Goal: Task Accomplishment & Management: Manage account settings

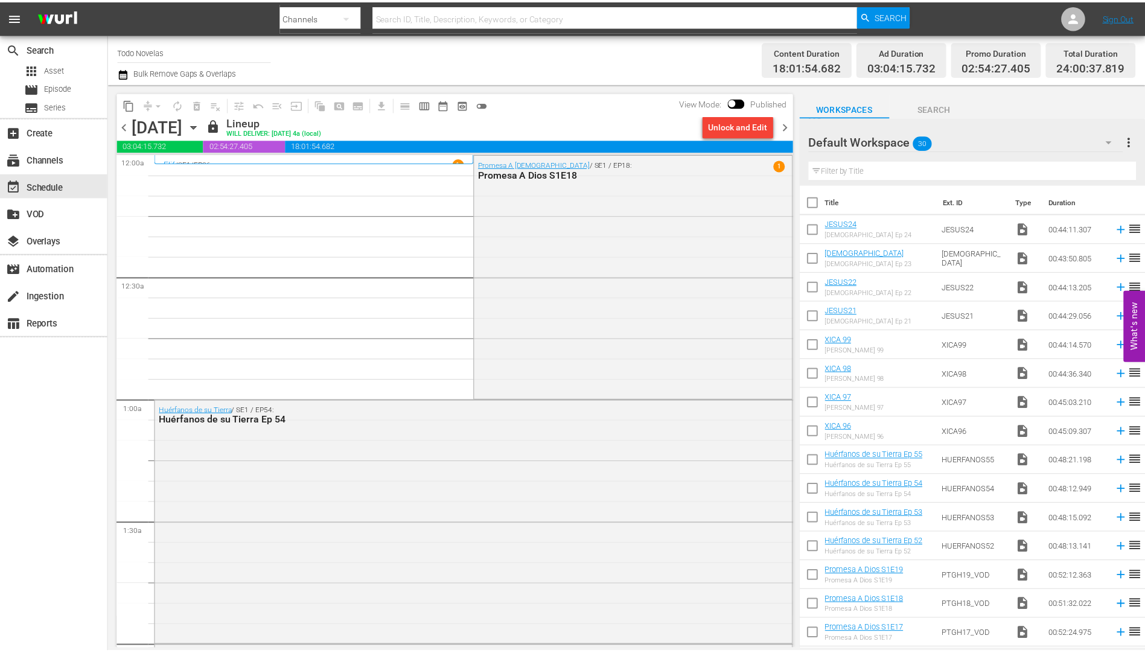
scroll to position [2458, 0]
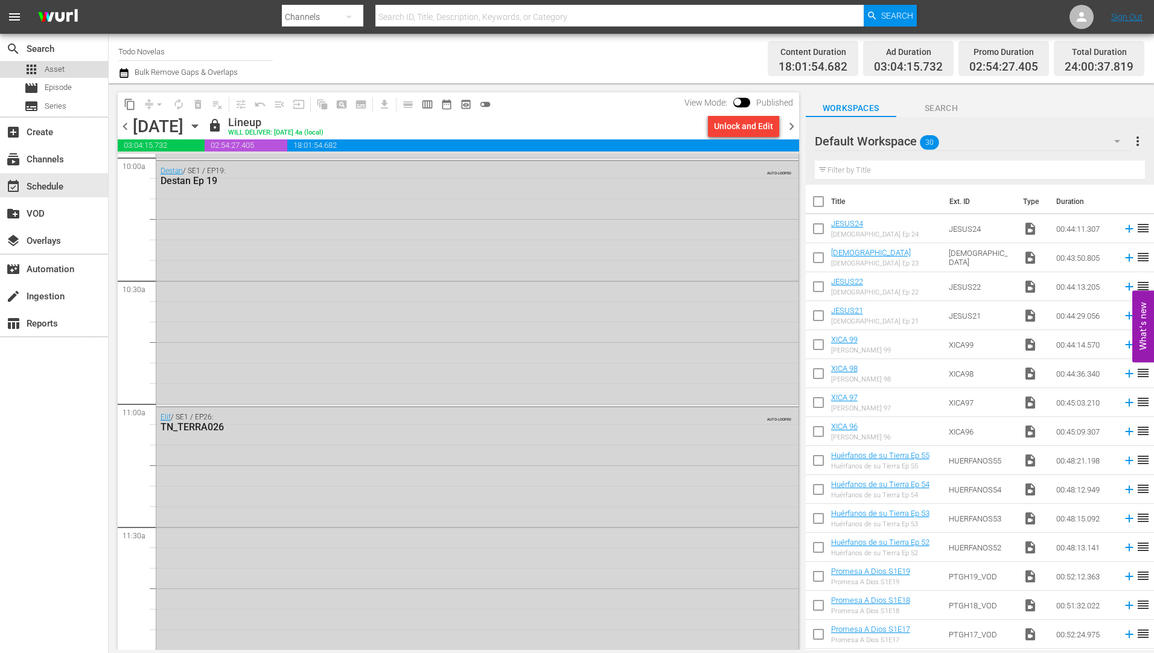
click at [47, 66] on span "Asset" at bounding box center [55, 69] width 20 height 12
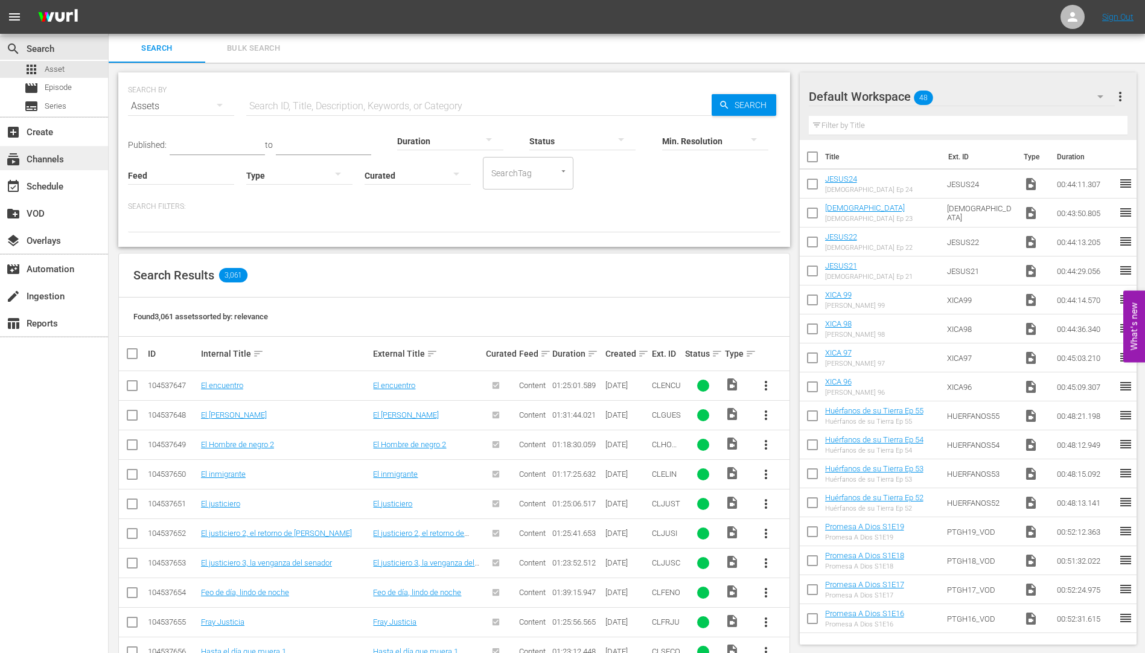
click at [57, 157] on div "subscriptions Channels" at bounding box center [34, 157] width 68 height 11
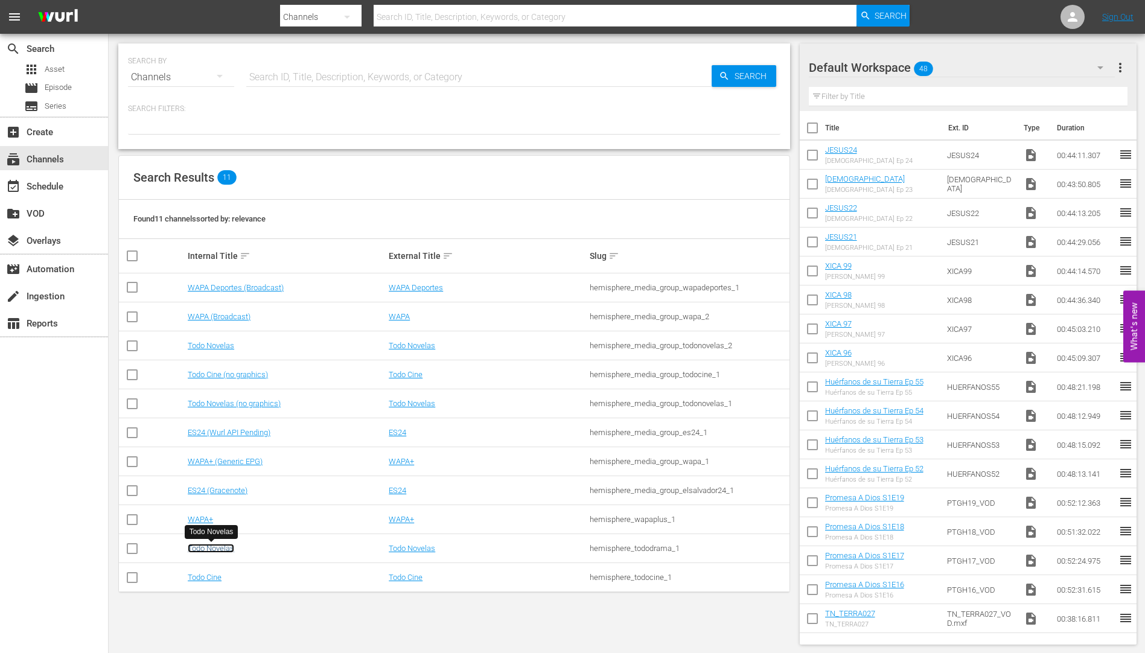
click at [222, 546] on link "Todo Novelas" at bounding box center [211, 548] width 46 height 9
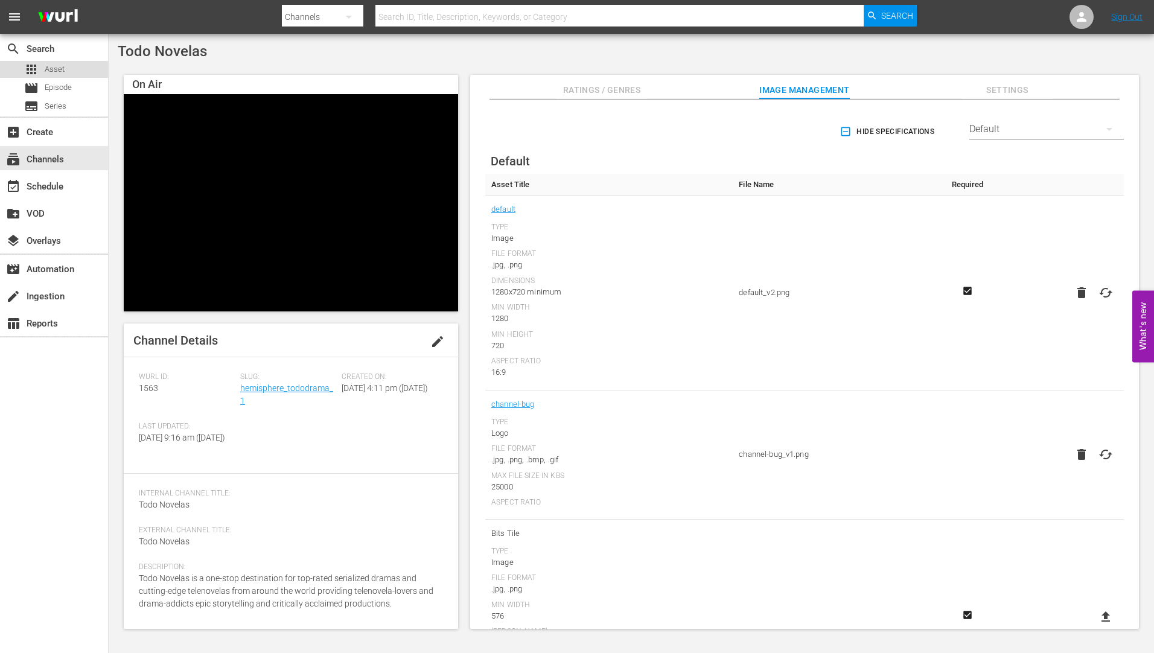
click at [52, 67] on span "Asset" at bounding box center [55, 69] width 20 height 12
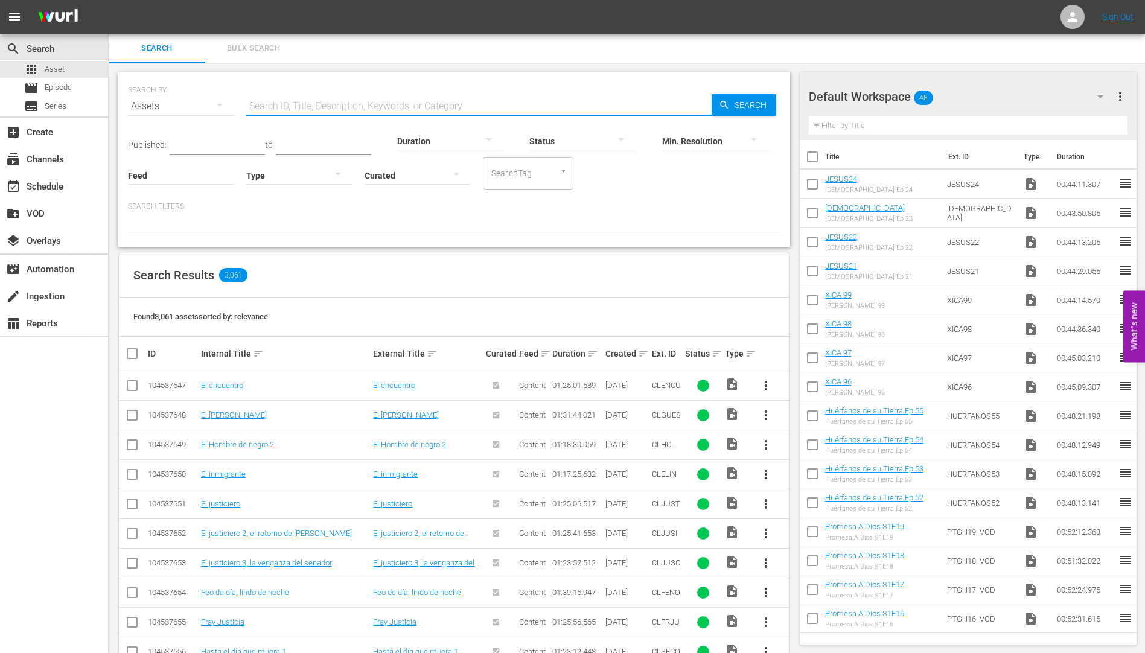
click at [272, 104] on input "text" at bounding box center [478, 106] width 465 height 29
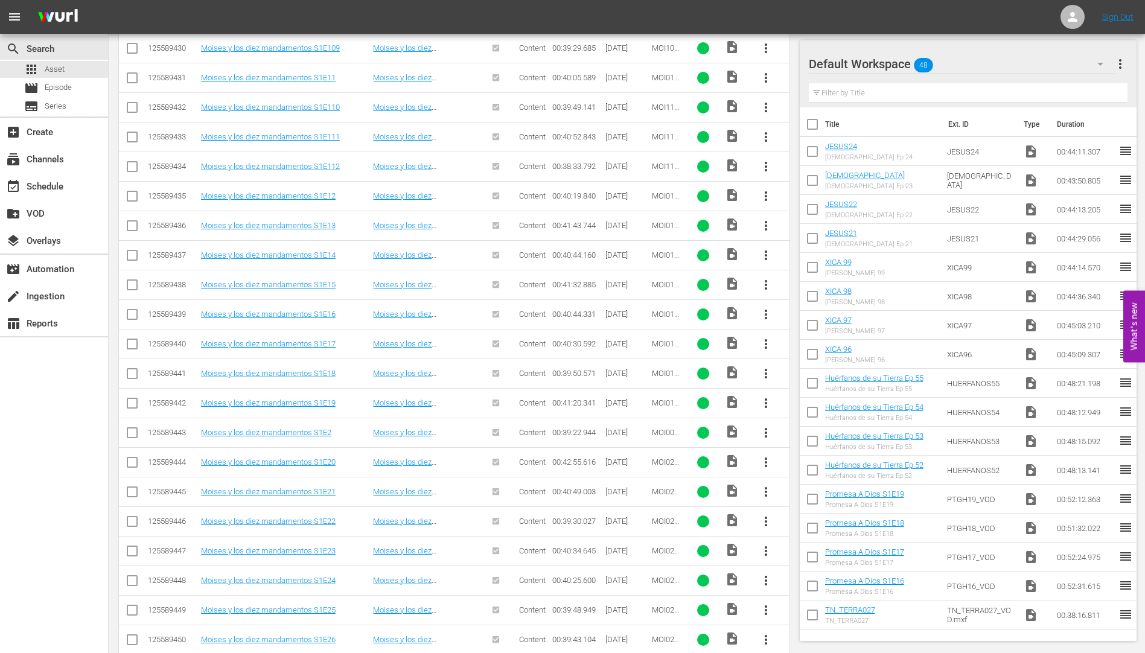
scroll to position [723, 0]
click at [764, 399] on span "more_vert" at bounding box center [766, 402] width 14 height 14
click at [810, 432] on div "Workspace" at bounding box center [831, 435] width 82 height 29
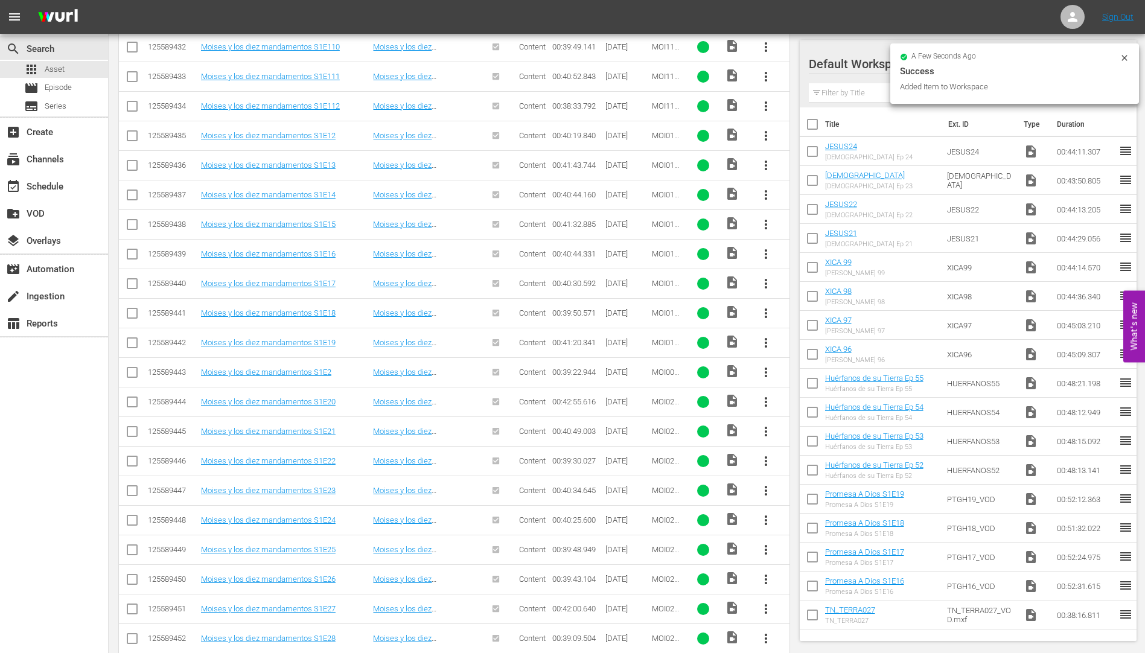
click at [766, 428] on span "more_vert" at bounding box center [766, 431] width 14 height 14
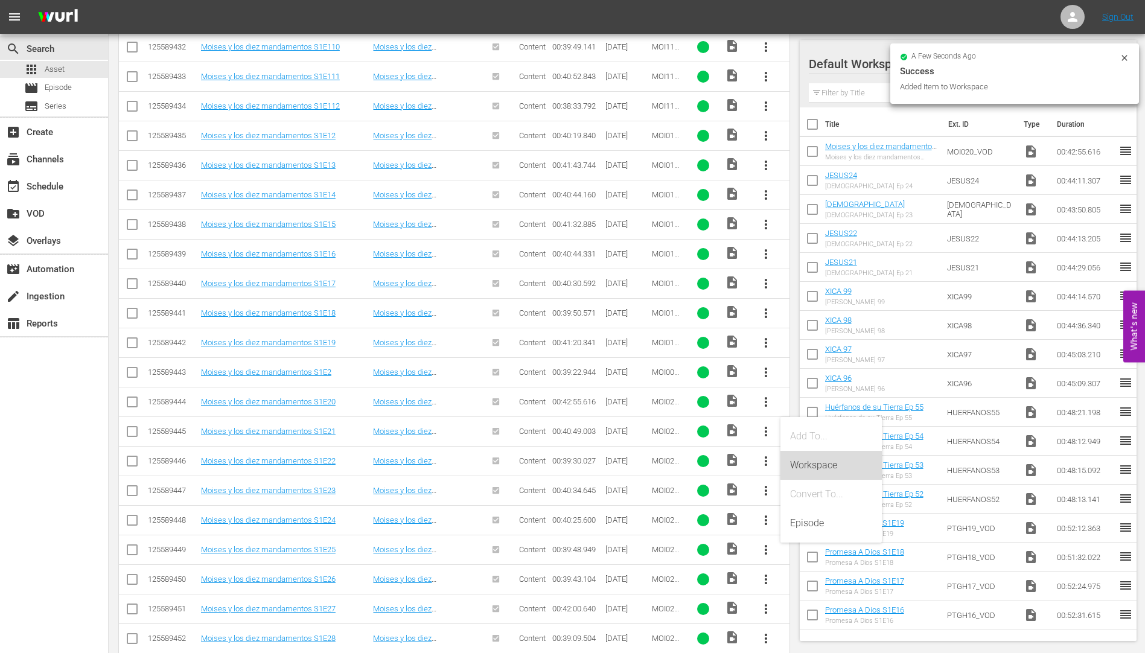
click at [810, 463] on div "Workspace" at bounding box center [831, 465] width 82 height 29
click at [764, 456] on span "more_vert" at bounding box center [766, 461] width 14 height 14
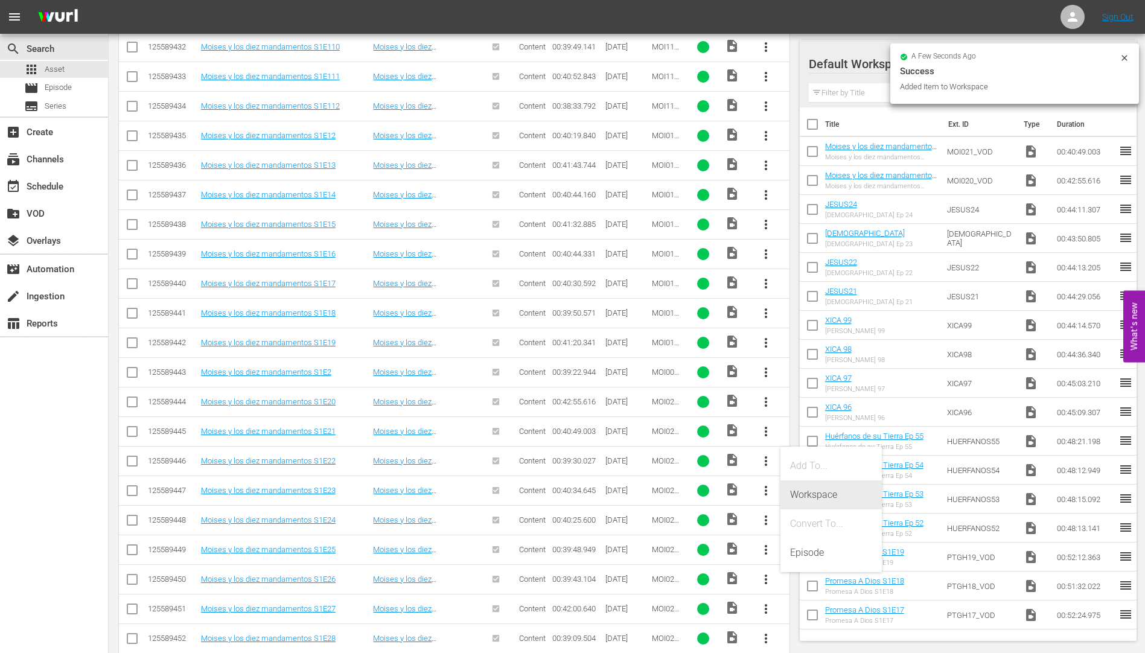
click at [827, 492] on div "Workspace" at bounding box center [831, 494] width 82 height 29
click at [765, 488] on span "more_vert" at bounding box center [766, 490] width 14 height 14
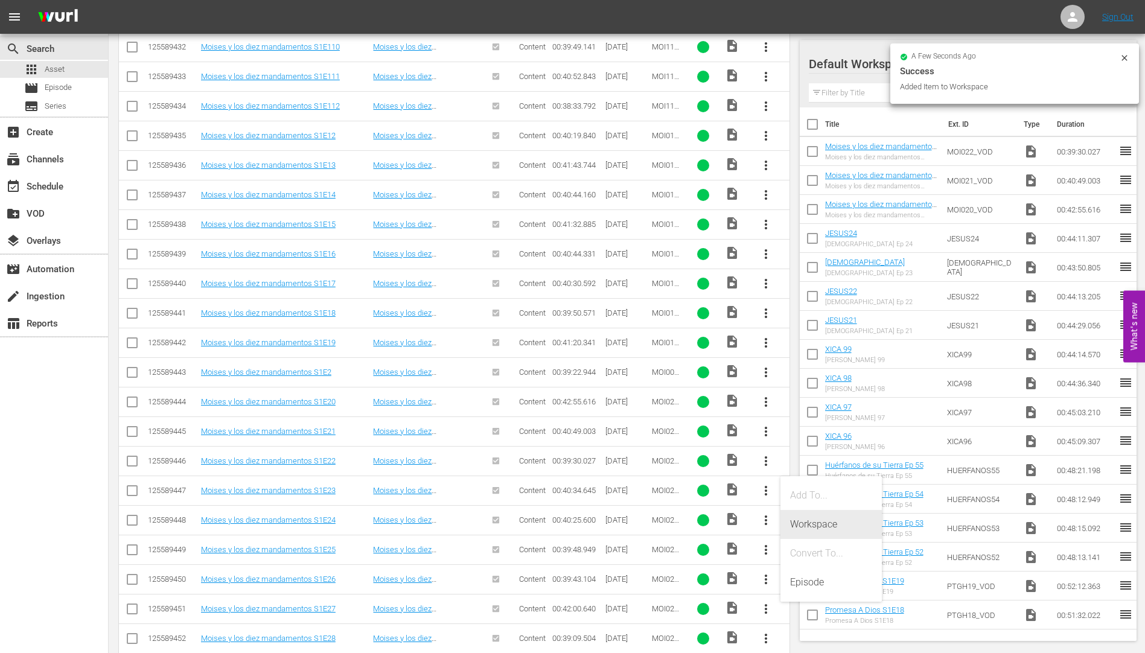
click at [826, 523] on div "Workspace" at bounding box center [831, 524] width 82 height 29
click at [764, 518] on span "more_vert" at bounding box center [766, 520] width 14 height 14
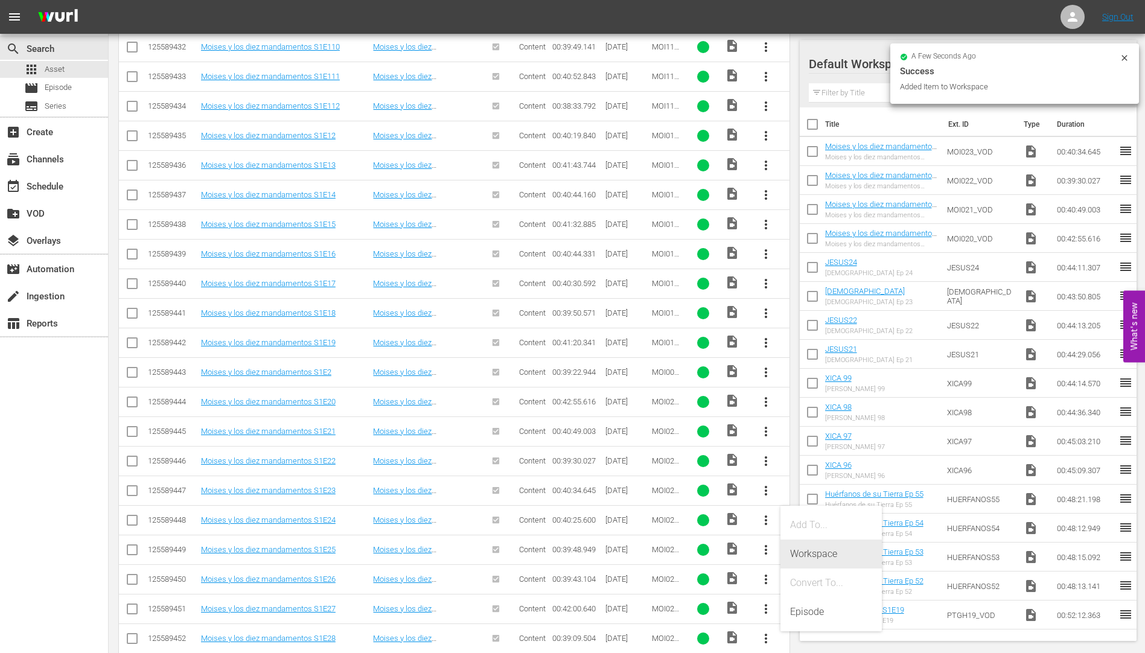
click at [815, 551] on div "Workspace" at bounding box center [831, 553] width 82 height 29
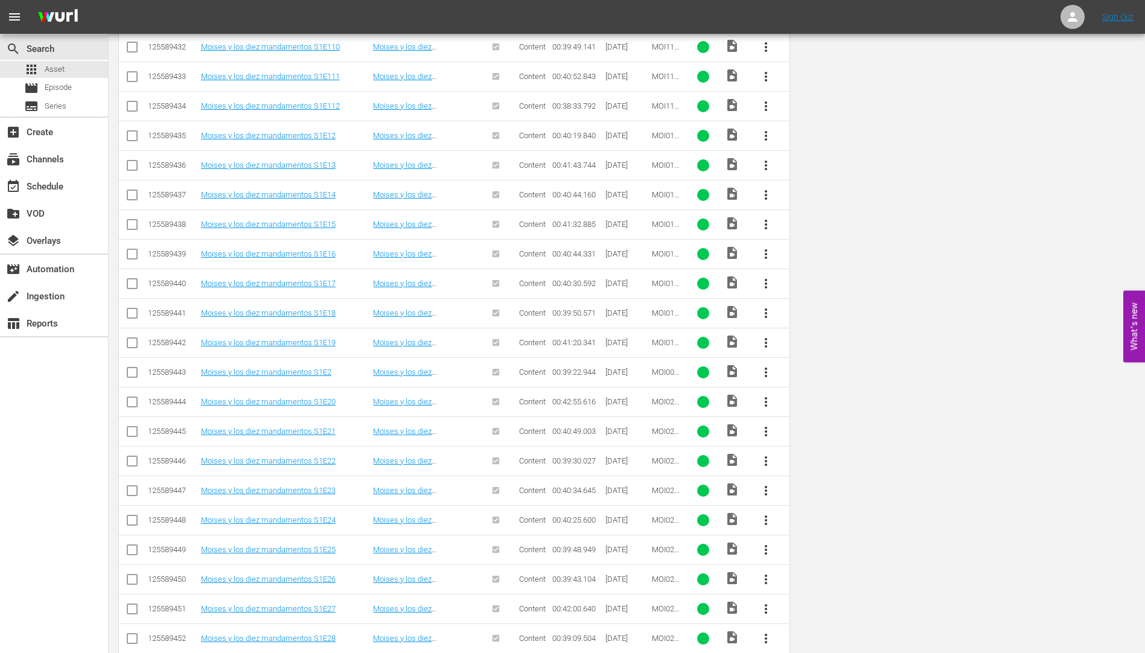
scroll to position [0, 0]
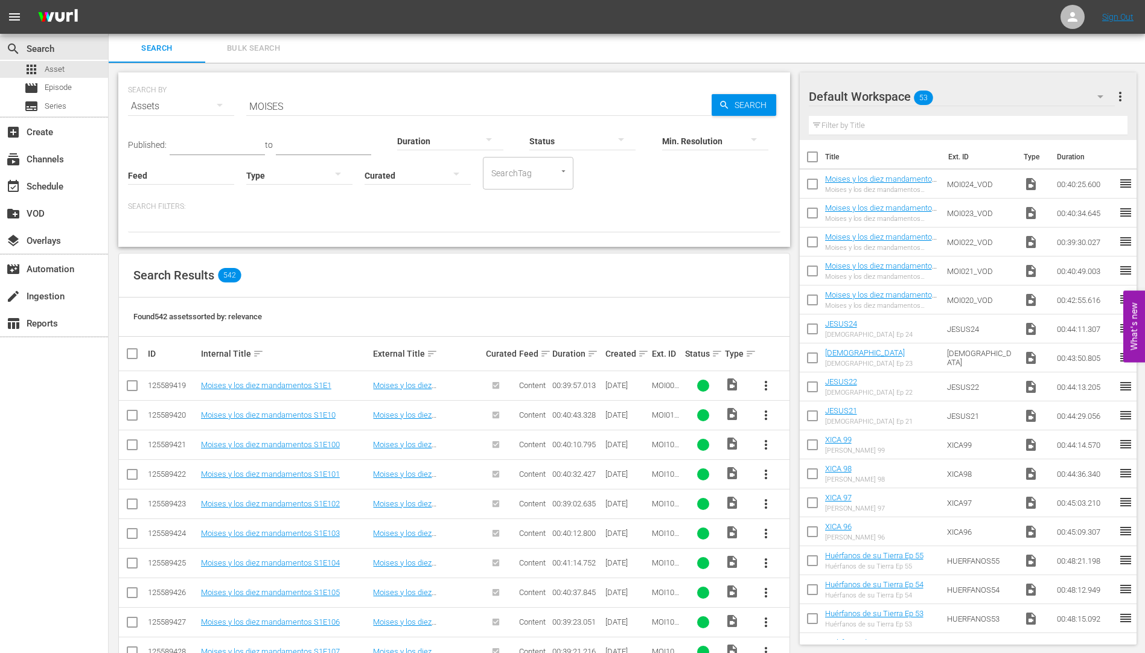
click at [304, 106] on input "MOISES" at bounding box center [478, 106] width 465 height 29
type input "M"
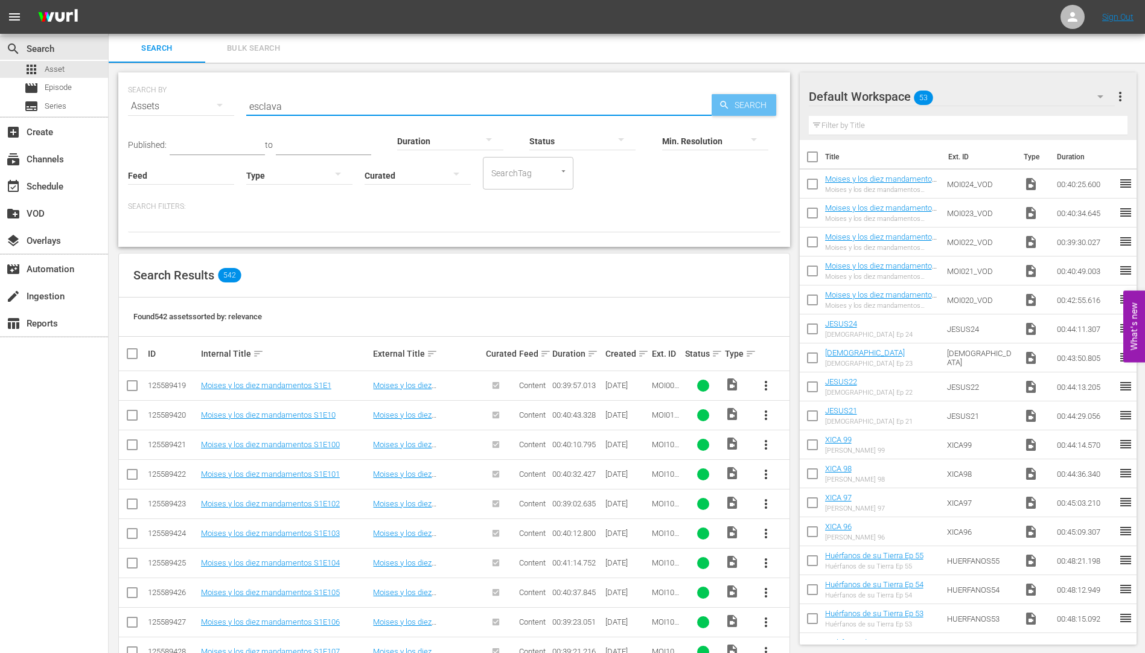
type input "esclava"
click at [741, 103] on span "Search" at bounding box center [753, 105] width 46 height 22
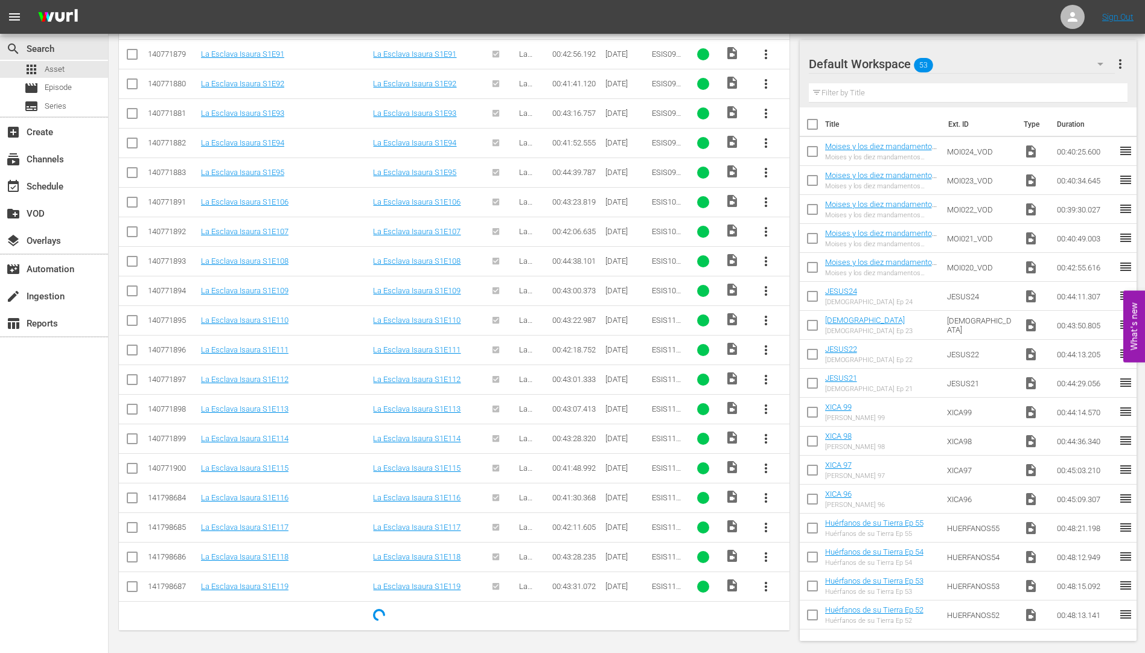
scroll to position [4850, 0]
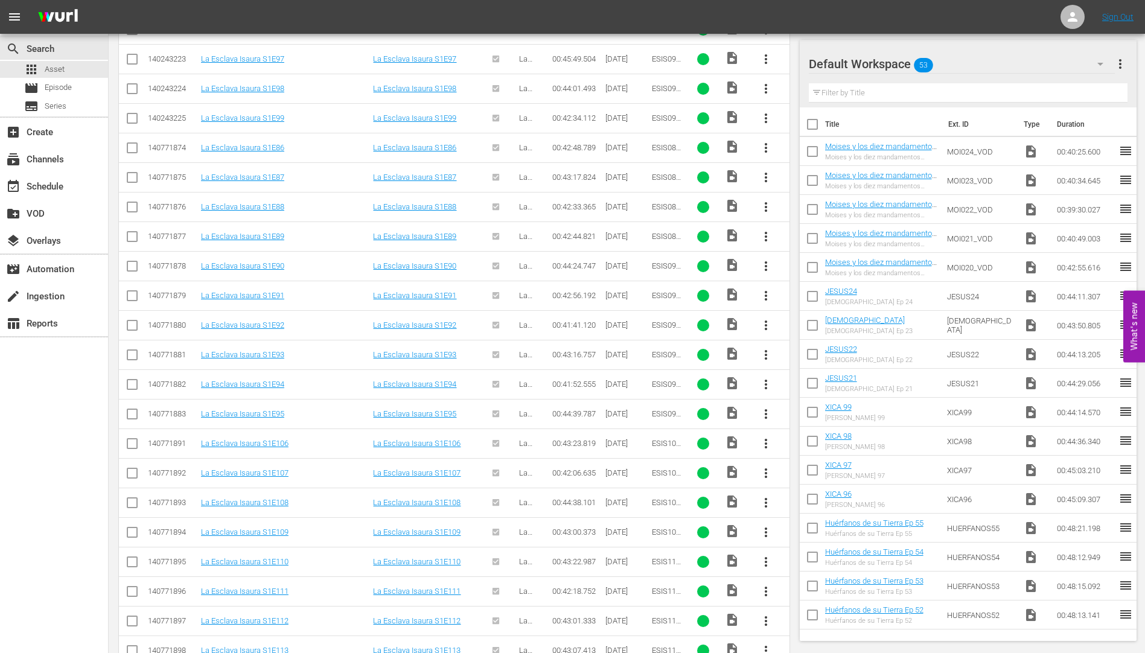
click at [765, 96] on span "more_vert" at bounding box center [766, 88] width 14 height 14
click at [809, 298] on input "checkbox" at bounding box center [812, 298] width 25 height 25
checkbox input "true"
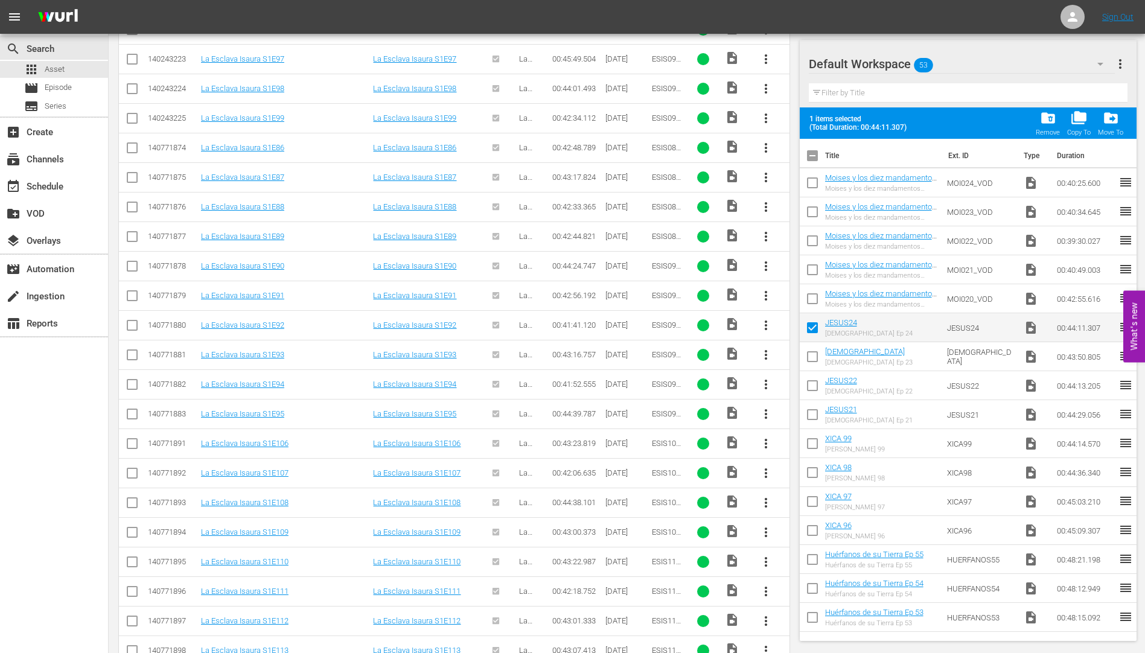
scroll to position [4669, 0]
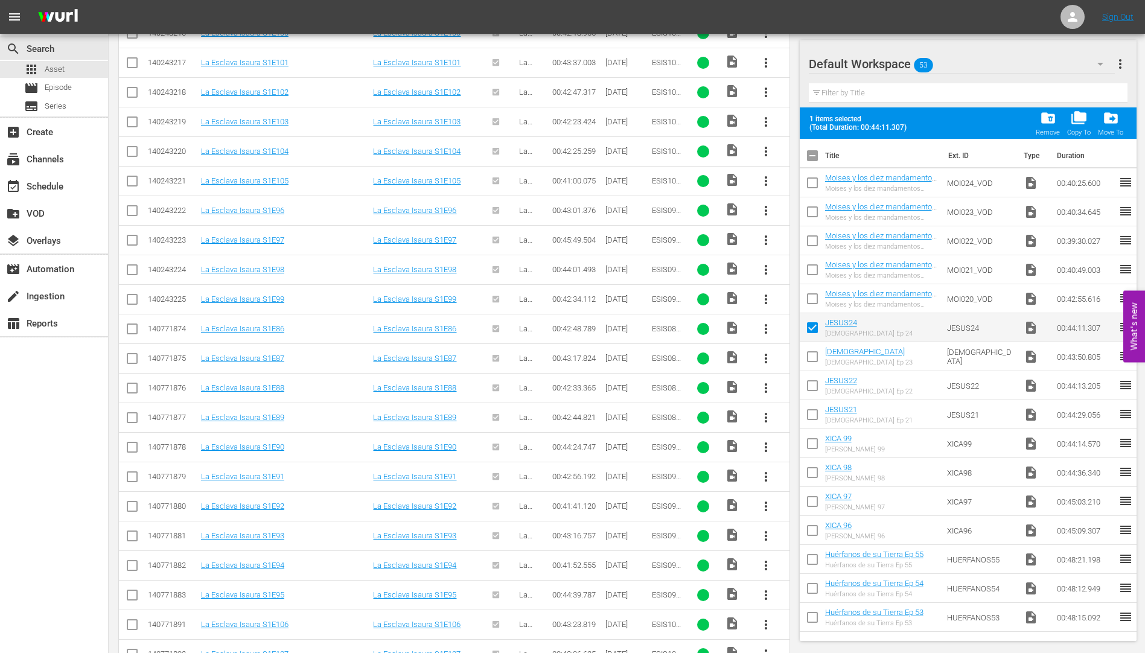
click at [766, 296] on span "more_vert" at bounding box center [766, 299] width 14 height 14
click at [809, 331] on div "Workspace" at bounding box center [831, 333] width 82 height 29
click at [763, 40] on span "more_vert" at bounding box center [766, 33] width 14 height 14
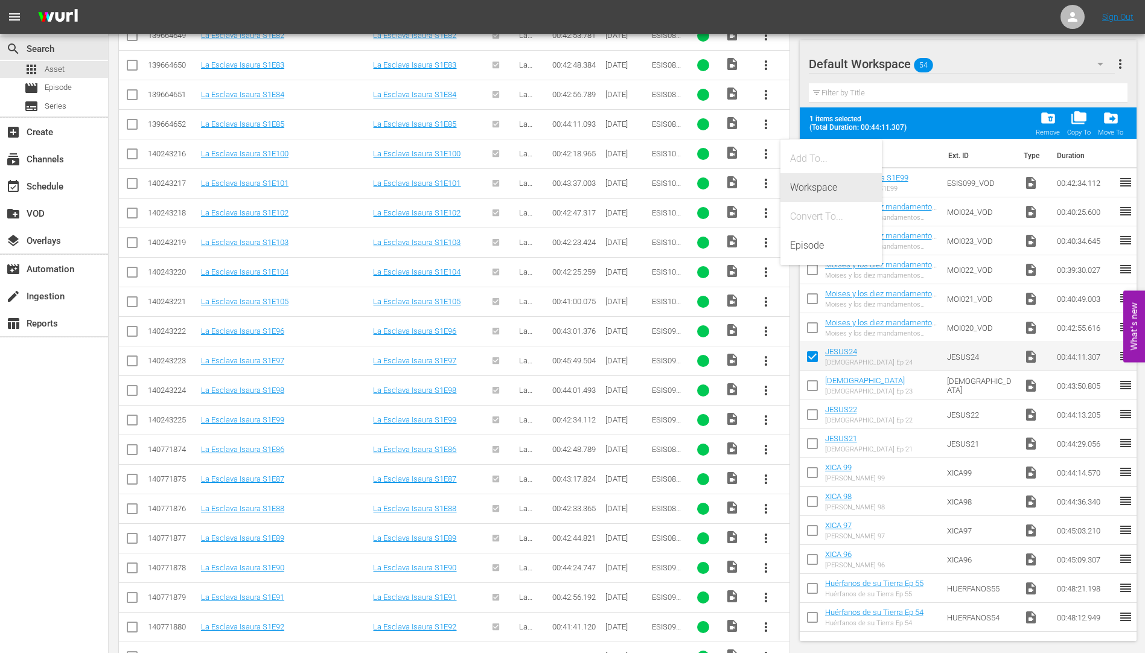
click at [822, 182] on div "Workspace" at bounding box center [831, 187] width 82 height 29
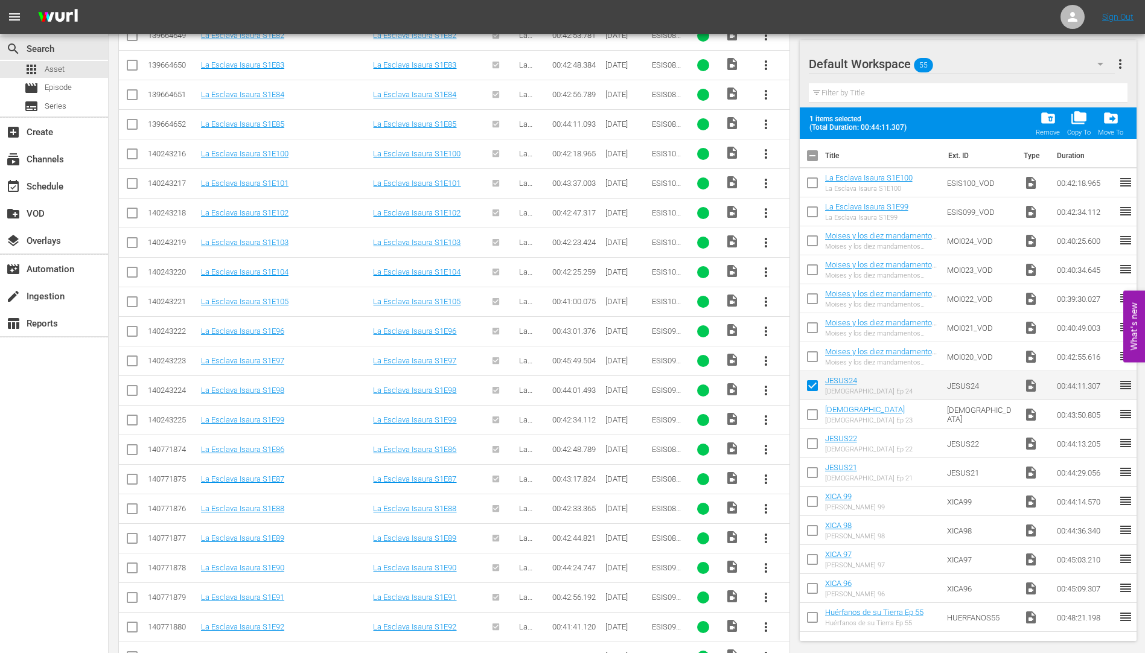
click at [765, 181] on span "more_vert" at bounding box center [766, 183] width 14 height 14
click at [809, 216] on div "Workspace" at bounding box center [831, 217] width 82 height 29
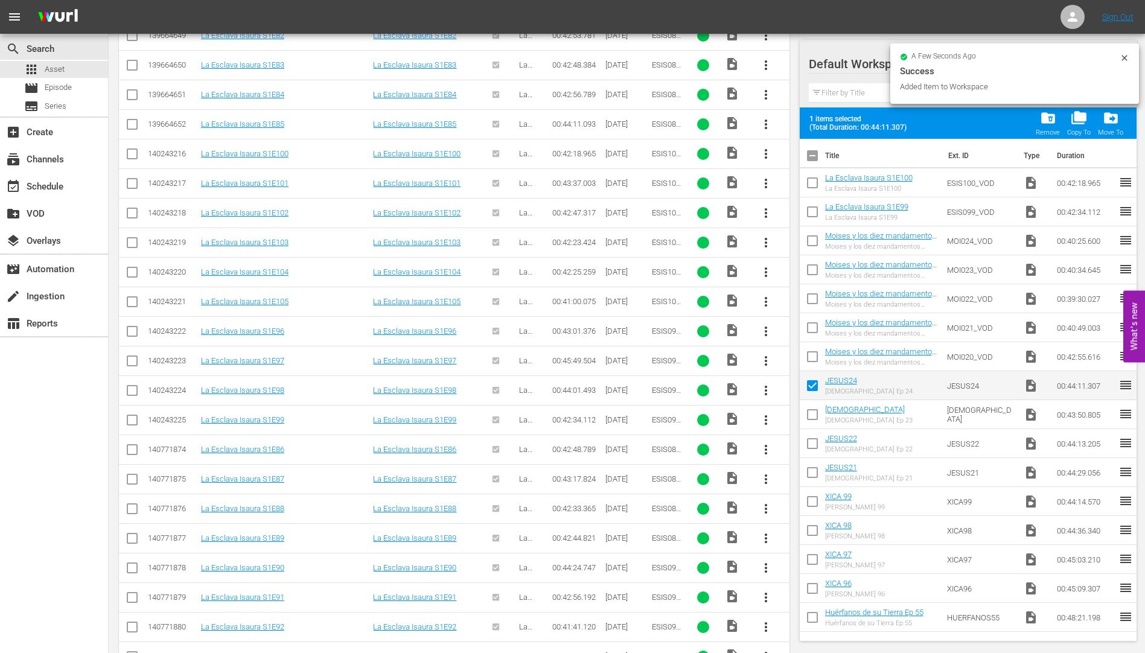
click at [765, 206] on span "more_vert" at bounding box center [766, 213] width 14 height 14
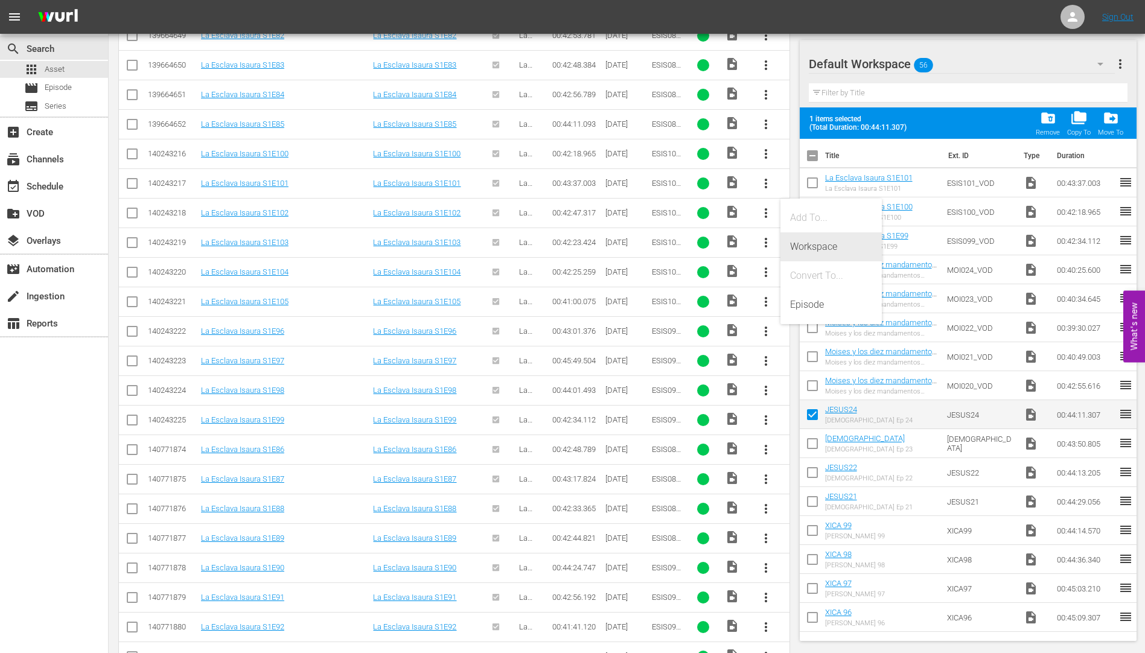
click at [812, 243] on div "Workspace" at bounding box center [831, 246] width 82 height 29
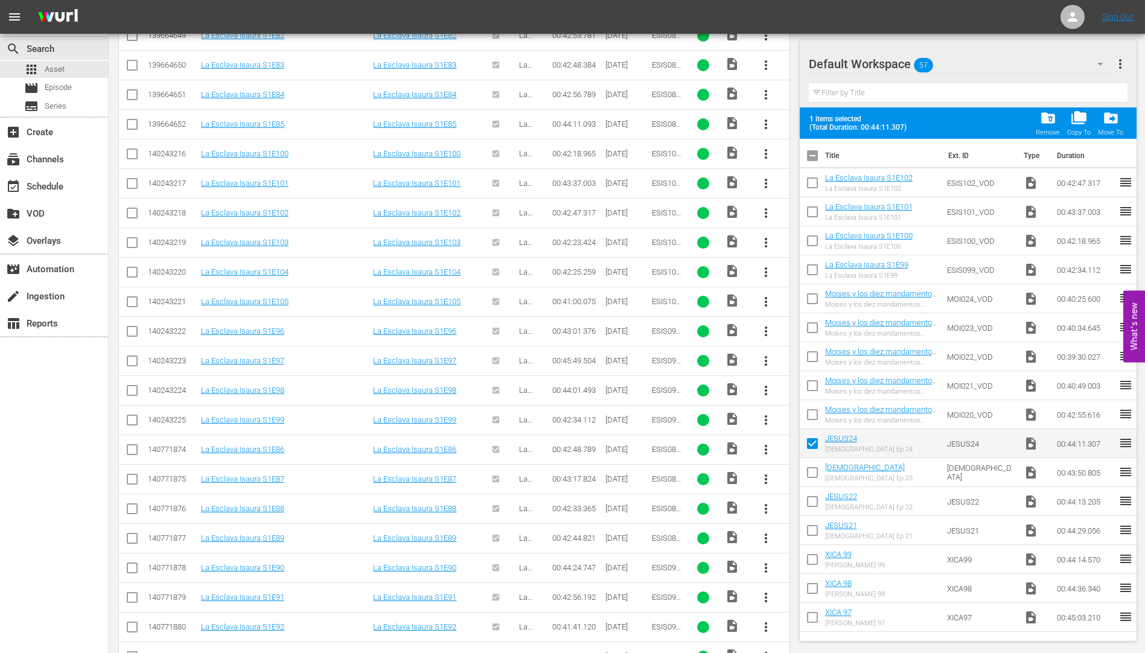
click at [762, 388] on span "more_vert" at bounding box center [766, 390] width 14 height 14
click at [800, 421] on div "Workspace" at bounding box center [831, 424] width 82 height 29
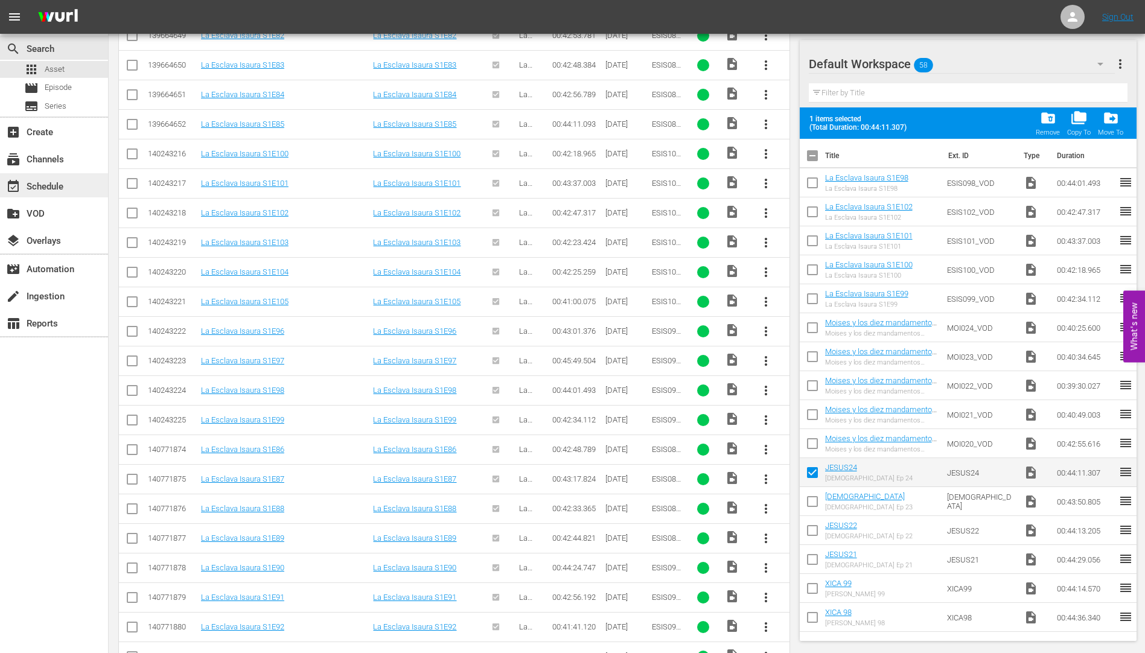
click at [40, 182] on div "event_available Schedule" at bounding box center [34, 184] width 68 height 11
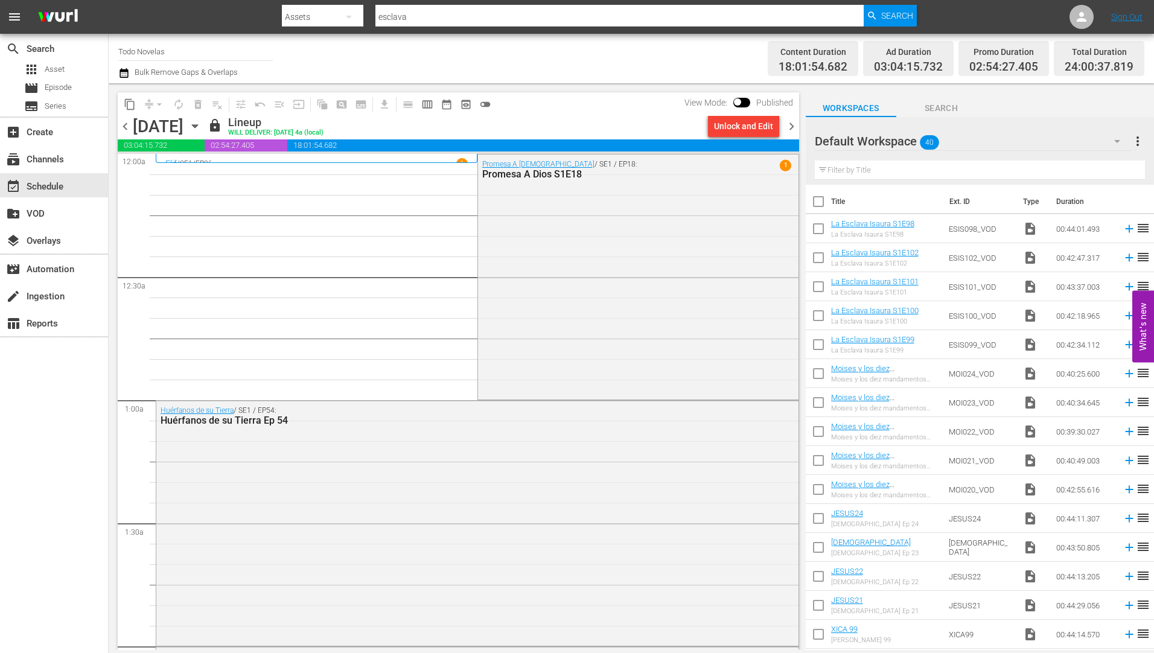
click at [202, 127] on icon "button" at bounding box center [194, 125] width 13 height 13
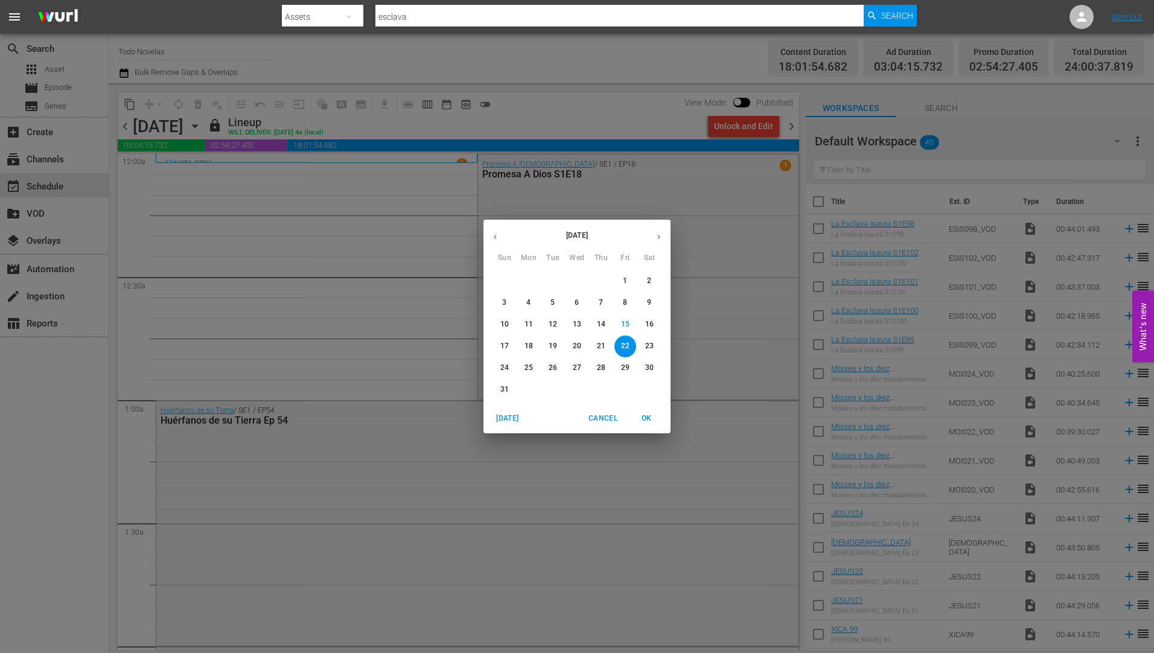
click at [526, 367] on p "25" at bounding box center [528, 368] width 8 height 10
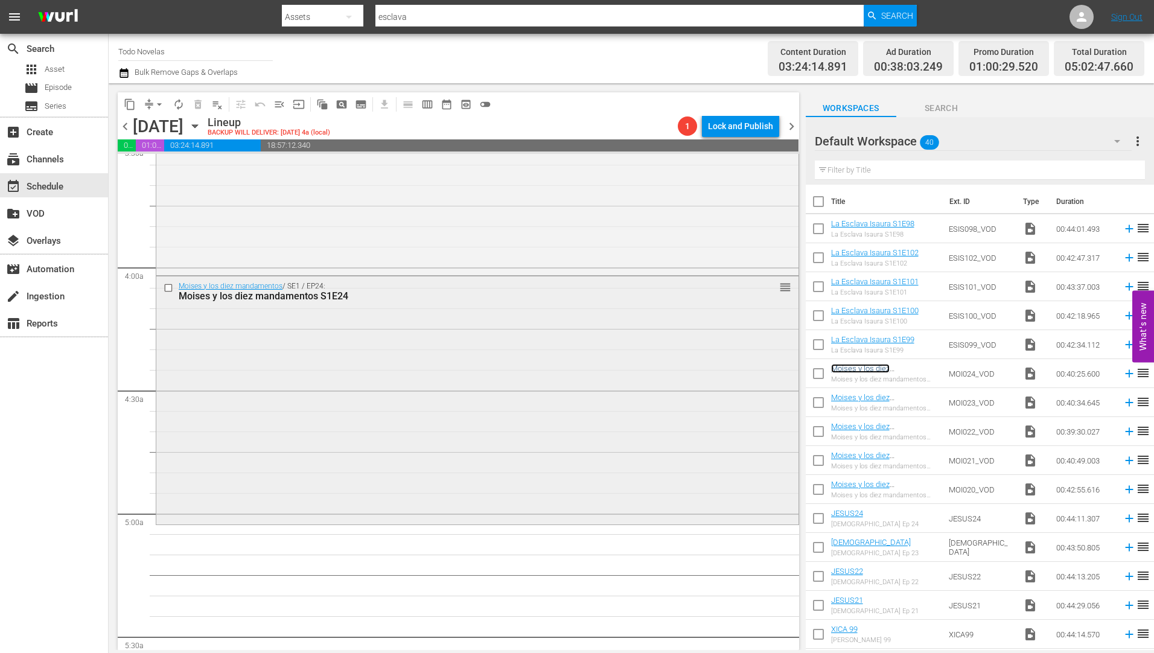
scroll to position [845, 0]
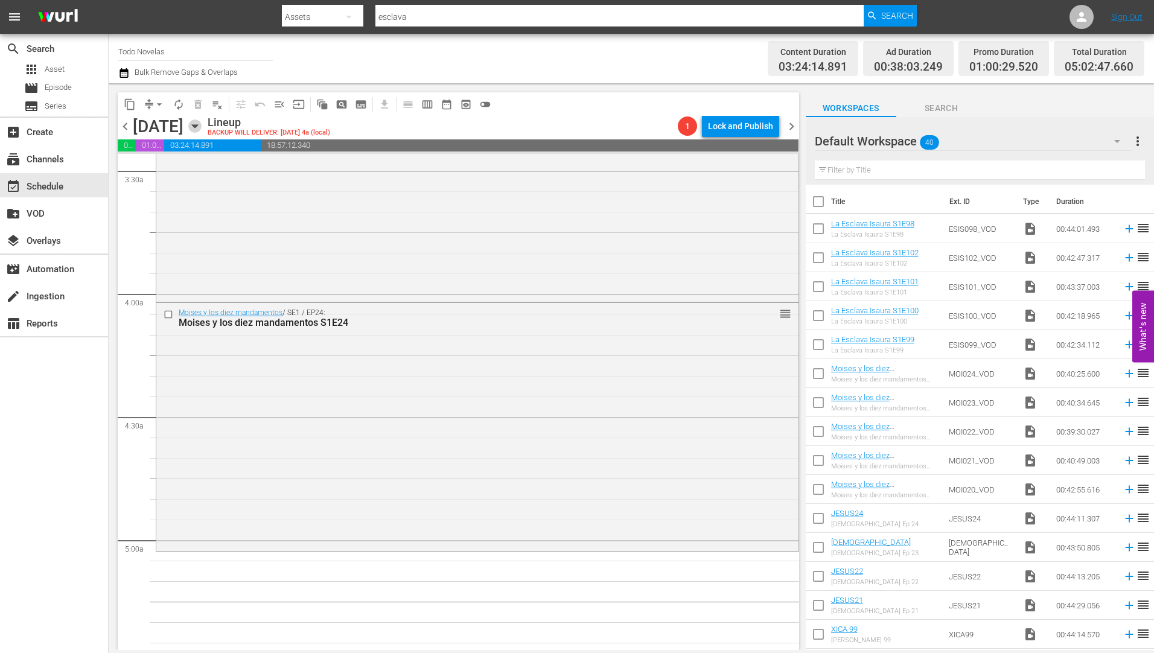
click at [202, 124] on icon "button" at bounding box center [194, 125] width 13 height 13
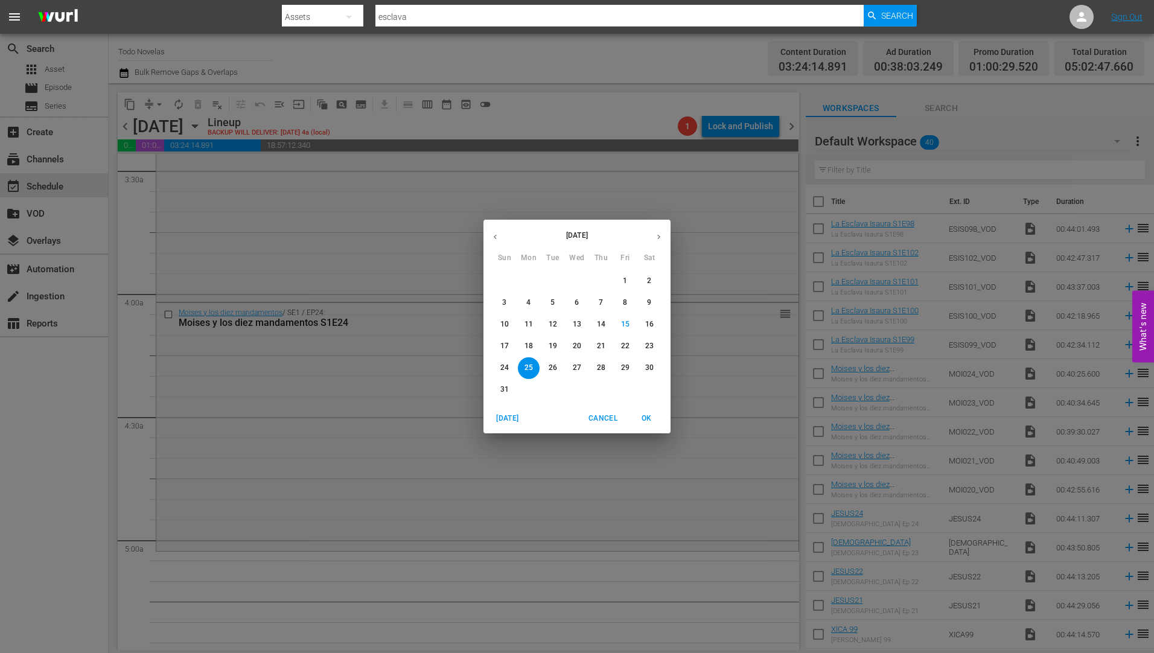
click at [549, 366] on p "26" at bounding box center [553, 368] width 8 height 10
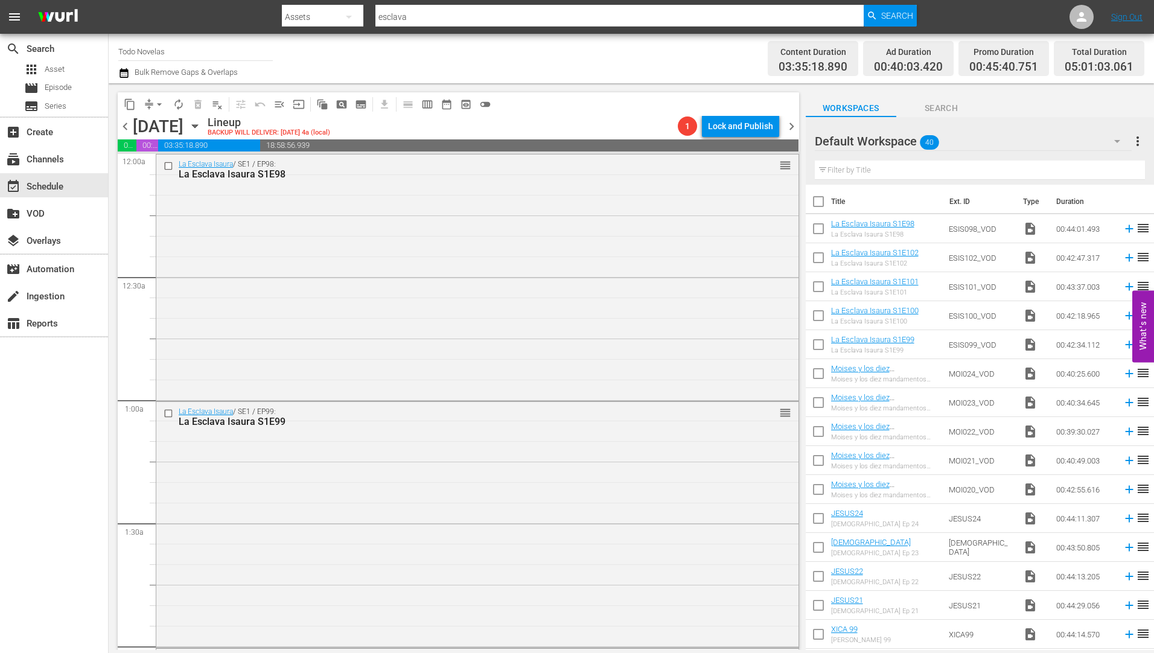
click at [202, 122] on icon "button" at bounding box center [194, 125] width 13 height 13
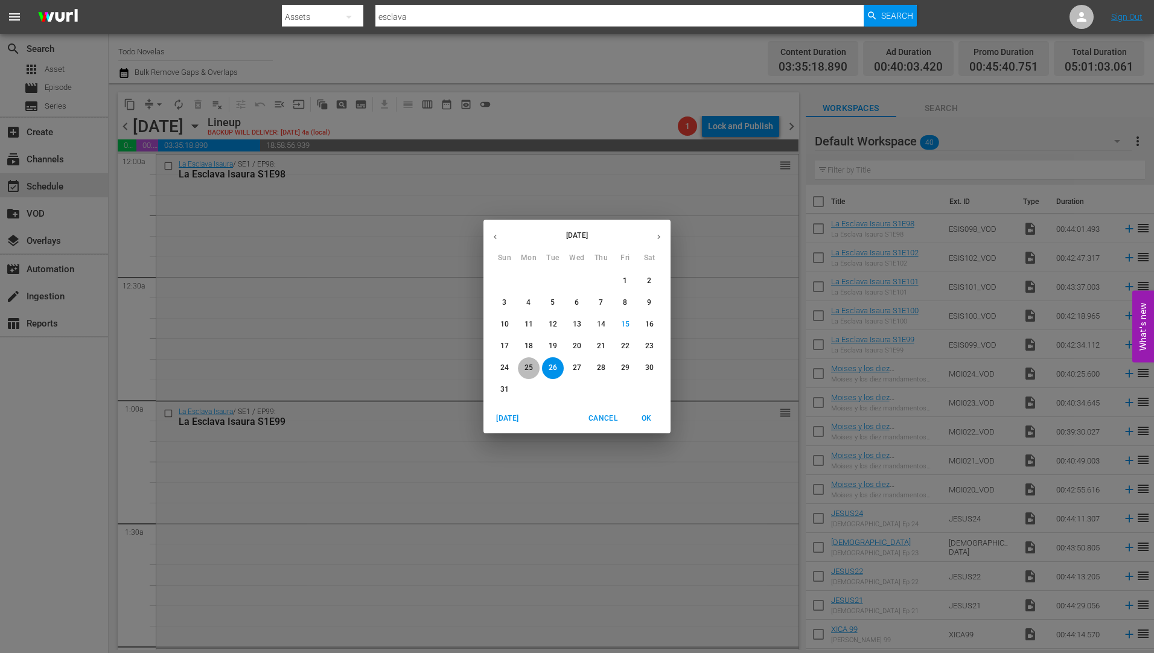
drag, startPoint x: 527, startPoint y: 366, endPoint x: 526, endPoint y: 358, distance: 7.9
click at [527, 367] on p "25" at bounding box center [528, 368] width 8 height 10
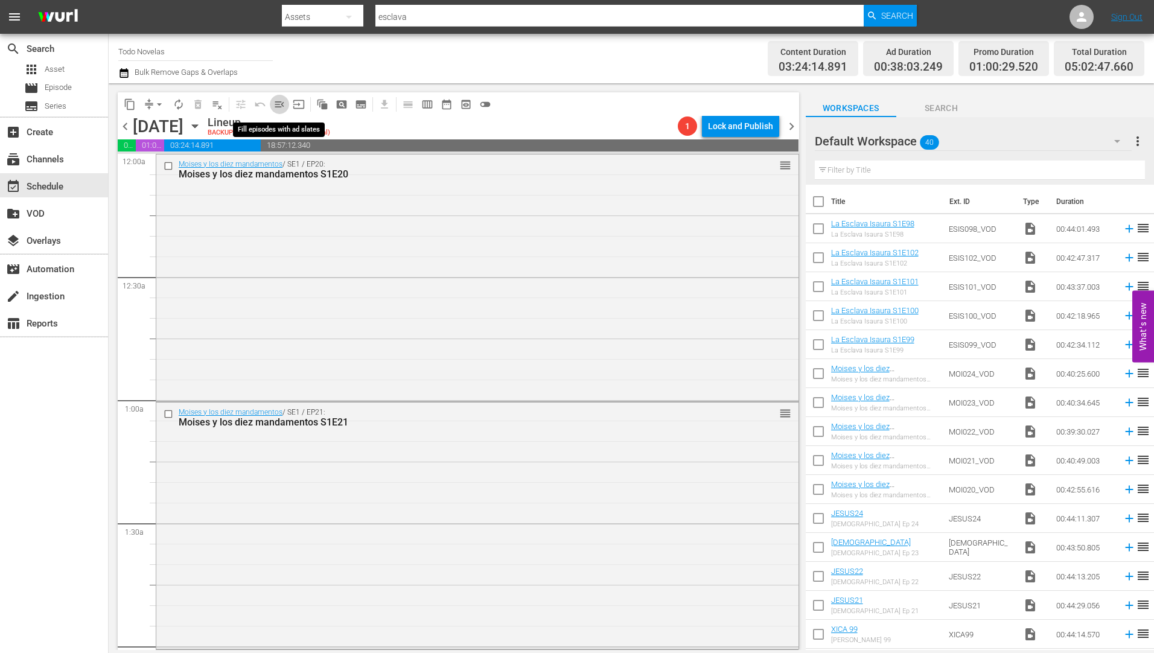
click at [278, 101] on span "menu_open" at bounding box center [279, 104] width 12 height 12
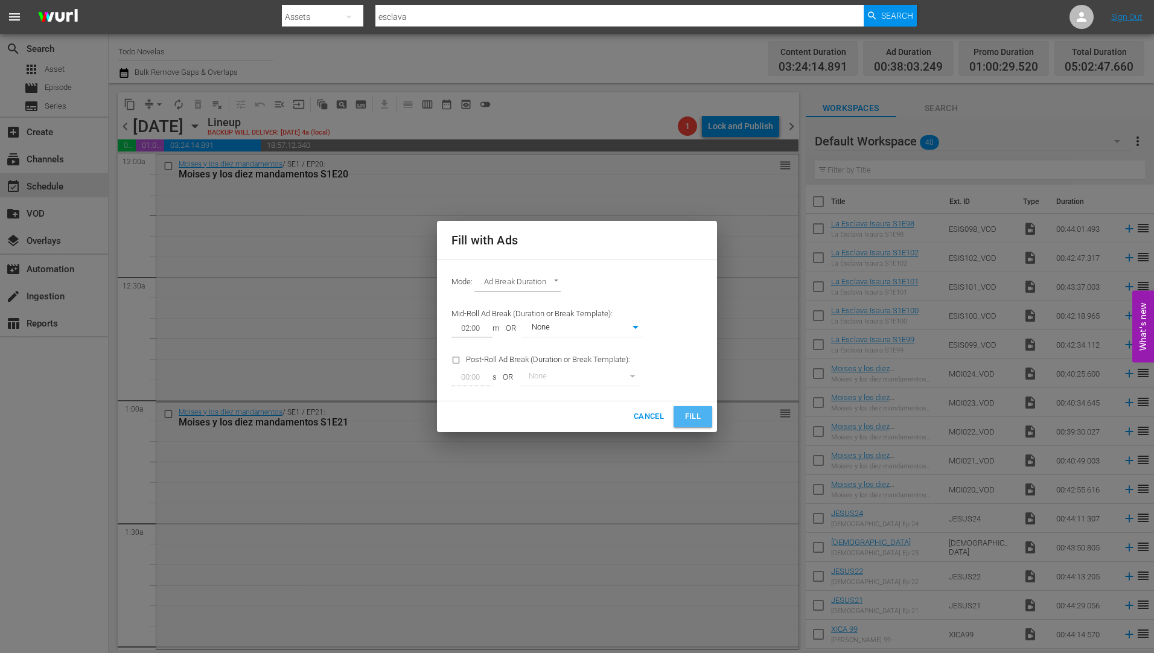
click at [699, 418] on span "Fill" at bounding box center [692, 417] width 19 height 14
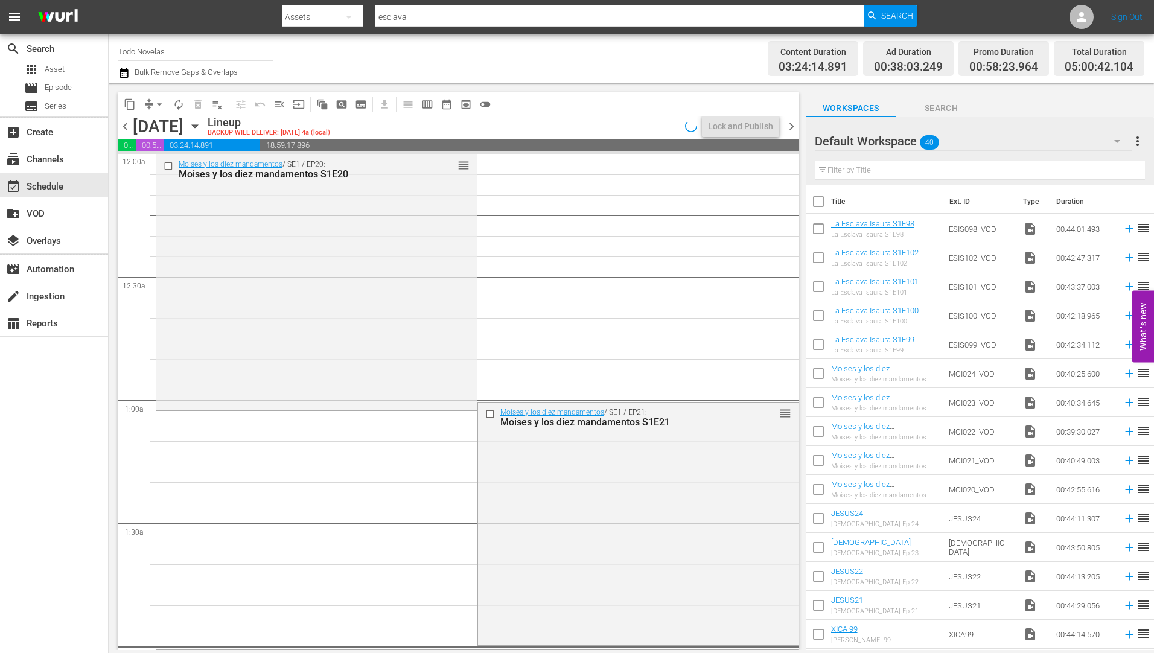
click at [202, 123] on icon "button" at bounding box center [194, 125] width 13 height 13
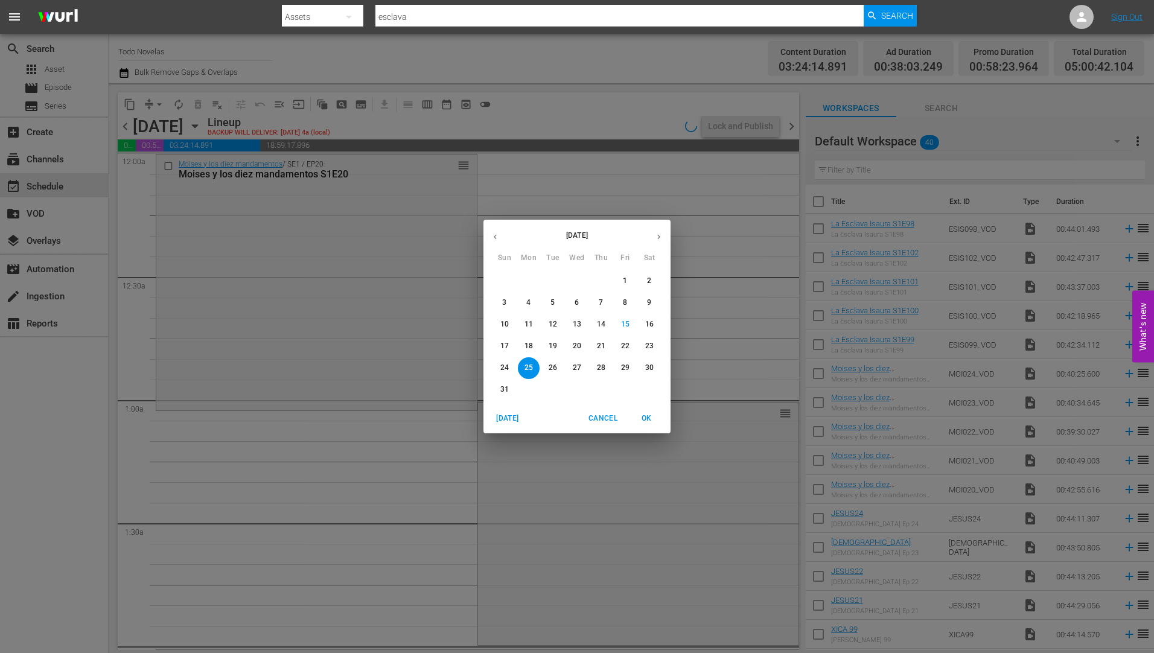
click at [554, 365] on p "26" at bounding box center [553, 368] width 8 height 10
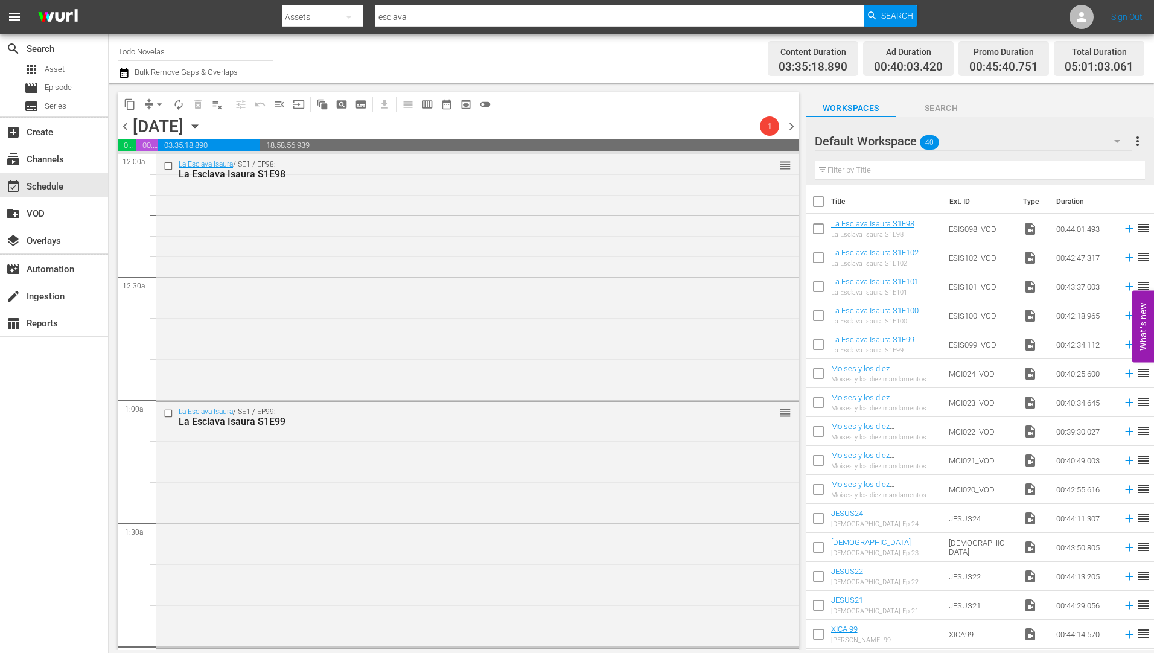
click at [279, 103] on span "menu_open" at bounding box center [279, 104] width 12 height 12
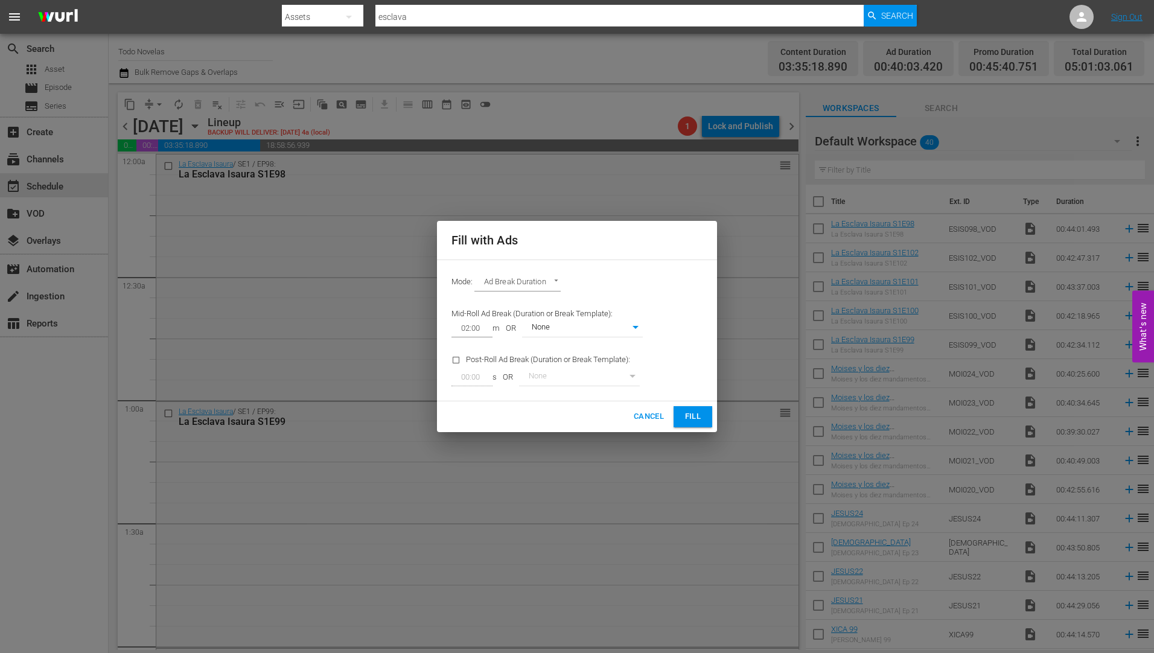
click at [687, 411] on span "Fill" at bounding box center [692, 417] width 19 height 14
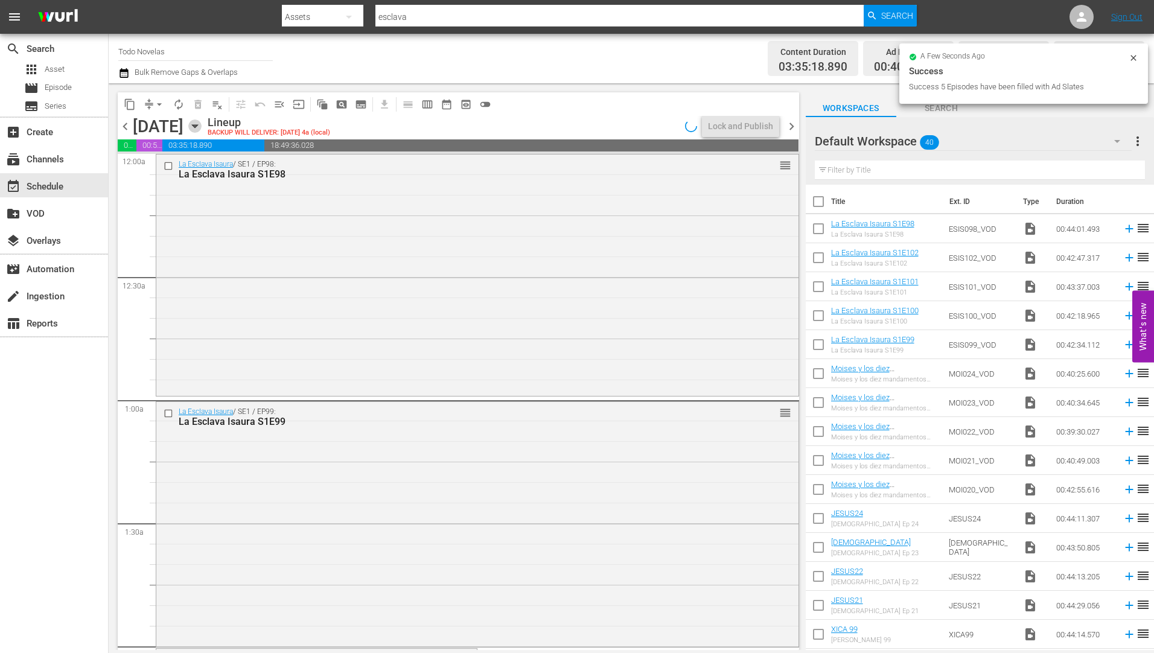
click at [202, 123] on icon "button" at bounding box center [194, 125] width 13 height 13
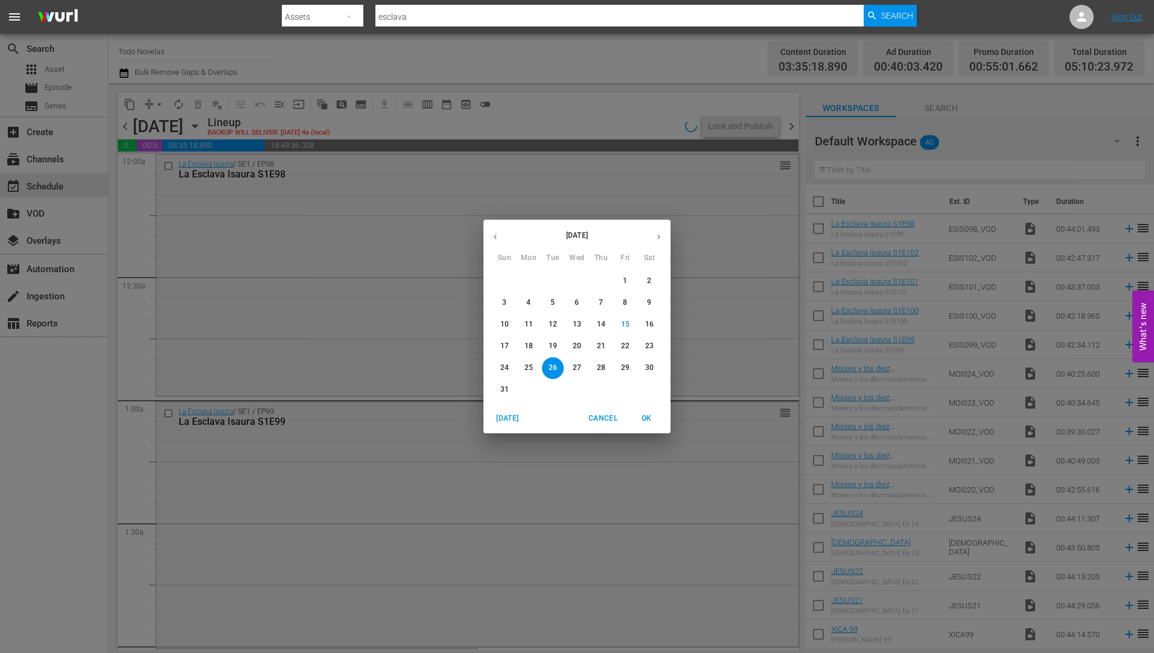
click at [530, 364] on p "25" at bounding box center [528, 368] width 8 height 10
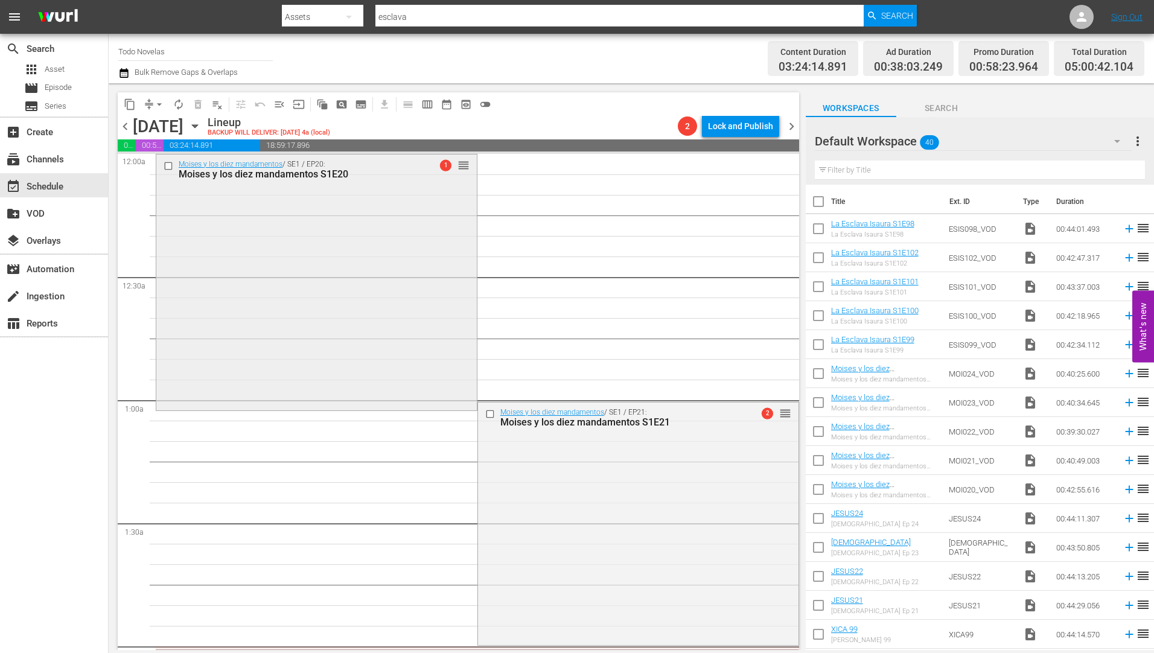
click at [267, 173] on div "Moises y los diez mandamentos S1E20" at bounding box center [297, 173] width 237 height 11
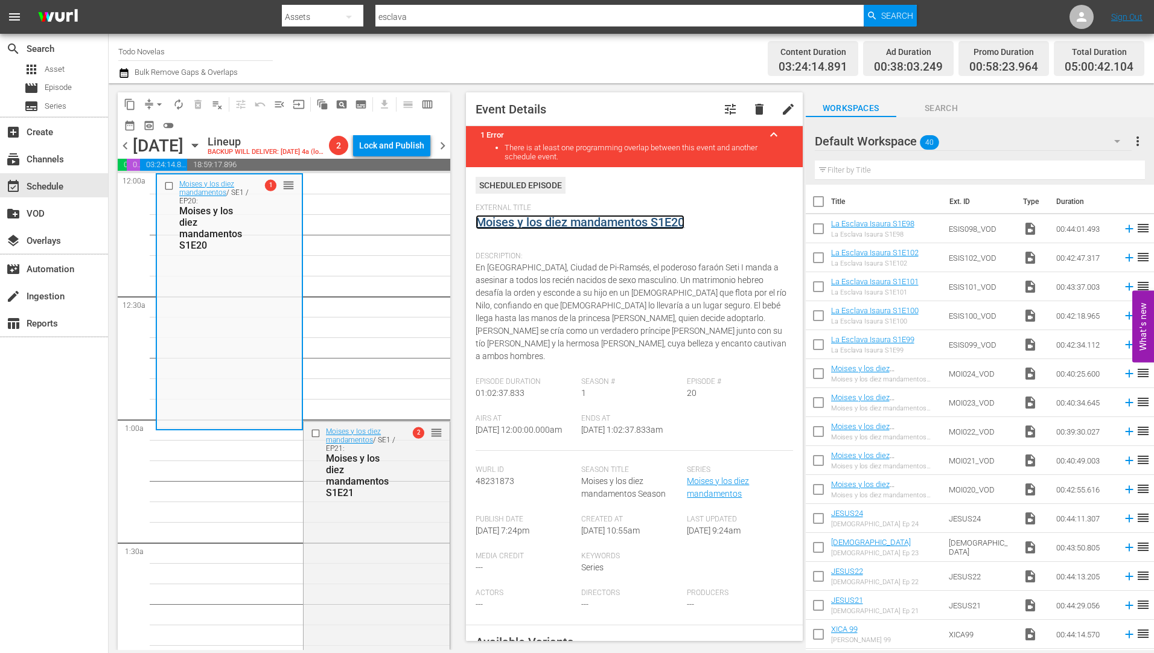
click at [581, 223] on link "Moises y los diez mandamentos S1E20" at bounding box center [580, 222] width 209 height 14
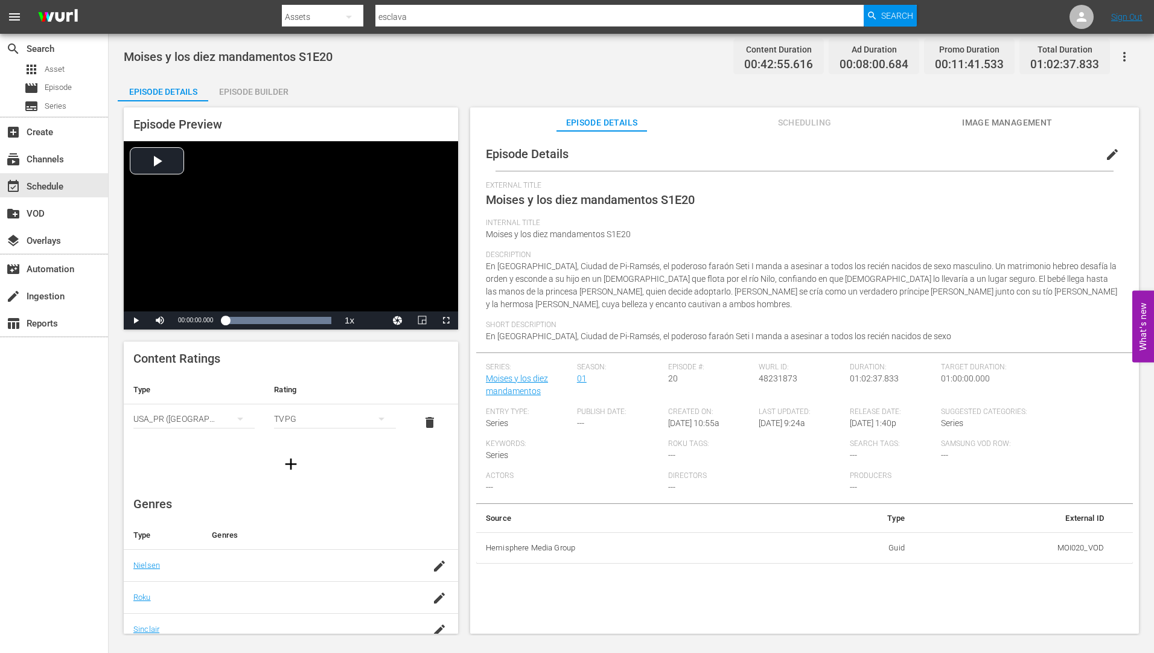
click at [261, 87] on div "Episode Builder" at bounding box center [253, 91] width 91 height 29
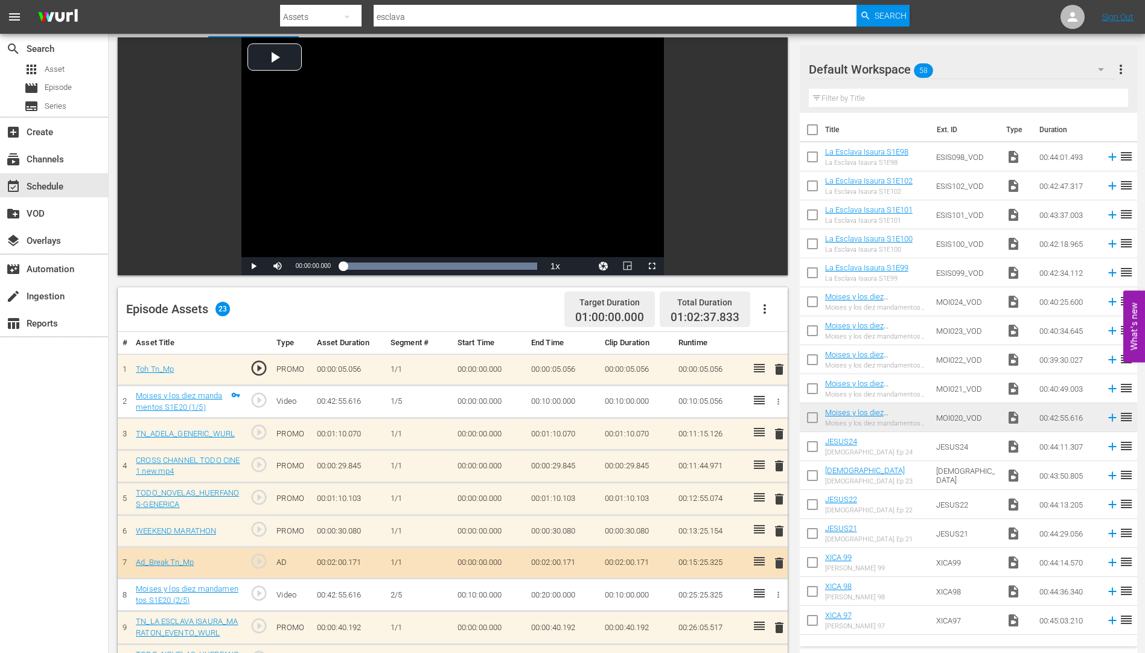
scroll to position [181, 0]
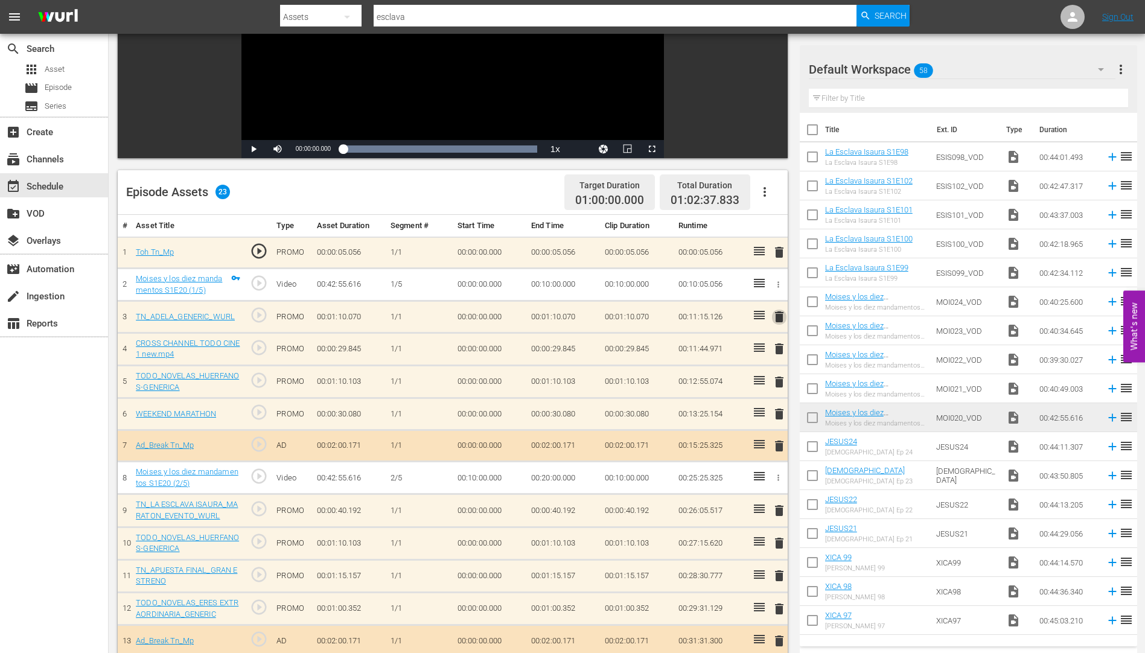
click at [777, 314] on span "delete" at bounding box center [779, 317] width 14 height 14
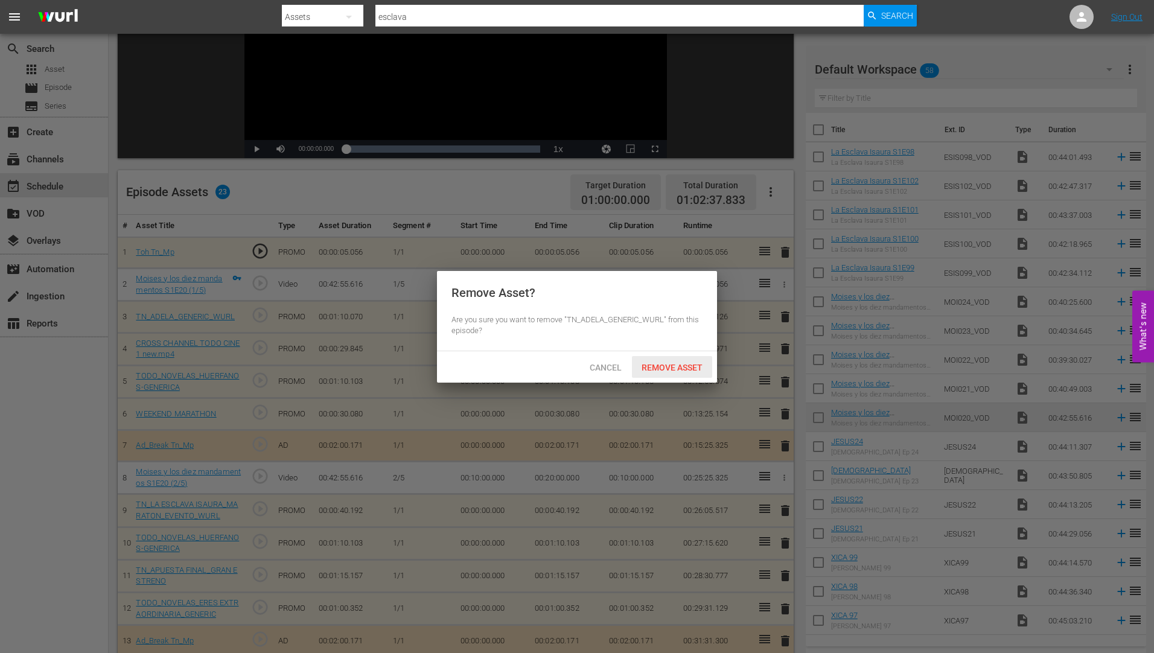
click at [661, 363] on span "Remove Asset" at bounding box center [672, 368] width 80 height 10
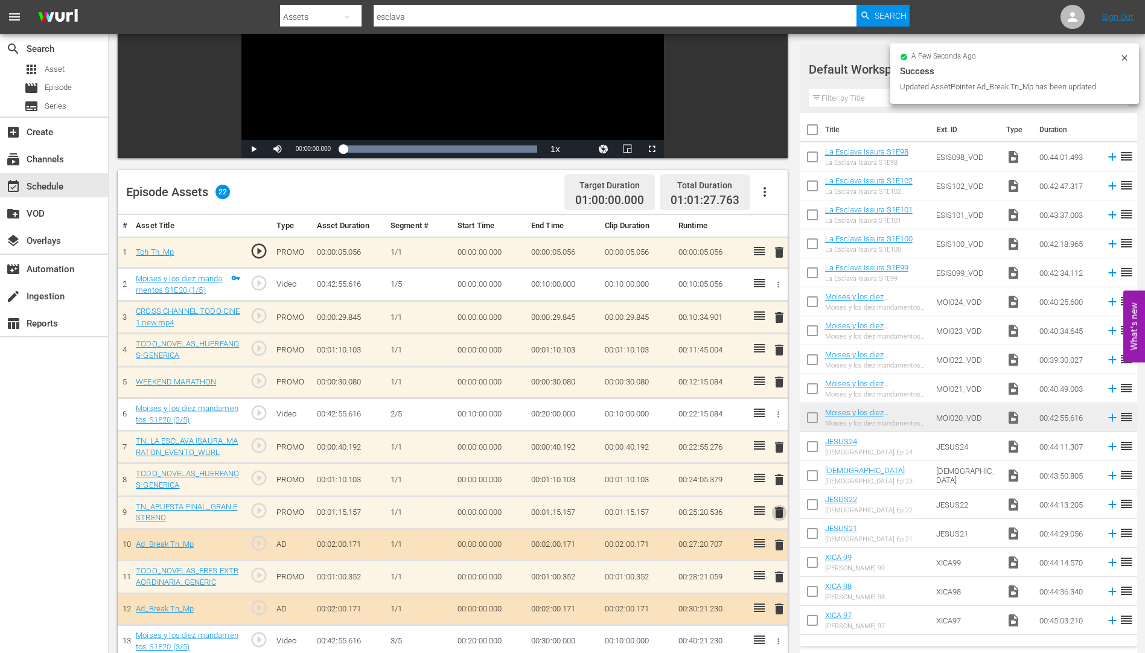
click at [777, 509] on span "delete" at bounding box center [779, 512] width 14 height 14
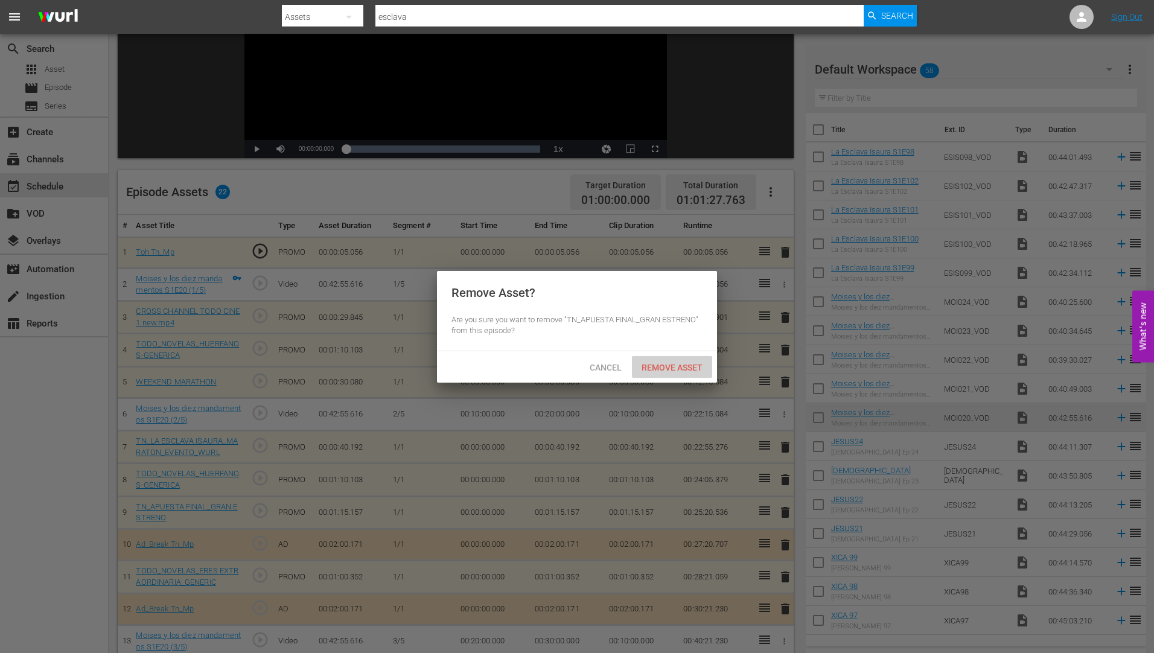
click at [690, 363] on span "Remove Asset" at bounding box center [672, 368] width 80 height 10
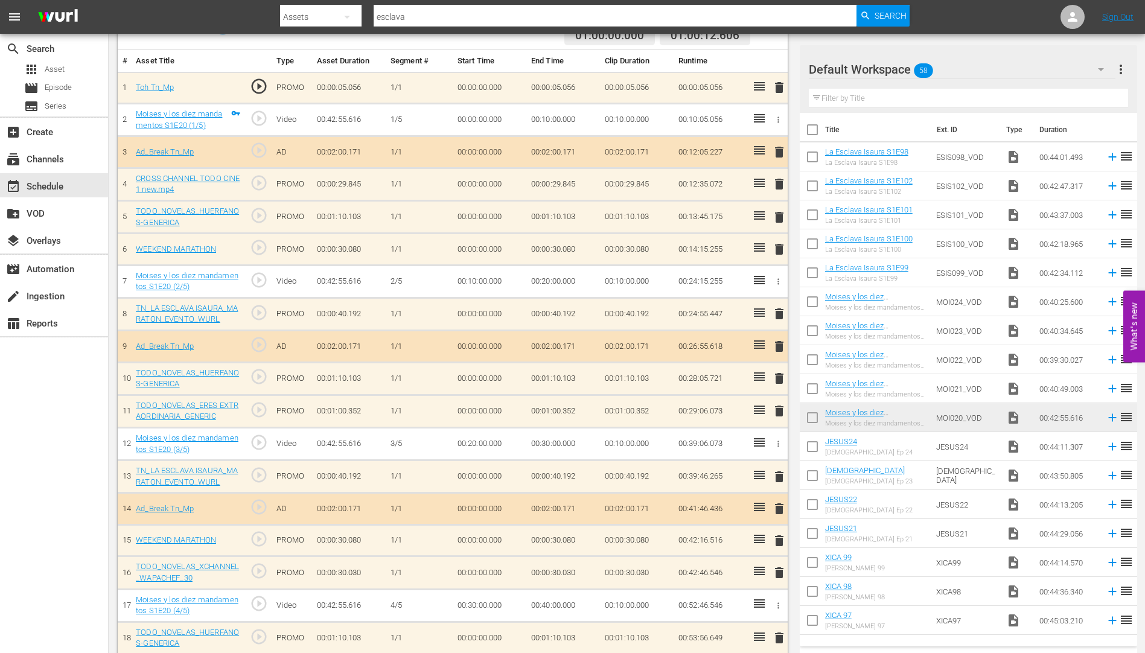
scroll to position [454, 0]
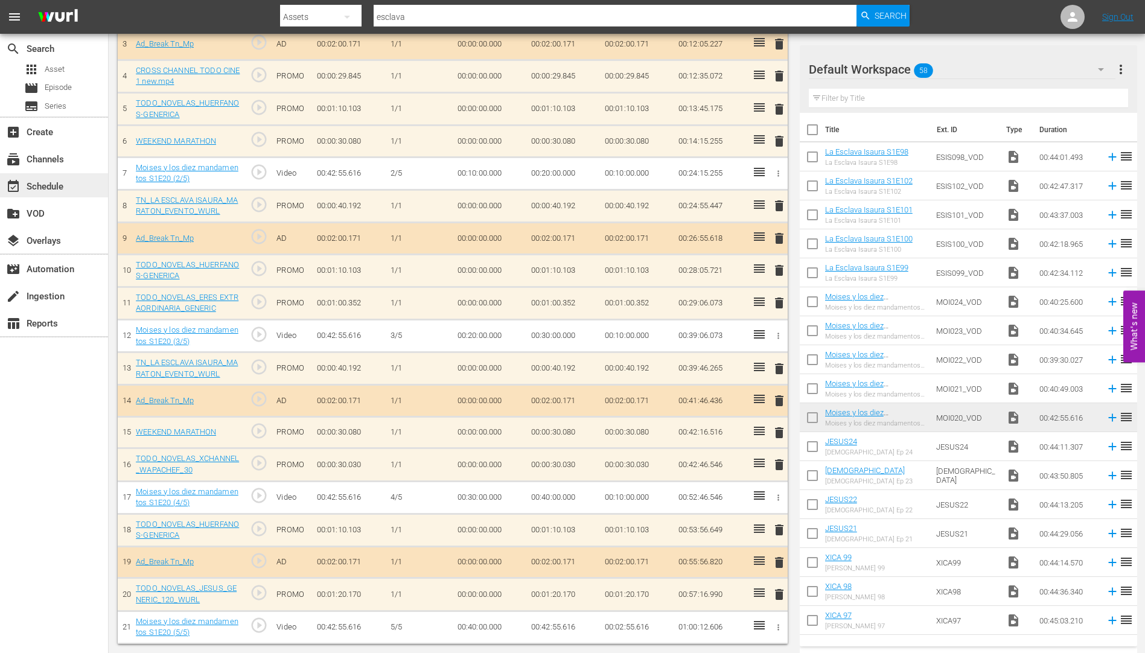
click at [46, 186] on div "event_available Schedule" at bounding box center [34, 184] width 68 height 11
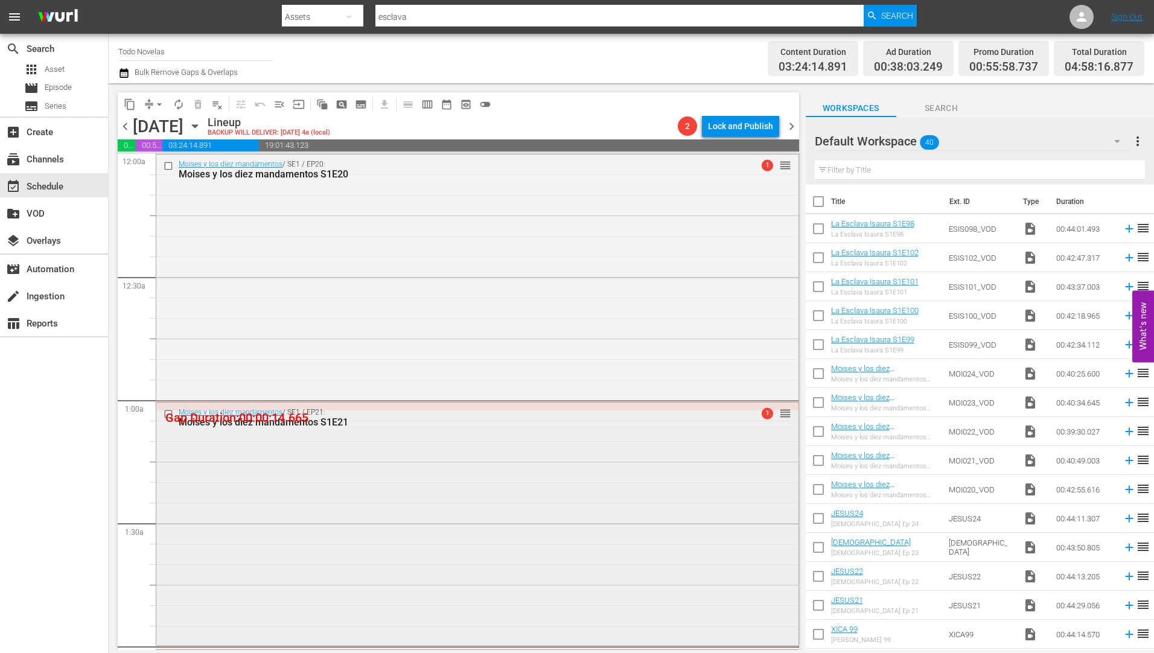
click at [276, 422] on div "Moises y los diez mandamentos S1E21" at bounding box center [455, 421] width 552 height 11
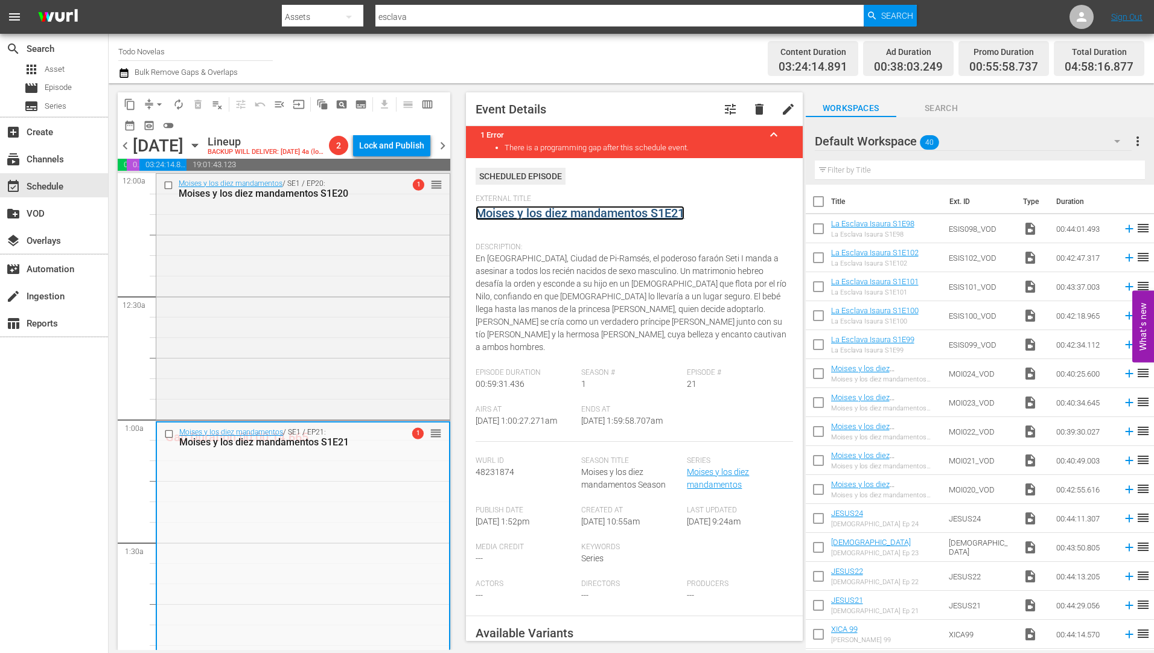
click at [579, 213] on link "Moises y los diez mandamentos S1E21" at bounding box center [580, 213] width 209 height 14
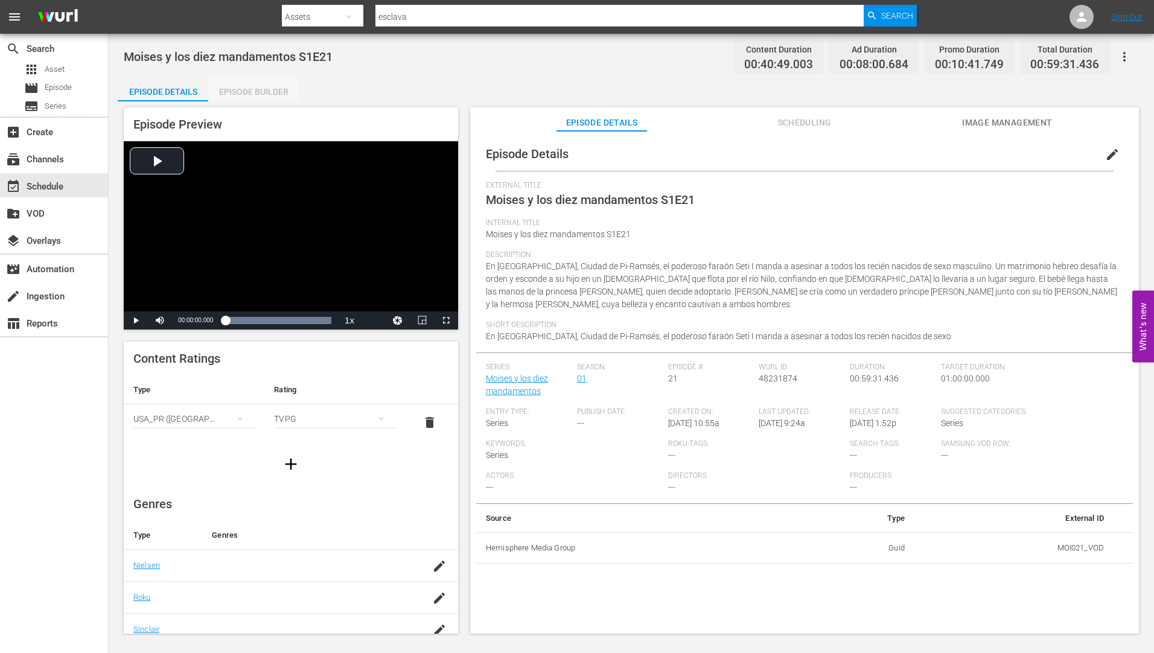
click at [266, 92] on div "Episode Builder" at bounding box center [253, 91] width 91 height 29
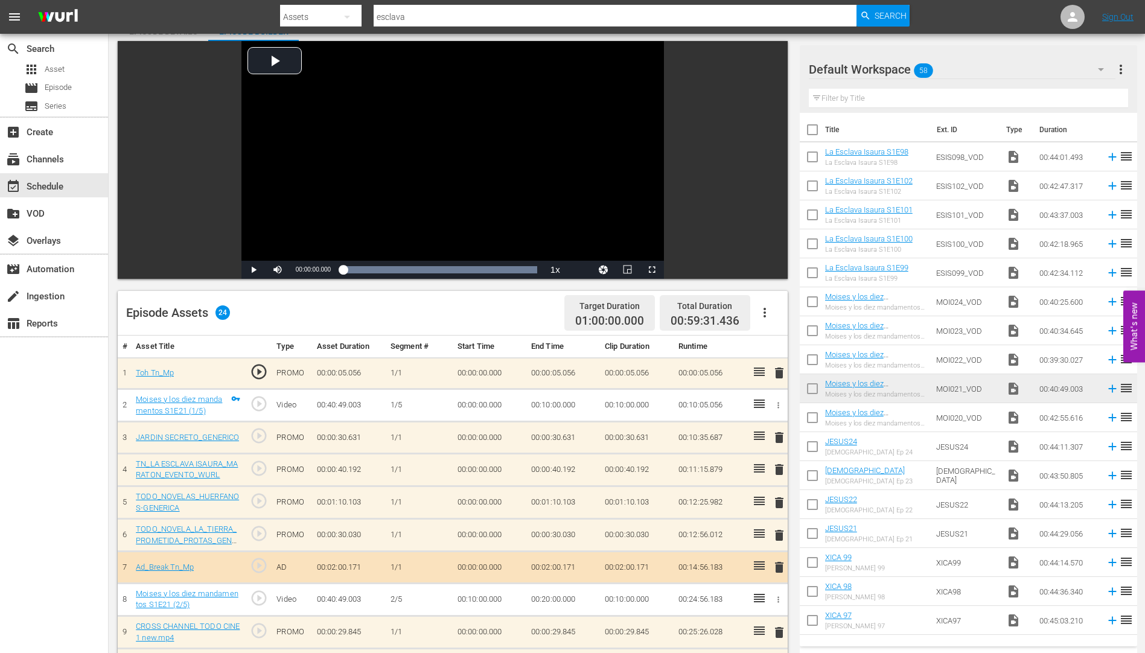
scroll to position [241, 0]
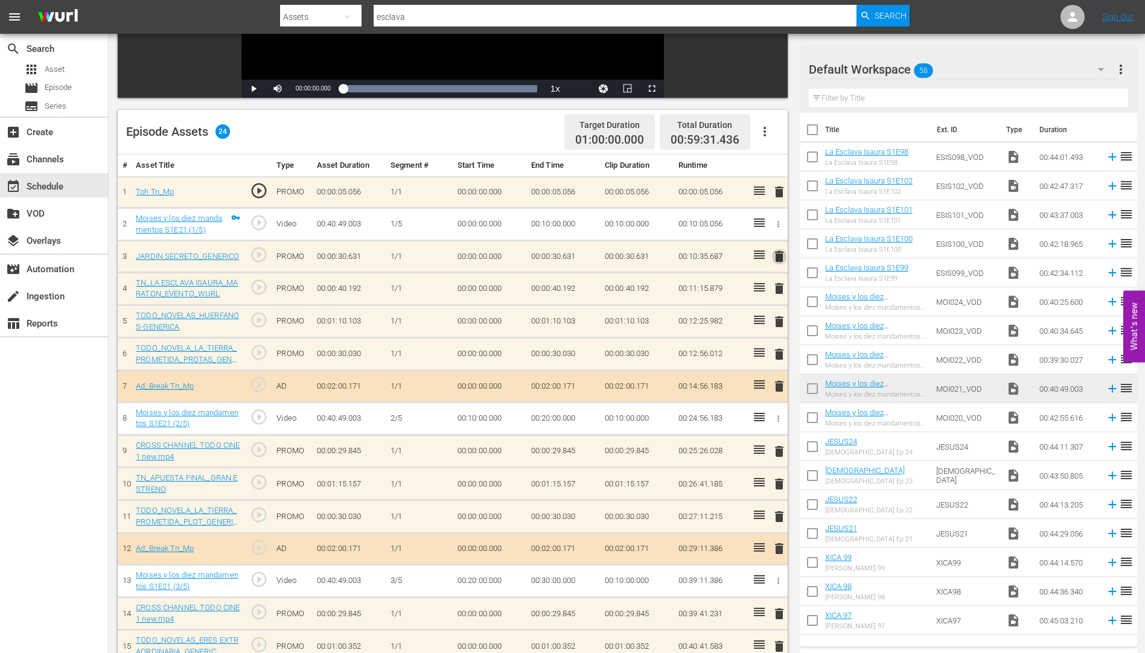
click at [778, 255] on span "delete" at bounding box center [779, 256] width 14 height 14
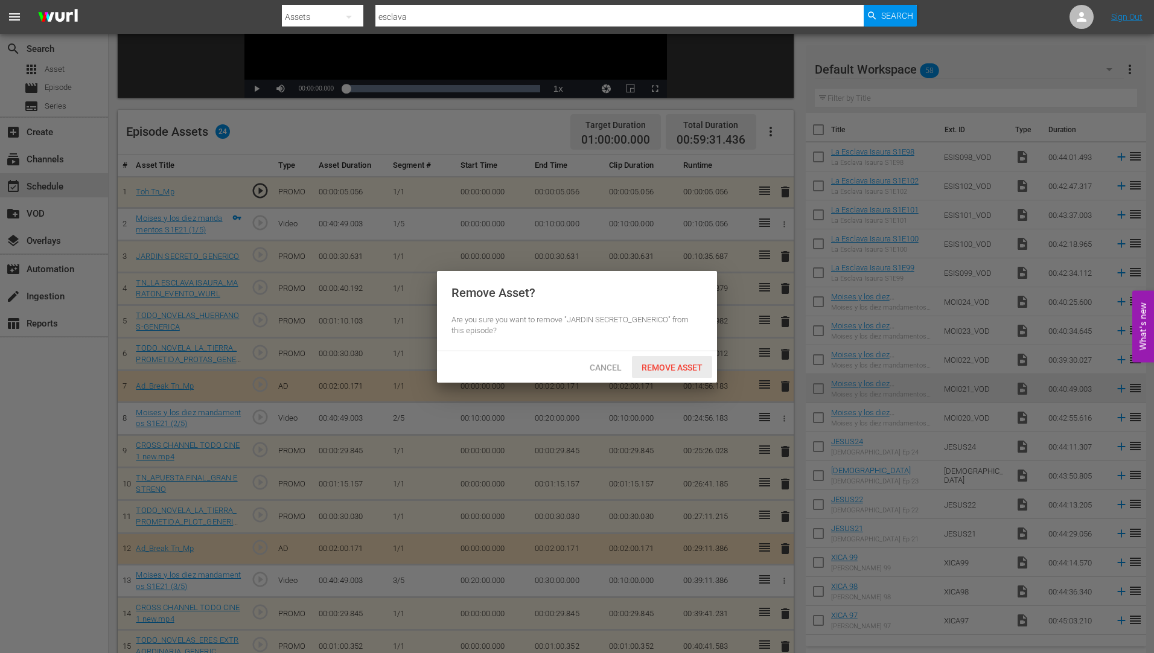
click at [686, 364] on span "Remove Asset" at bounding box center [672, 368] width 80 height 10
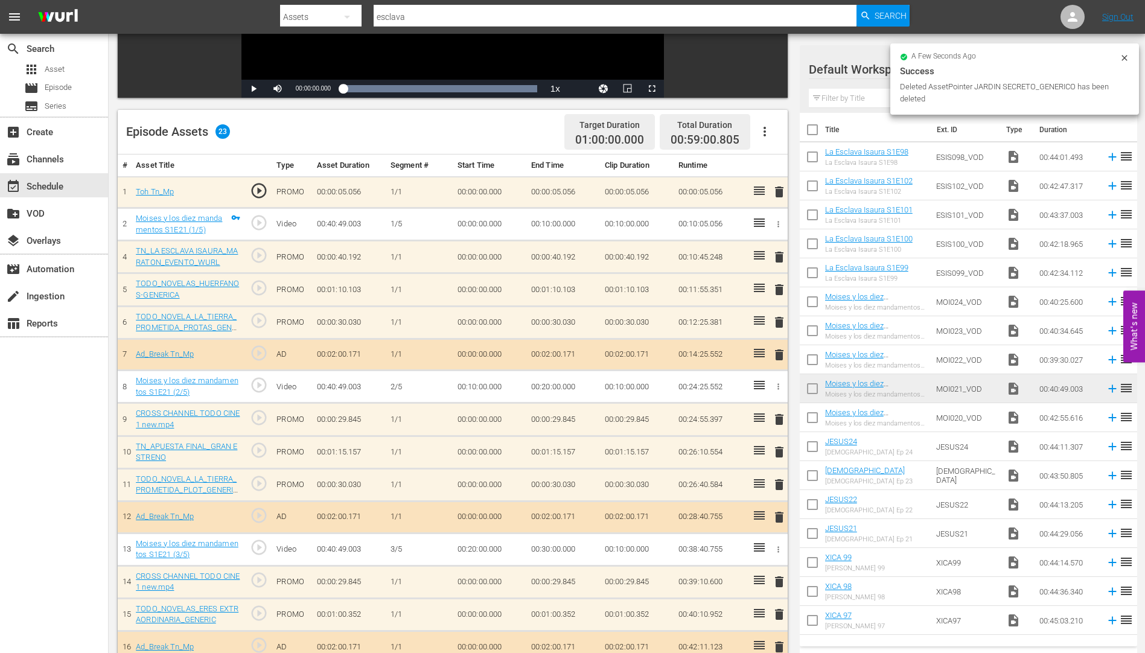
click at [781, 486] on span "delete" at bounding box center [779, 484] width 14 height 14
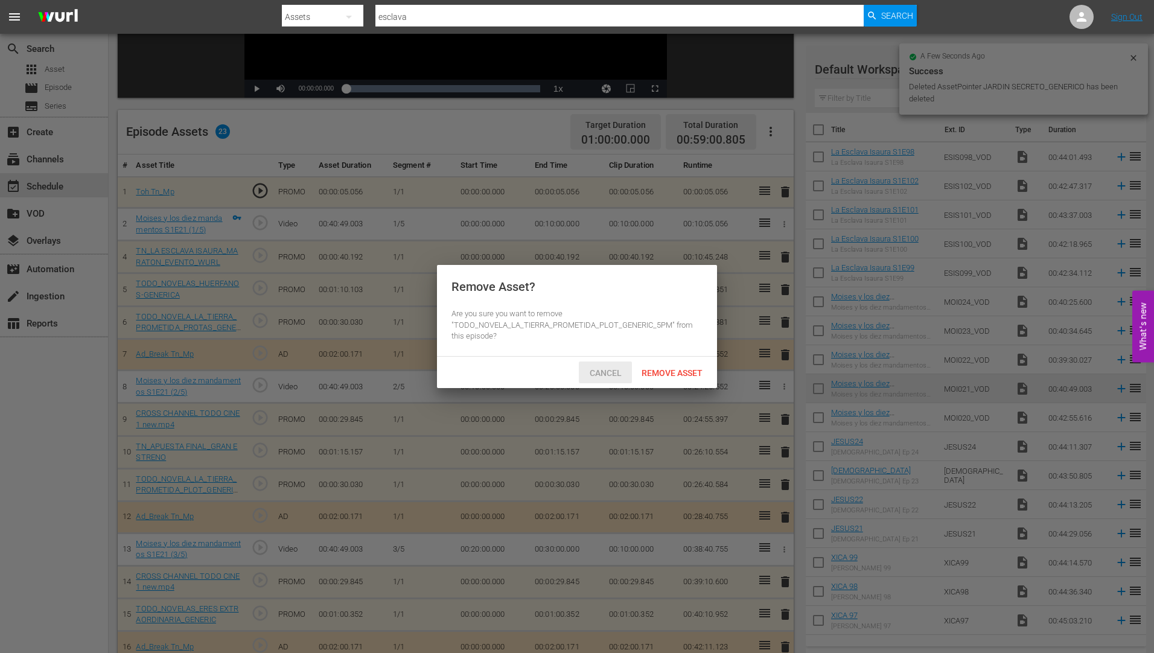
click at [610, 370] on span "Cancel" at bounding box center [605, 373] width 51 height 10
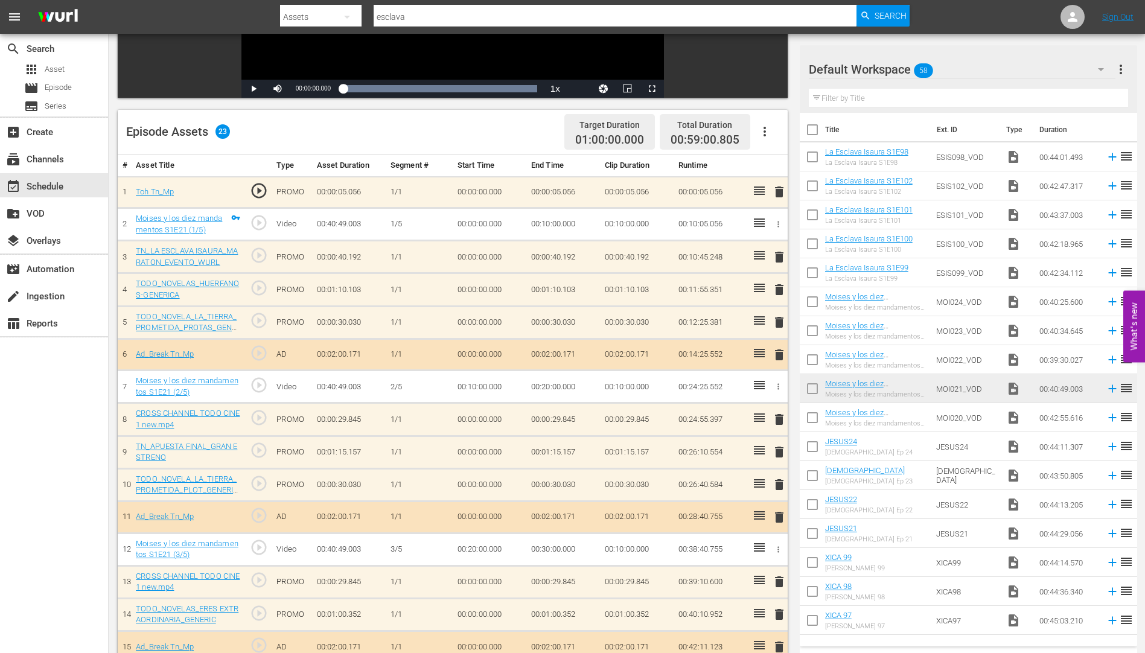
click at [780, 450] on span "delete" at bounding box center [779, 452] width 14 height 14
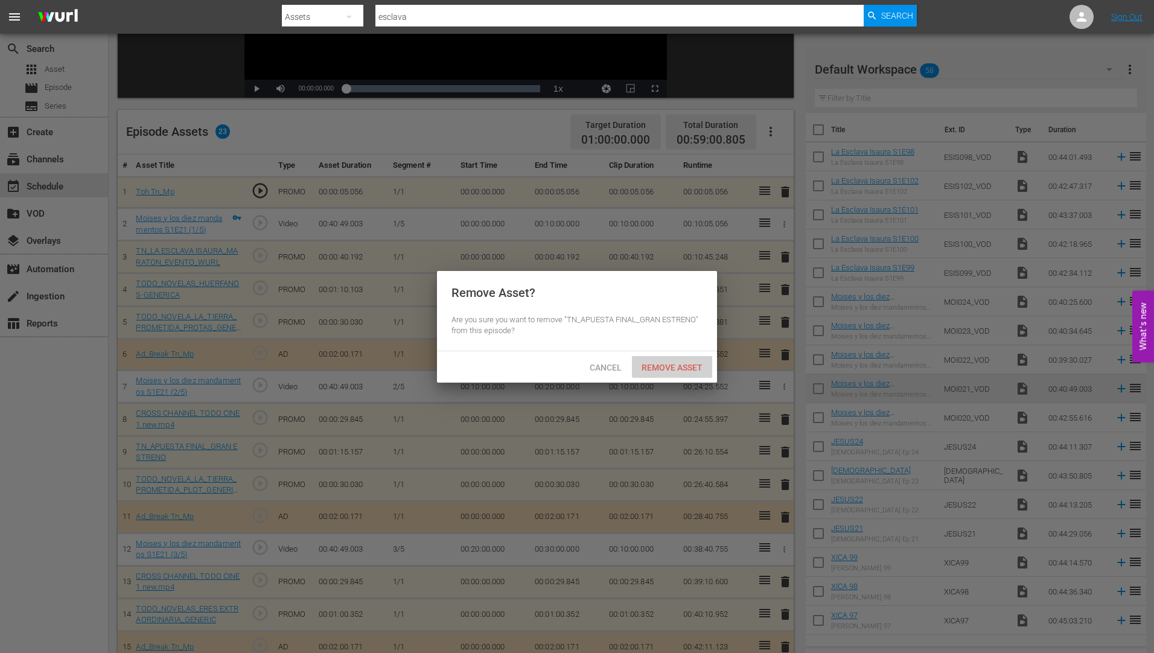
click at [665, 364] on span "Remove Asset" at bounding box center [672, 368] width 80 height 10
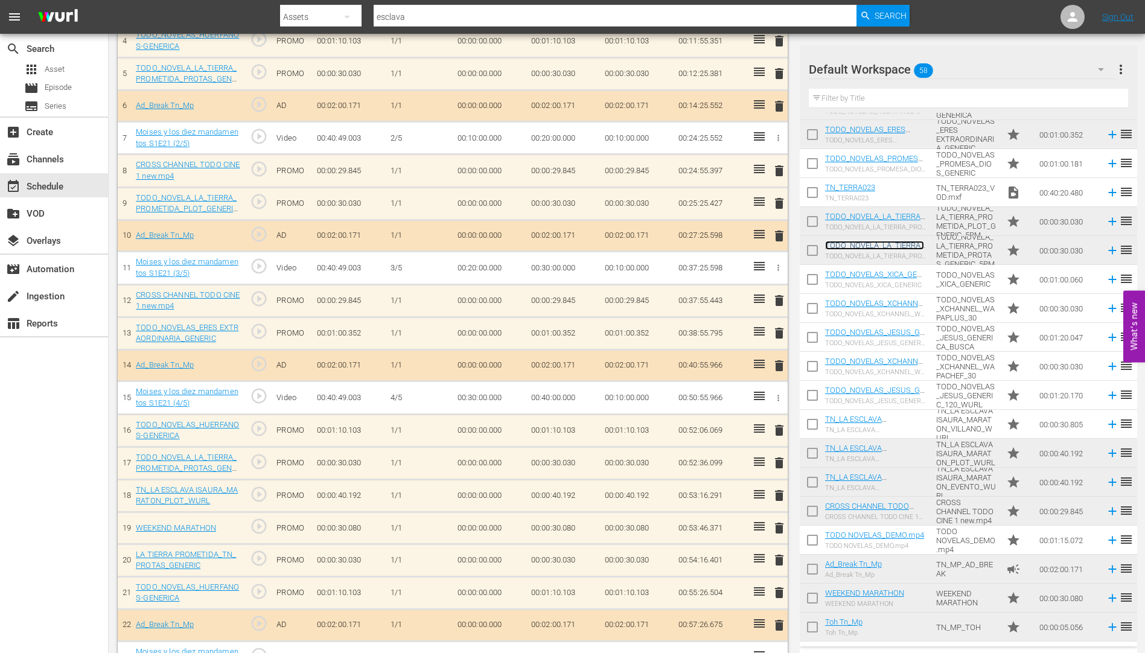
scroll to position [488, 0]
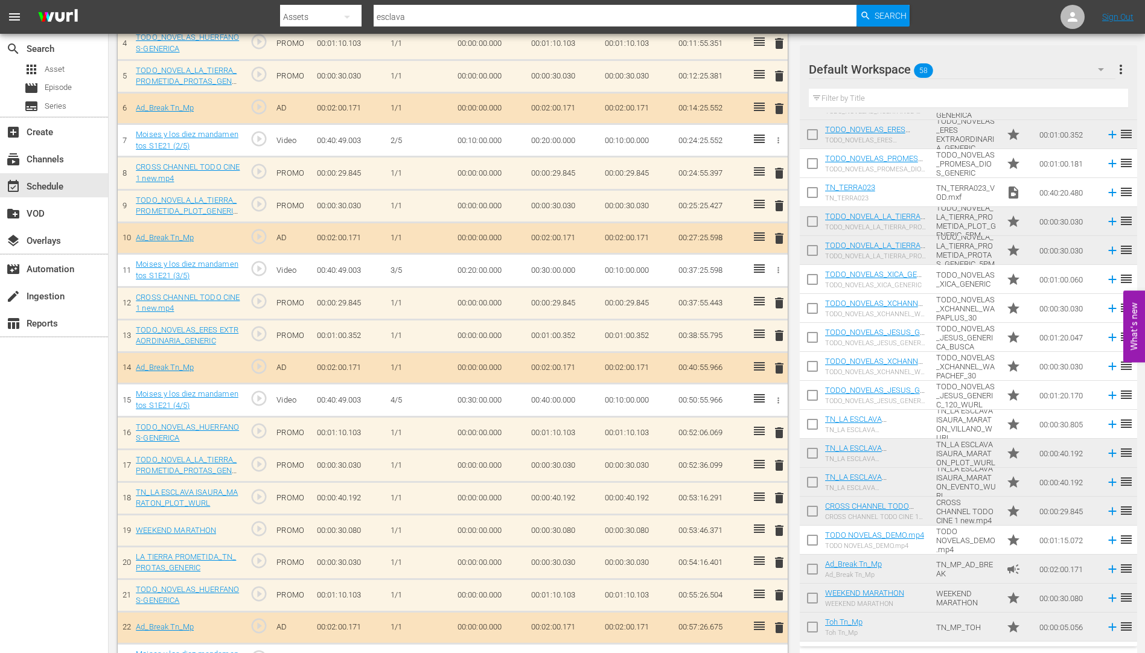
click at [779, 594] on span "delete" at bounding box center [779, 595] width 14 height 14
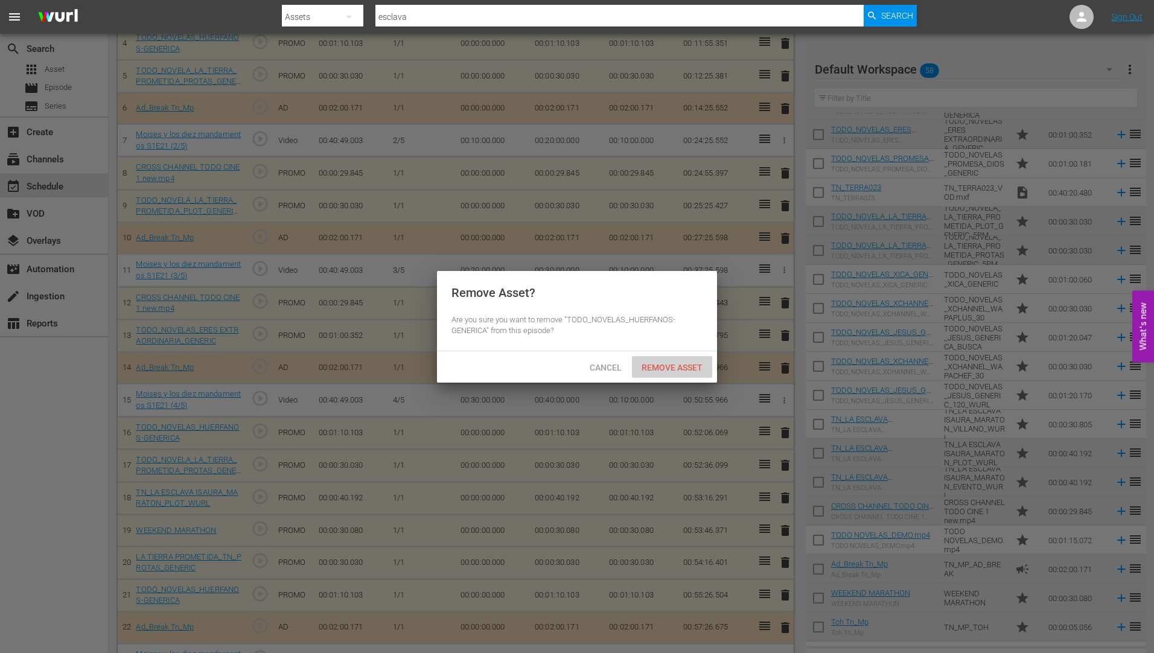
click at [679, 364] on span "Remove Asset" at bounding box center [672, 368] width 80 height 10
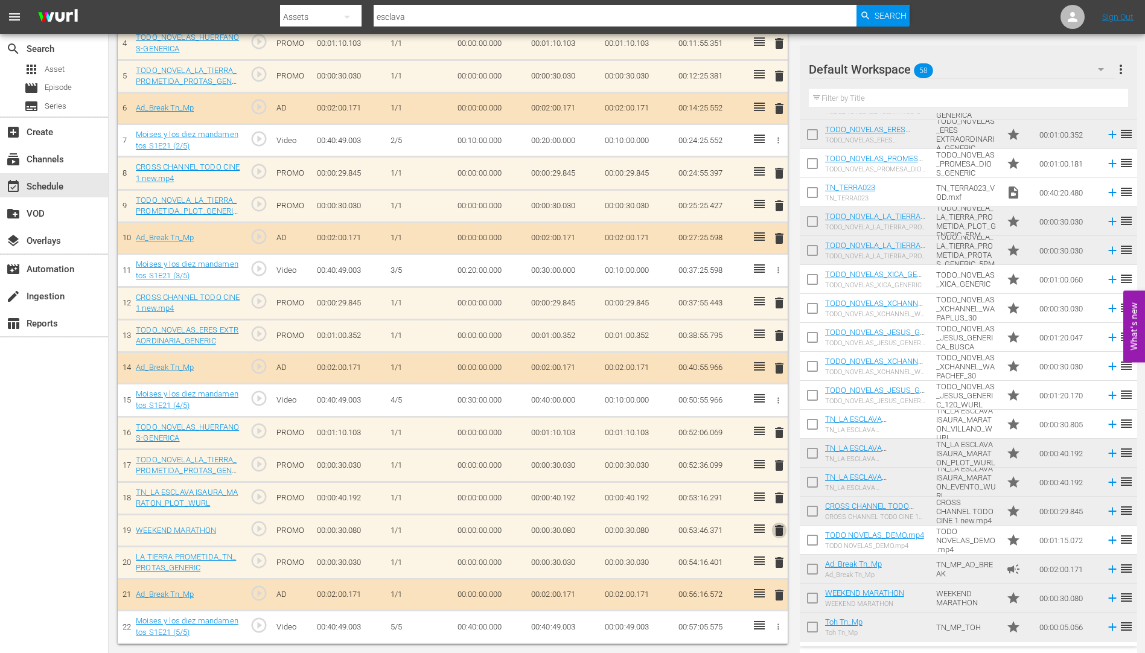
click at [781, 529] on span "delete" at bounding box center [779, 530] width 14 height 14
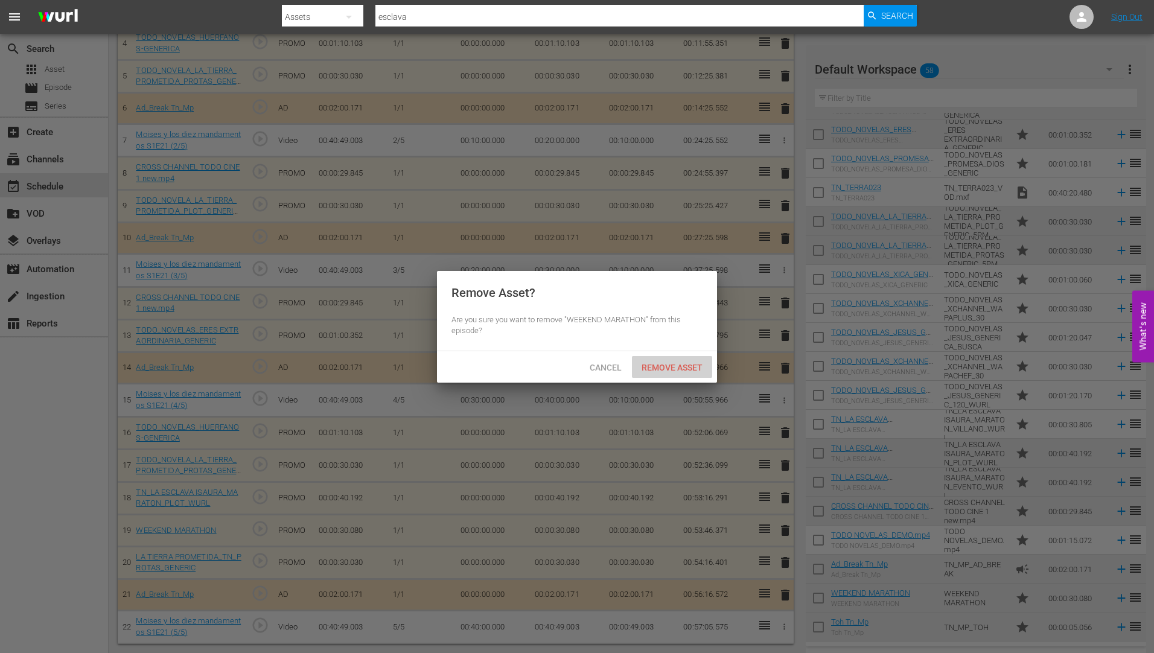
click at [666, 366] on span "Remove Asset" at bounding box center [672, 368] width 80 height 10
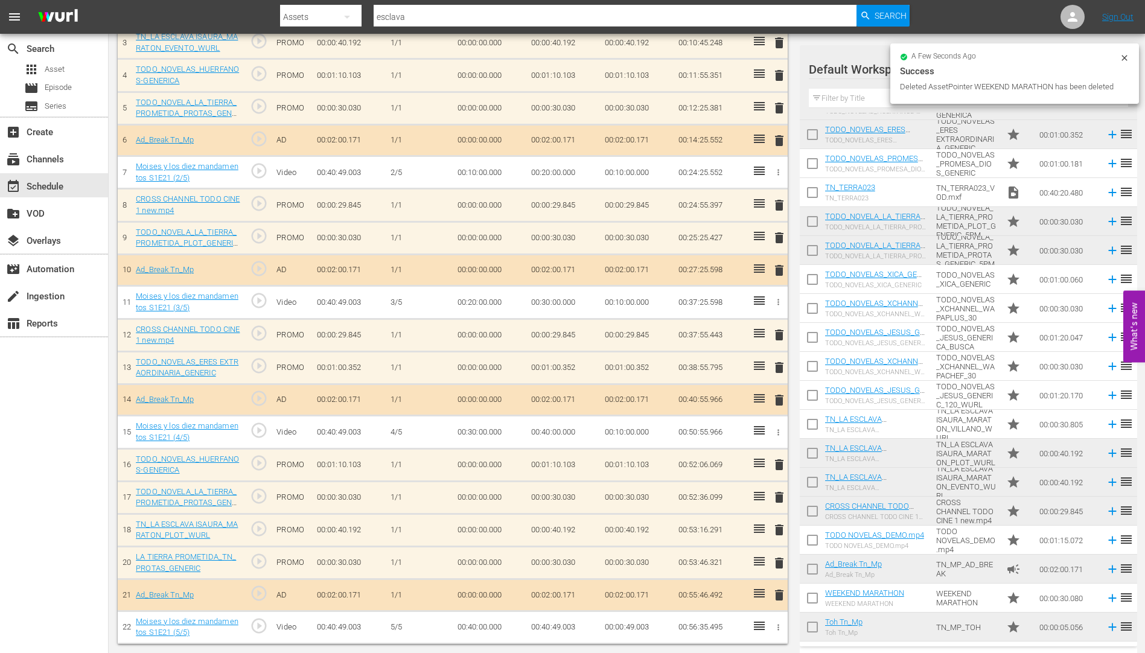
scroll to position [456, 0]
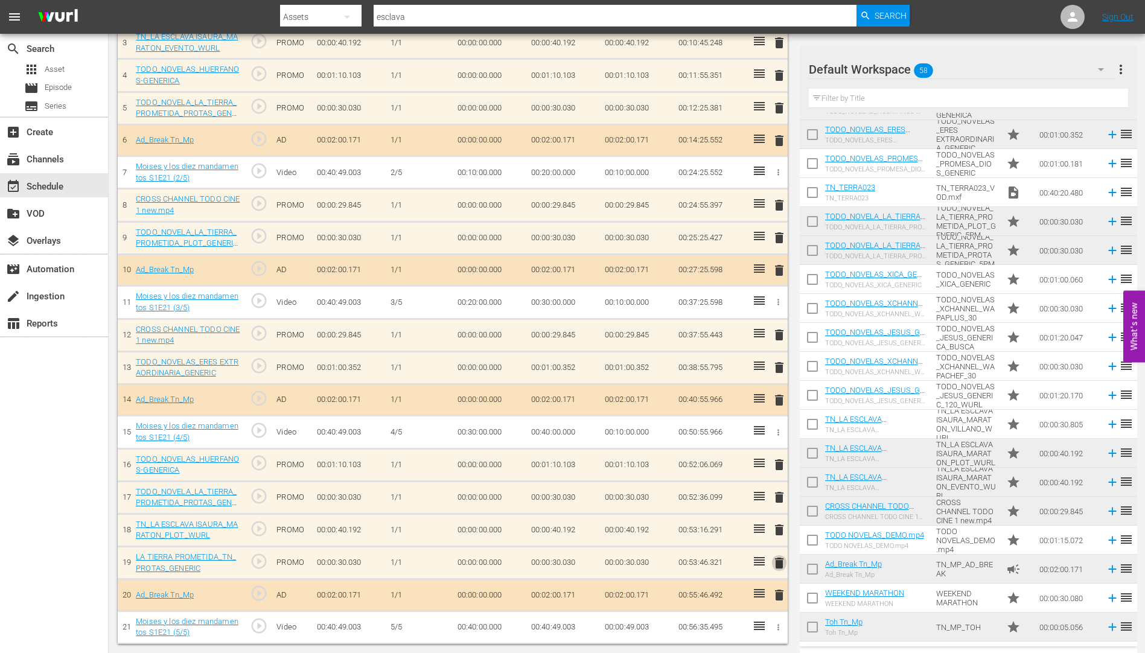
click at [780, 564] on span "delete" at bounding box center [779, 563] width 14 height 14
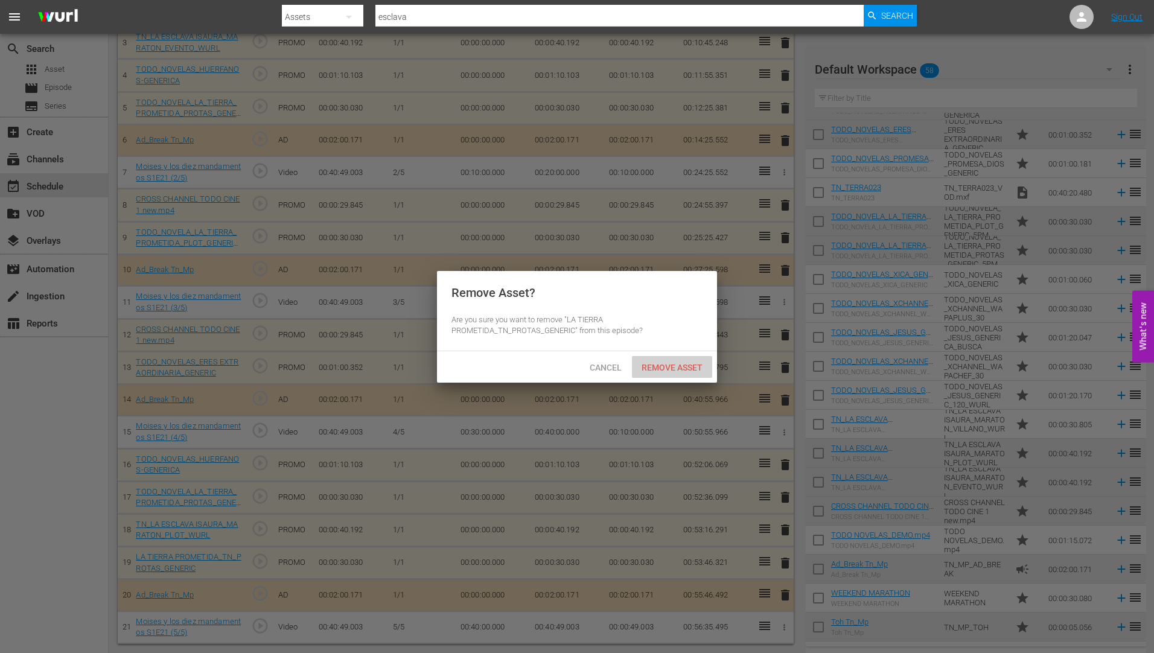
click at [686, 360] on div "Remove Asset" at bounding box center [672, 367] width 80 height 22
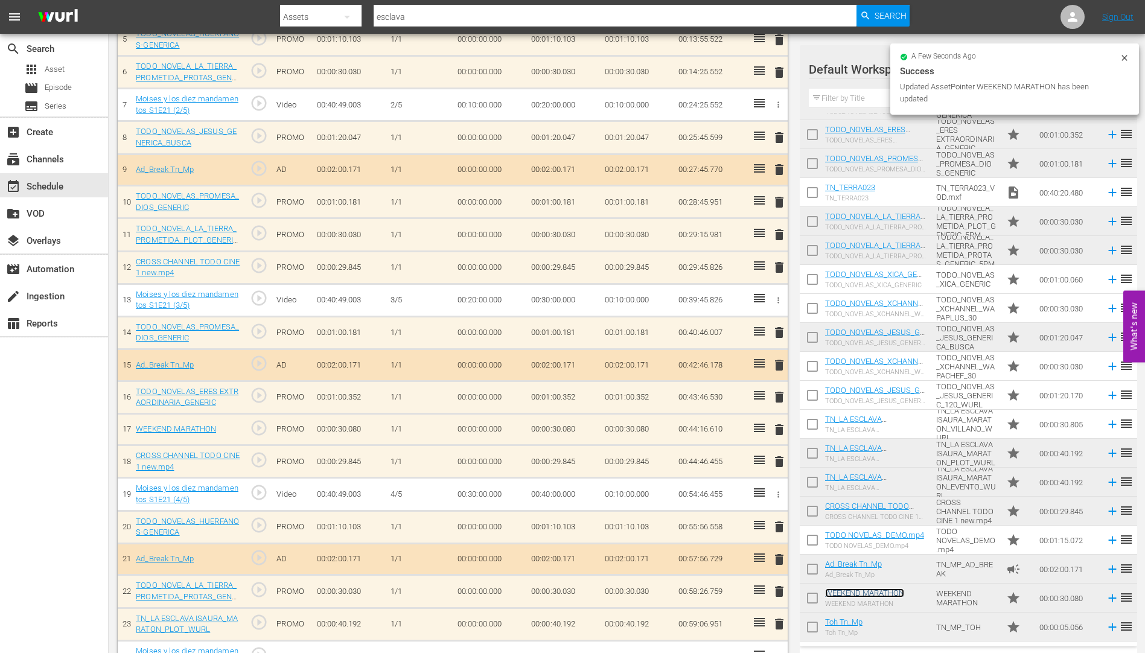
scroll to position [521, 0]
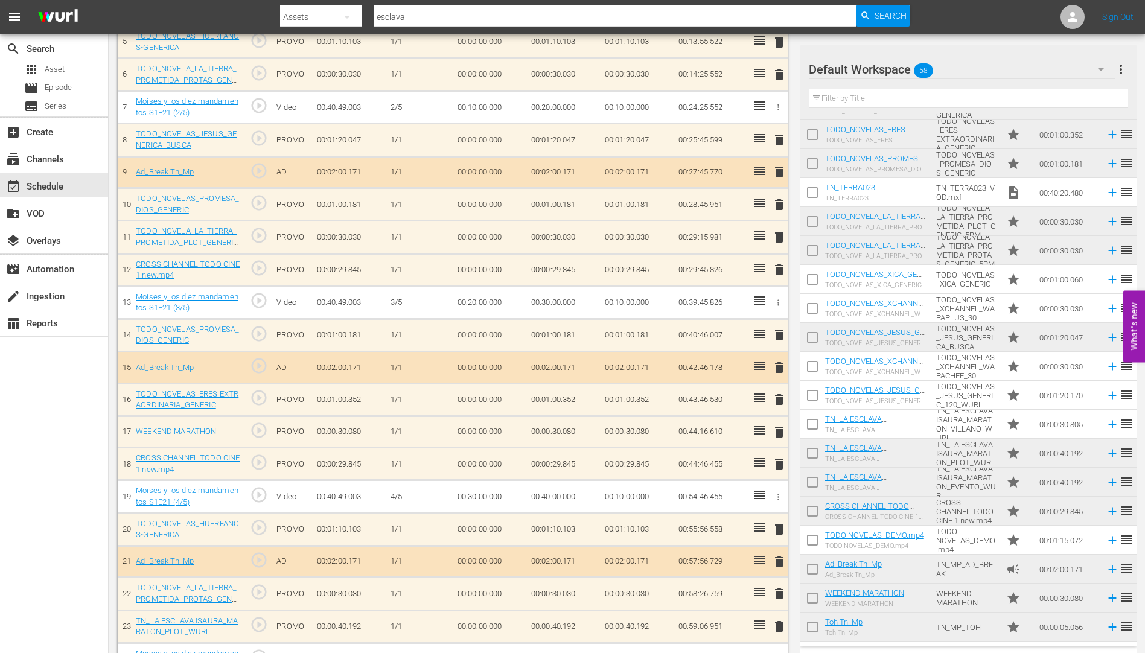
click at [779, 463] on span "delete" at bounding box center [779, 464] width 14 height 14
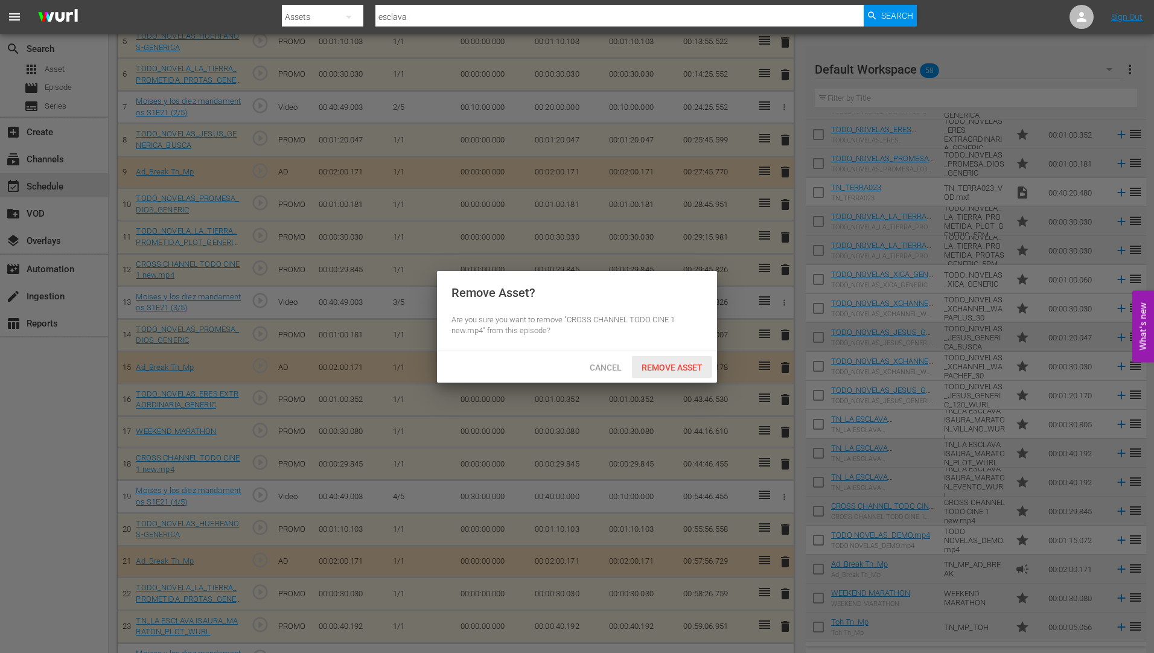
click at [678, 363] on span "Remove Asset" at bounding box center [672, 368] width 80 height 10
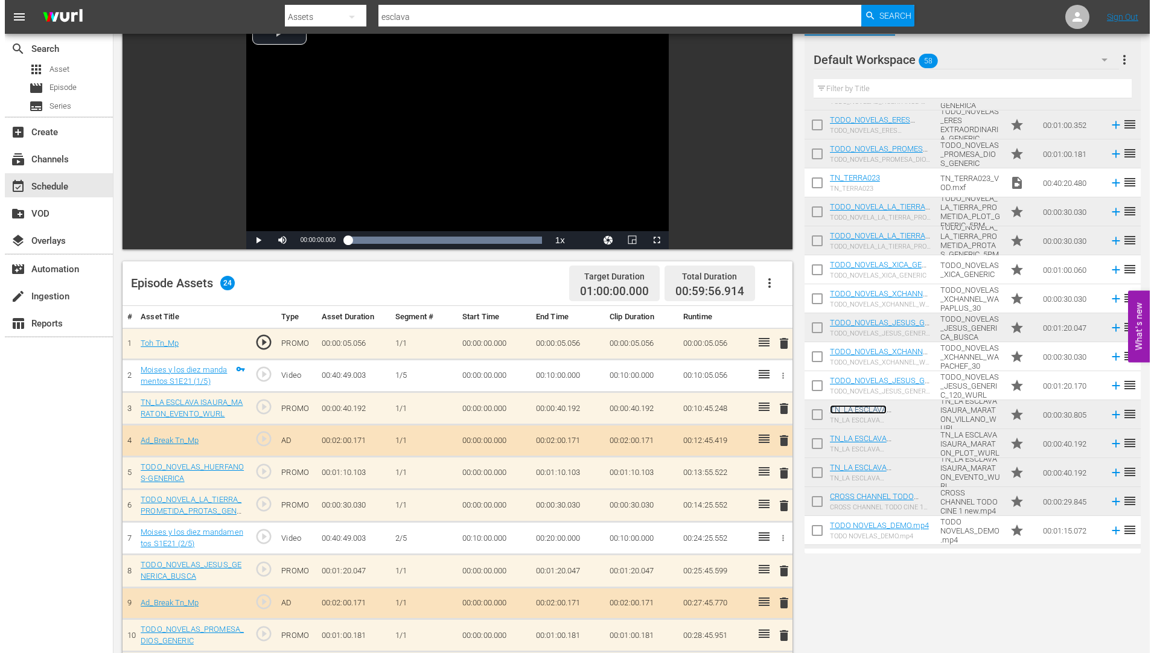
scroll to position [0, 0]
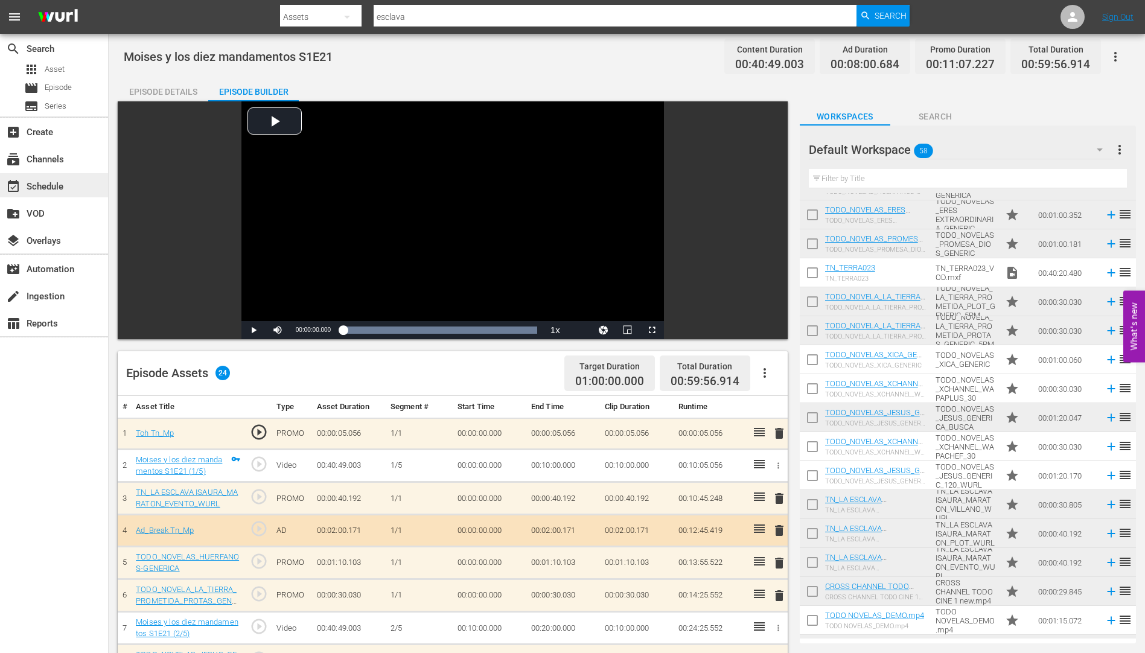
click at [41, 182] on div "event_available Schedule" at bounding box center [34, 184] width 68 height 11
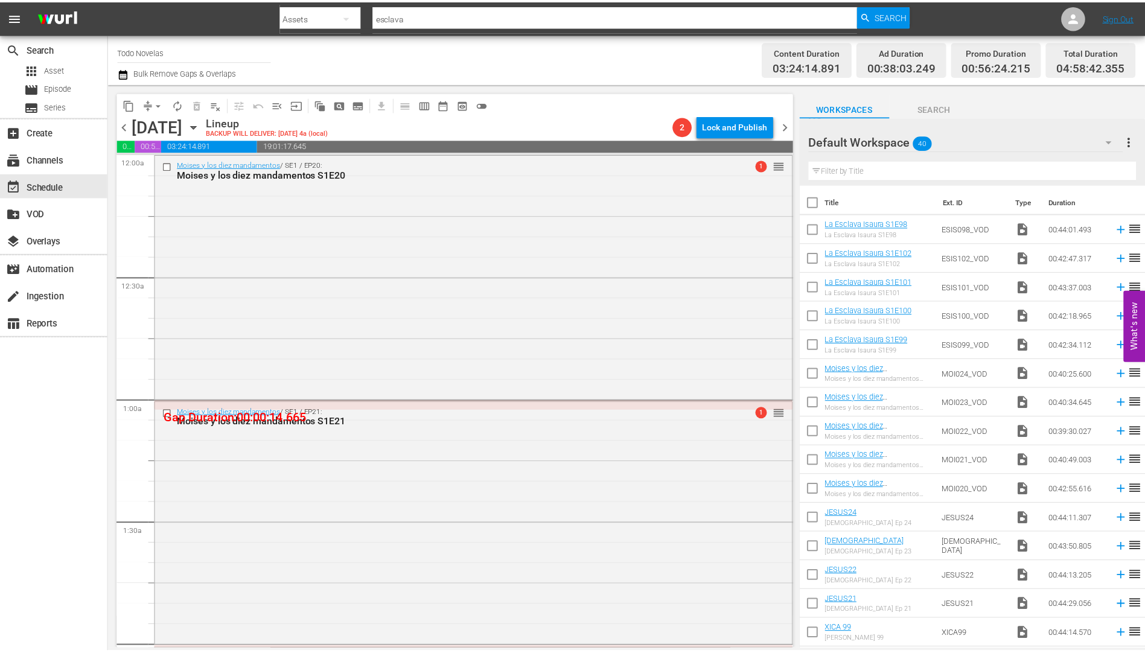
scroll to position [422, 0]
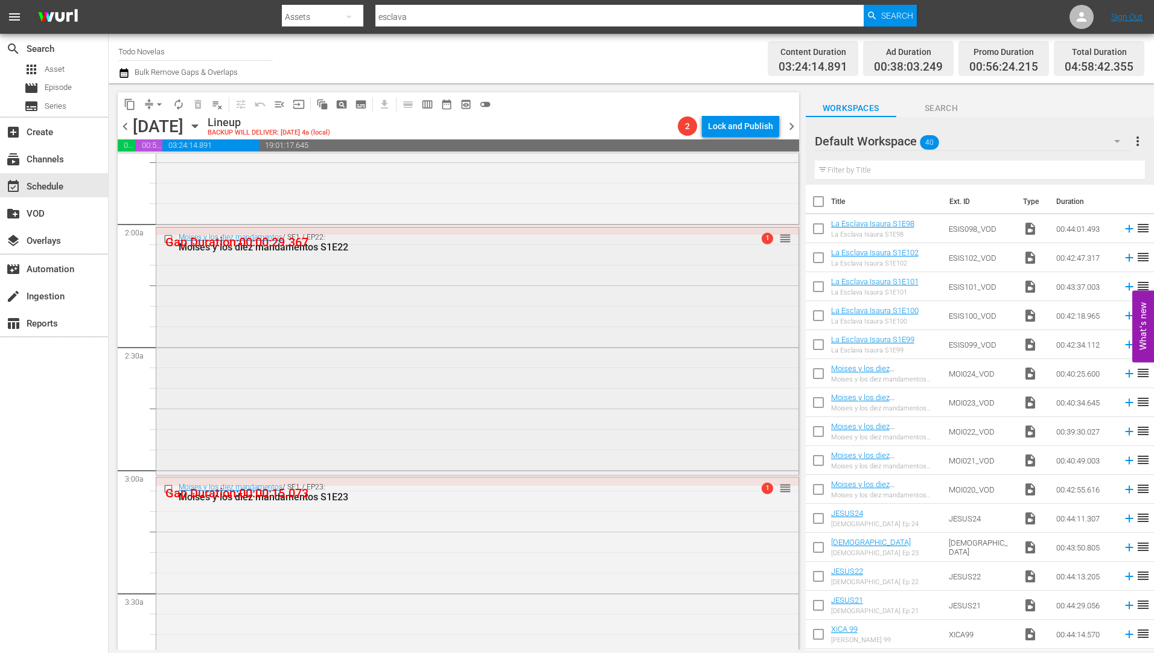
click at [274, 246] on div "Moises y los diez mandamentos S1E22" at bounding box center [455, 246] width 552 height 11
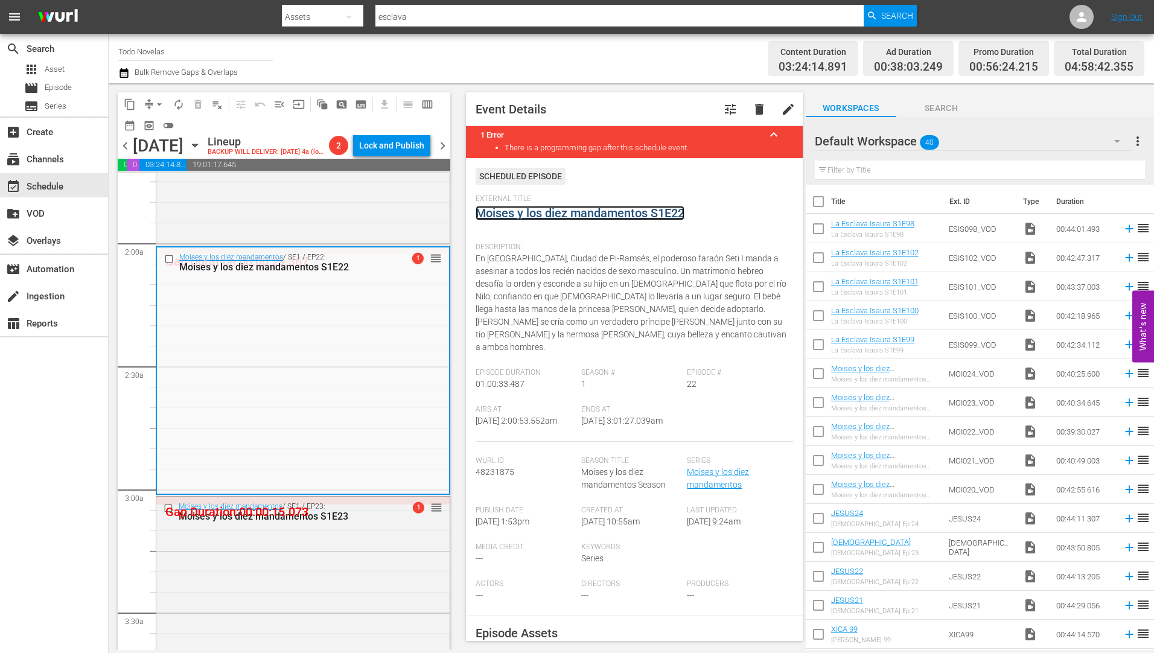
click at [602, 212] on link "Moises y los diez mandamentos S1E22" at bounding box center [580, 213] width 209 height 14
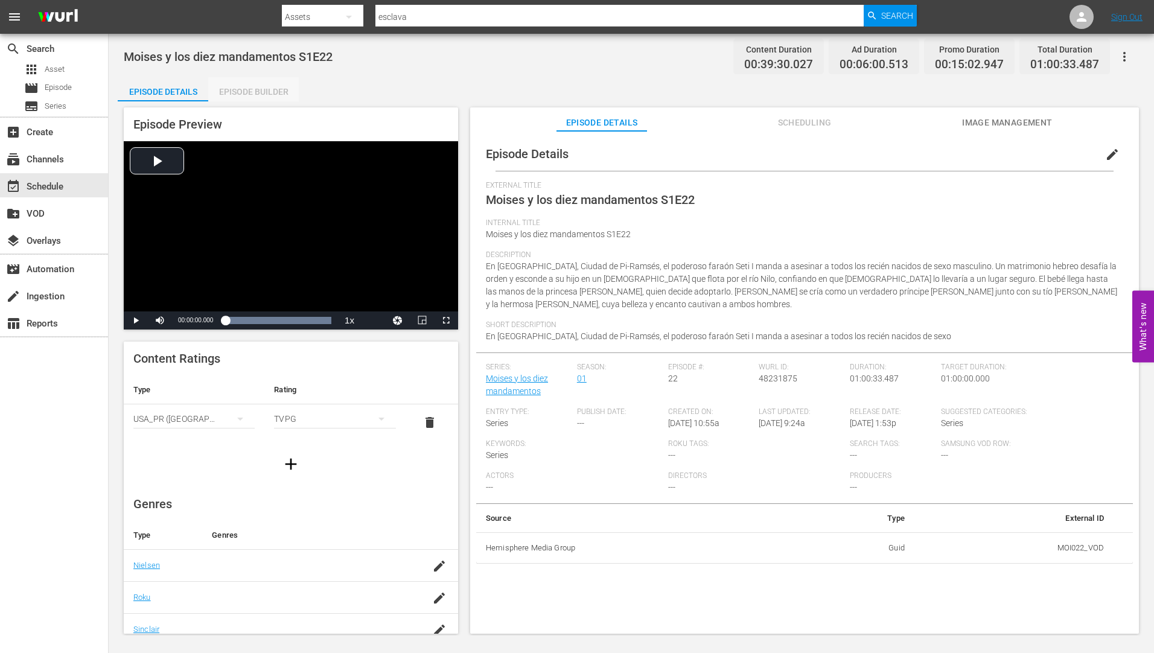
click at [272, 89] on div "Episode Builder" at bounding box center [253, 91] width 91 height 29
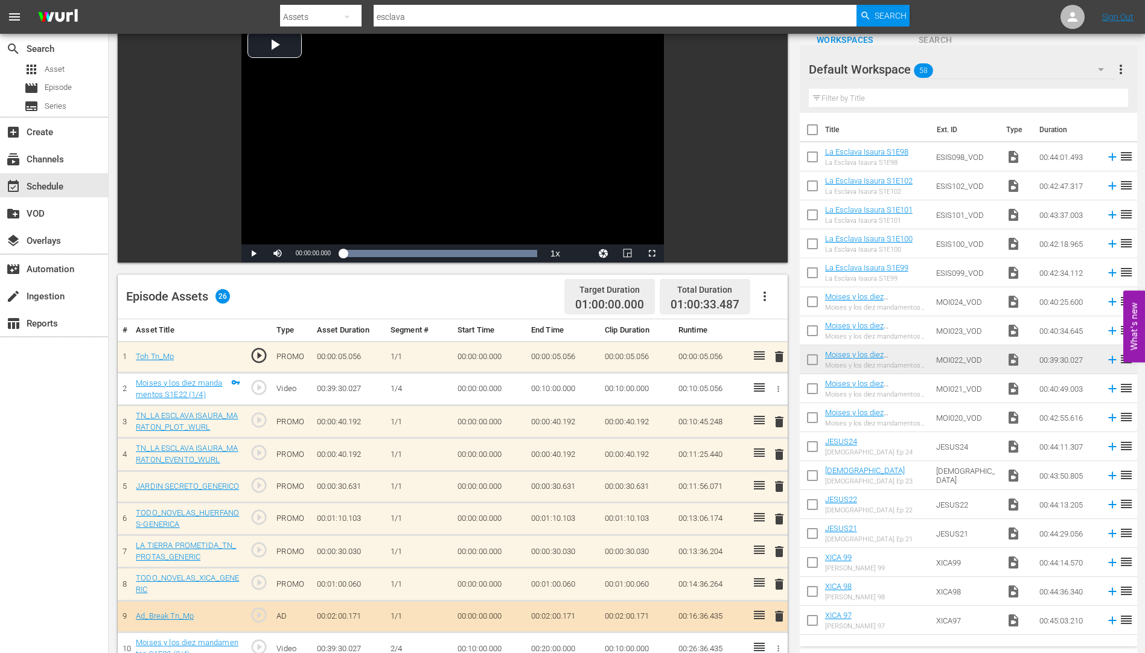
scroll to position [181, 0]
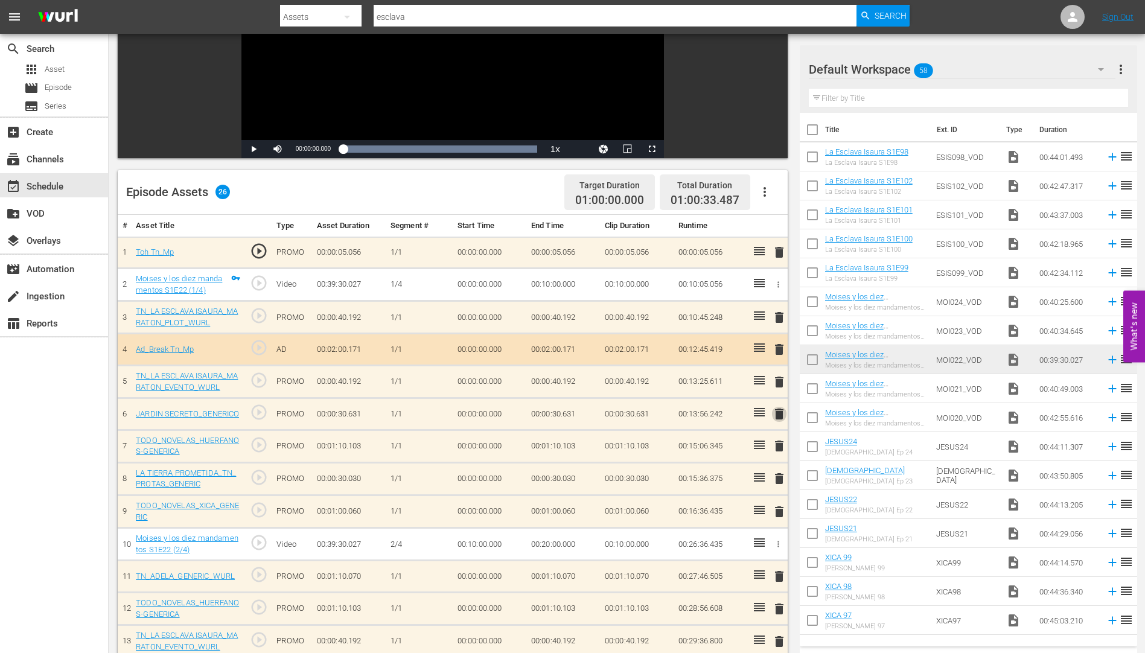
click at [778, 414] on span "delete" at bounding box center [779, 414] width 14 height 14
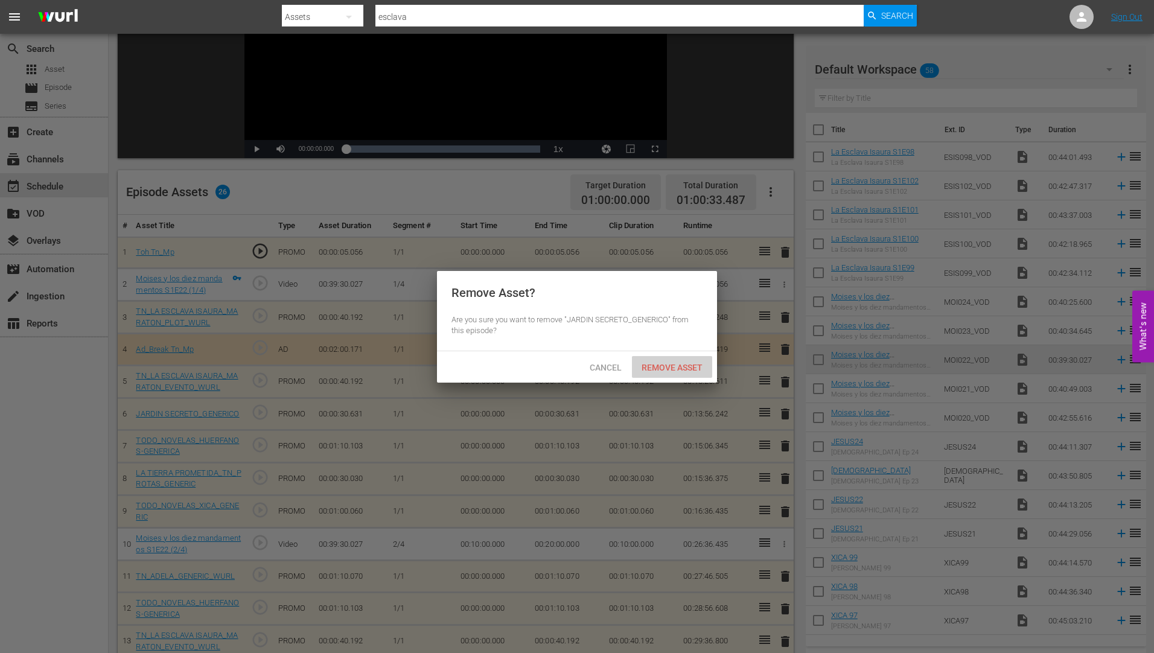
click at [677, 360] on div "Remove Asset" at bounding box center [672, 367] width 80 height 22
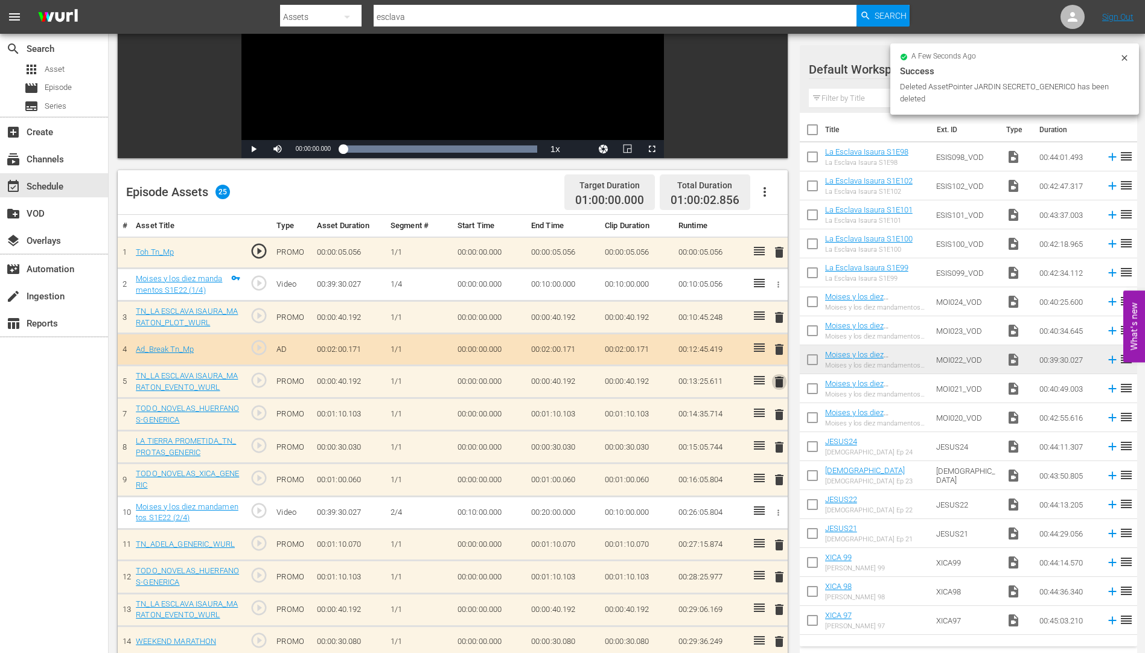
click at [777, 381] on span "delete" at bounding box center [779, 382] width 14 height 14
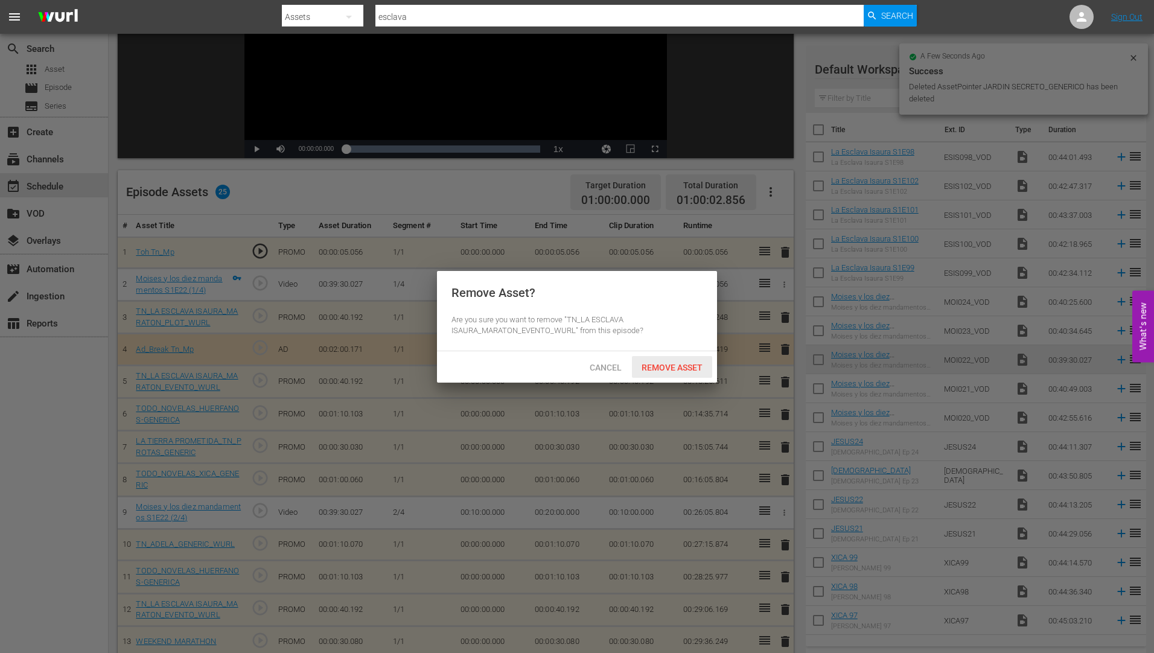
drag, startPoint x: 687, startPoint y: 361, endPoint x: 684, endPoint y: 368, distance: 8.1
click at [687, 363] on span "Remove Asset" at bounding box center [672, 368] width 80 height 10
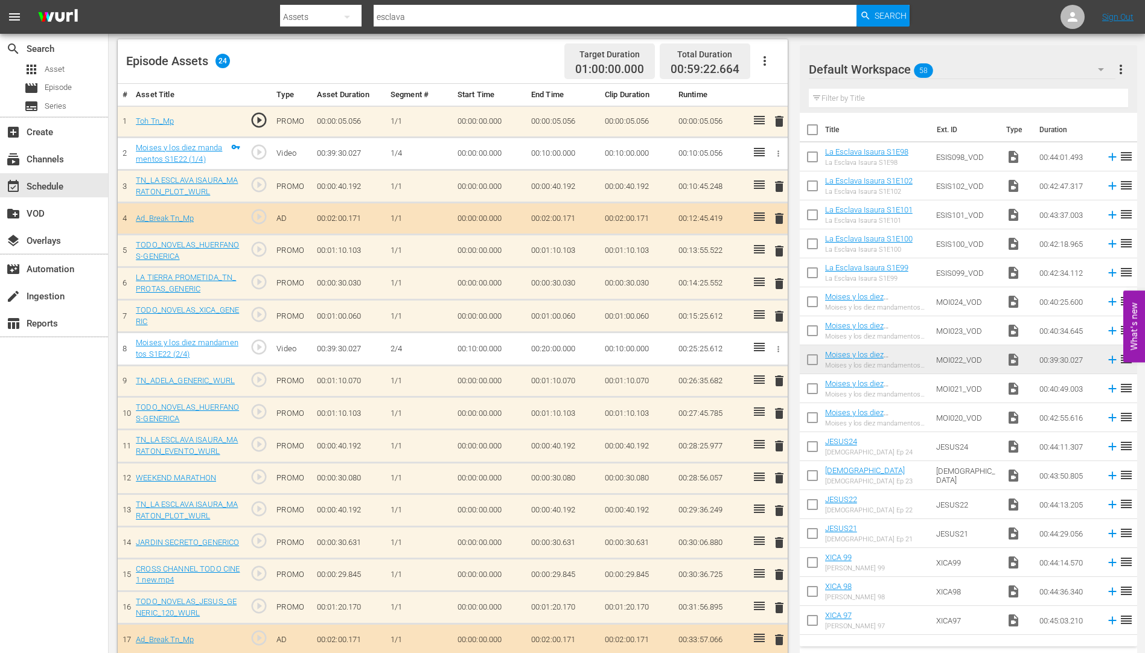
scroll to position [362, 0]
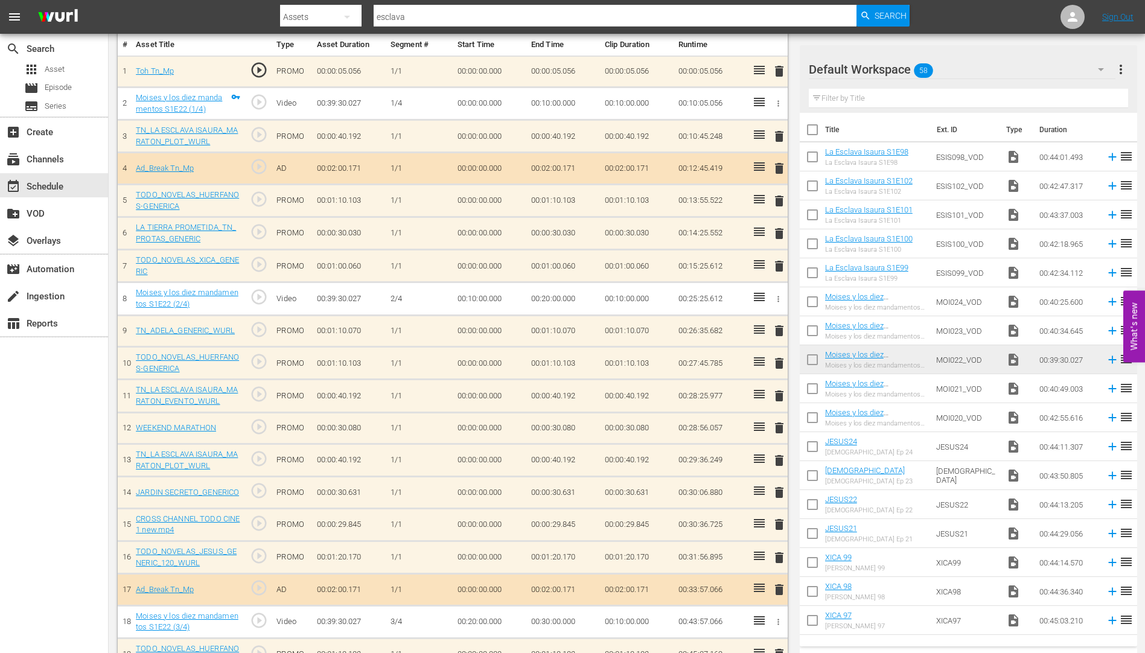
click at [780, 330] on span "delete" at bounding box center [779, 330] width 14 height 14
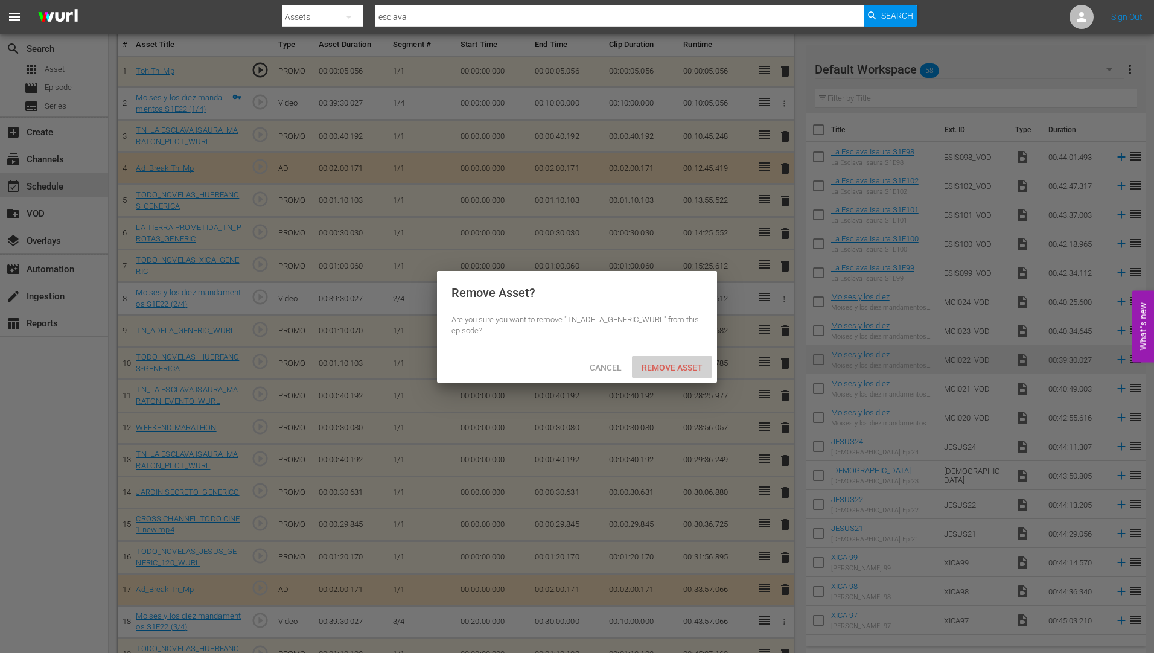
click at [678, 364] on span "Remove Asset" at bounding box center [672, 368] width 80 height 10
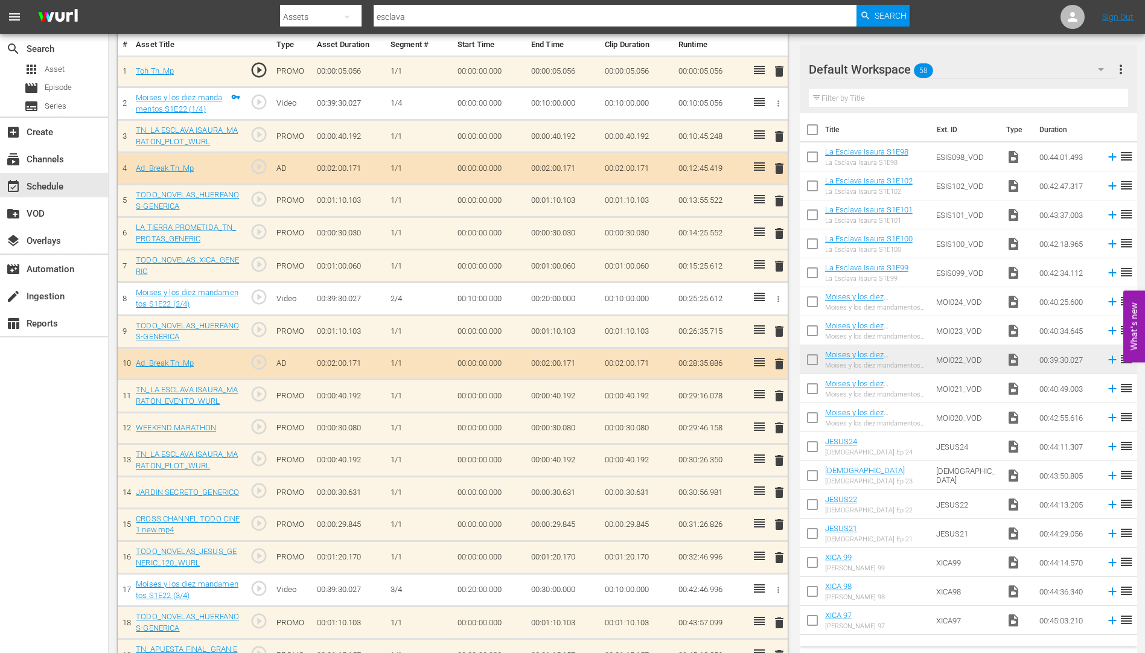
click at [779, 460] on span "delete" at bounding box center [779, 460] width 14 height 14
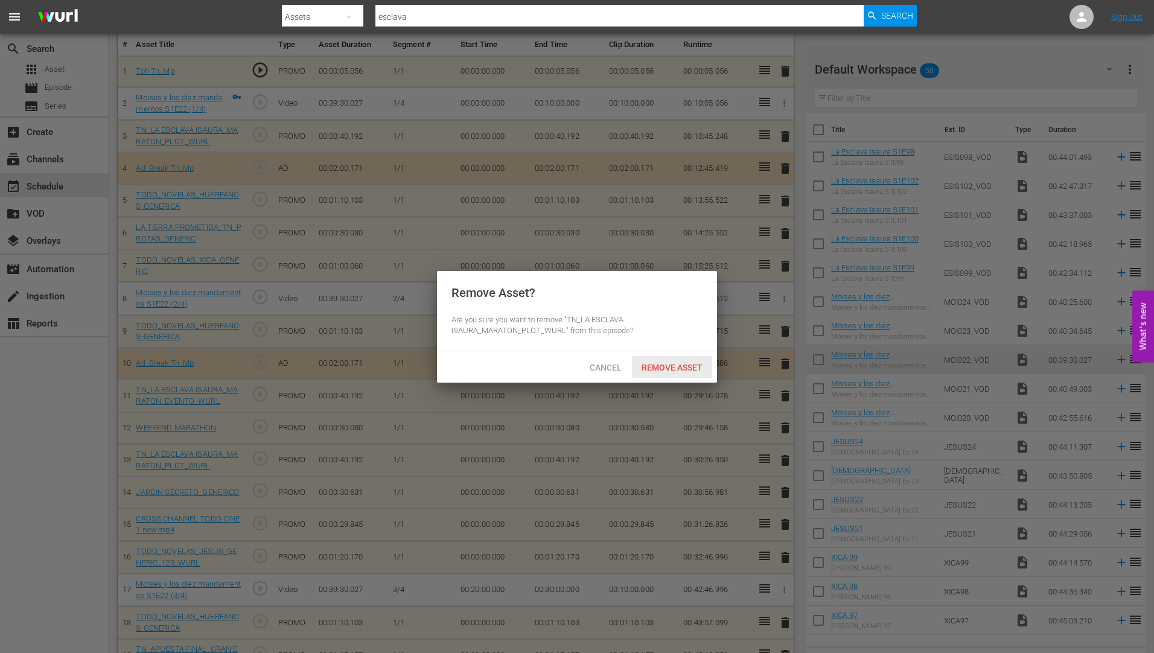
click at [694, 364] on span "Remove Asset" at bounding box center [672, 368] width 80 height 10
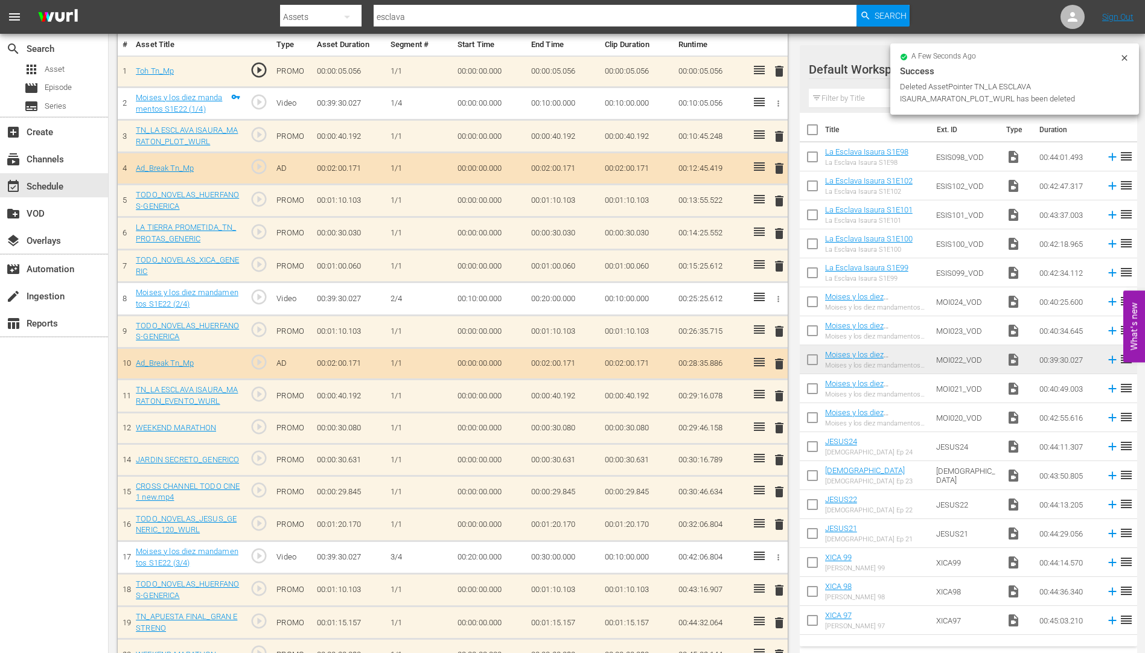
click at [780, 460] on span "delete" at bounding box center [779, 460] width 14 height 14
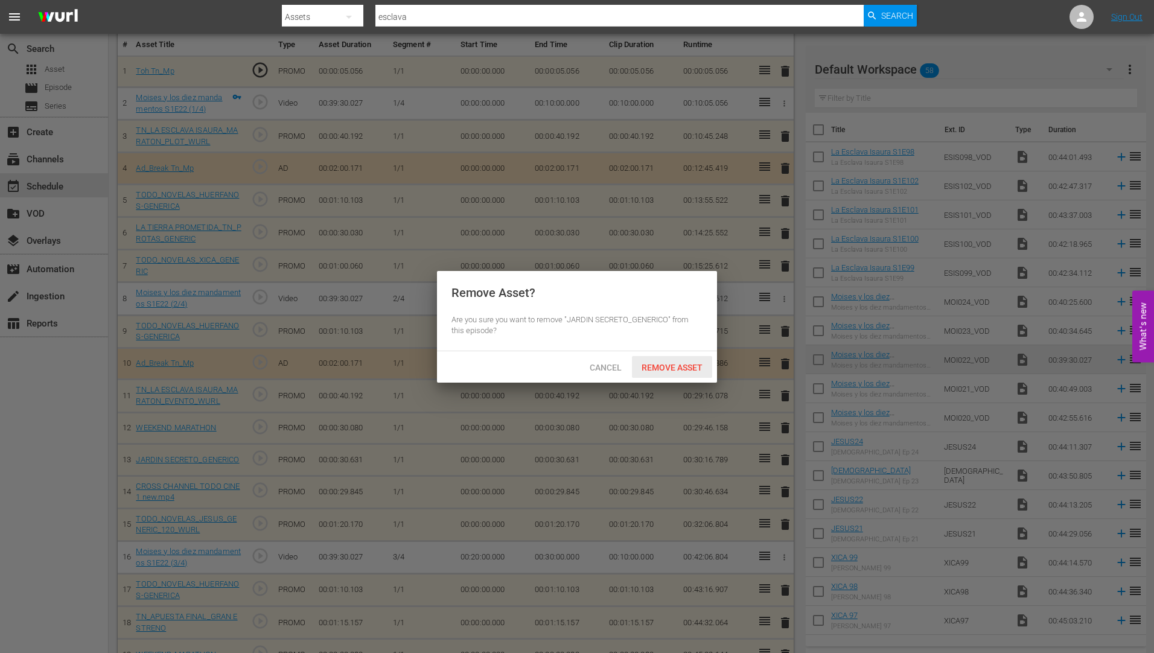
click at [669, 363] on span "Remove Asset" at bounding box center [672, 368] width 80 height 10
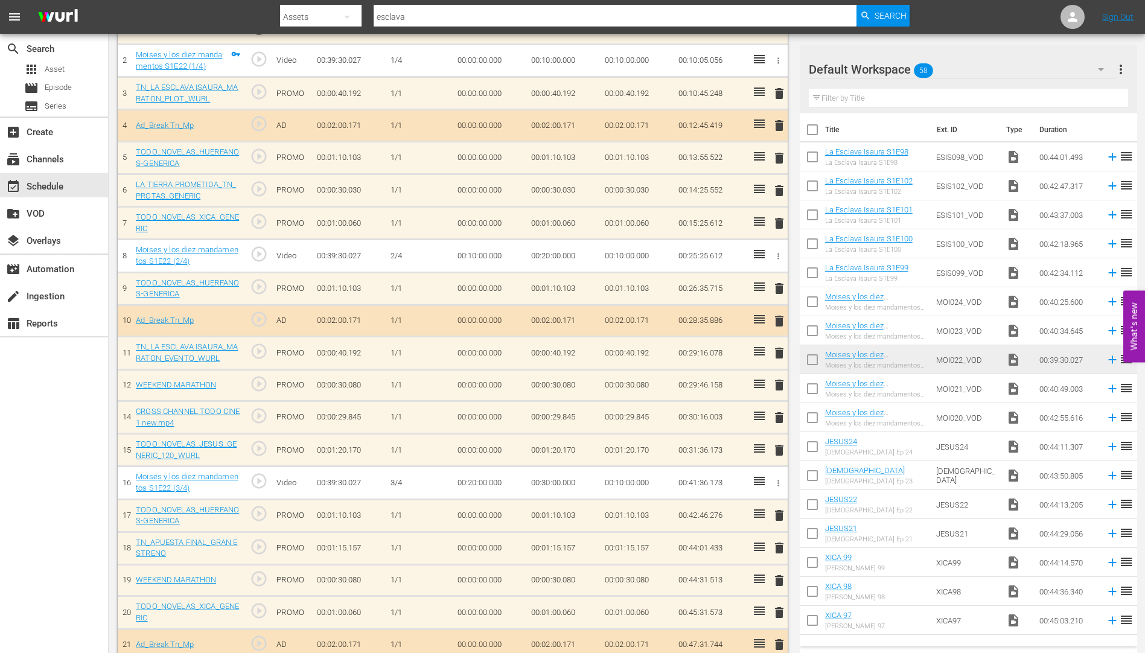
scroll to position [454, 0]
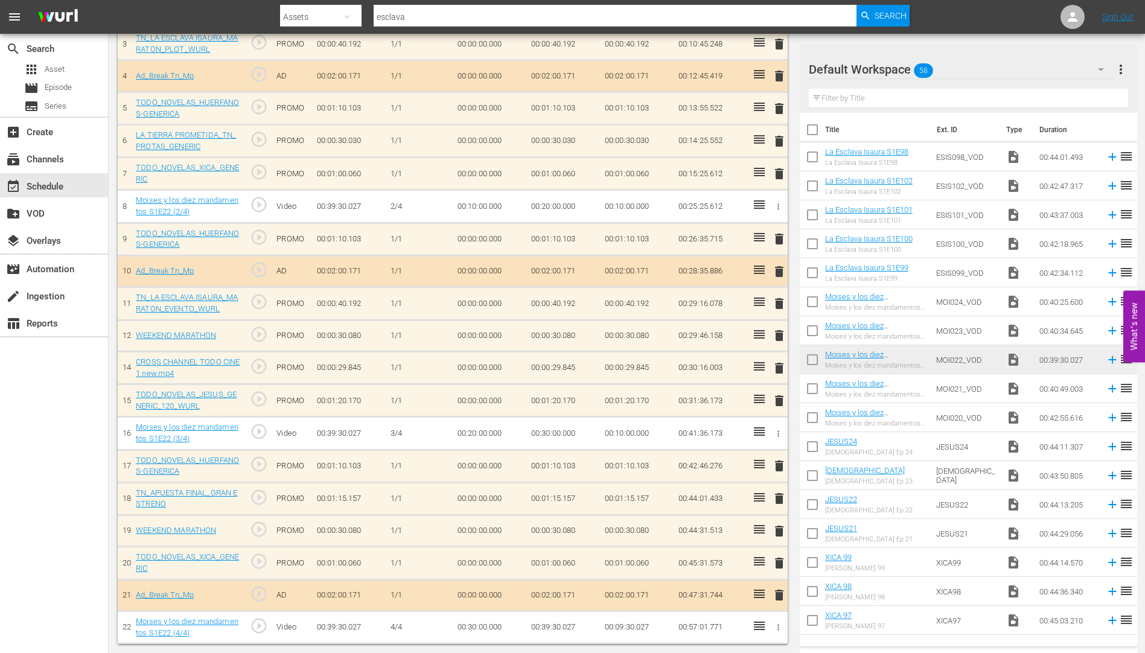
click at [780, 499] on span "delete" at bounding box center [779, 498] width 14 height 14
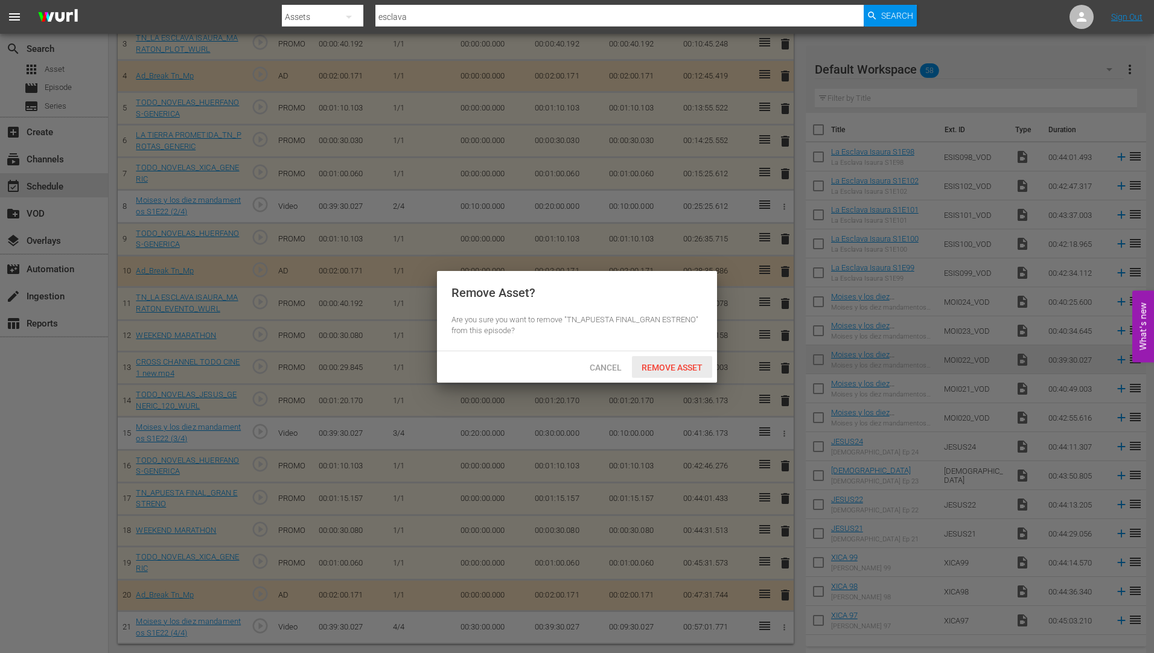
click at [670, 366] on span "Remove Asset" at bounding box center [672, 368] width 80 height 10
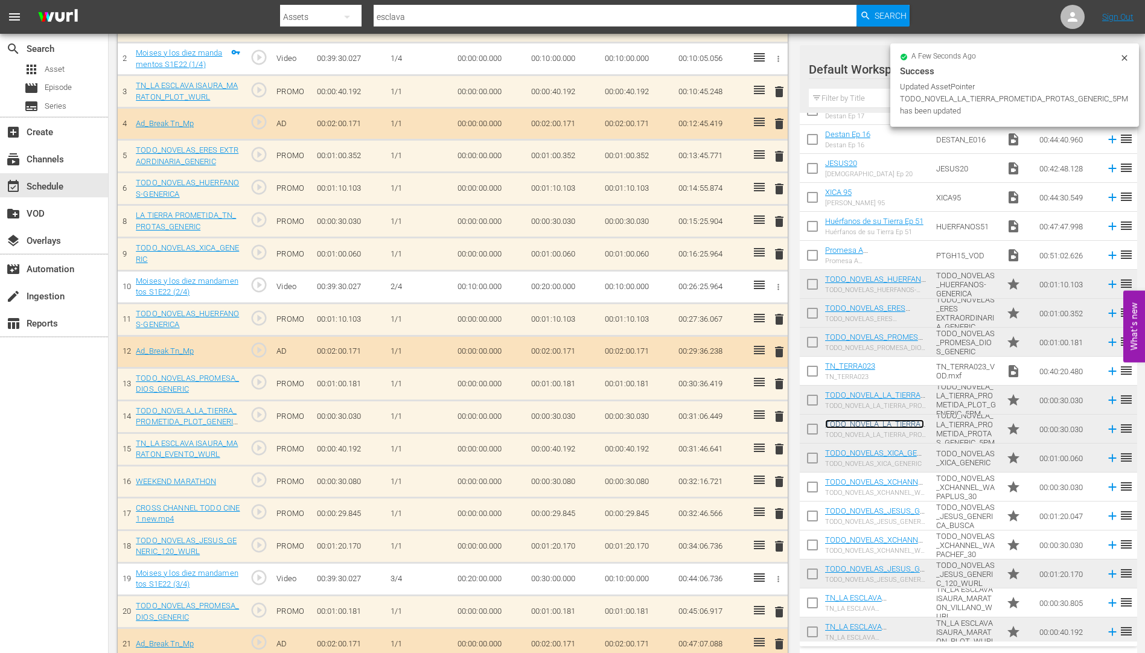
scroll to position [404, 0]
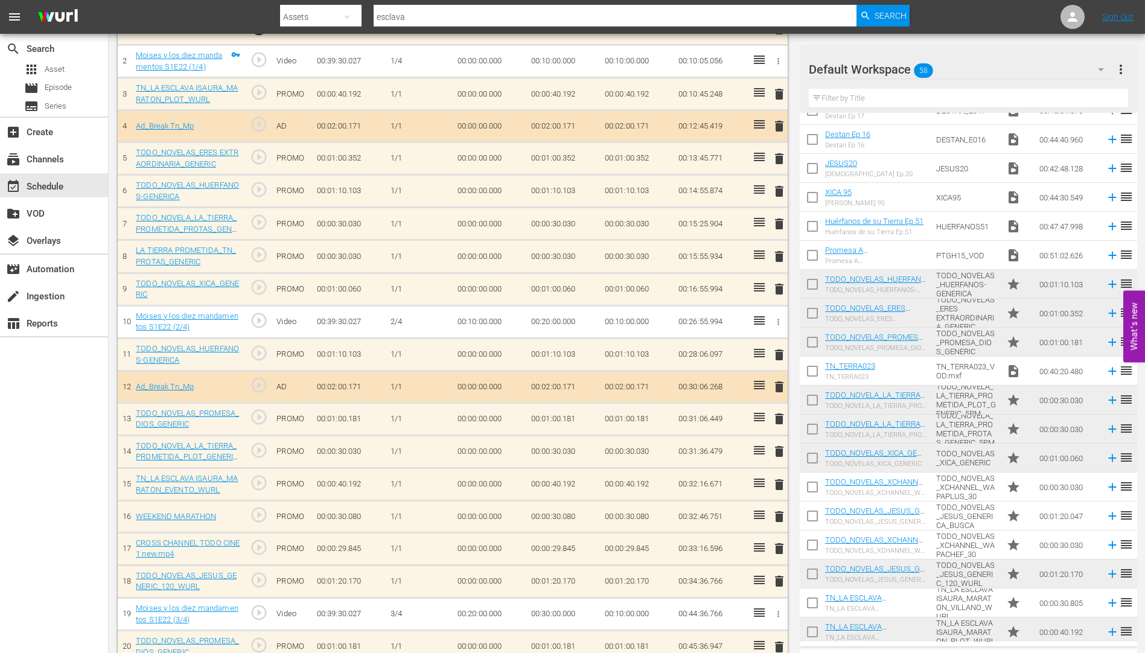
click at [780, 255] on span "delete" at bounding box center [779, 256] width 14 height 14
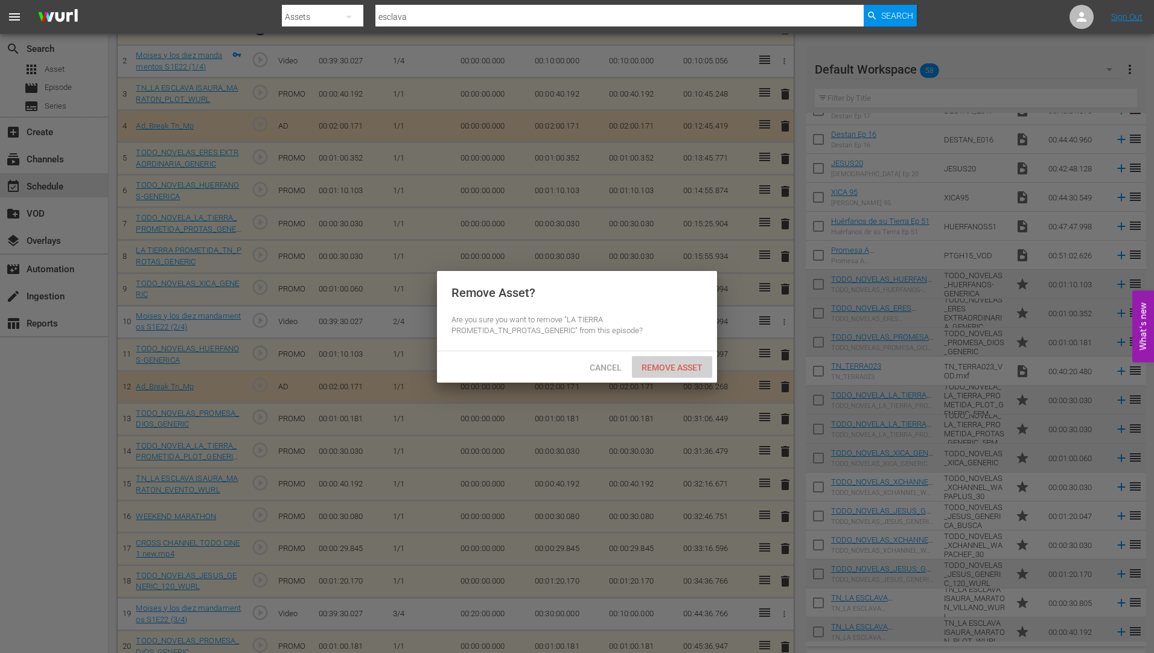
click at [695, 363] on span "Remove Asset" at bounding box center [672, 368] width 80 height 10
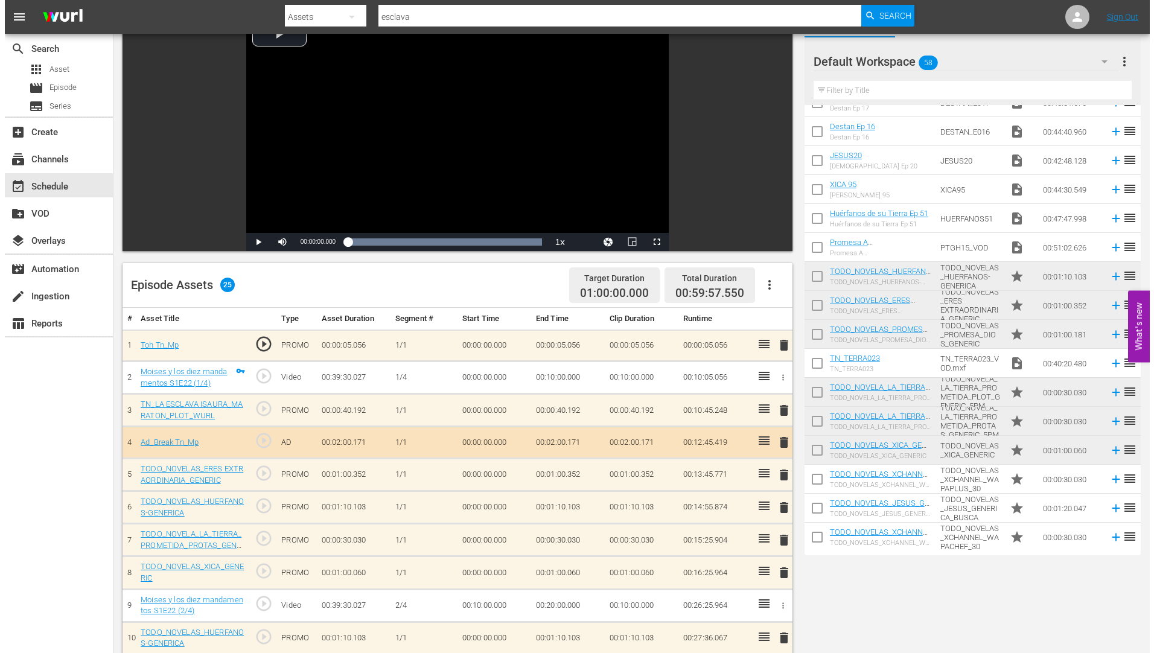
scroll to position [0, 0]
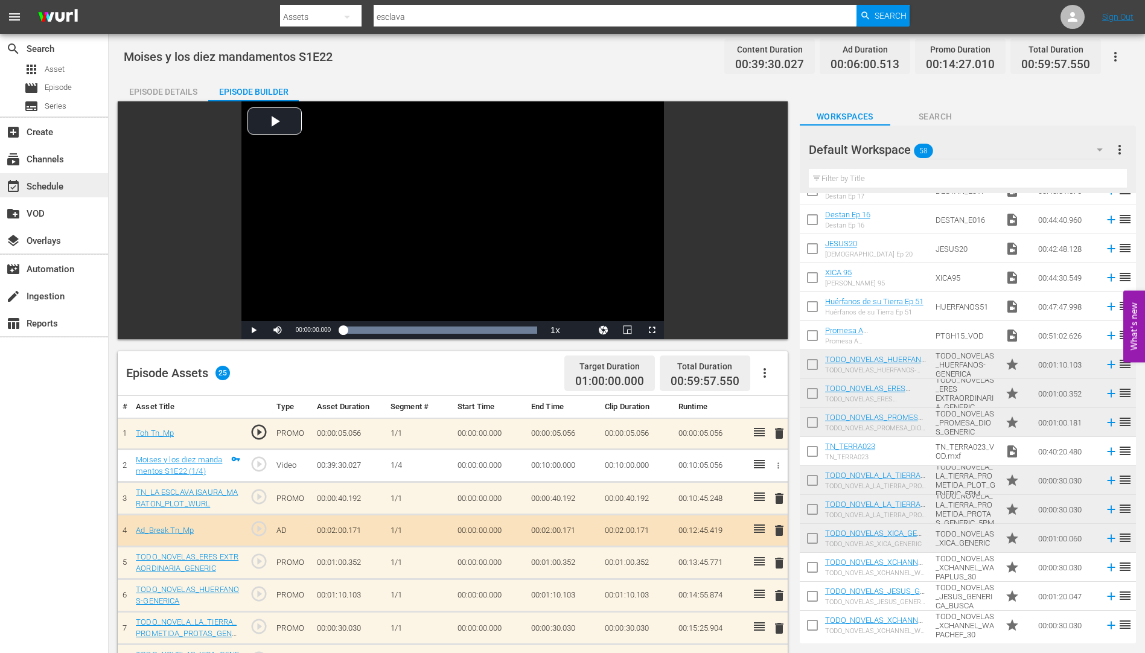
click at [51, 184] on div "event_available Schedule" at bounding box center [34, 184] width 68 height 11
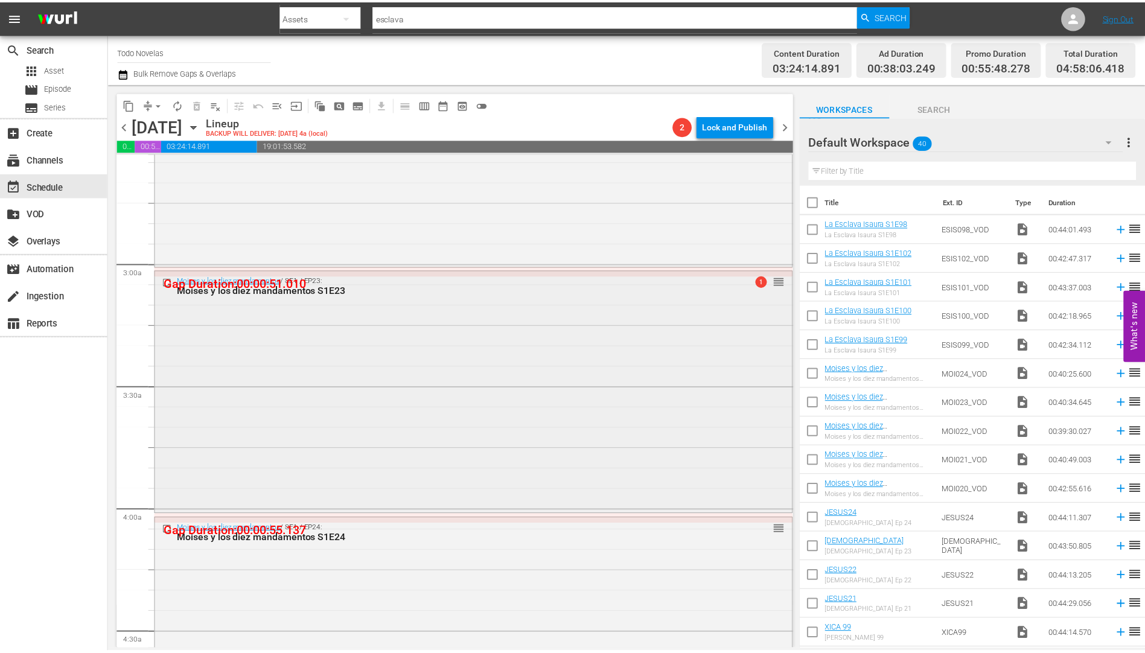
scroll to position [664, 0]
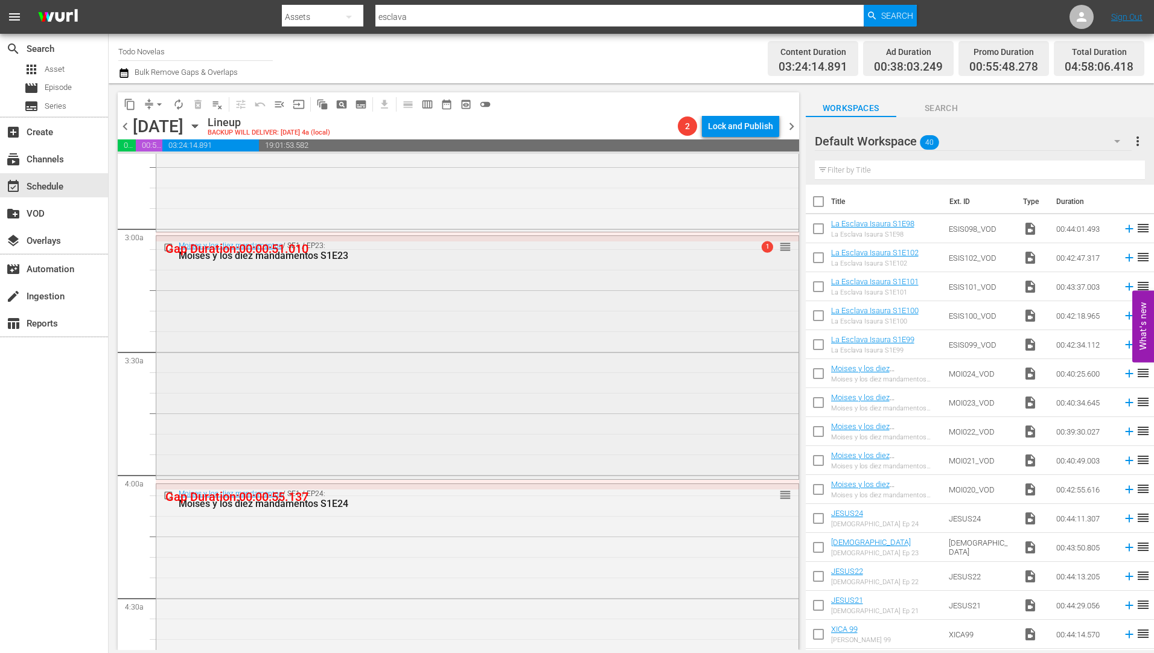
click at [299, 255] on div "Moises y los diez mandamentos S1E23" at bounding box center [455, 255] width 552 height 11
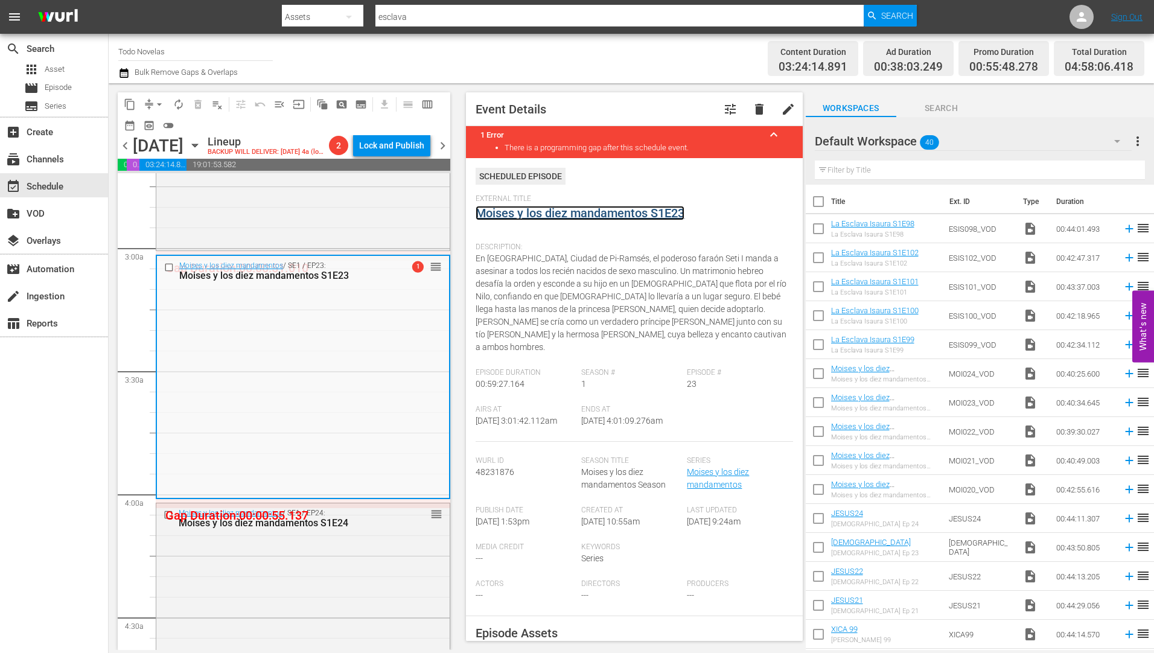
click at [584, 214] on link "Moises y los diez mandamentos S1E23" at bounding box center [580, 213] width 209 height 14
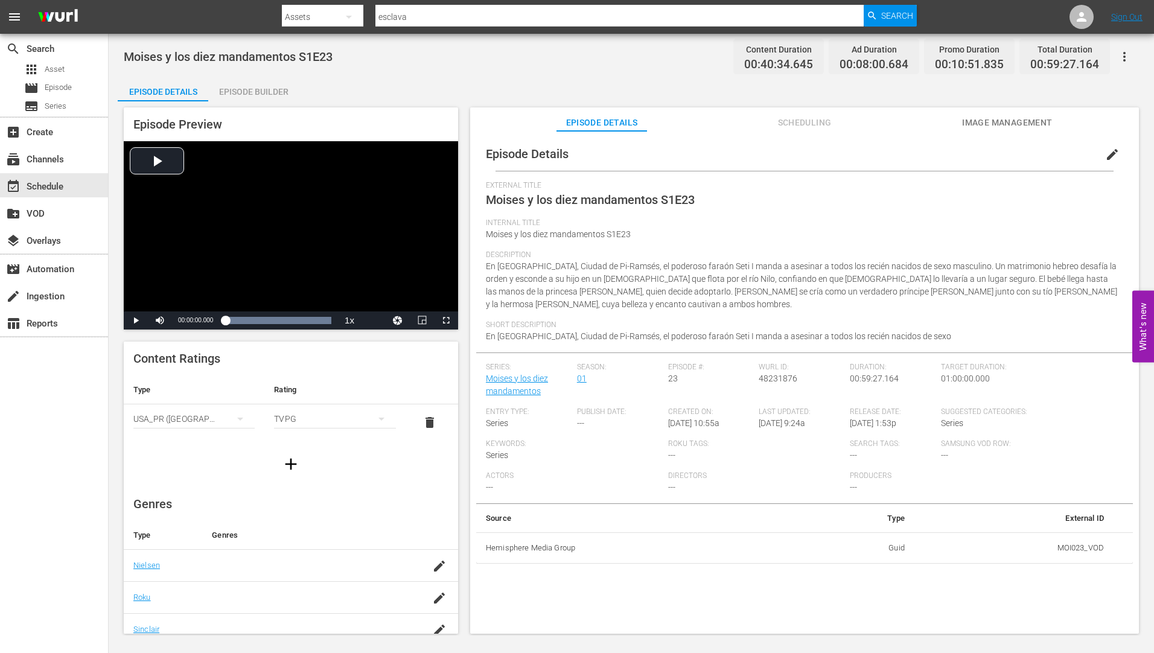
click at [269, 92] on div "Episode Builder" at bounding box center [253, 91] width 91 height 29
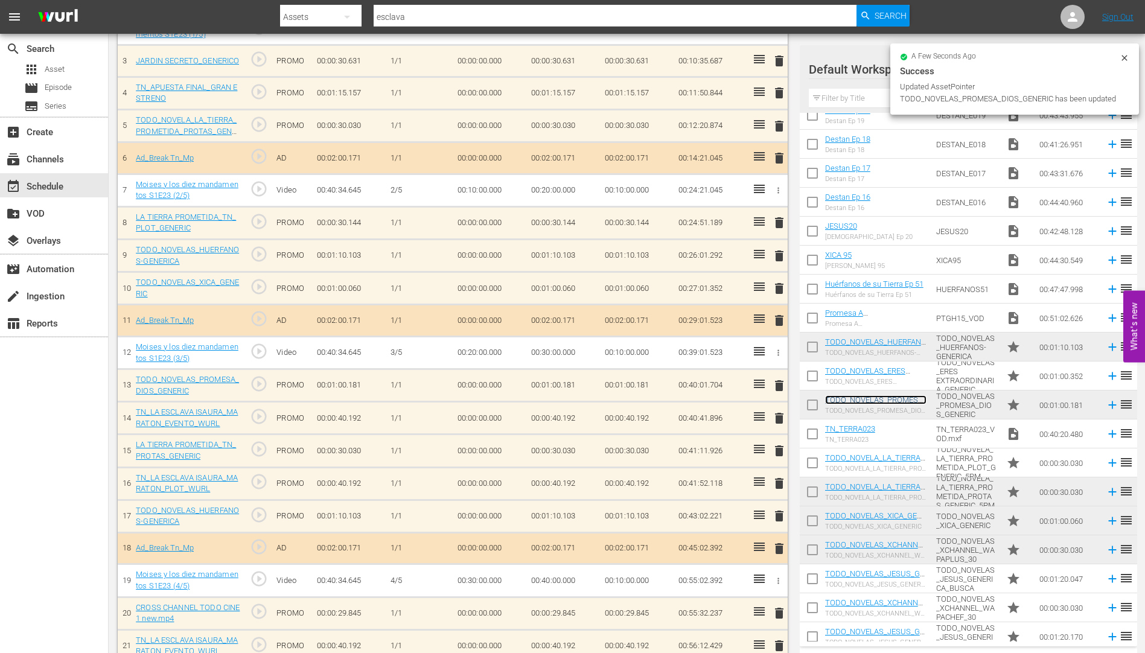
scroll to position [311, 0]
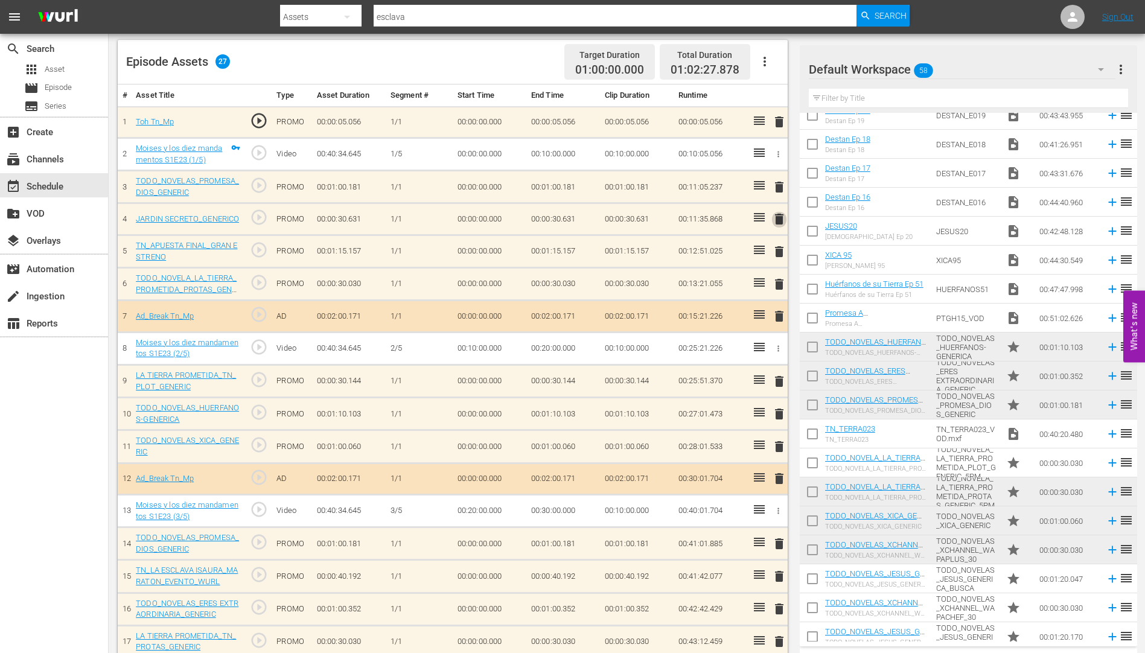
click at [778, 221] on span "delete" at bounding box center [779, 219] width 14 height 14
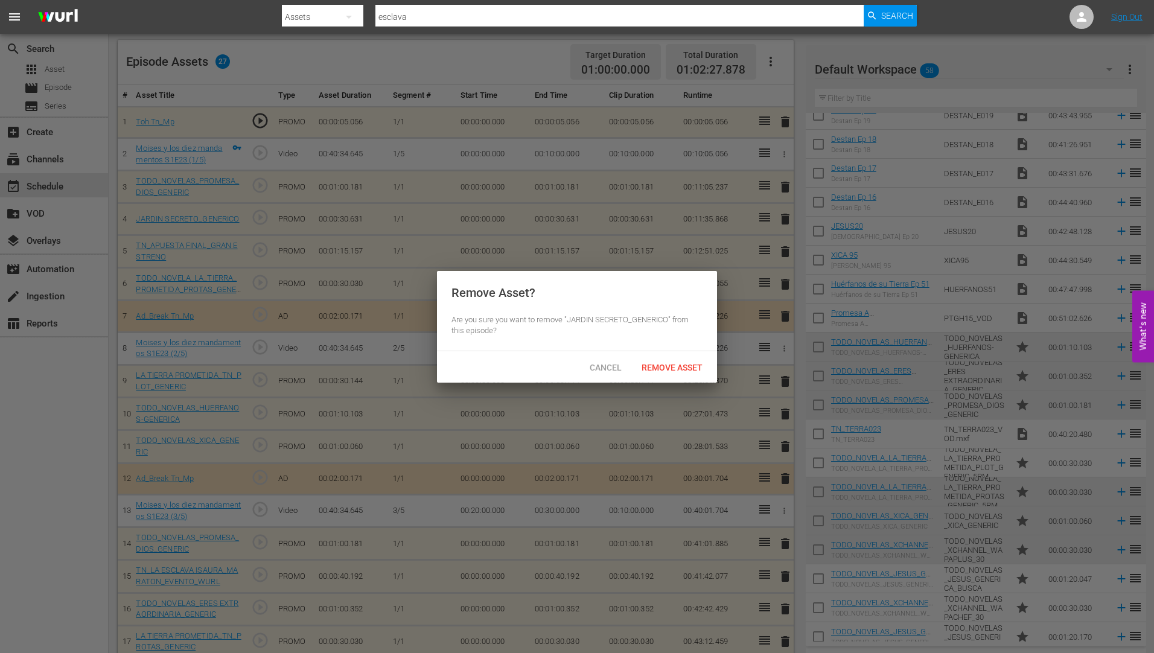
drag, startPoint x: 682, startPoint y: 354, endPoint x: 679, endPoint y: 360, distance: 6.7
click at [681, 356] on div "Cancel Remove Asset" at bounding box center [577, 366] width 280 height 31
click at [679, 363] on span "Remove Asset" at bounding box center [672, 368] width 80 height 10
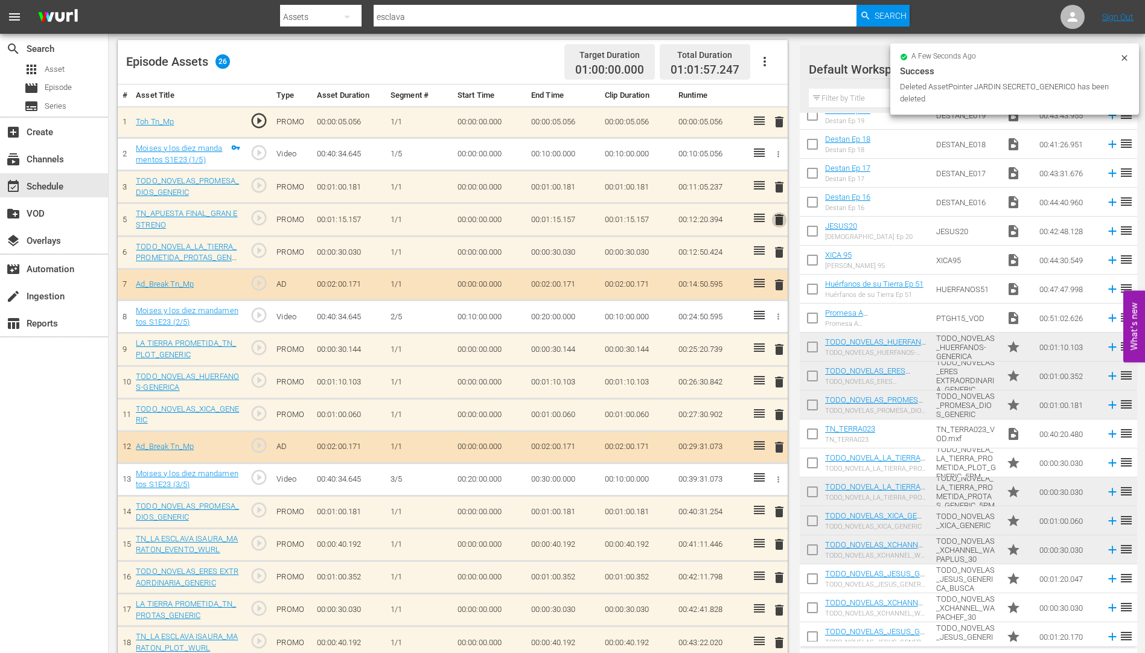
click at [780, 221] on span "delete" at bounding box center [779, 219] width 14 height 14
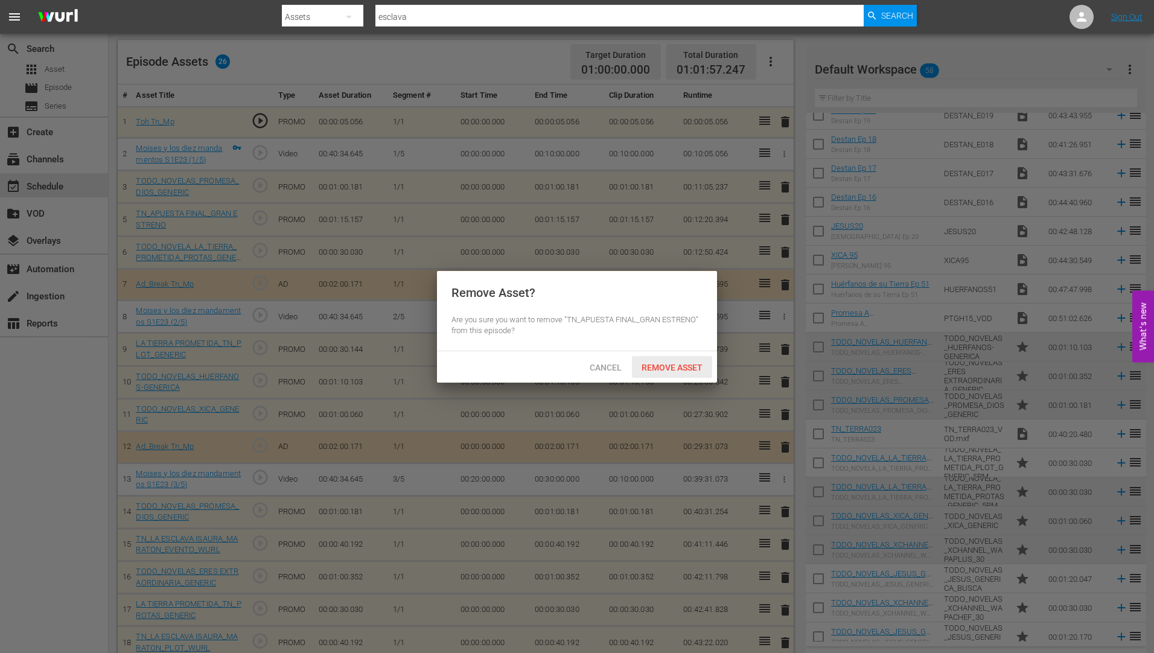
click at [691, 358] on div "Remove Asset" at bounding box center [672, 367] width 80 height 22
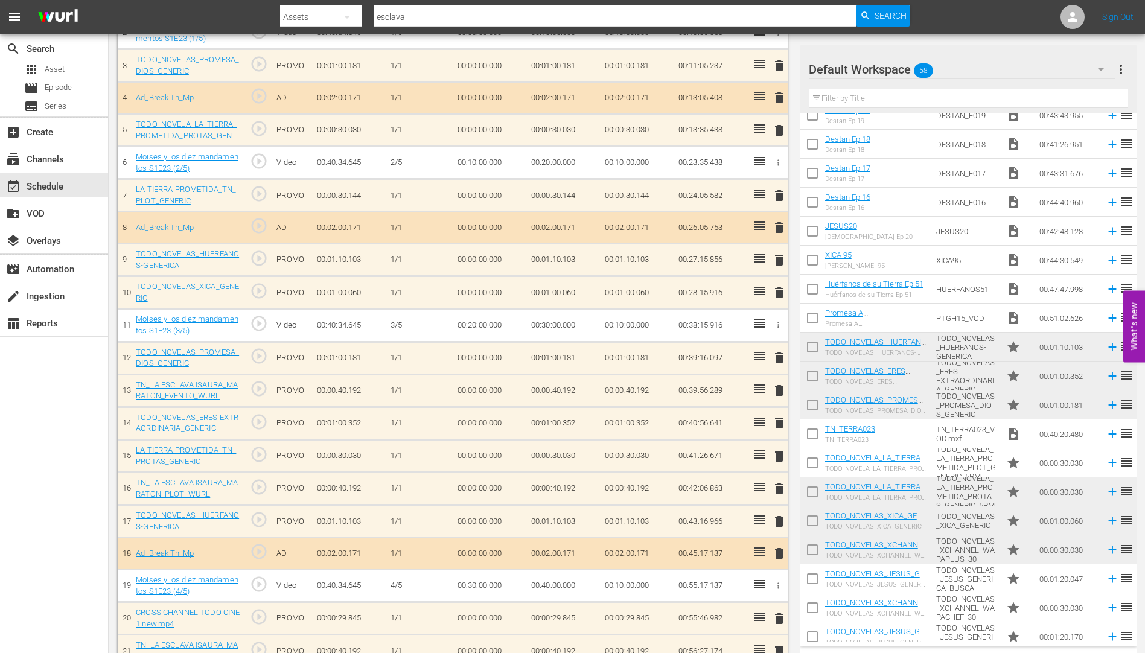
scroll to position [432, 0]
click at [780, 489] on span "delete" at bounding box center [779, 489] width 14 height 14
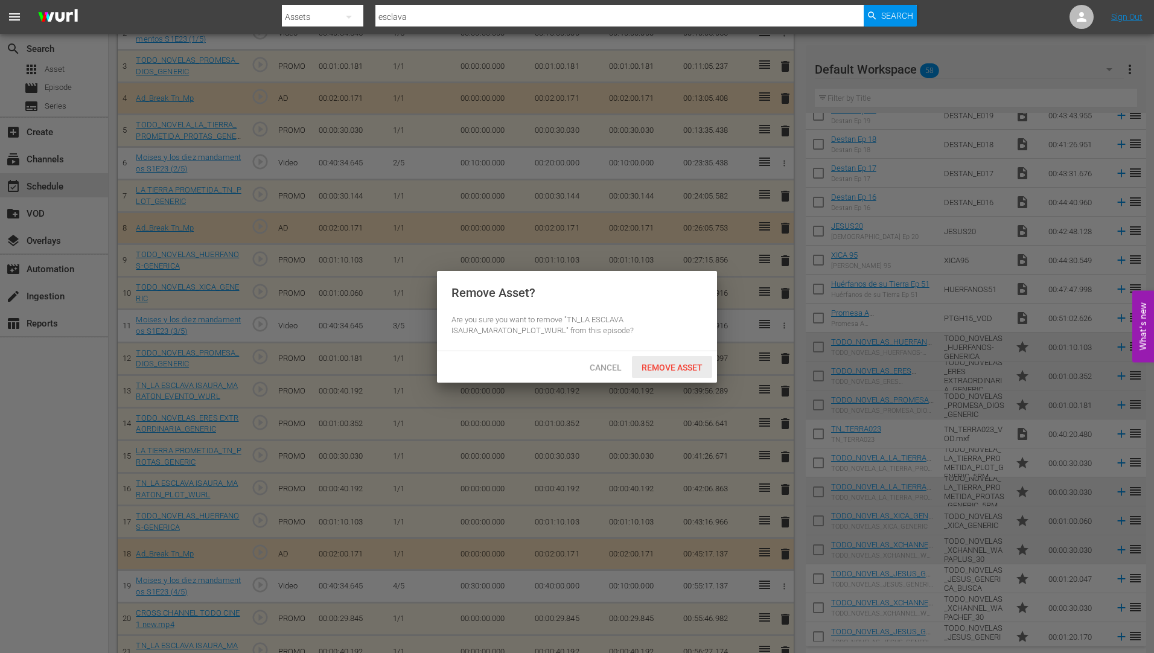
click at [688, 360] on div "Remove Asset" at bounding box center [672, 367] width 80 height 22
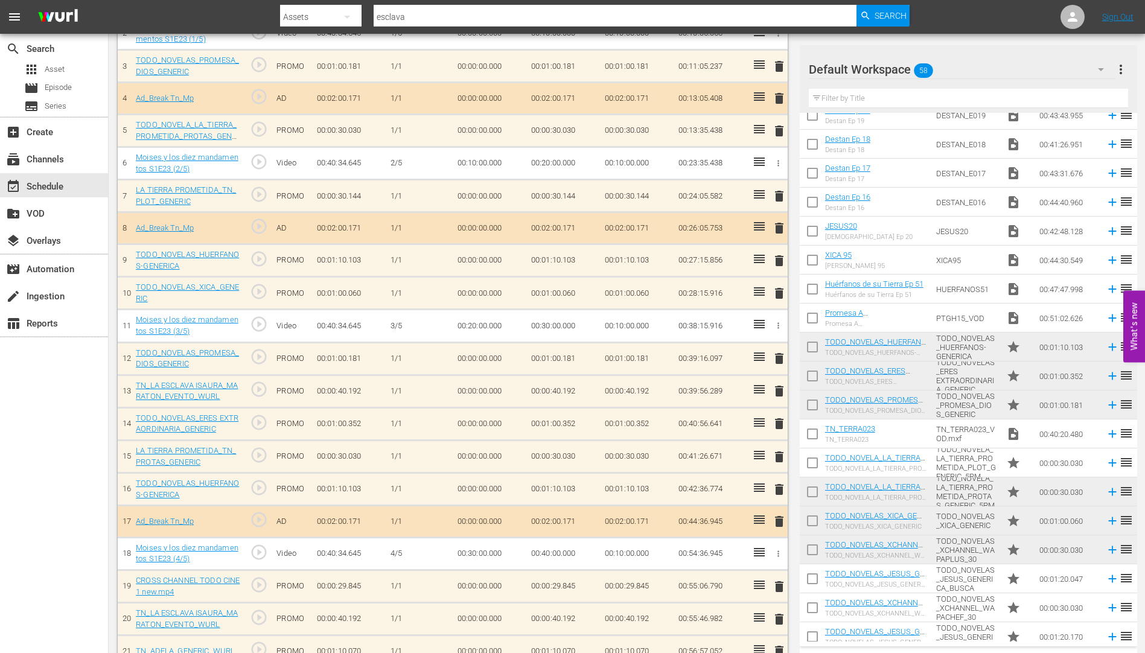
click at [780, 458] on span "delete" at bounding box center [779, 457] width 14 height 14
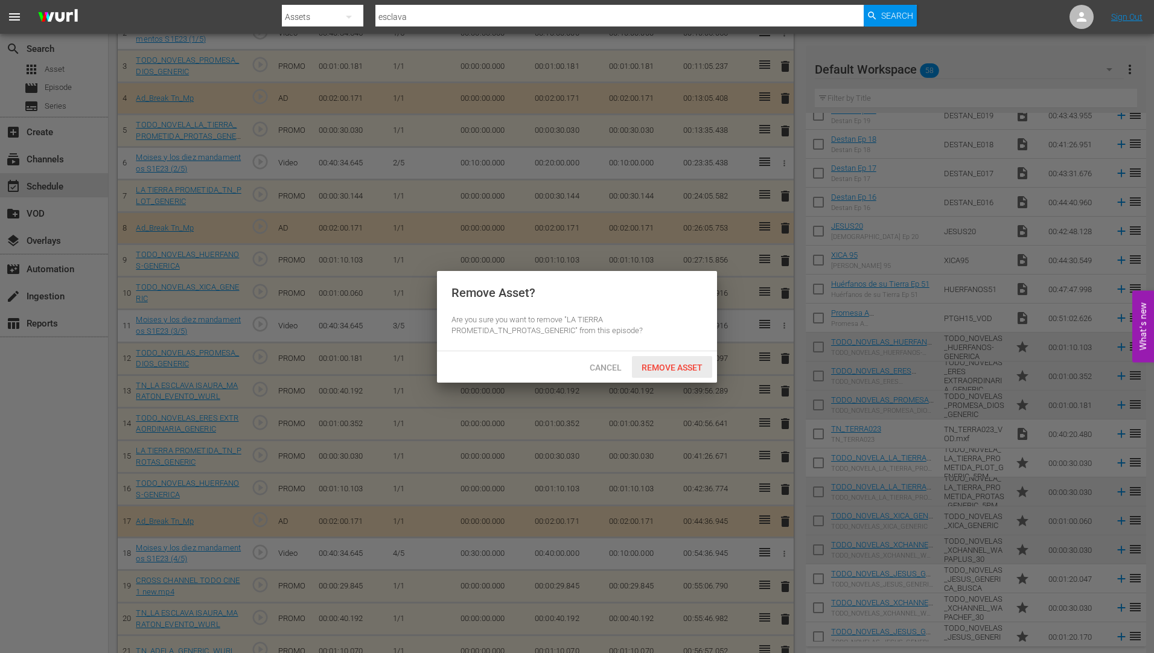
click at [684, 368] on span "Remove Asset" at bounding box center [672, 368] width 80 height 10
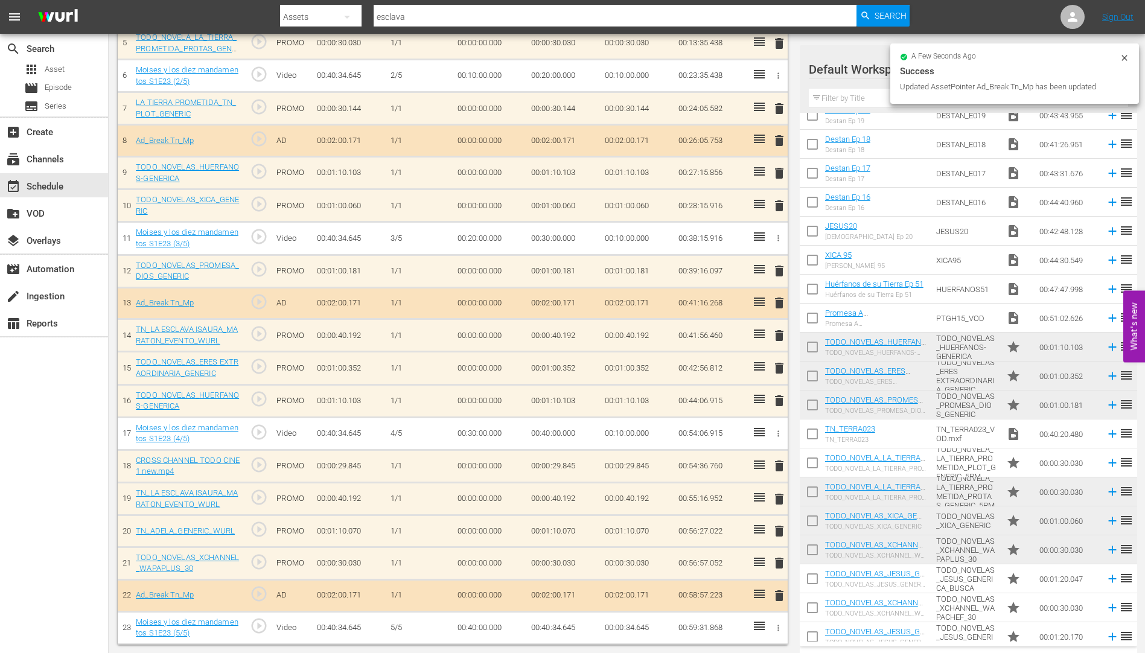
scroll to position [520, 0]
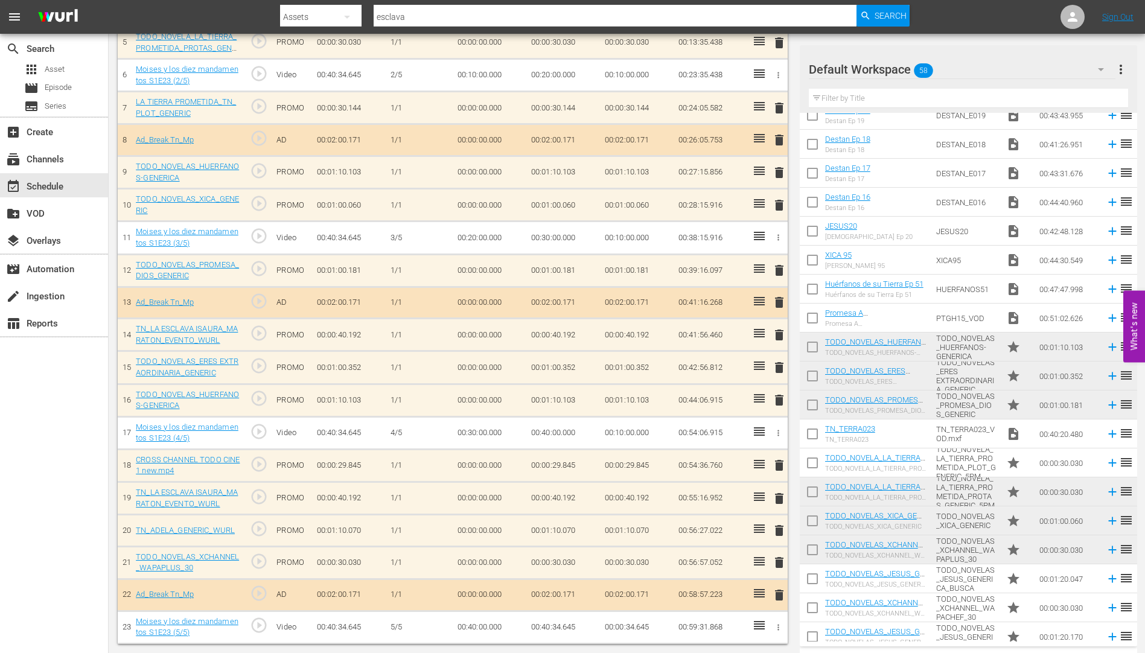
click at [781, 527] on span "delete" at bounding box center [779, 530] width 14 height 14
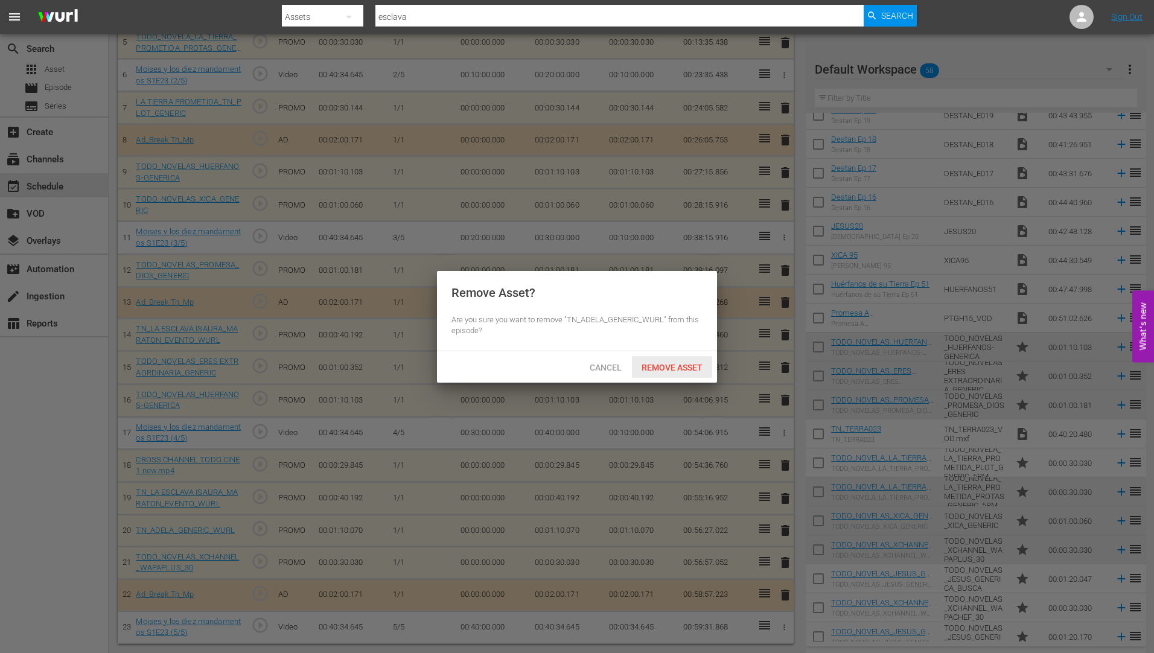
click at [679, 366] on span "Remove Asset" at bounding box center [672, 368] width 80 height 10
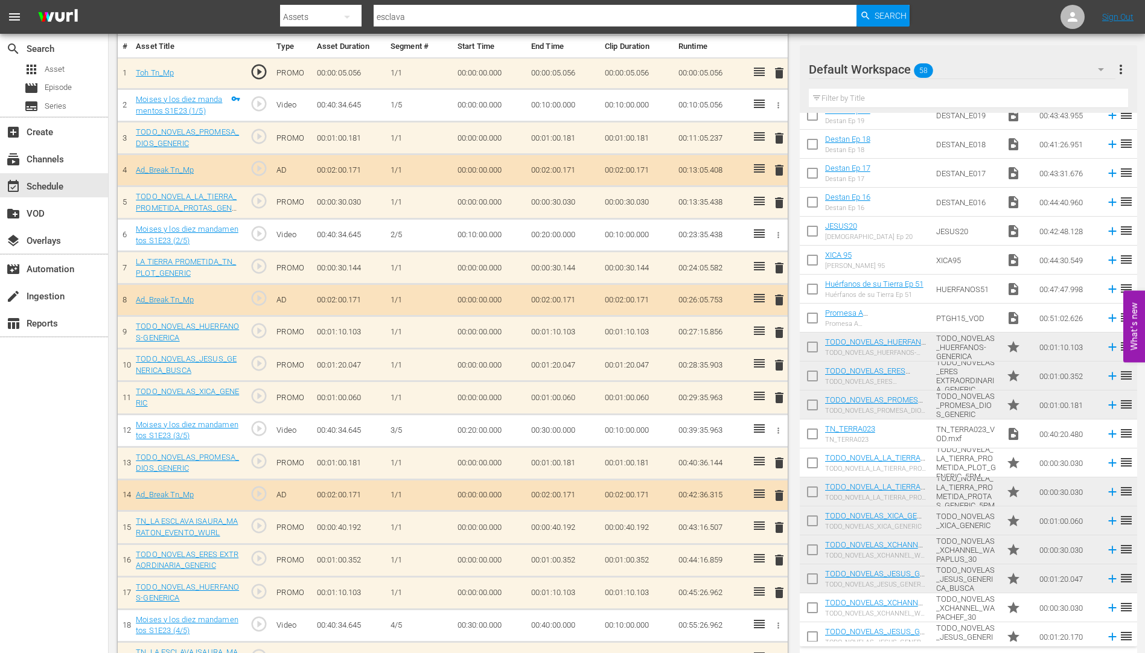
scroll to position [428, 0]
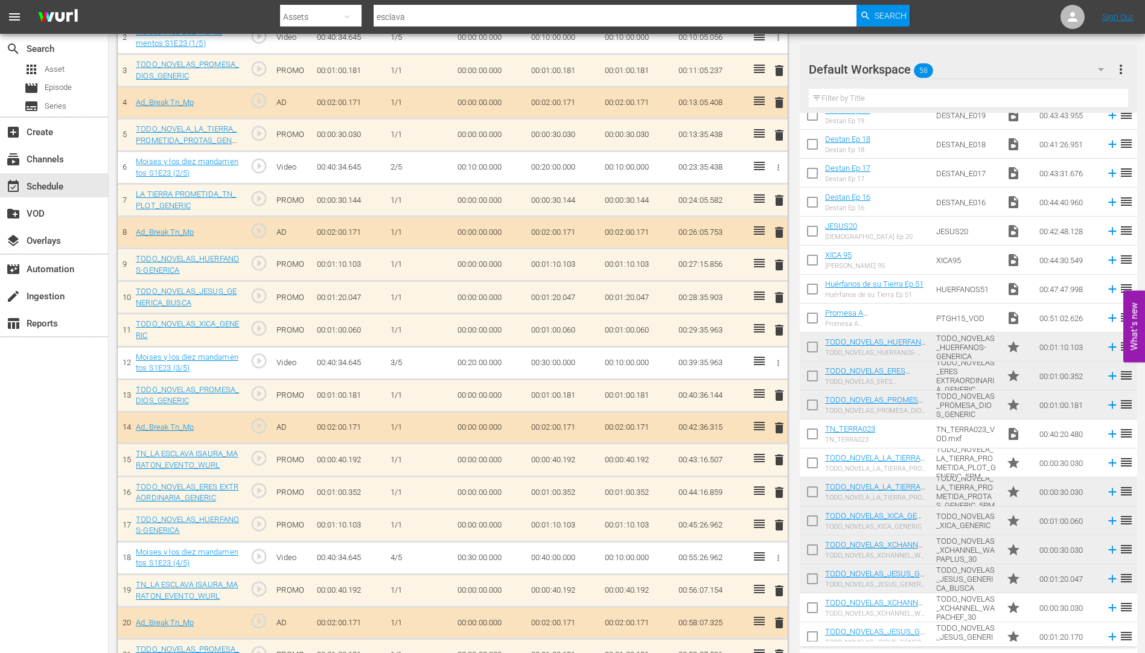
click at [780, 459] on span "delete" at bounding box center [779, 460] width 14 height 14
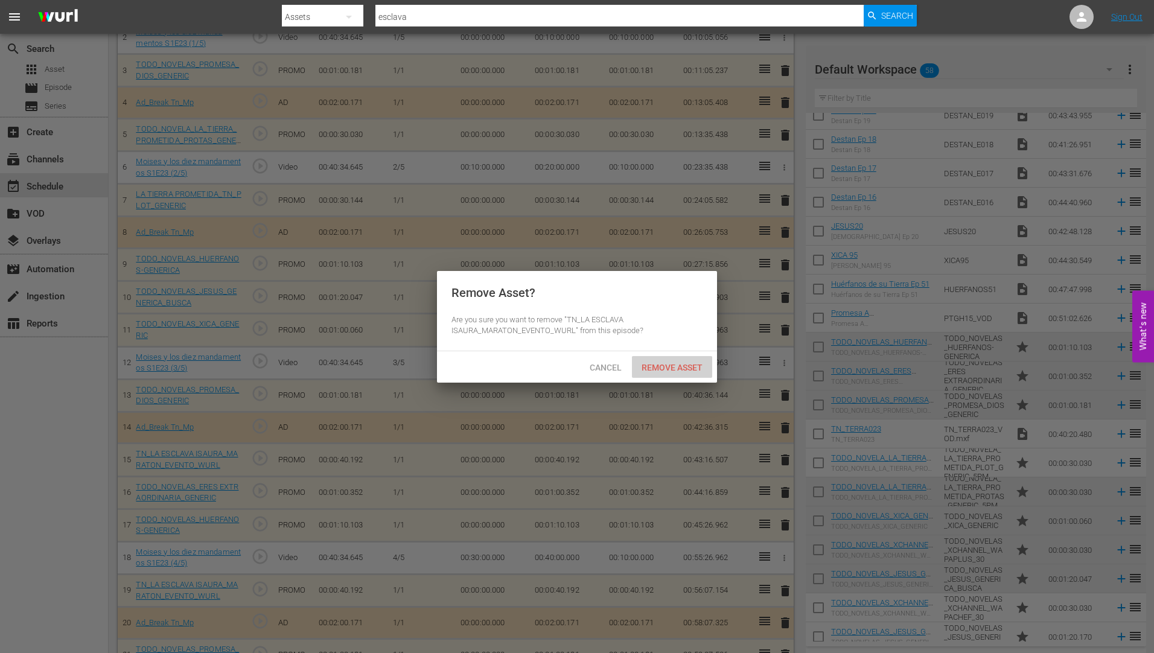
click at [674, 363] on span "Remove Asset" at bounding box center [672, 368] width 80 height 10
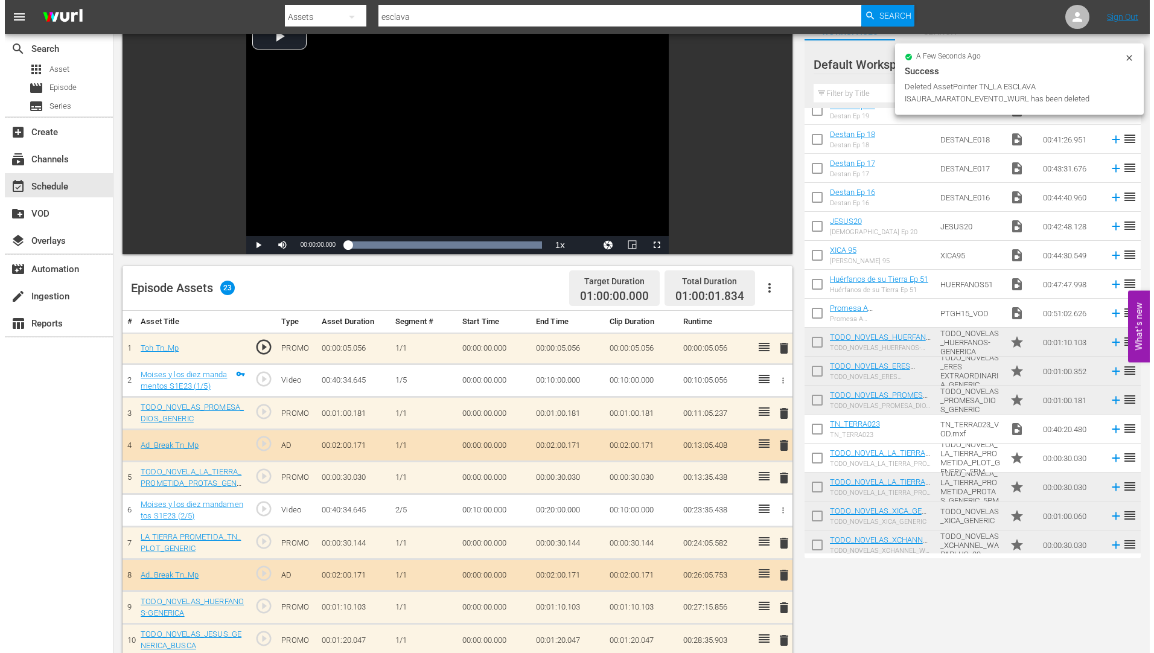
scroll to position [0, 0]
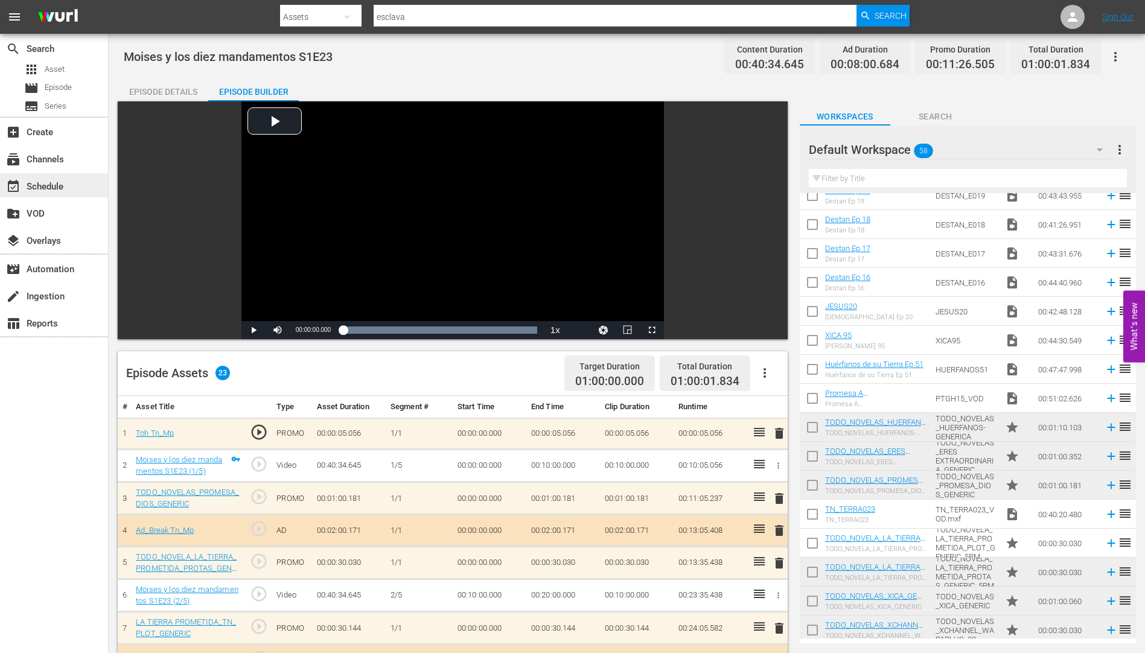
click at [48, 183] on div "event_available Schedule" at bounding box center [34, 184] width 68 height 11
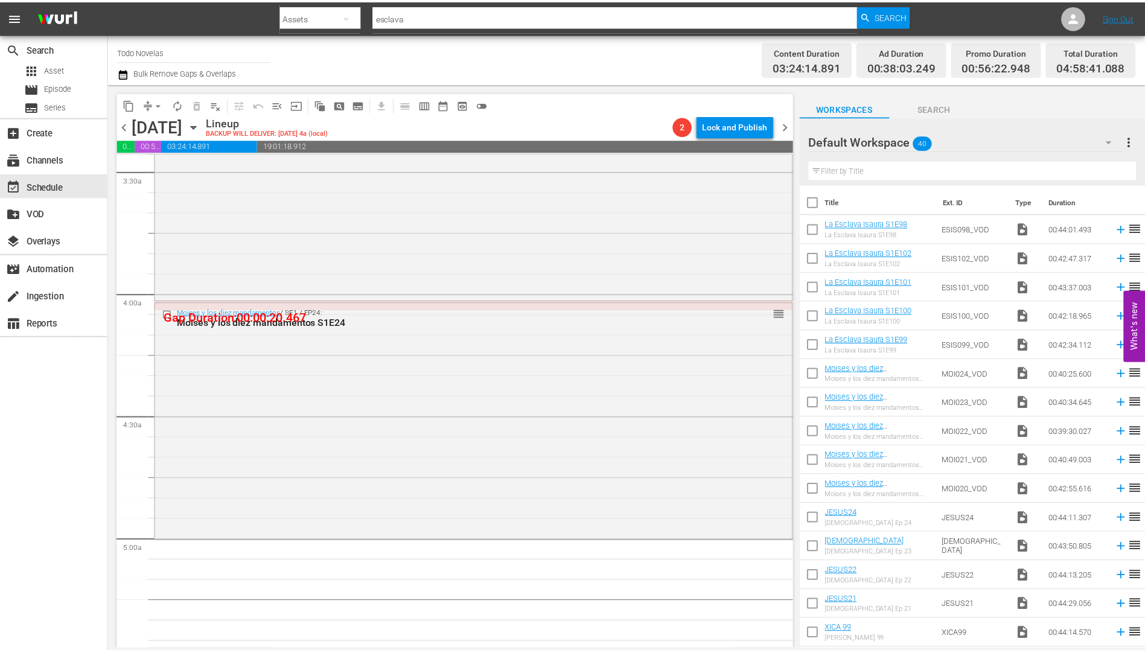
scroll to position [905, 0]
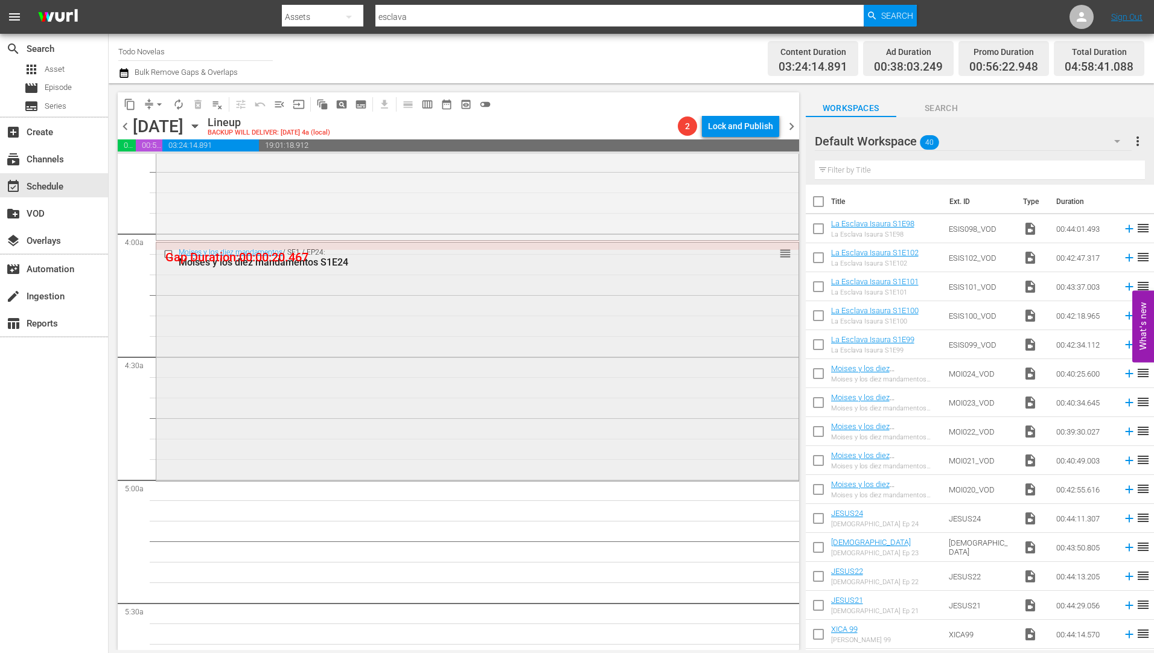
click at [288, 262] on div "Moises y los diez mandamentos S1E24" at bounding box center [455, 261] width 552 height 11
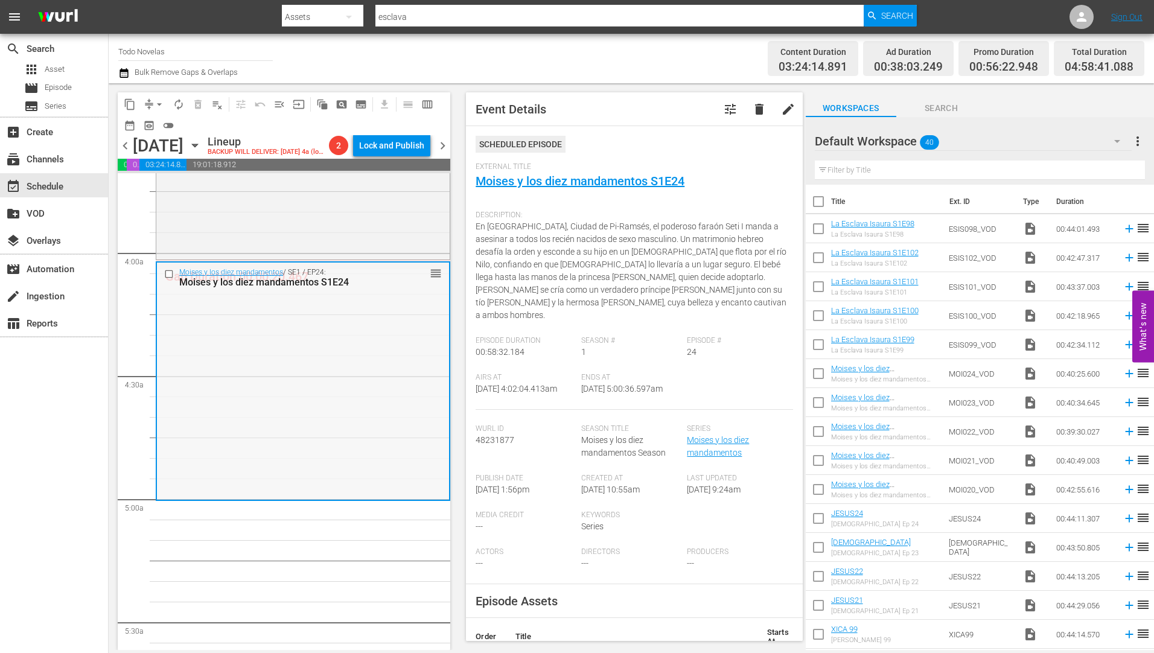
click at [313, 280] on div "Moises y los diez mandamentos S1E24" at bounding box center [283, 281] width 209 height 11
click at [613, 181] on link "Moises y los diez mandamentos S1E24" at bounding box center [580, 181] width 209 height 14
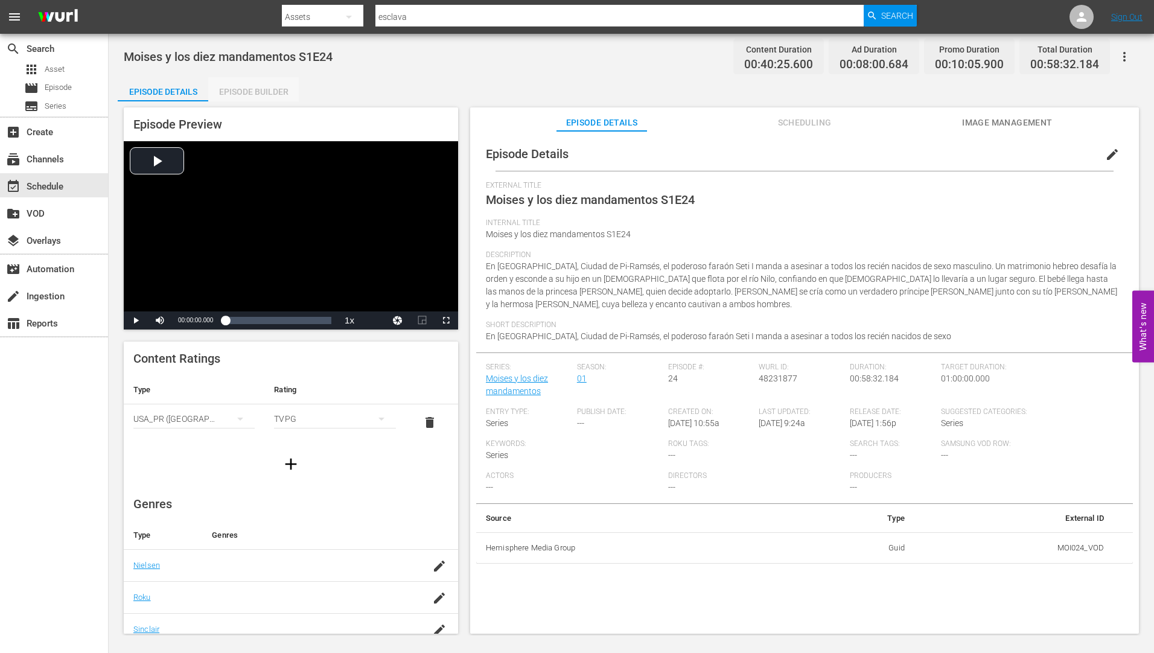
click at [270, 90] on div "Episode Builder" at bounding box center [253, 91] width 91 height 29
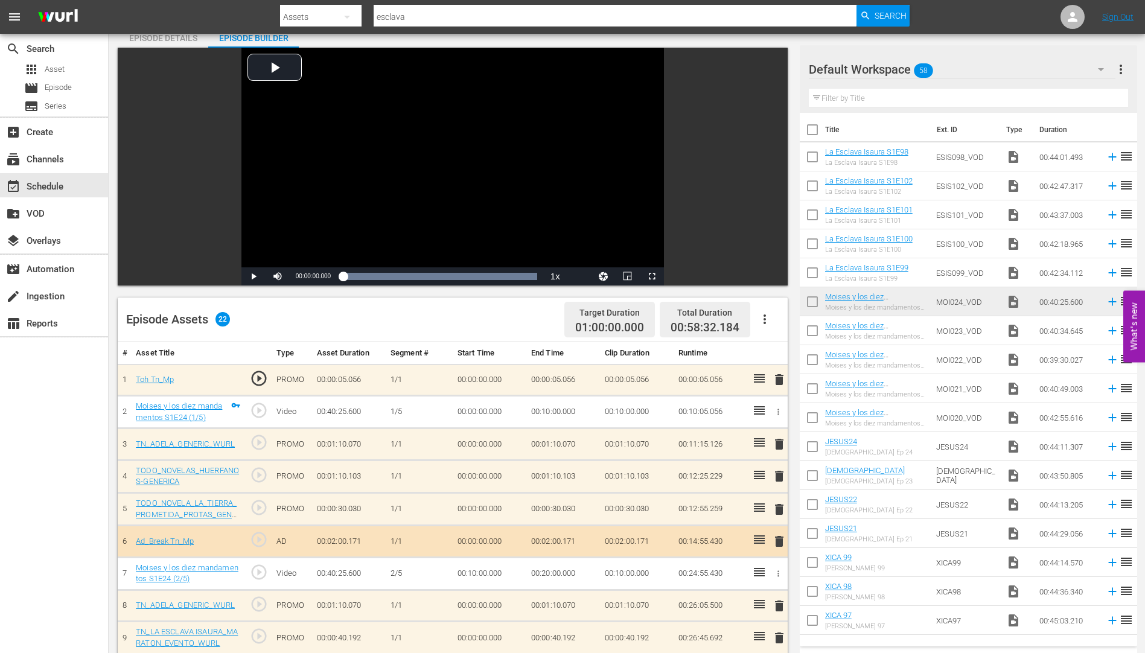
scroll to position [121, 0]
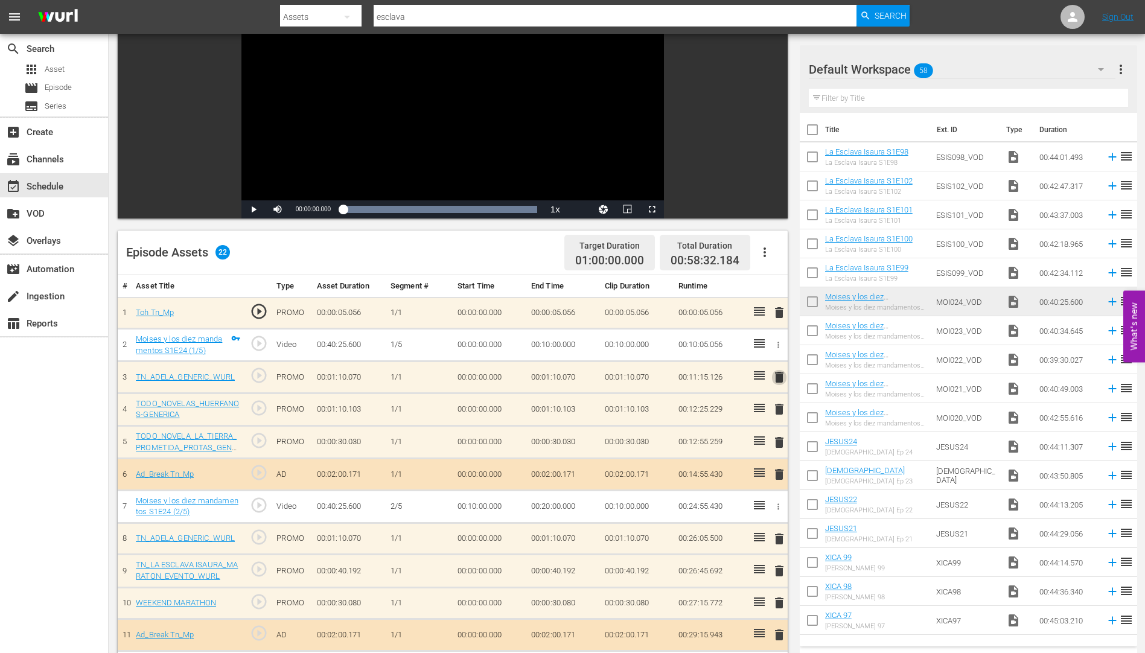
click at [775, 374] on span "delete" at bounding box center [779, 377] width 14 height 14
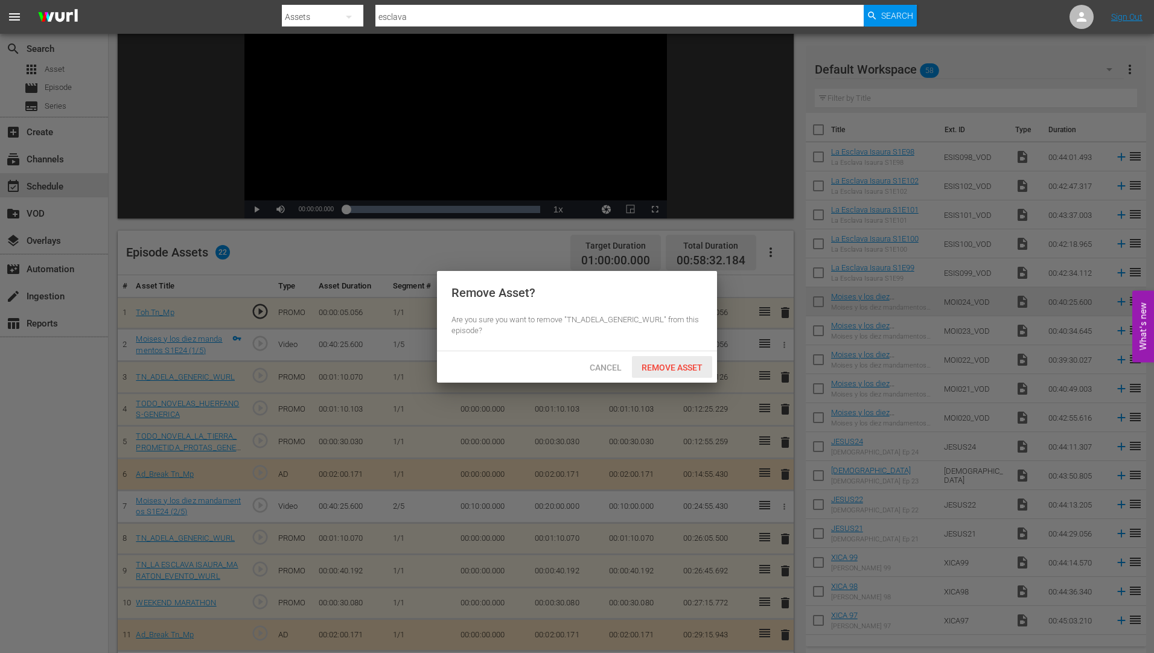
click at [674, 366] on span "Remove Asset" at bounding box center [672, 368] width 80 height 10
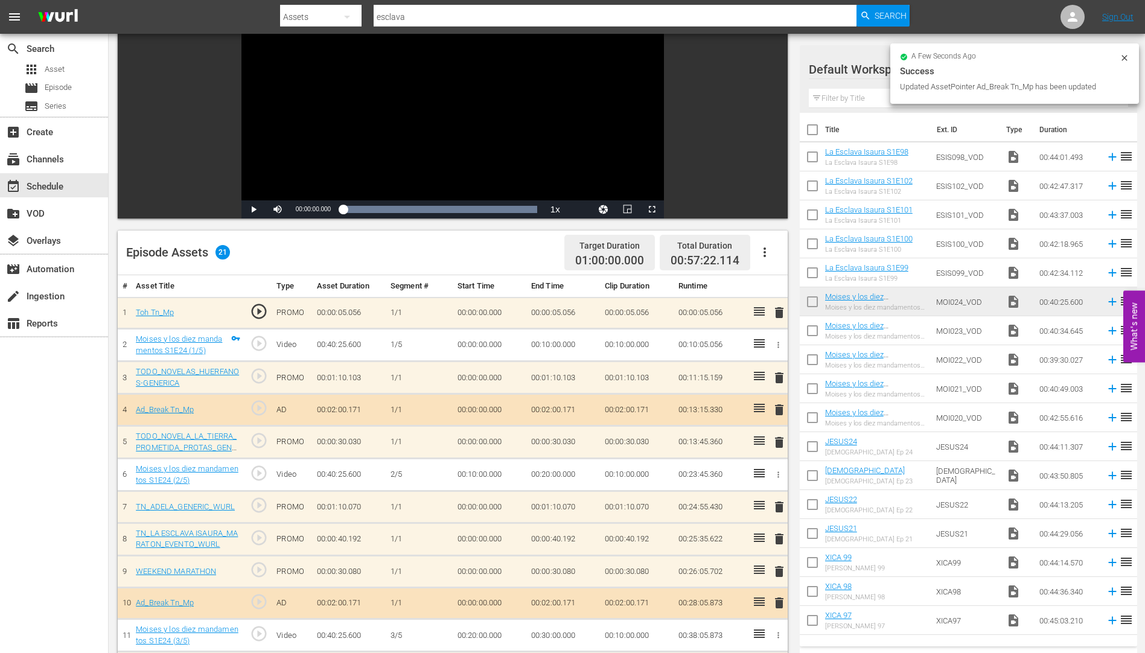
click at [778, 506] on span "delete" at bounding box center [779, 507] width 14 height 14
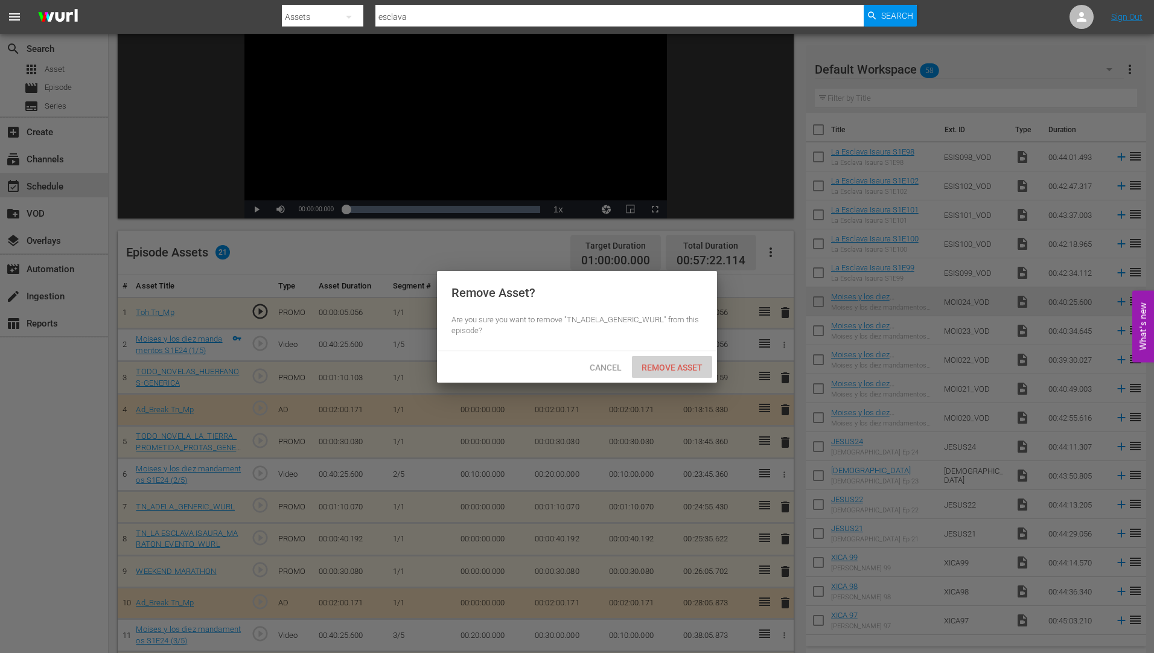
click at [657, 363] on span "Remove Asset" at bounding box center [672, 368] width 80 height 10
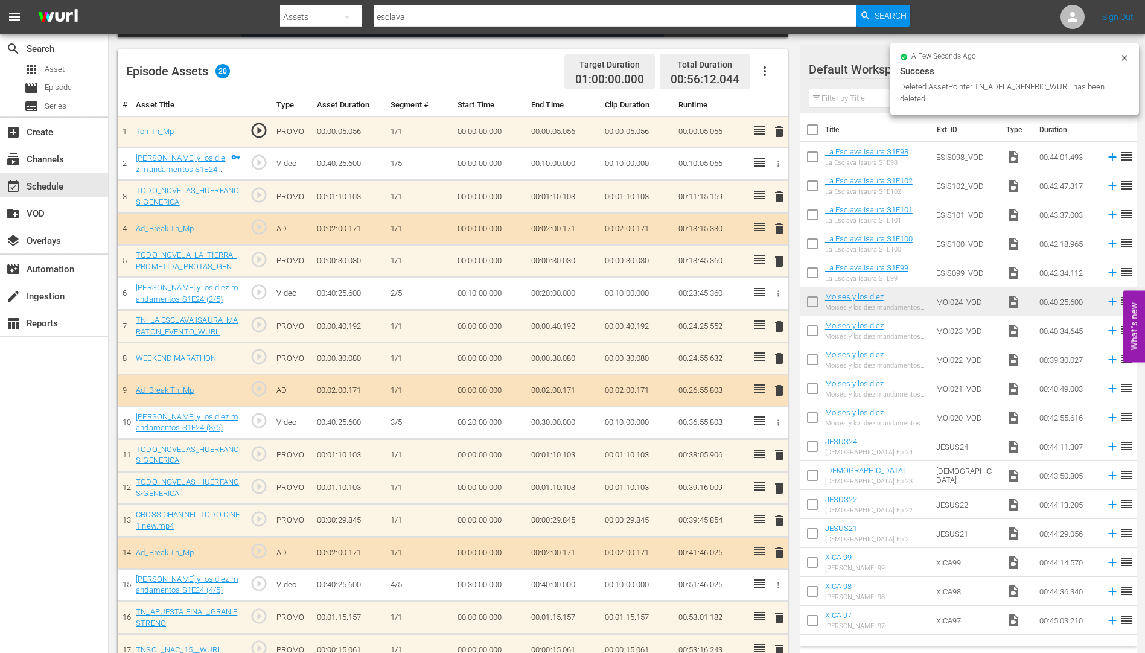
scroll to position [302, 0]
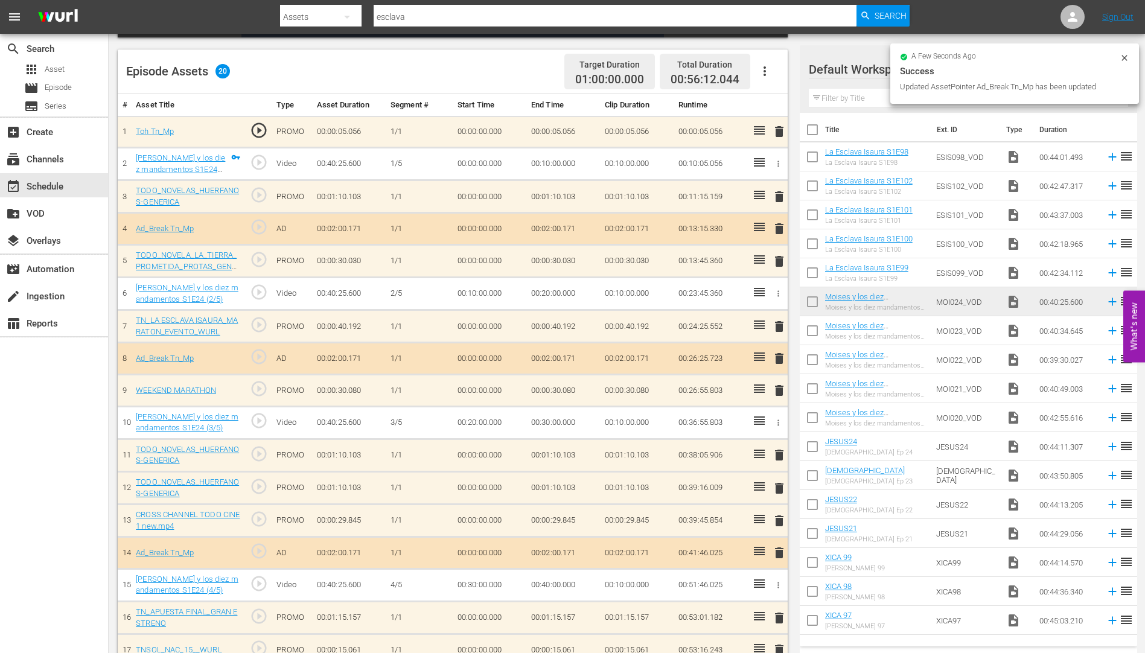
click at [777, 454] on span "delete" at bounding box center [779, 455] width 14 height 14
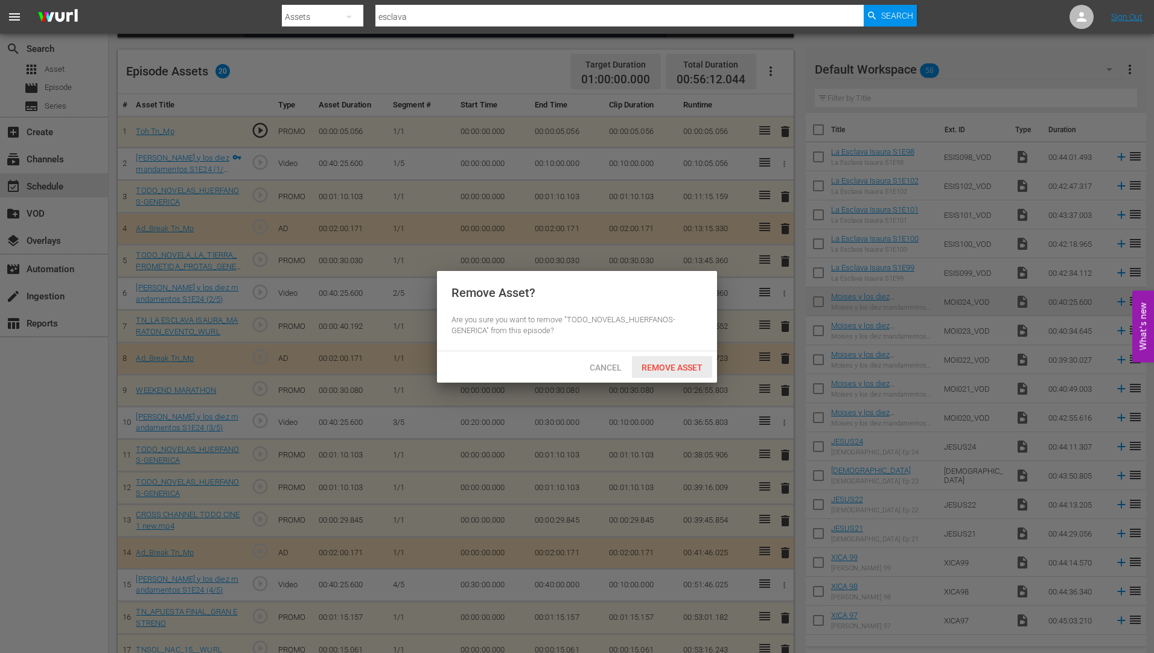
click at [689, 363] on span "Remove Asset" at bounding box center [672, 368] width 80 height 10
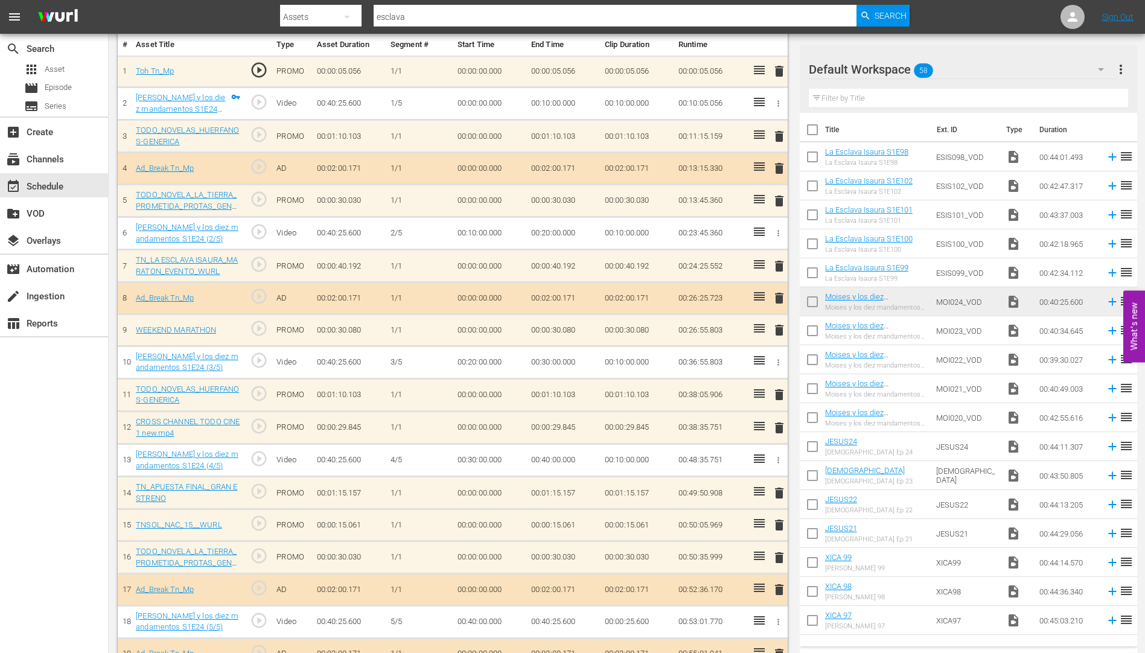
scroll to position [388, 0]
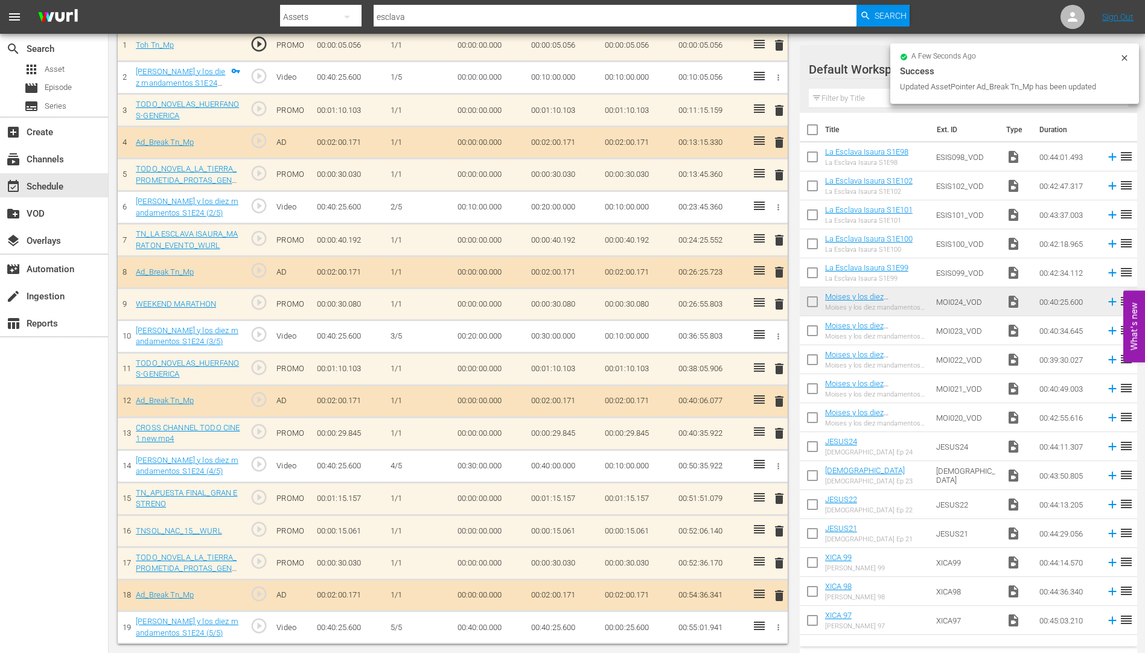
click at [779, 499] on span "delete" at bounding box center [779, 498] width 14 height 14
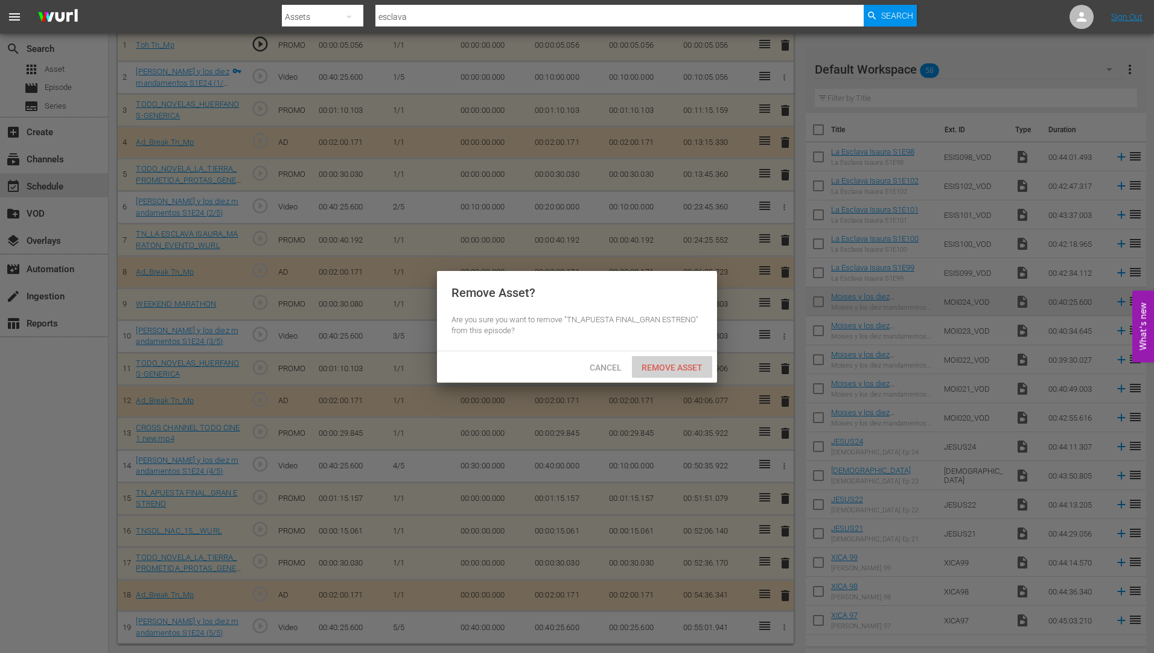
click at [679, 363] on span "Remove Asset" at bounding box center [672, 368] width 80 height 10
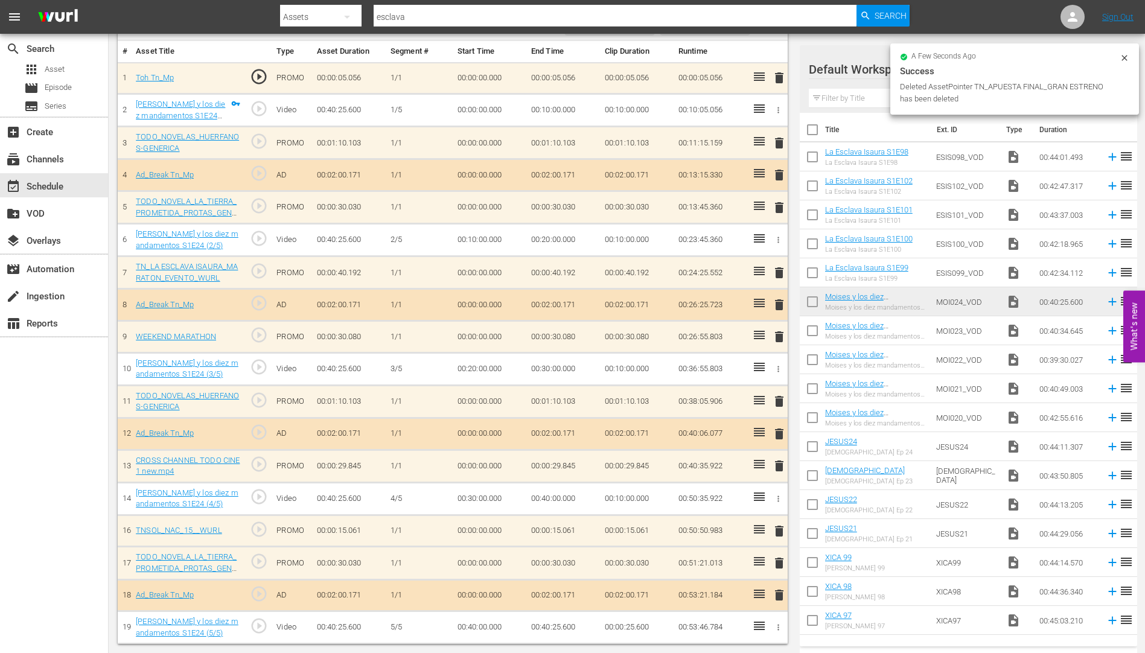
scroll to position [355, 0]
click at [781, 532] on span "delete" at bounding box center [779, 531] width 14 height 14
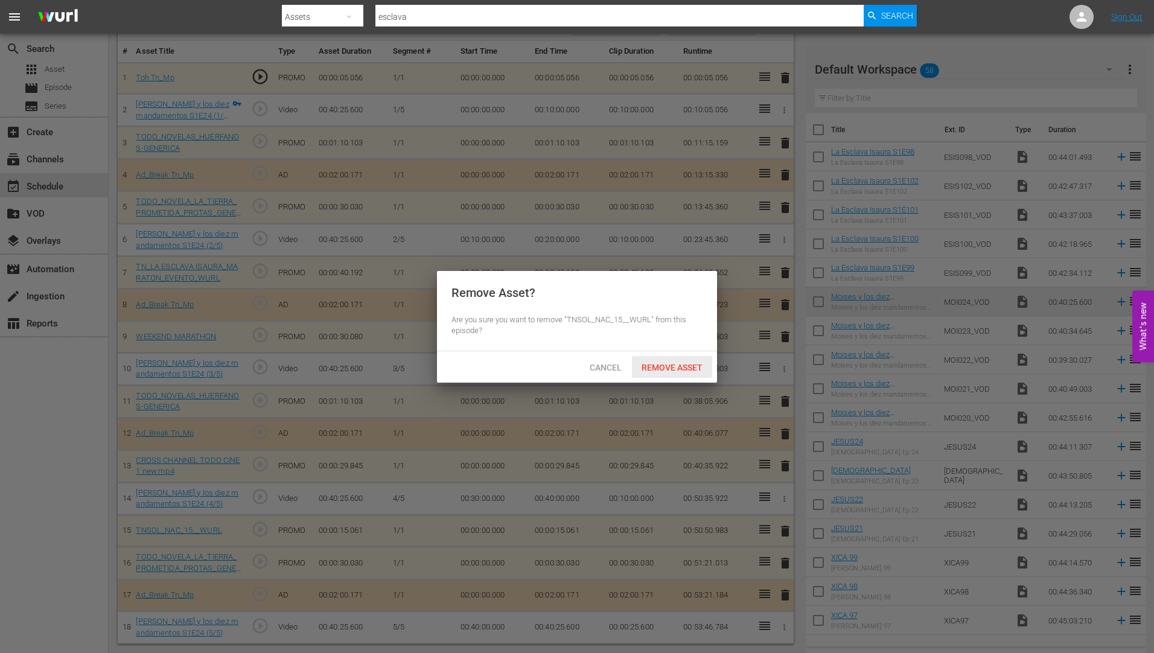
click at [684, 363] on span "Remove Asset" at bounding box center [672, 368] width 80 height 10
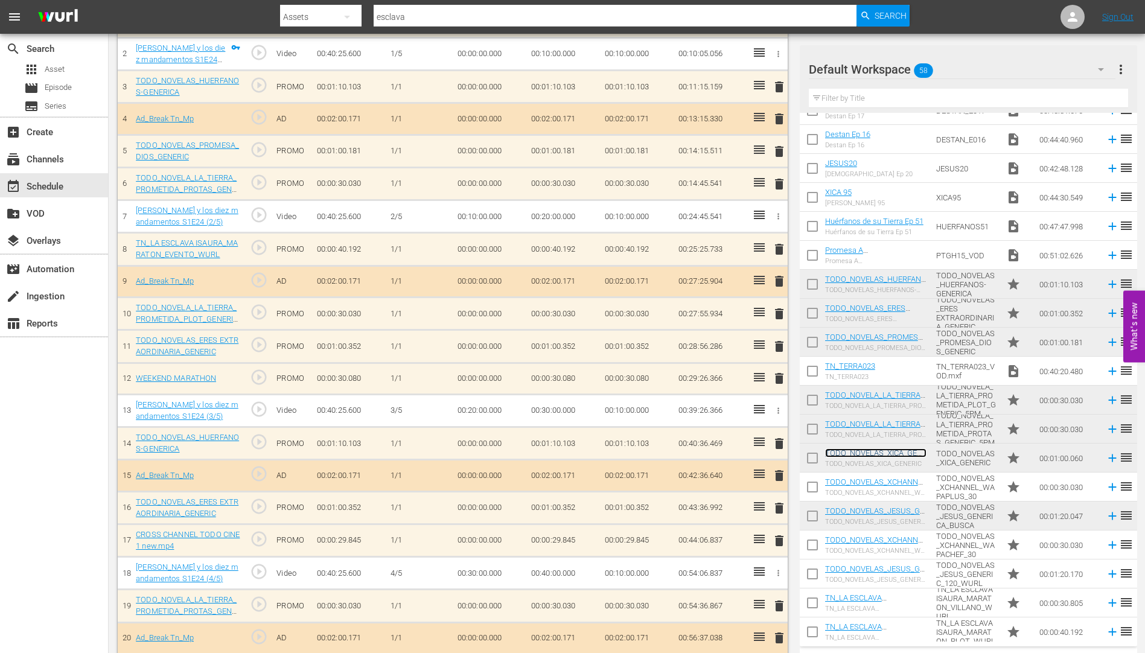
scroll to position [553, 0]
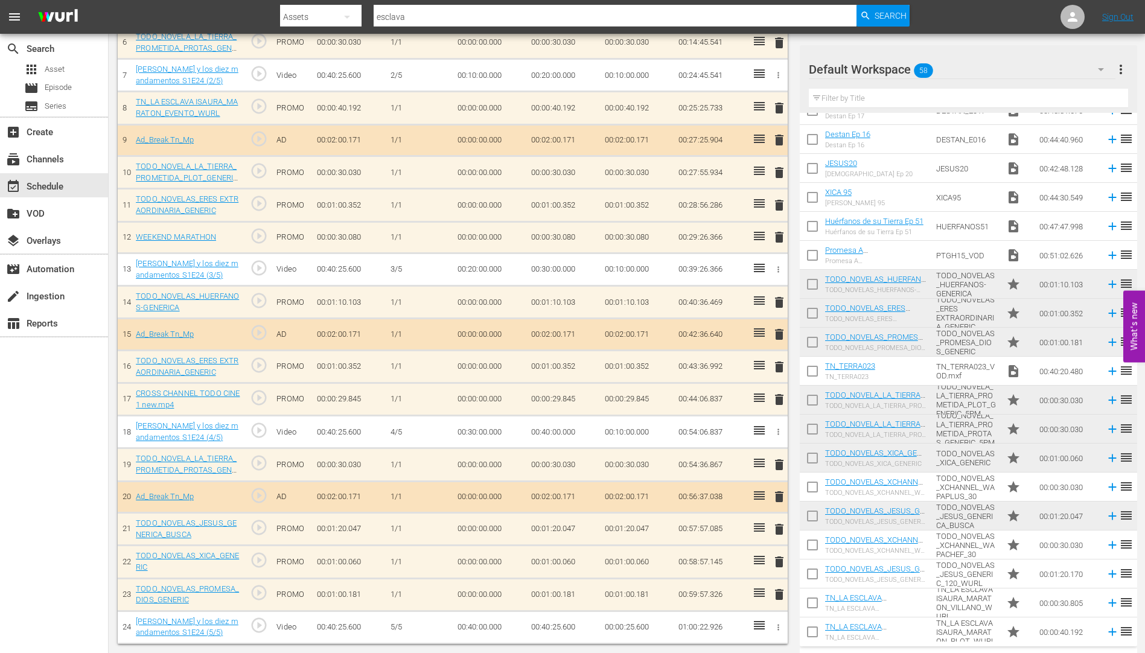
click at [781, 396] on span "delete" at bounding box center [779, 399] width 14 height 14
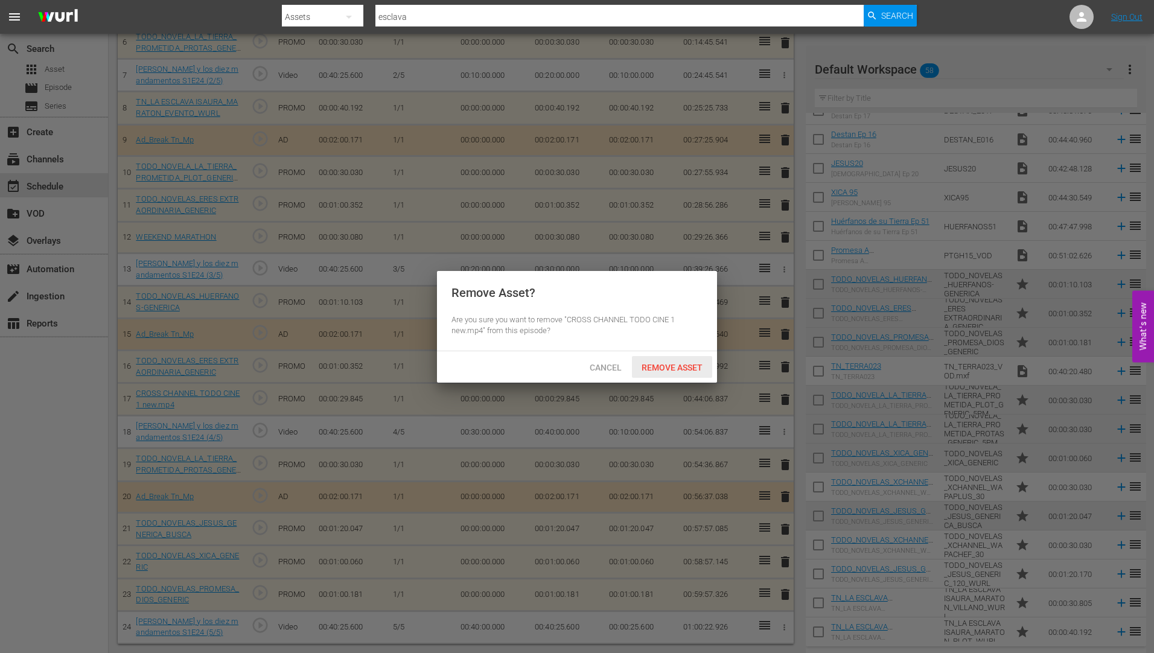
click at [686, 363] on span "Remove Asset" at bounding box center [672, 368] width 80 height 10
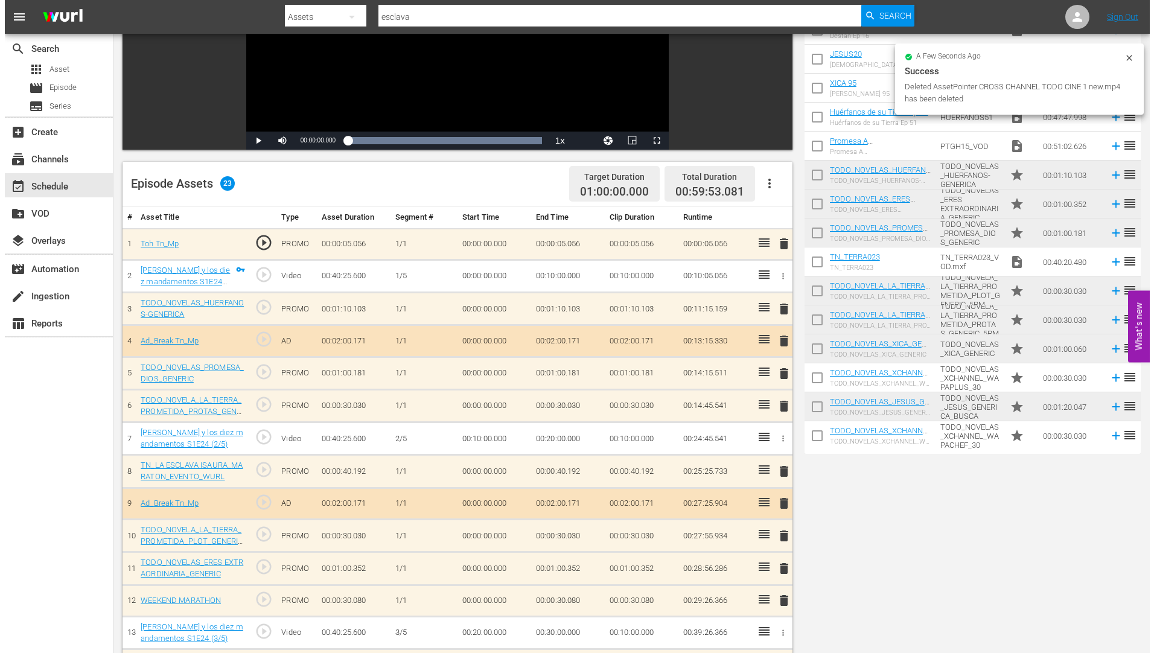
scroll to position [0, 0]
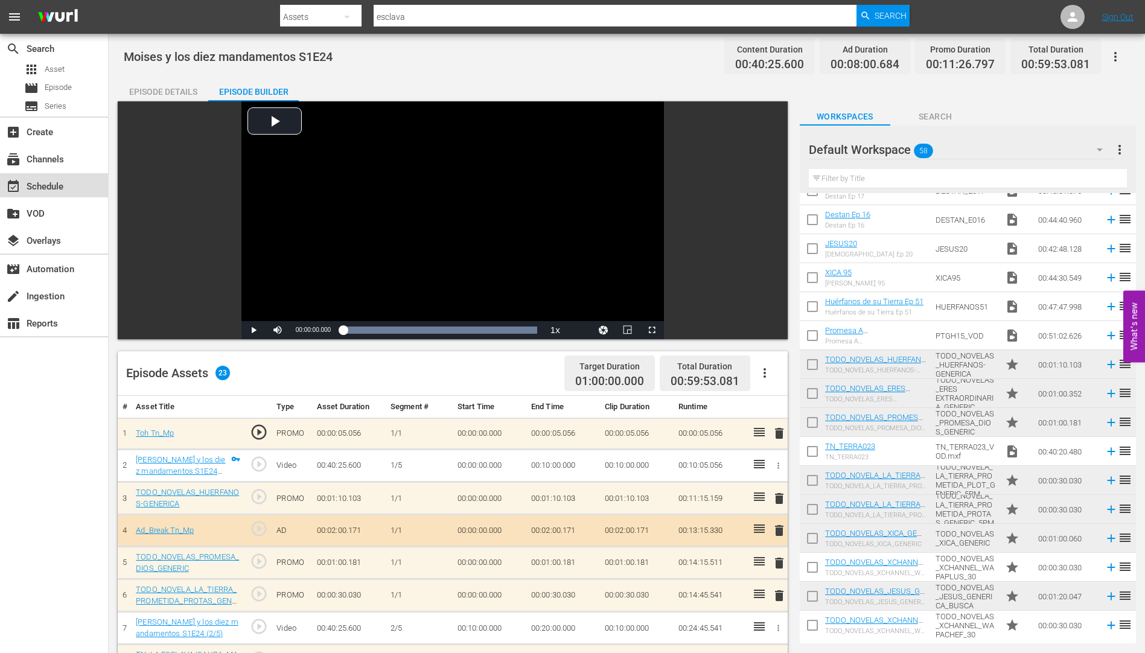
click at [45, 183] on div "event_available Schedule" at bounding box center [34, 184] width 68 height 11
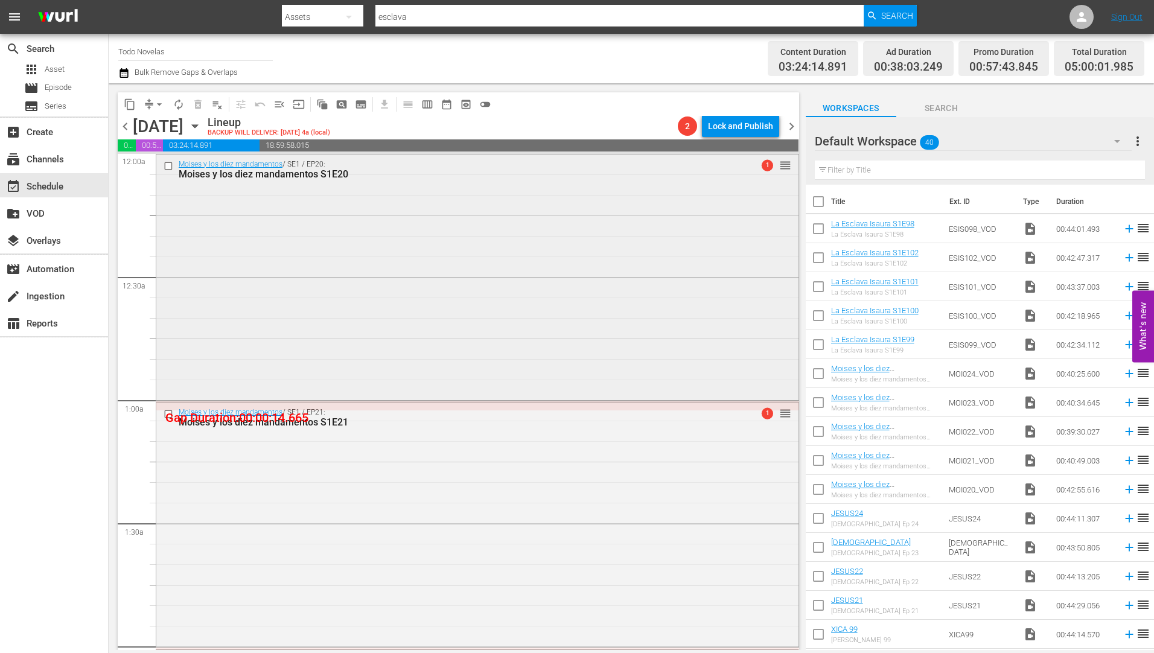
click at [165, 167] on input "checkbox" at bounding box center [170, 166] width 13 height 10
click at [170, 412] on input "checkbox" at bounding box center [170, 414] width 13 height 10
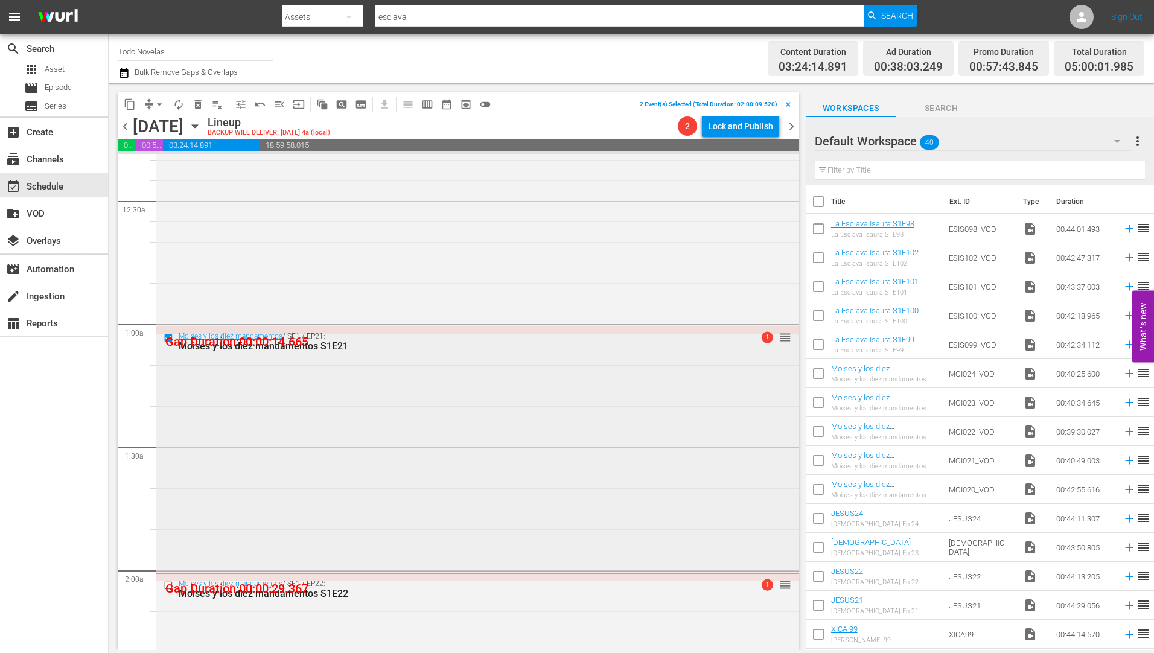
scroll to position [181, 0]
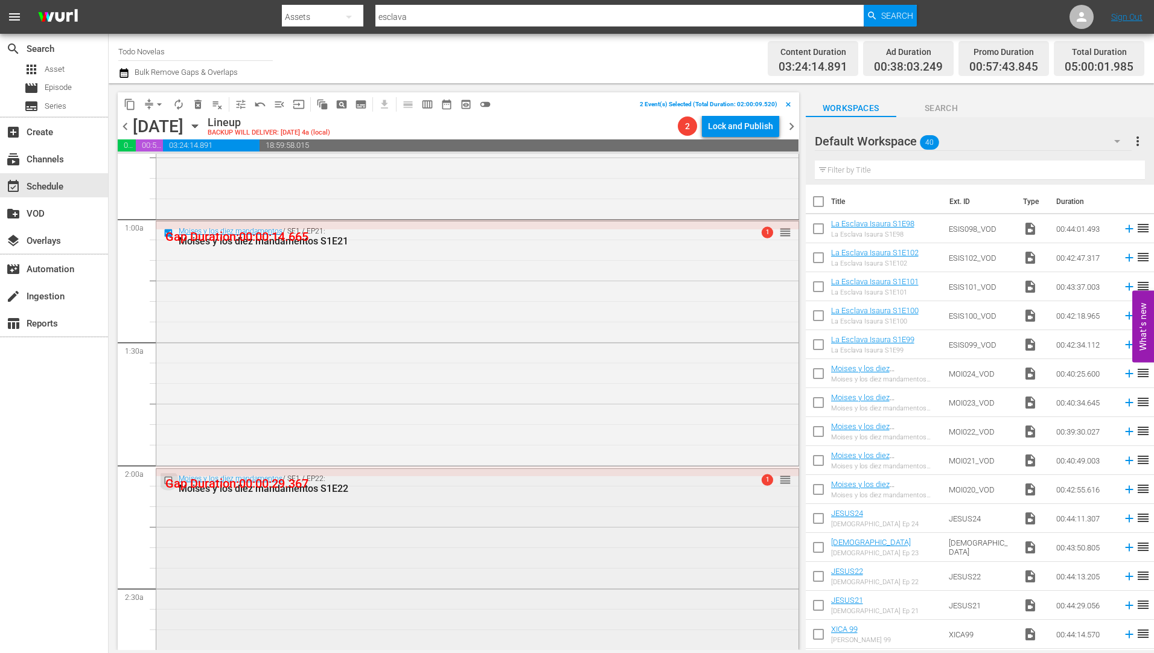
click at [166, 481] on input "checkbox" at bounding box center [170, 481] width 13 height 10
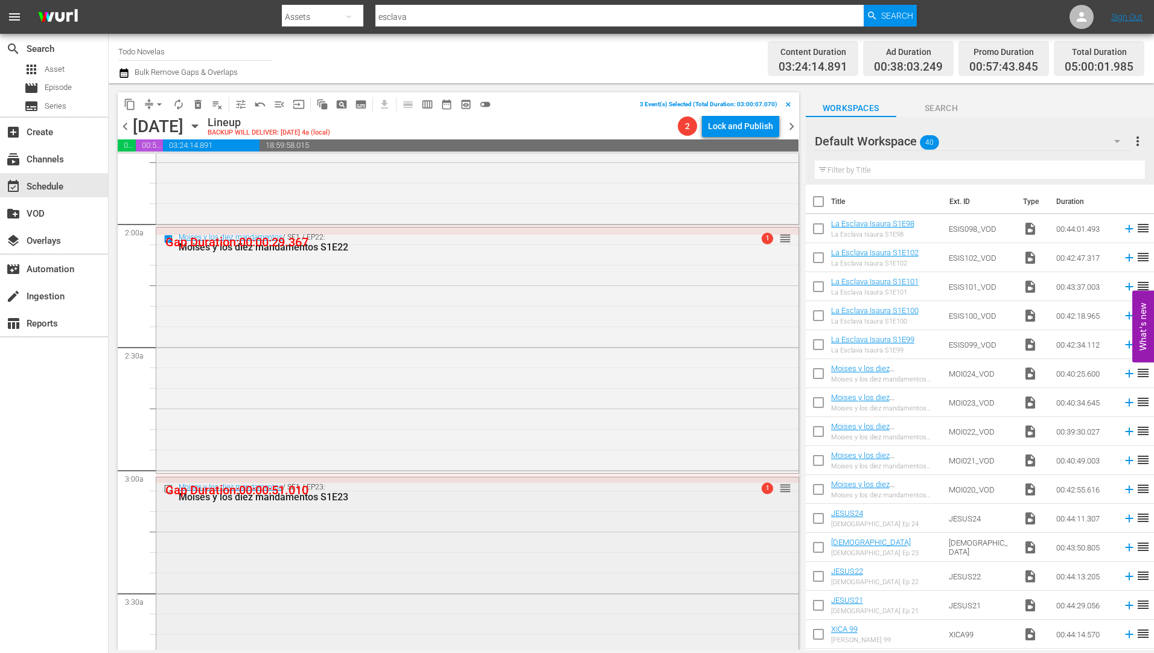
click at [170, 488] on input "checkbox" at bounding box center [170, 489] width 13 height 10
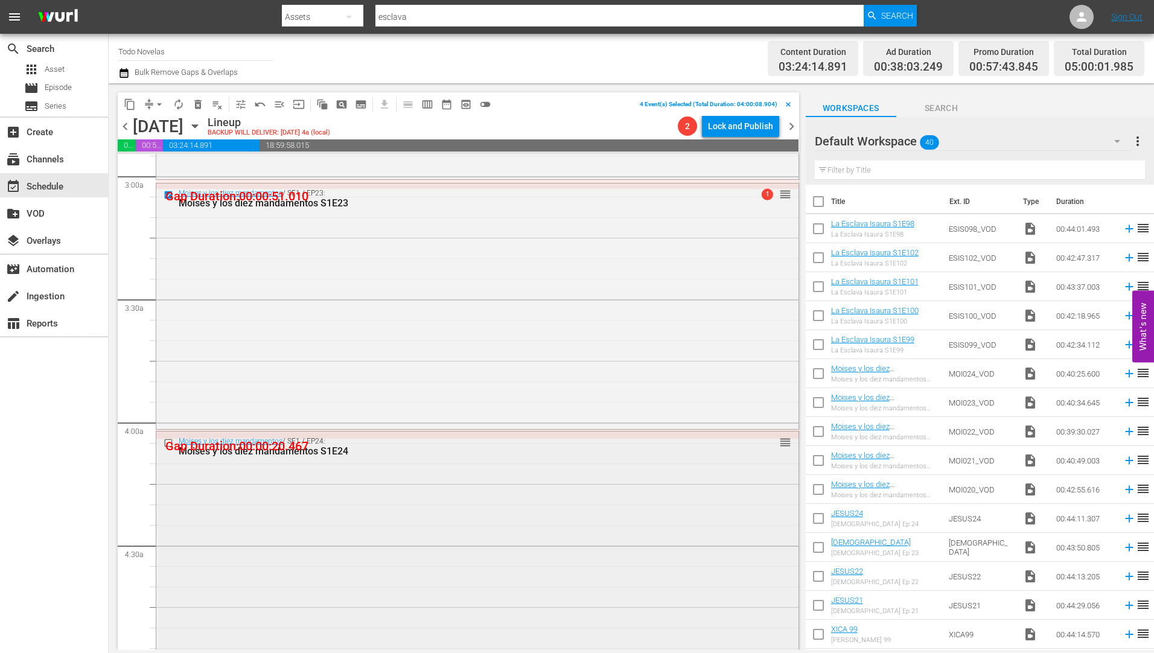
scroll to position [724, 0]
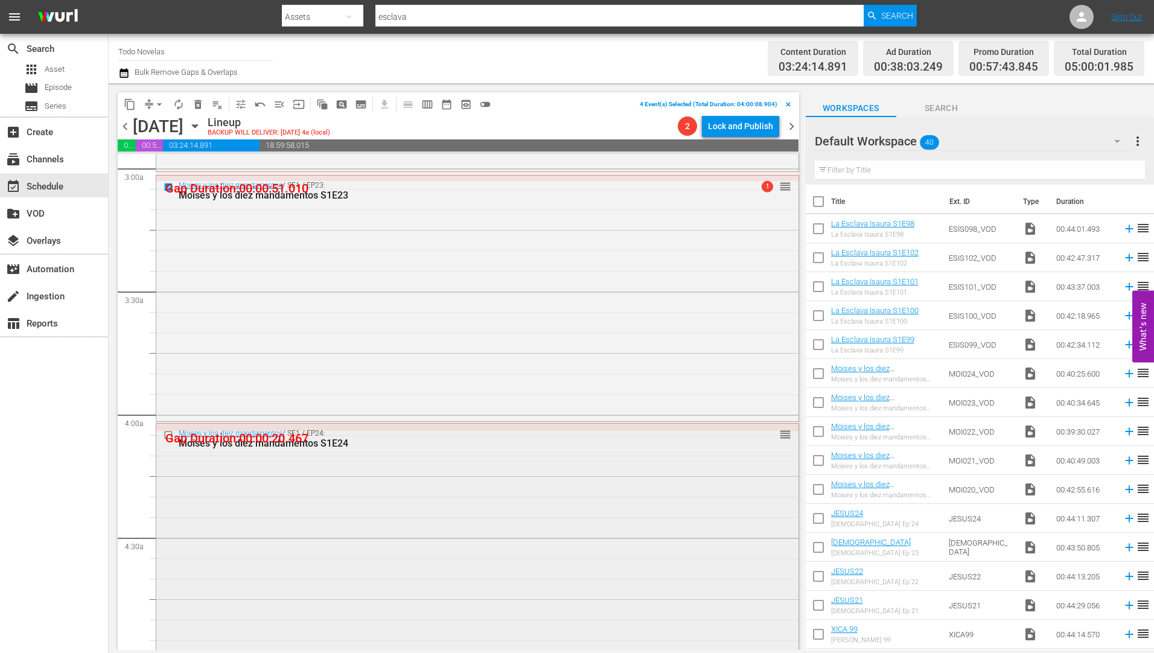
click at [170, 434] on input "checkbox" at bounding box center [170, 435] width 13 height 10
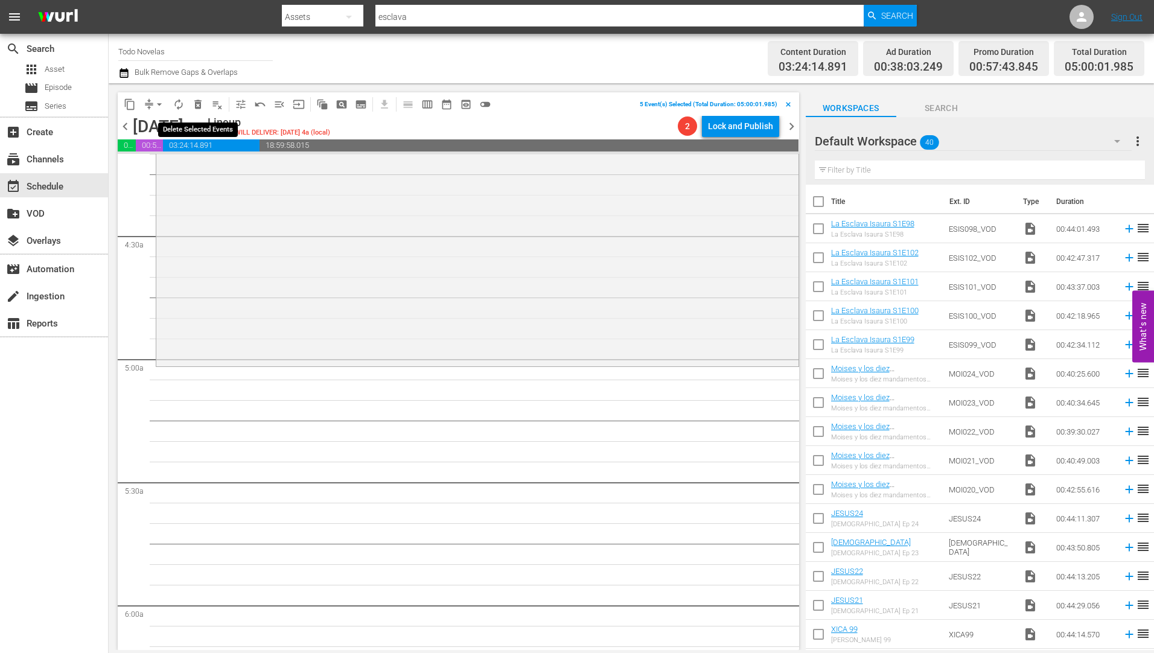
click at [201, 101] on span "delete_forever_outlined" at bounding box center [198, 104] width 12 height 12
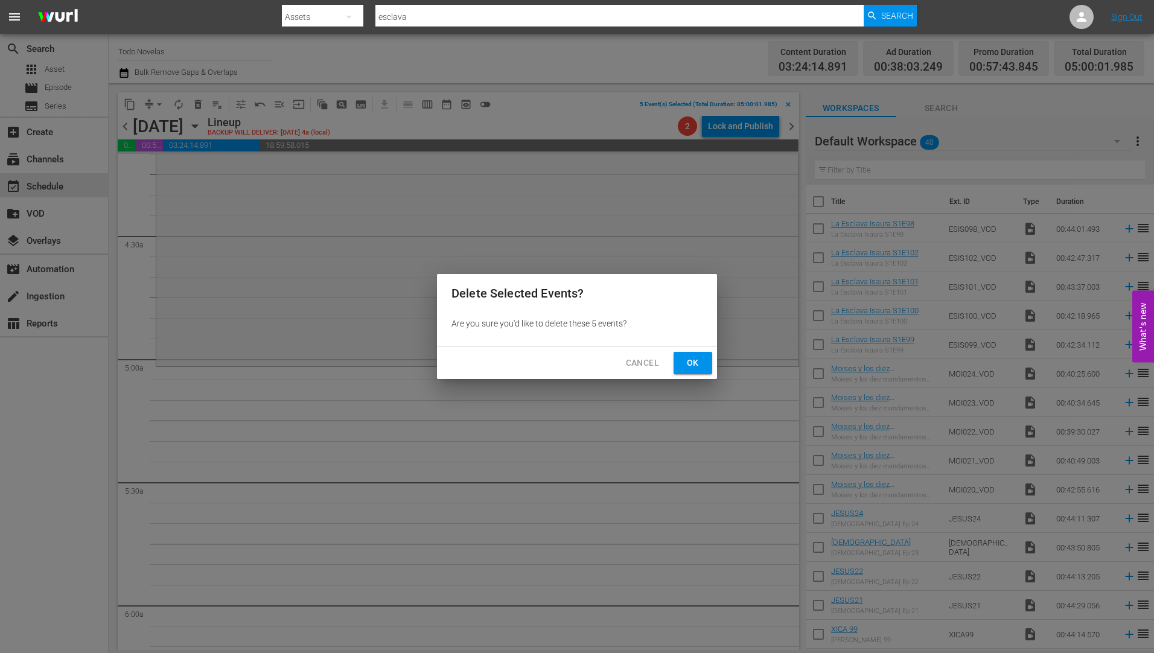
drag, startPoint x: 692, startPoint y: 359, endPoint x: 678, endPoint y: 366, distance: 15.7
click at [692, 359] on span "Ok" at bounding box center [692, 362] width 19 height 15
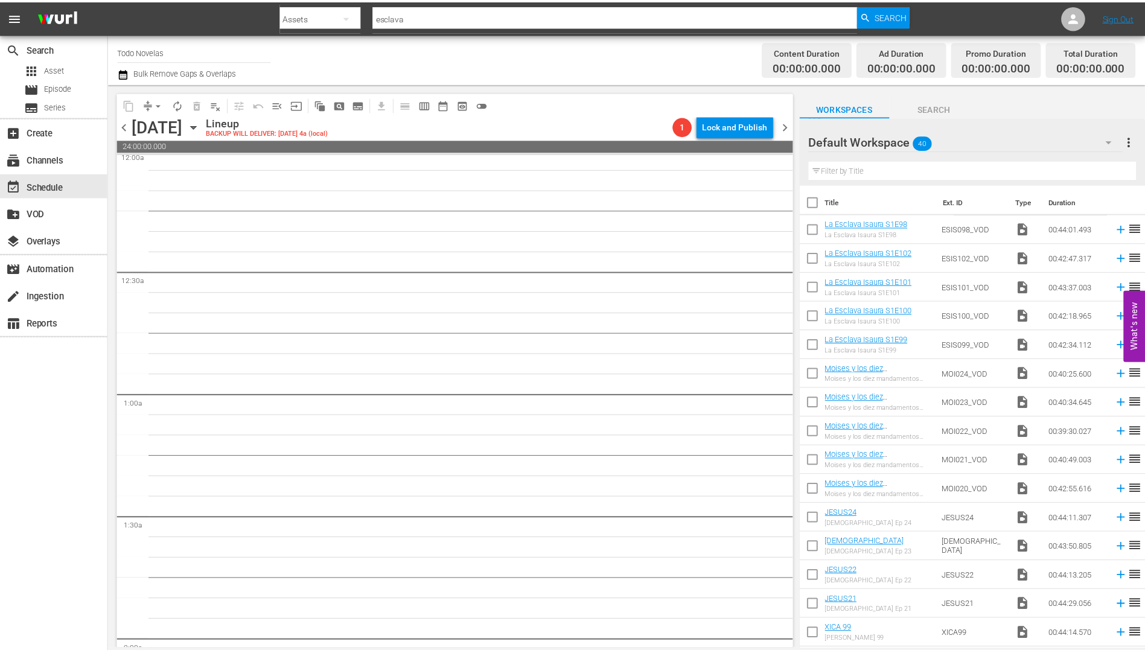
scroll to position [0, 0]
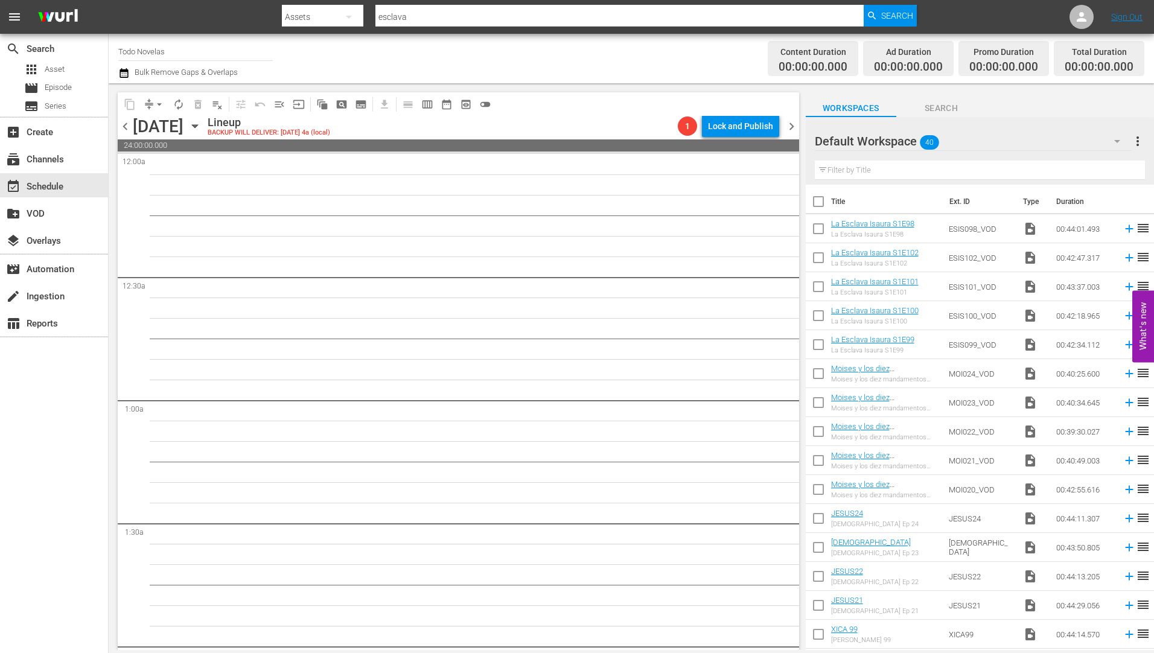
click at [202, 123] on icon "button" at bounding box center [194, 125] width 13 height 13
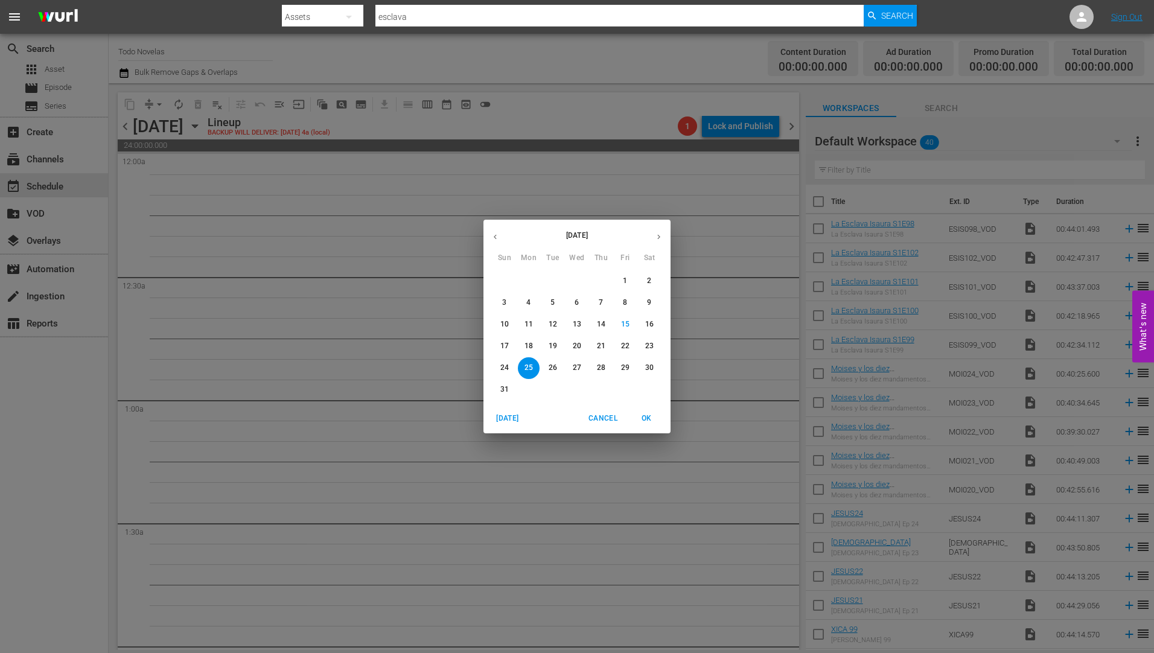
click at [555, 364] on p "26" at bounding box center [553, 368] width 8 height 10
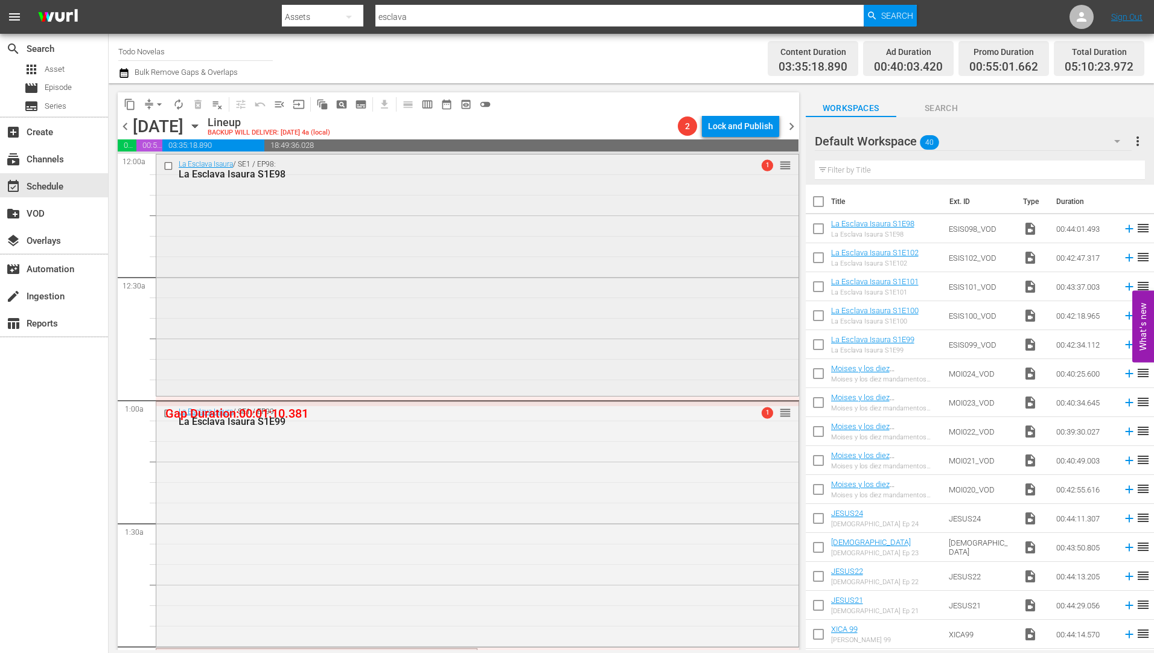
click at [235, 174] on div "La Esclava Isaura S1E98" at bounding box center [455, 173] width 552 height 11
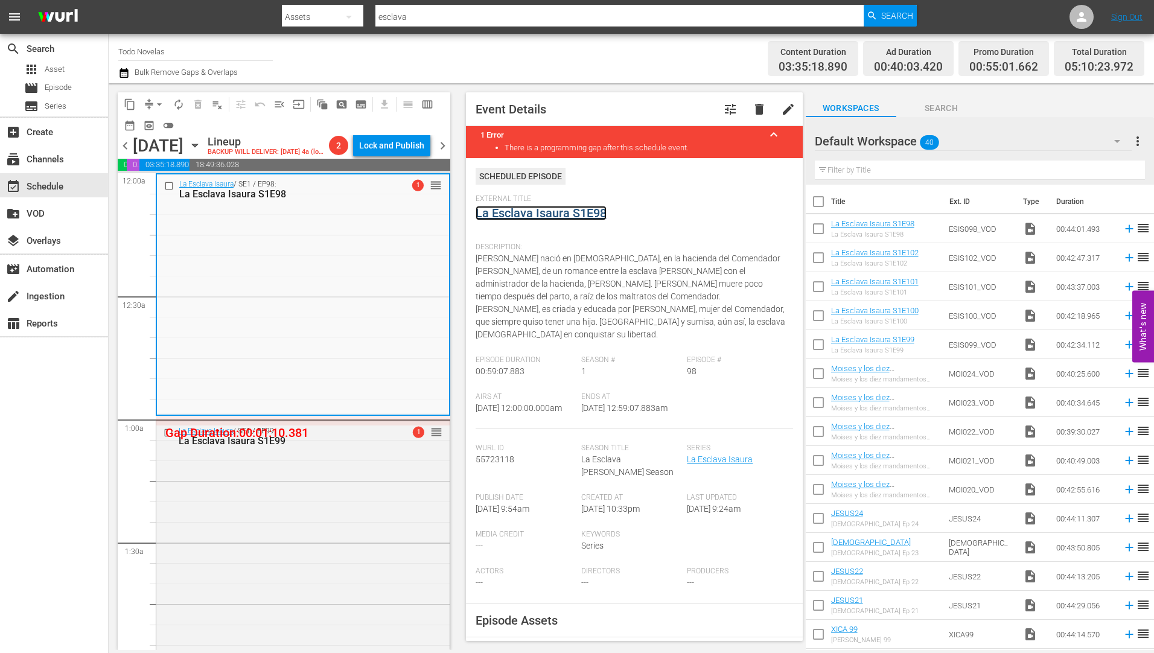
click at [535, 217] on link "La Esclava Isaura S1E98" at bounding box center [541, 213] width 131 height 14
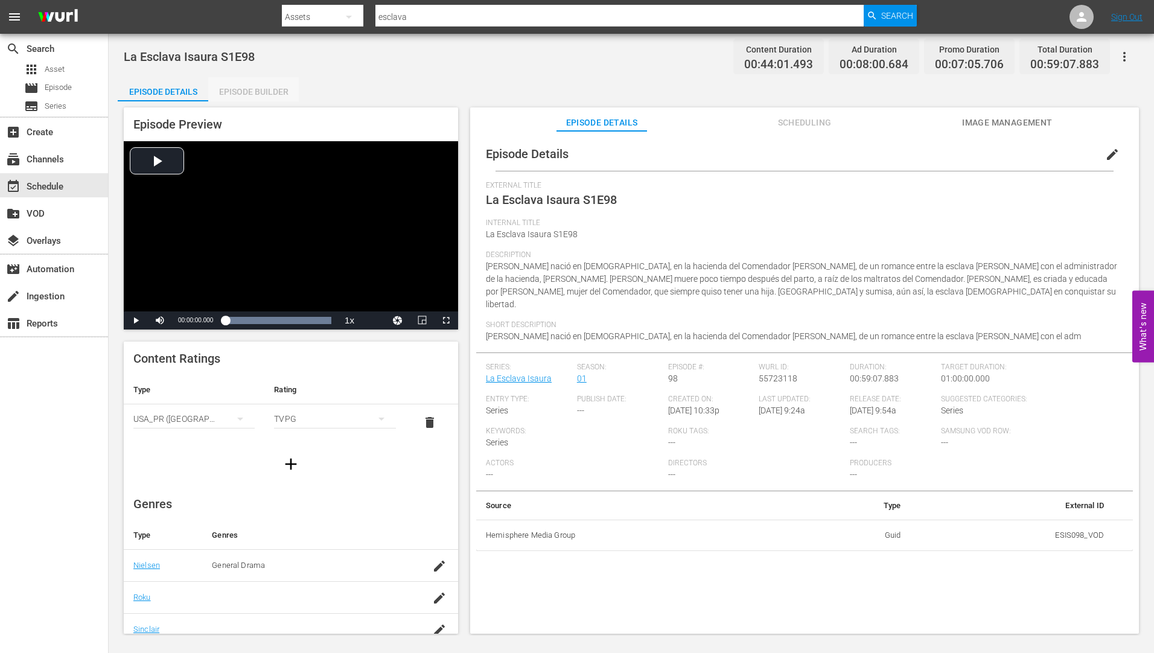
click at [270, 87] on div "Episode Builder" at bounding box center [253, 91] width 91 height 29
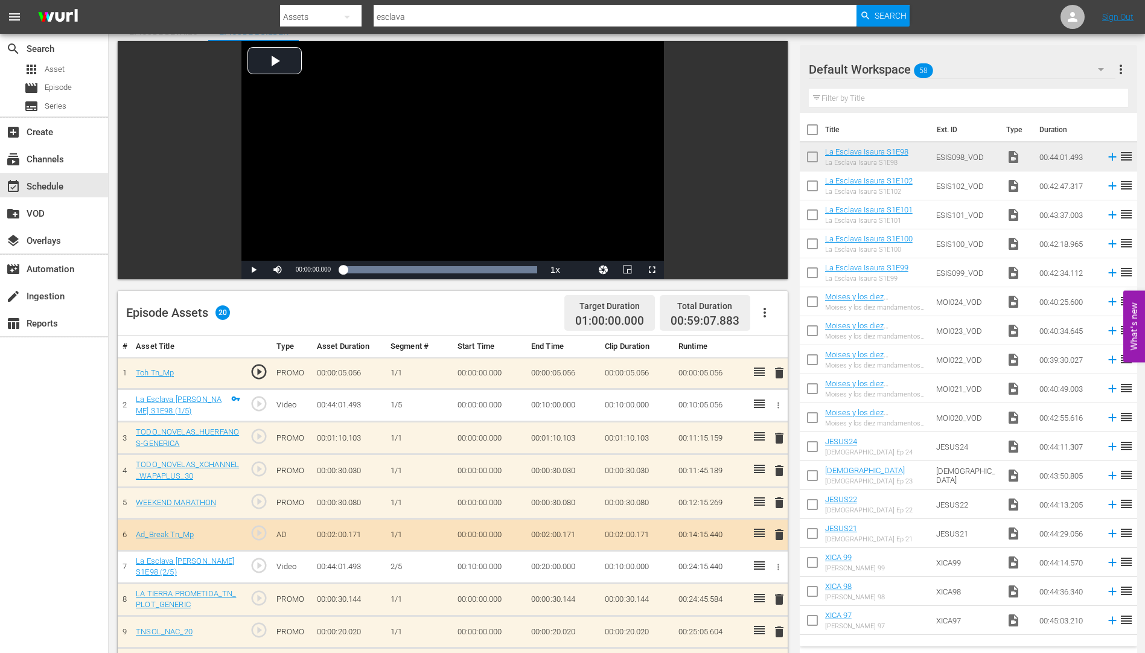
scroll to position [241, 0]
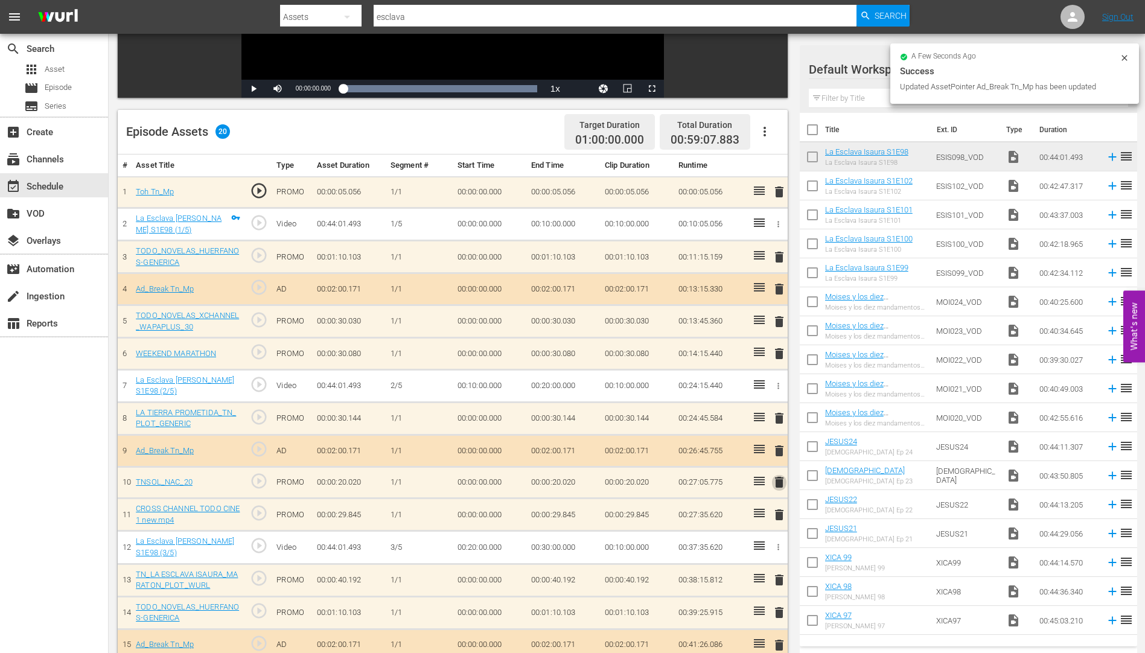
click at [781, 480] on span "delete" at bounding box center [779, 482] width 14 height 14
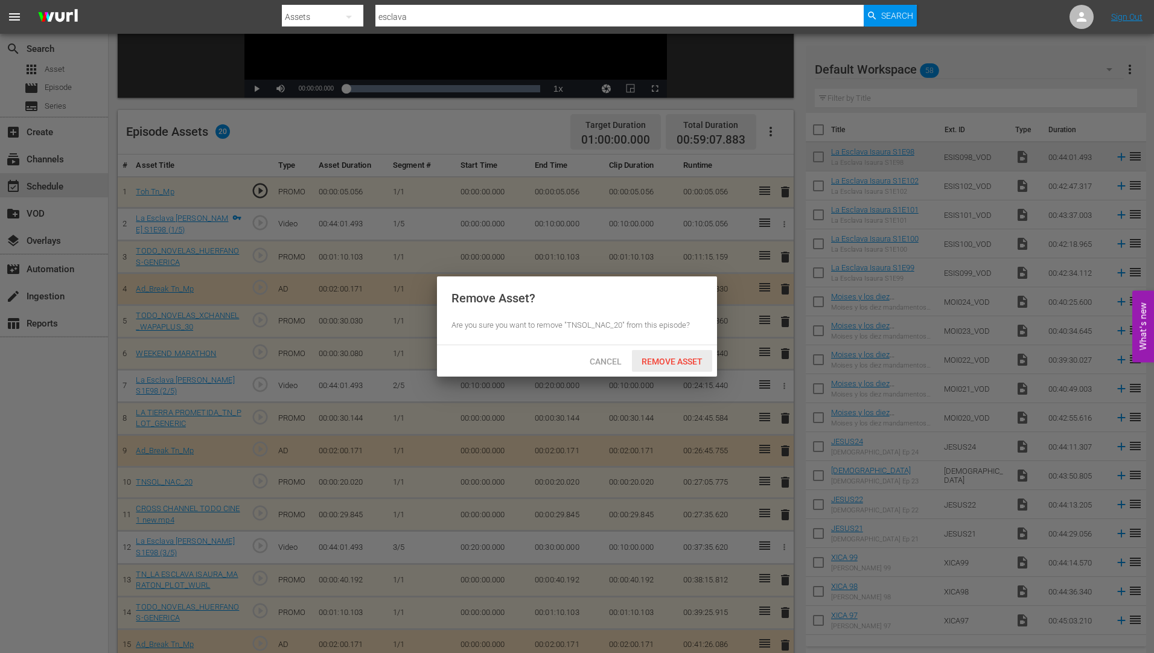
click at [687, 357] on span "Remove Asset" at bounding box center [672, 362] width 80 height 10
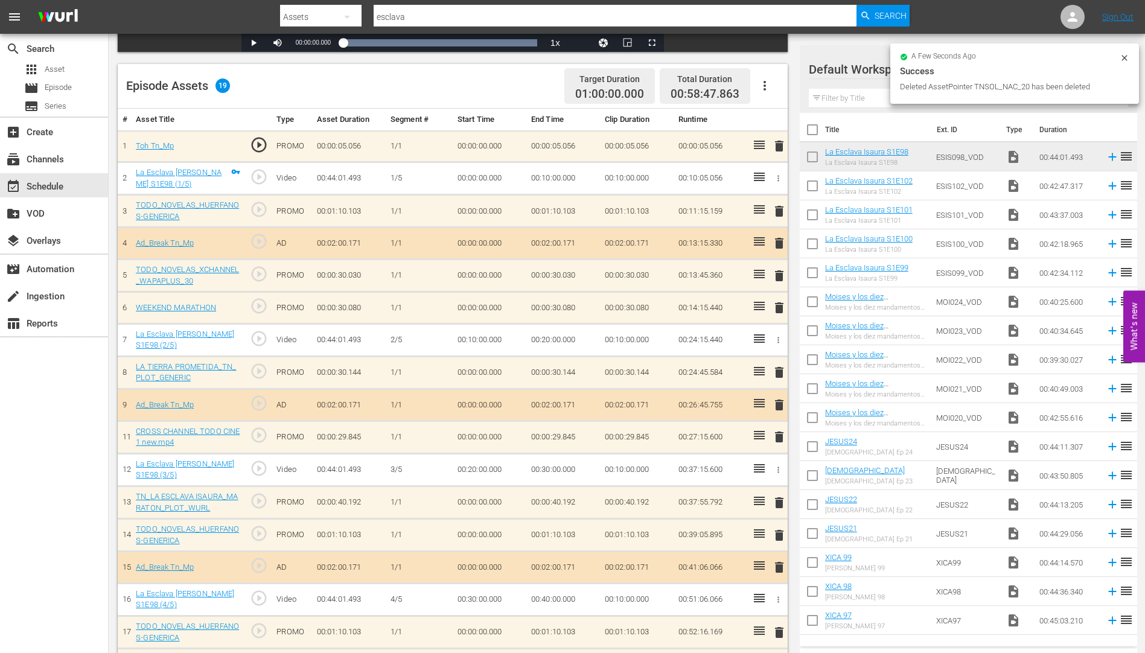
scroll to position [389, 0]
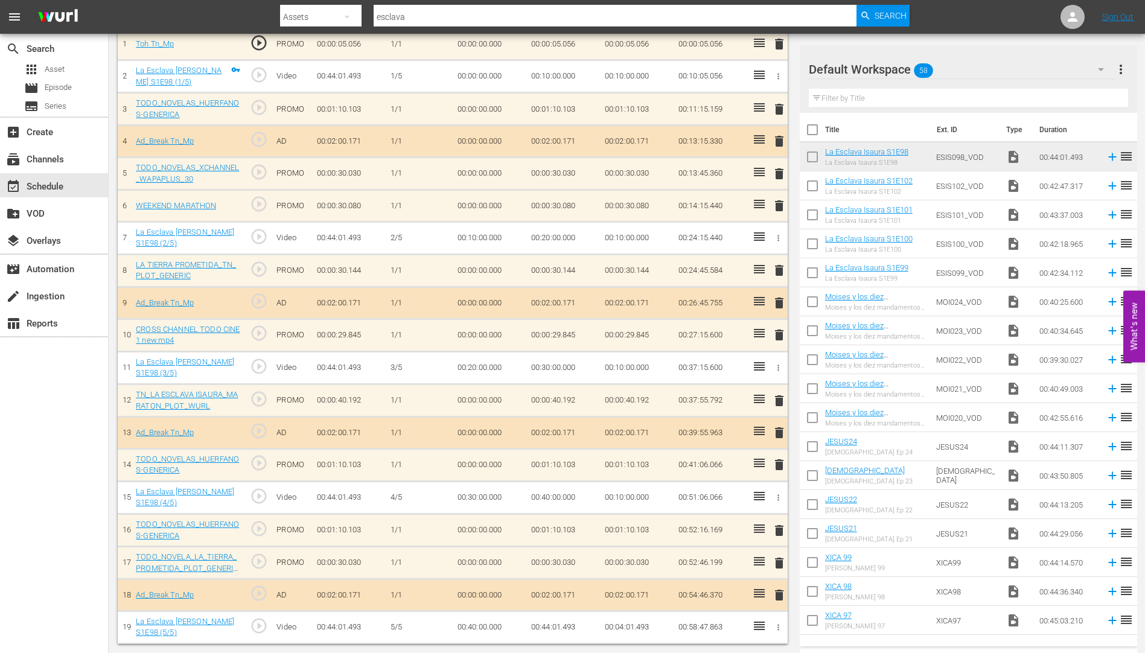
click at [777, 399] on span "delete" at bounding box center [779, 400] width 14 height 14
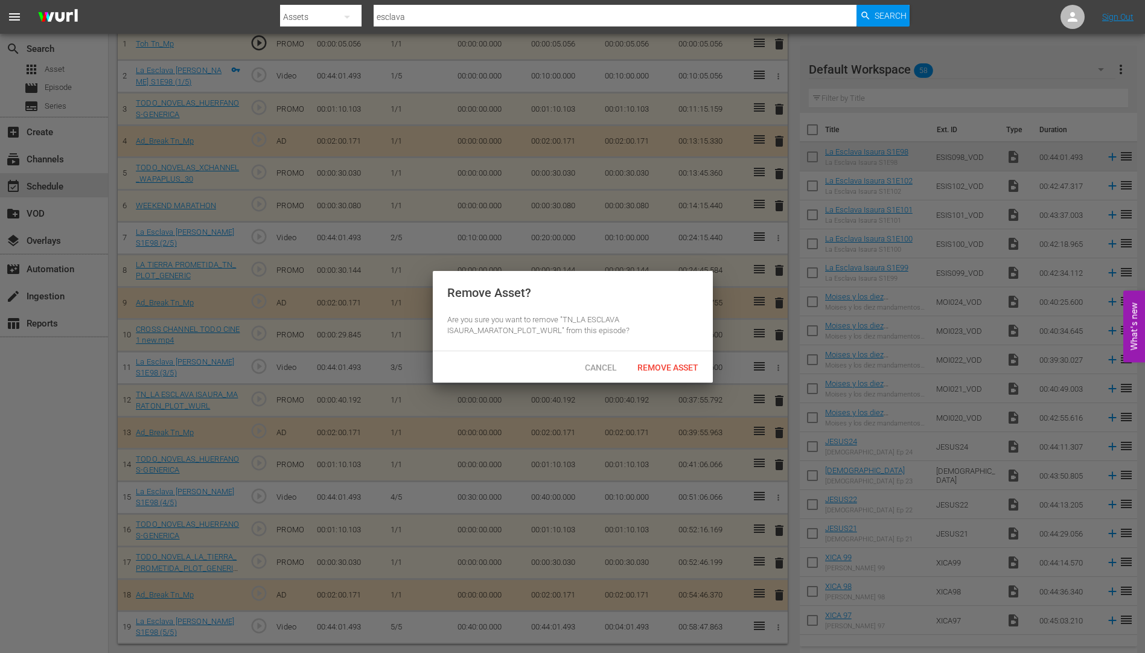
scroll to position [386, 0]
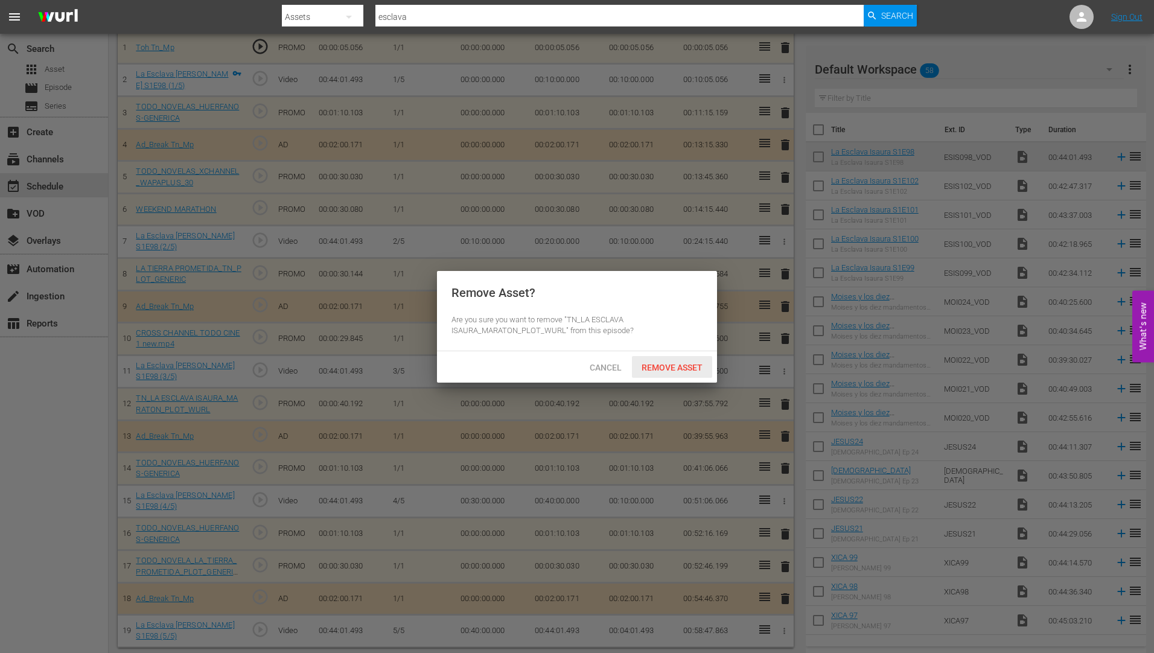
click at [675, 363] on span "Remove Asset" at bounding box center [672, 368] width 80 height 10
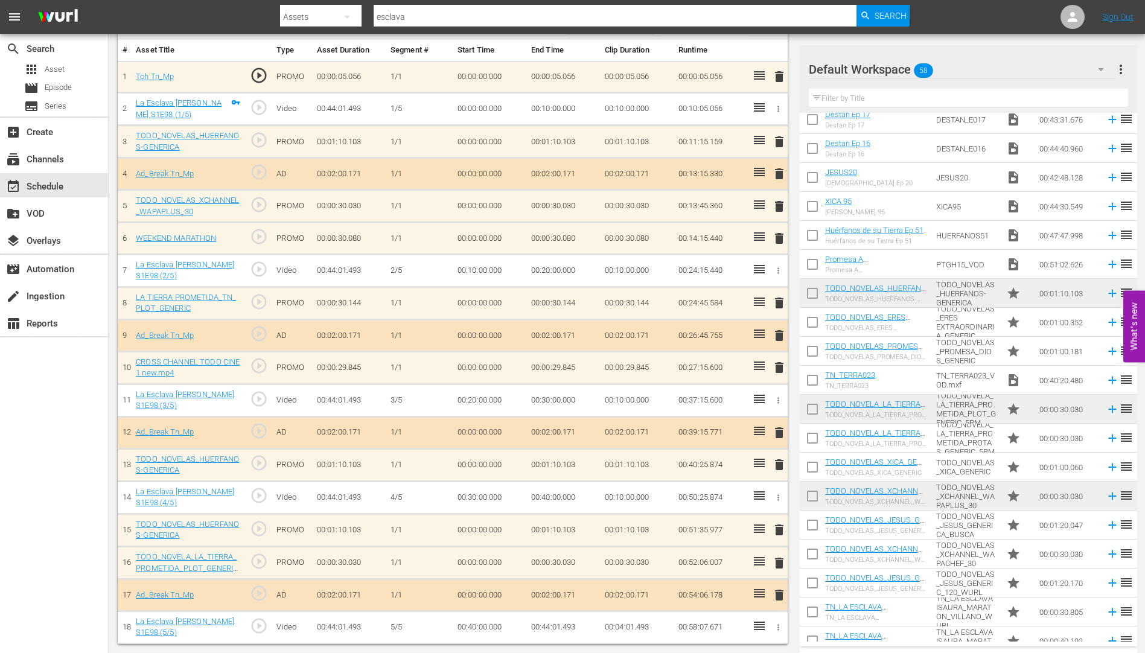
scroll to position [1002, 0]
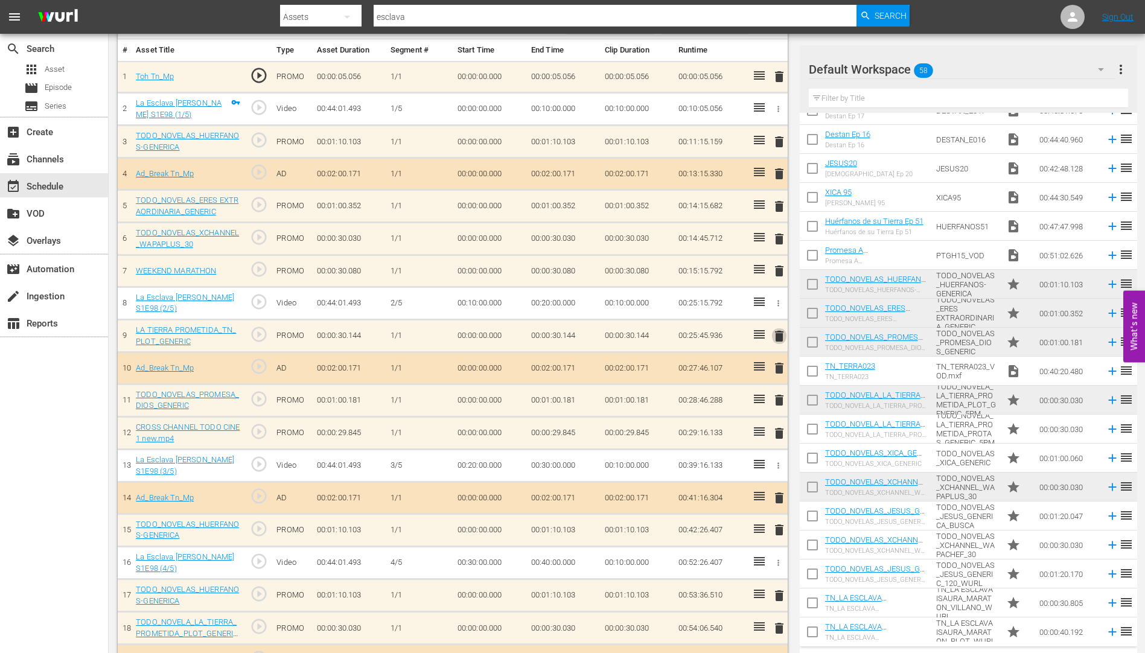
click at [780, 334] on span "delete" at bounding box center [779, 336] width 14 height 14
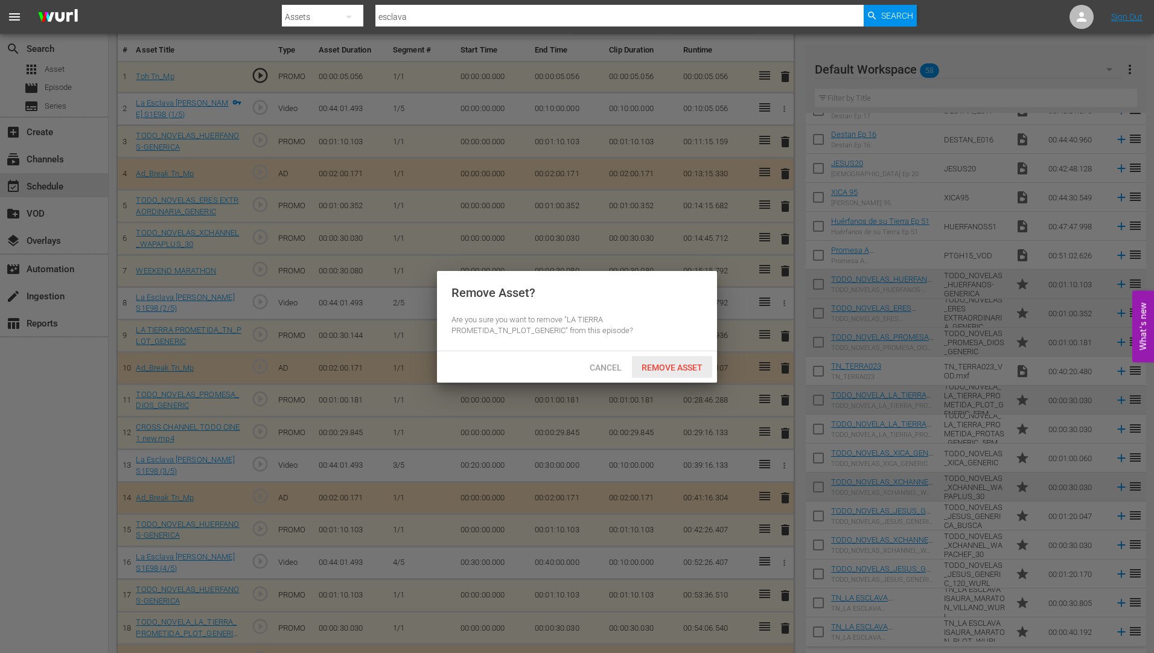
click at [686, 363] on span "Remove Asset" at bounding box center [672, 368] width 80 height 10
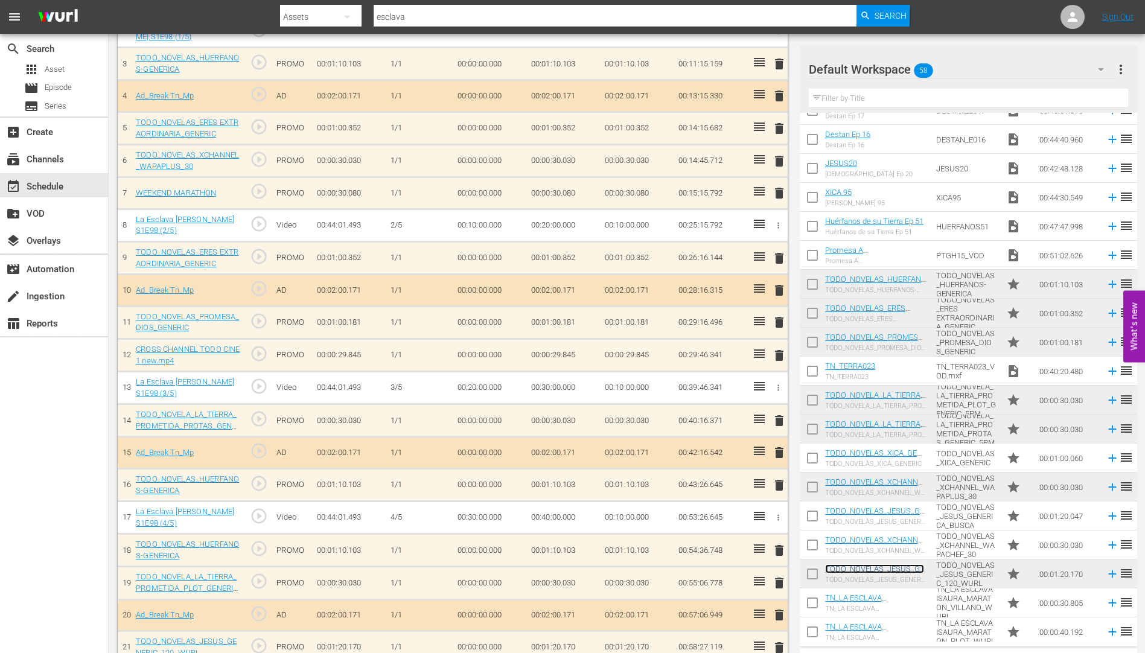
scroll to position [367, 0]
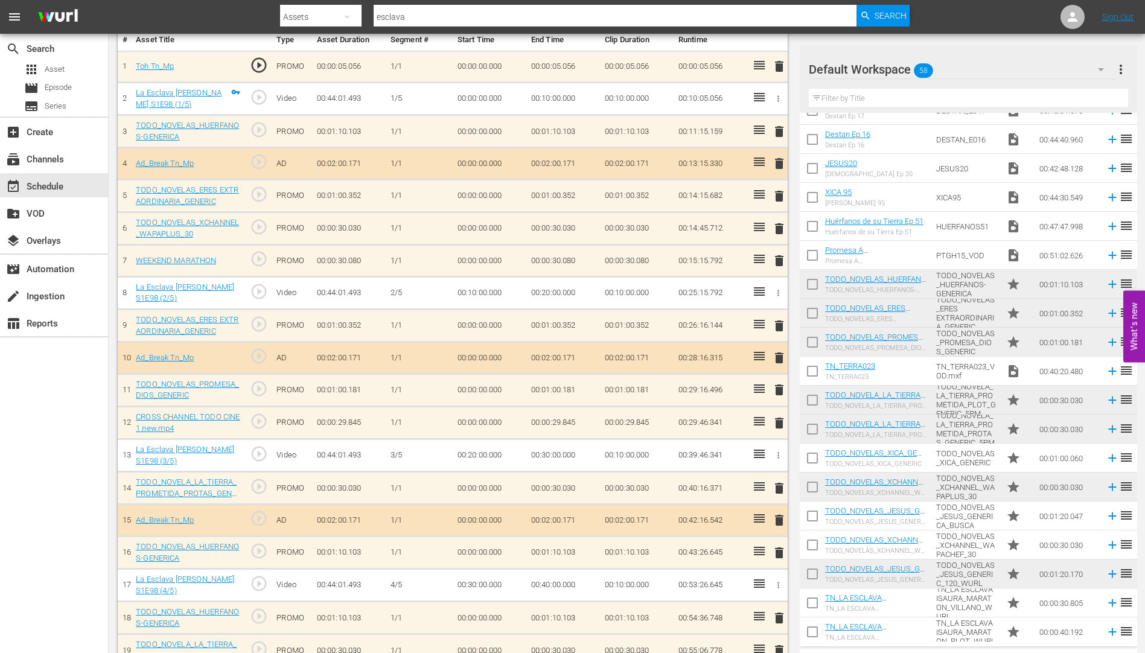
click at [780, 224] on span "delete" at bounding box center [779, 228] width 14 height 14
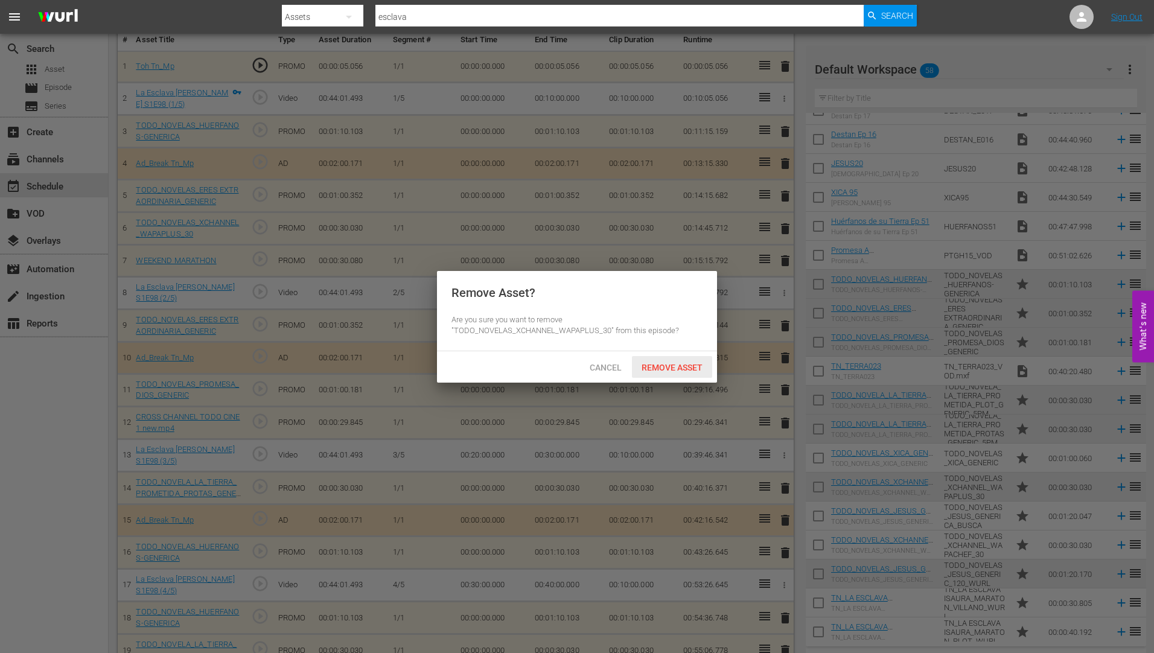
click at [675, 360] on div "Remove Asset" at bounding box center [672, 367] width 80 height 22
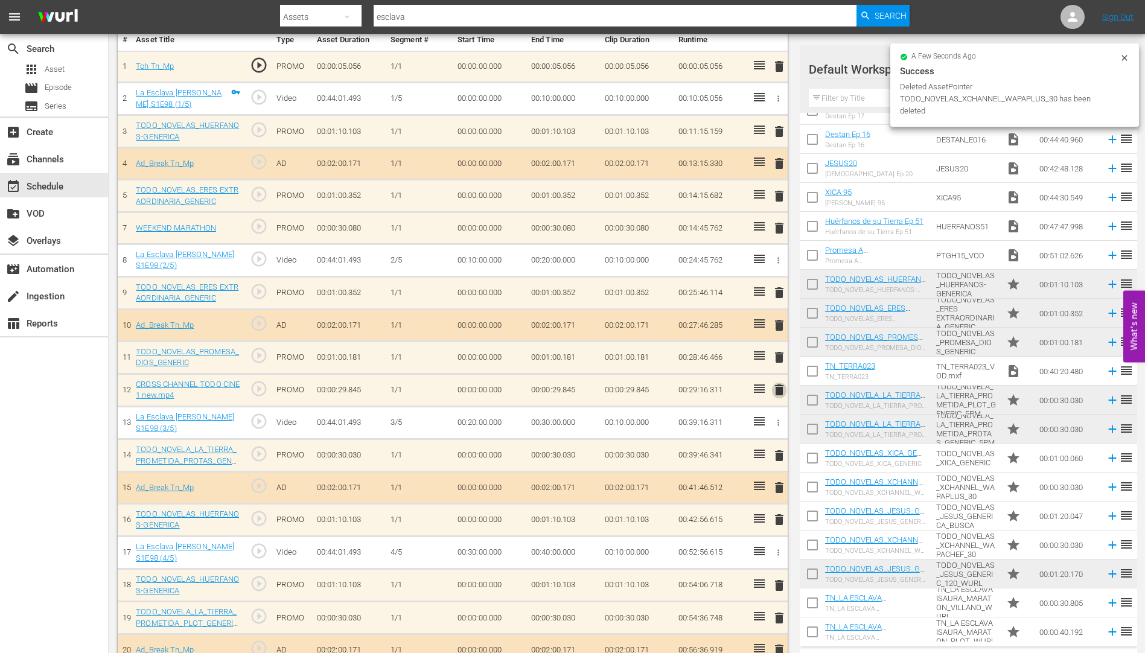
click at [778, 391] on span "delete" at bounding box center [779, 390] width 14 height 14
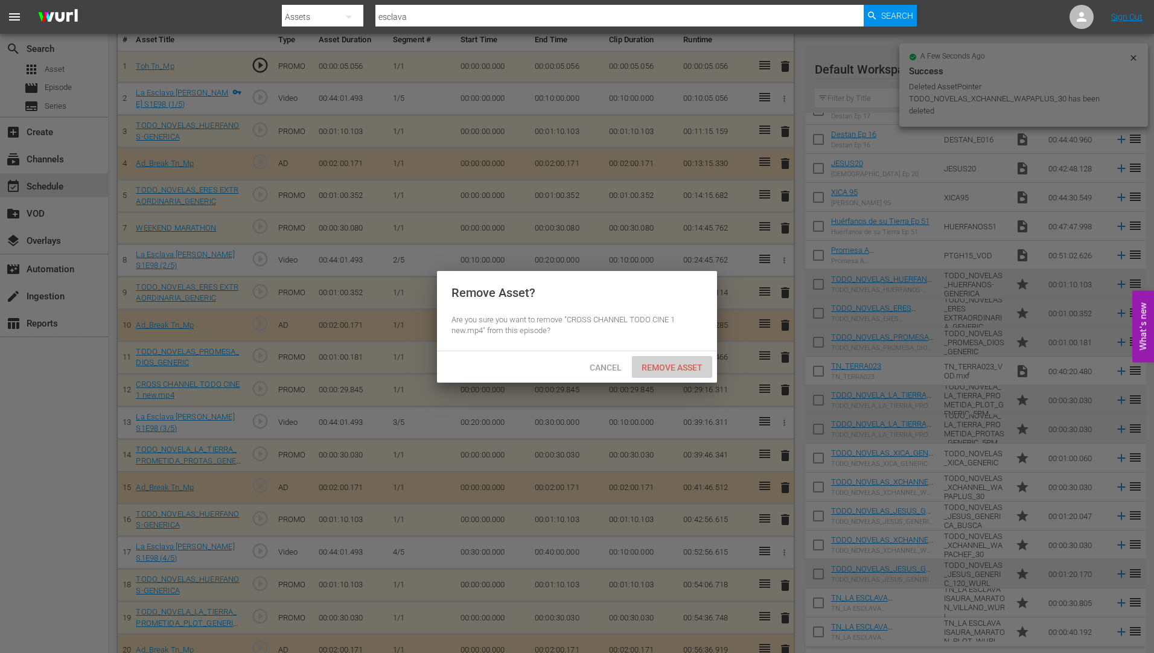
click at [681, 366] on span "Remove Asset" at bounding box center [672, 368] width 80 height 10
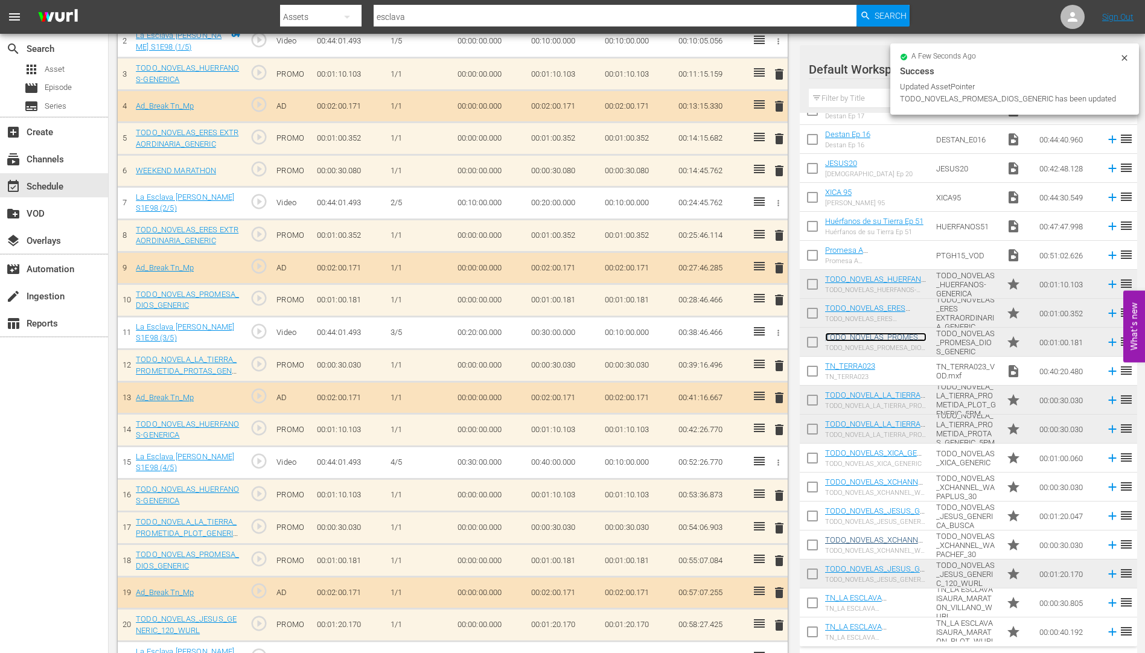
scroll to position [422, 0]
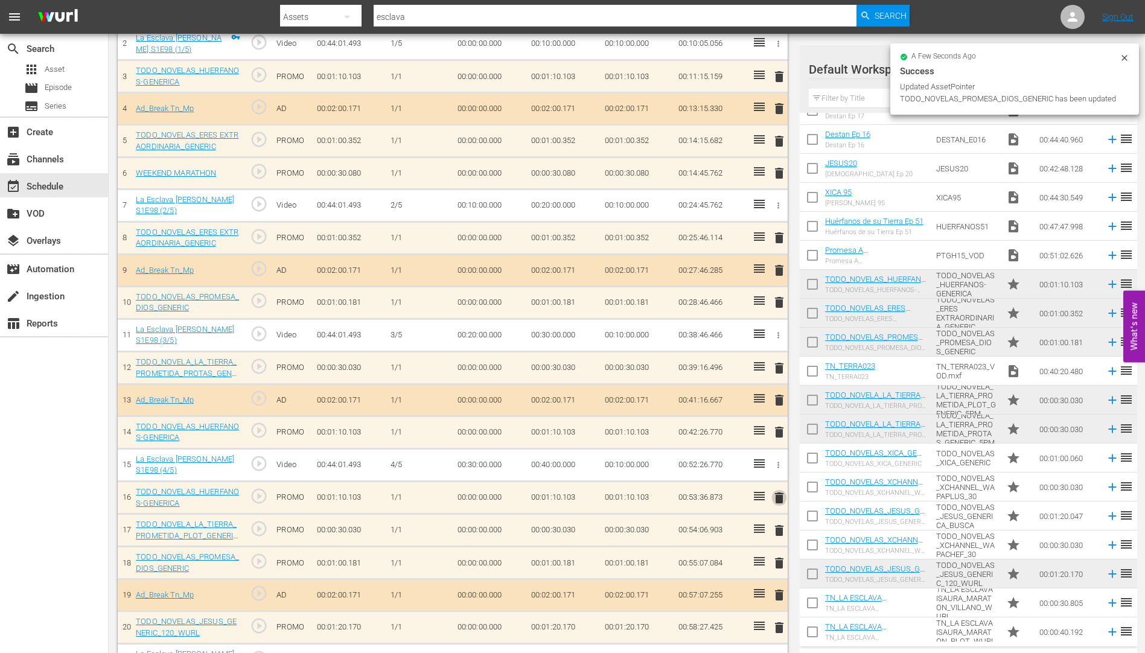
click at [780, 495] on span "delete" at bounding box center [779, 498] width 14 height 14
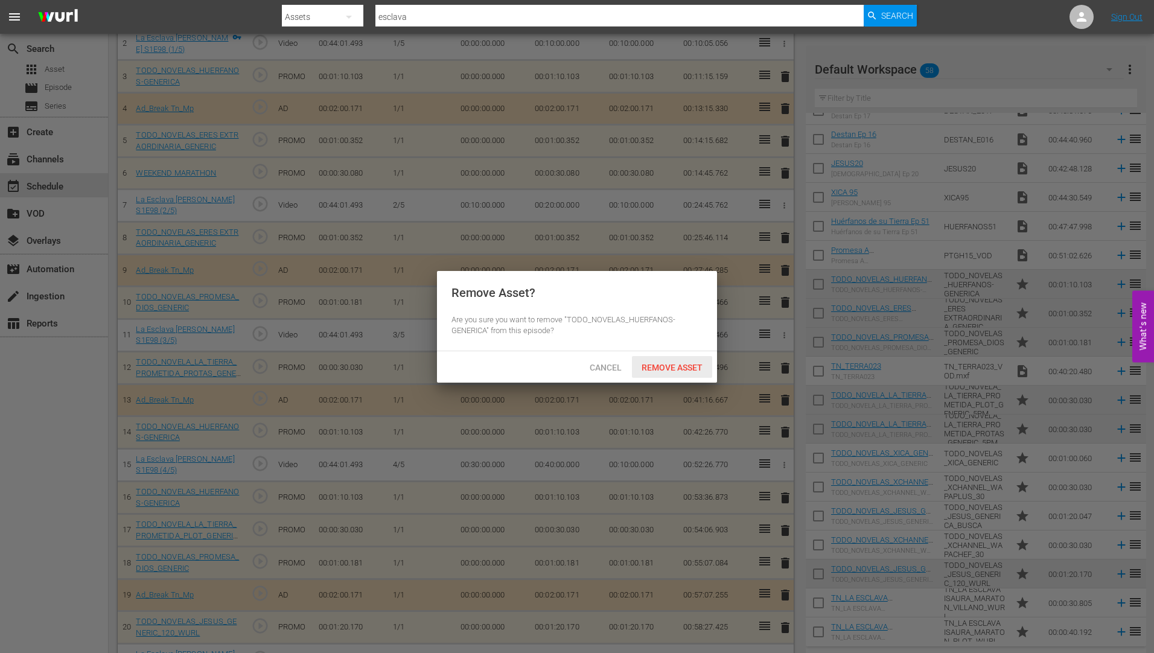
click at [677, 363] on span "Remove Asset" at bounding box center [672, 368] width 80 height 10
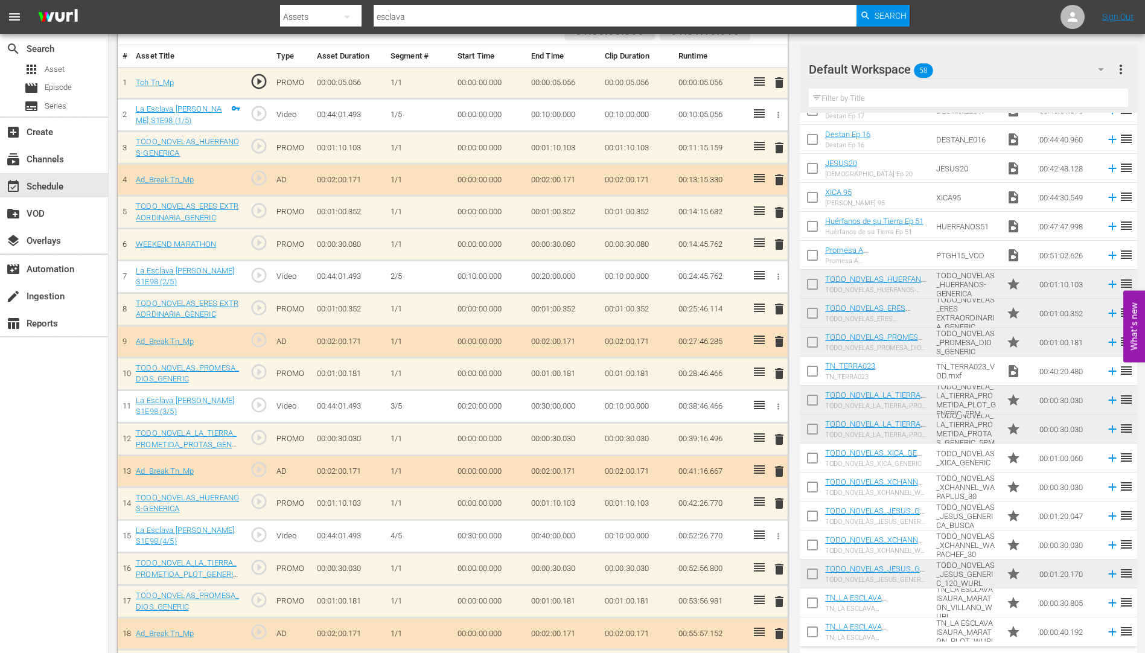
scroll to position [241, 0]
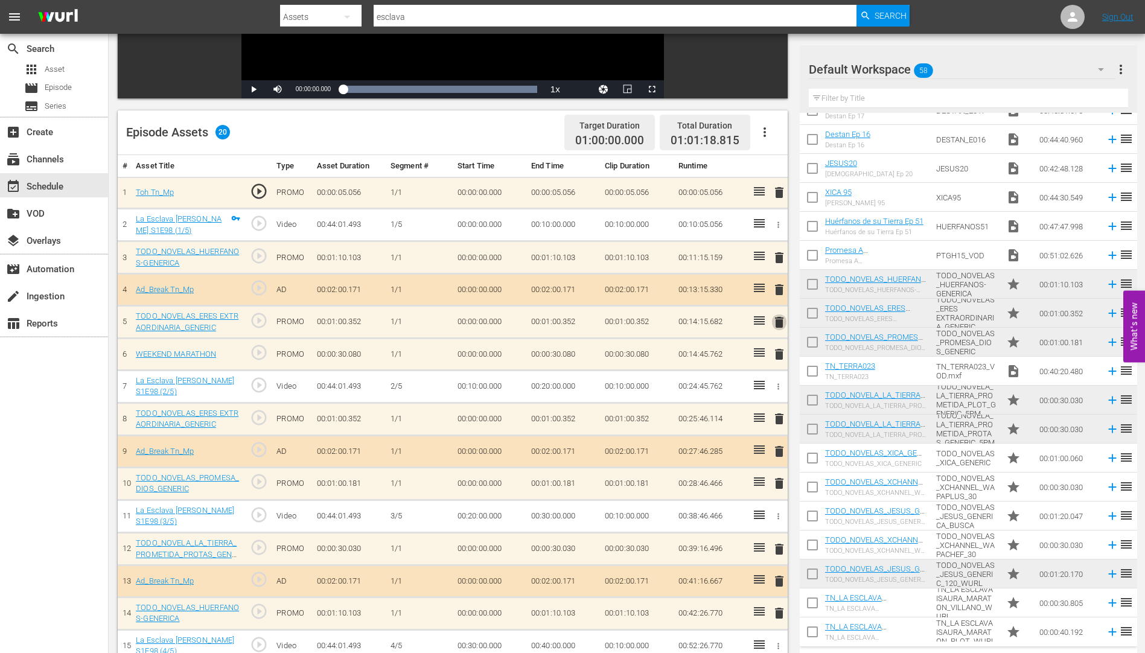
click at [780, 320] on span "delete" at bounding box center [779, 322] width 14 height 14
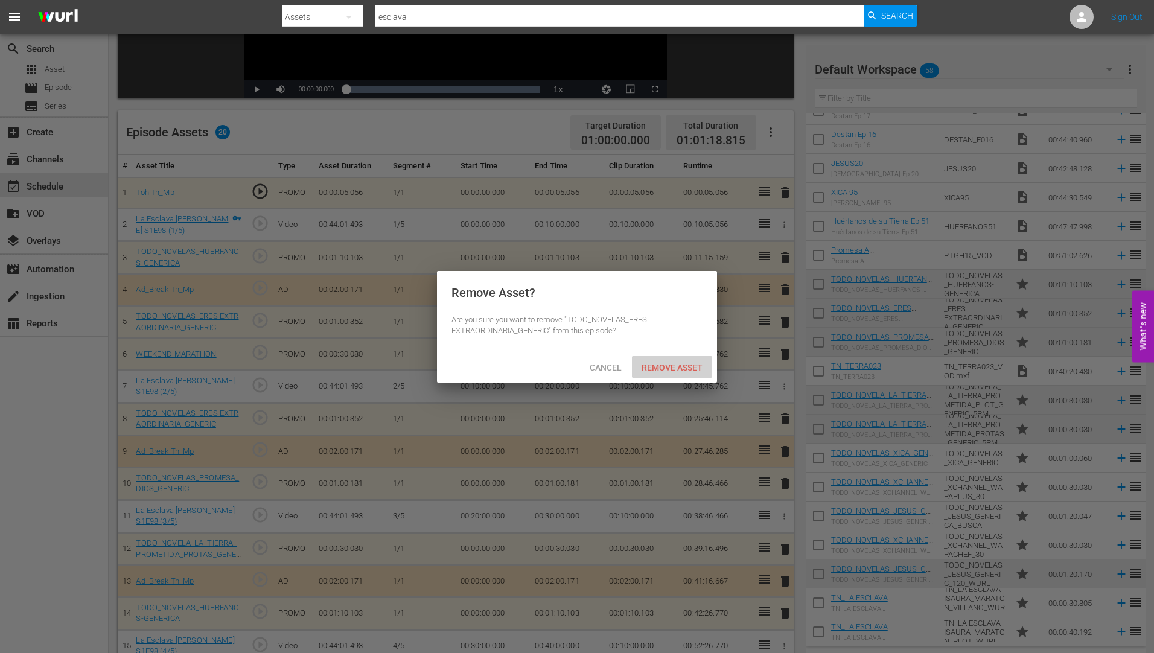
click at [662, 363] on span "Remove Asset" at bounding box center [672, 368] width 80 height 10
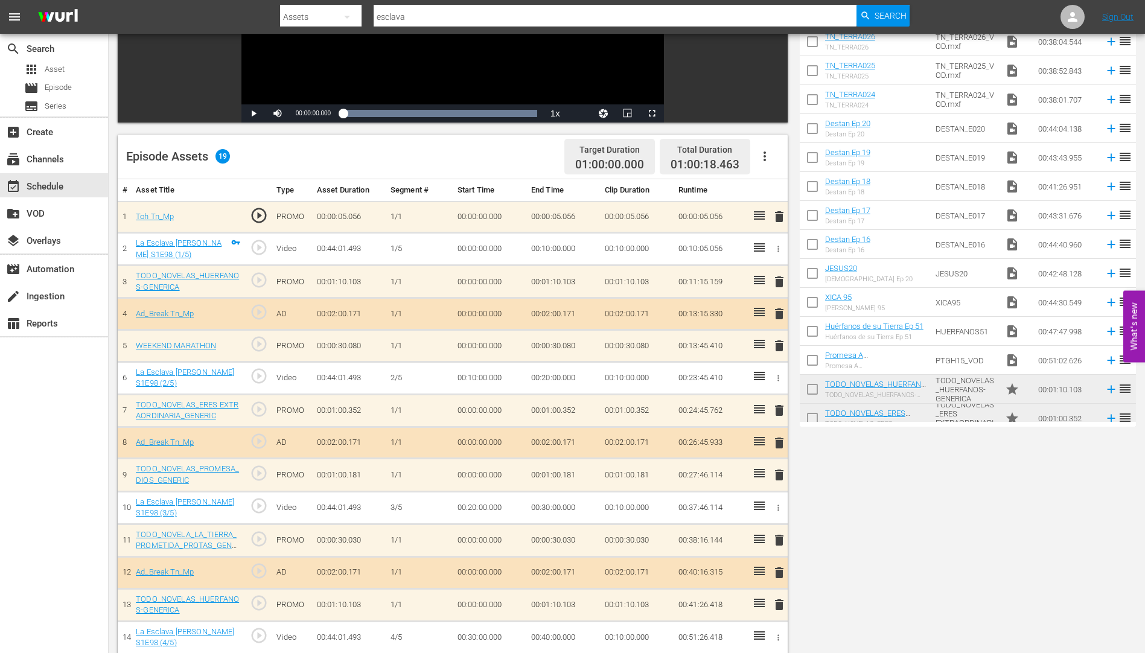
scroll to position [27, 0]
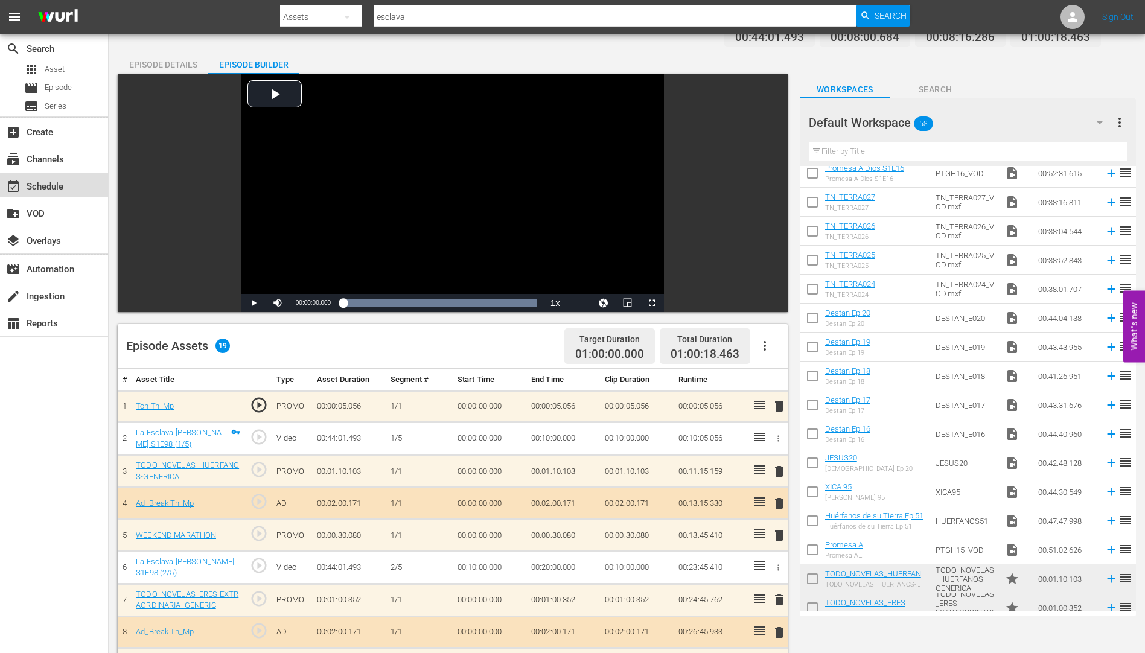
click at [50, 182] on div "event_available Schedule" at bounding box center [34, 184] width 68 height 11
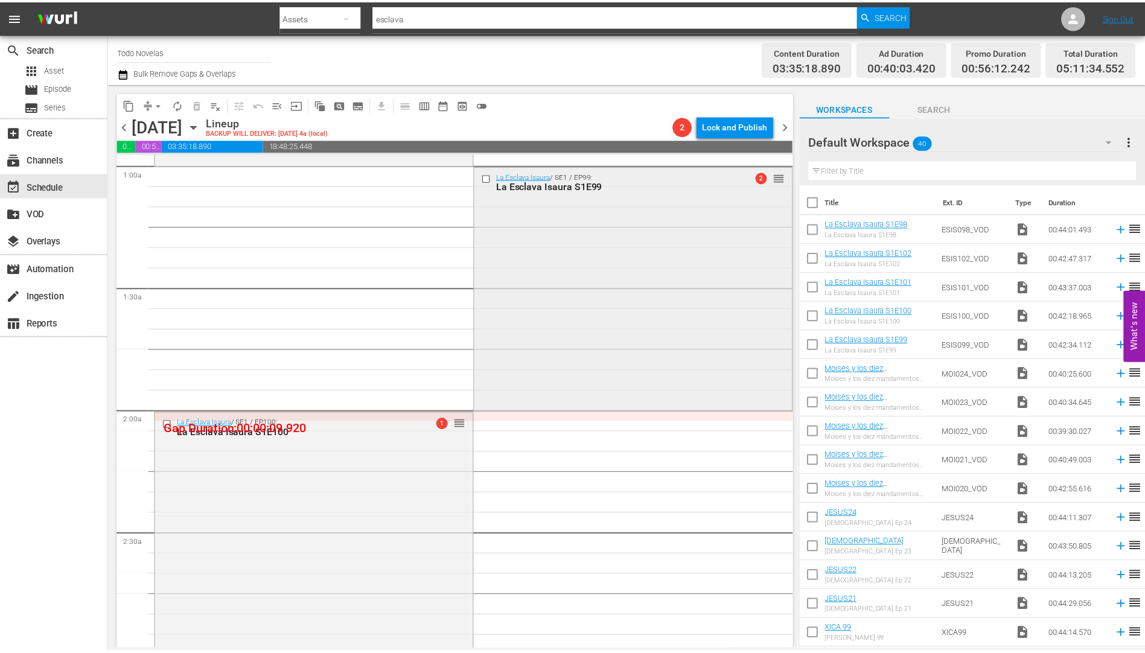
scroll to position [241, 0]
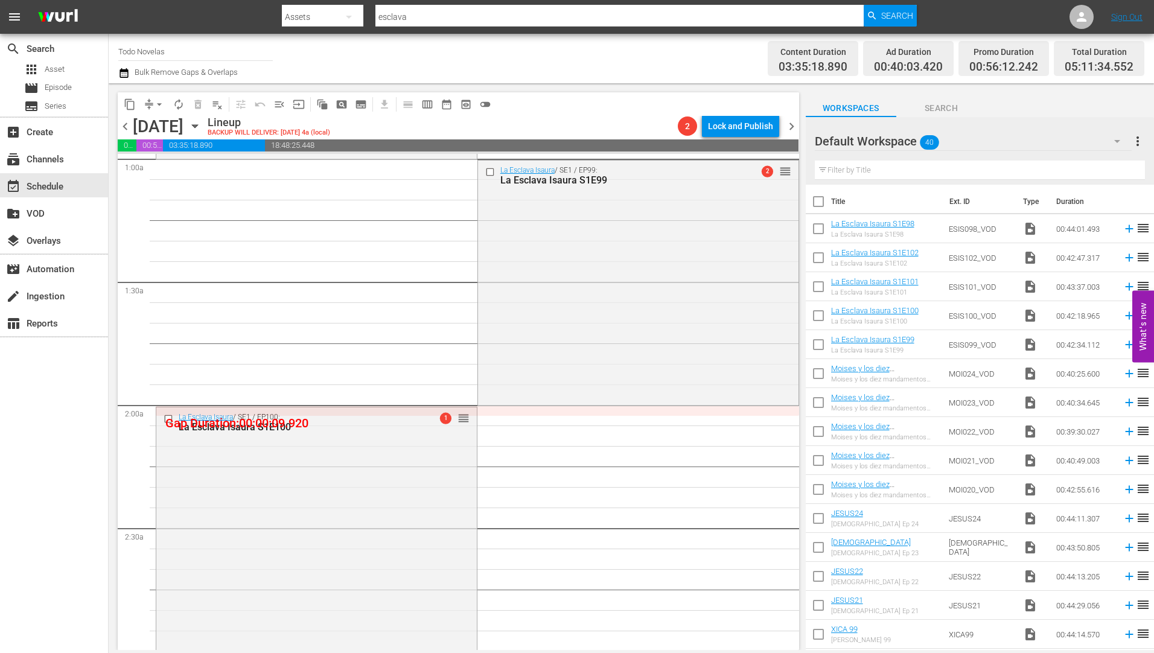
drag, startPoint x: 564, startPoint y: 177, endPoint x: 538, endPoint y: 177, distance: 26.6
click at [564, 177] on div "La Esclava Isaura S1E99" at bounding box center [618, 179] width 237 height 11
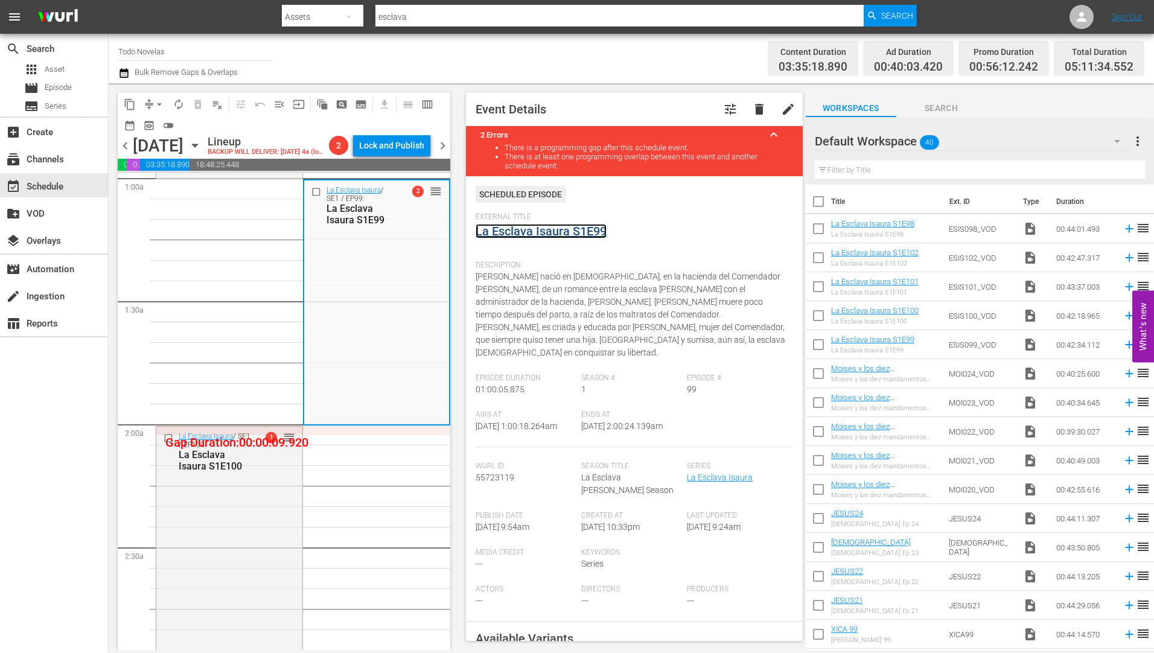
click at [540, 234] on link "La Esclava Isaura S1E99" at bounding box center [541, 231] width 131 height 14
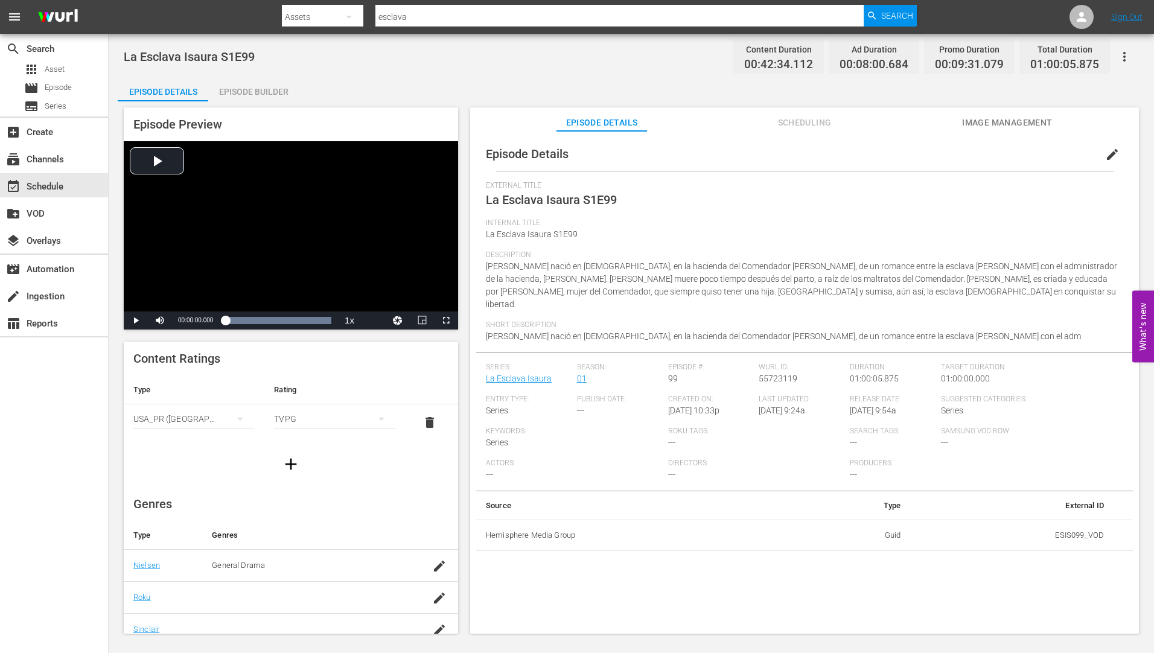
click at [255, 87] on div "Episode Builder" at bounding box center [253, 91] width 91 height 29
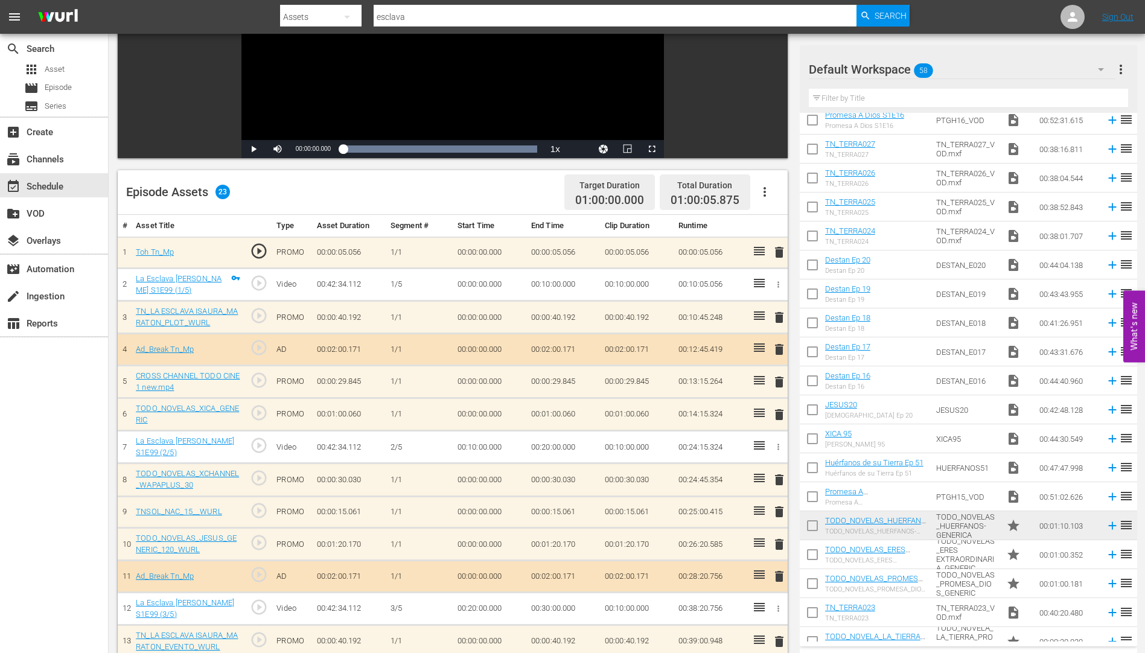
scroll to position [821, 0]
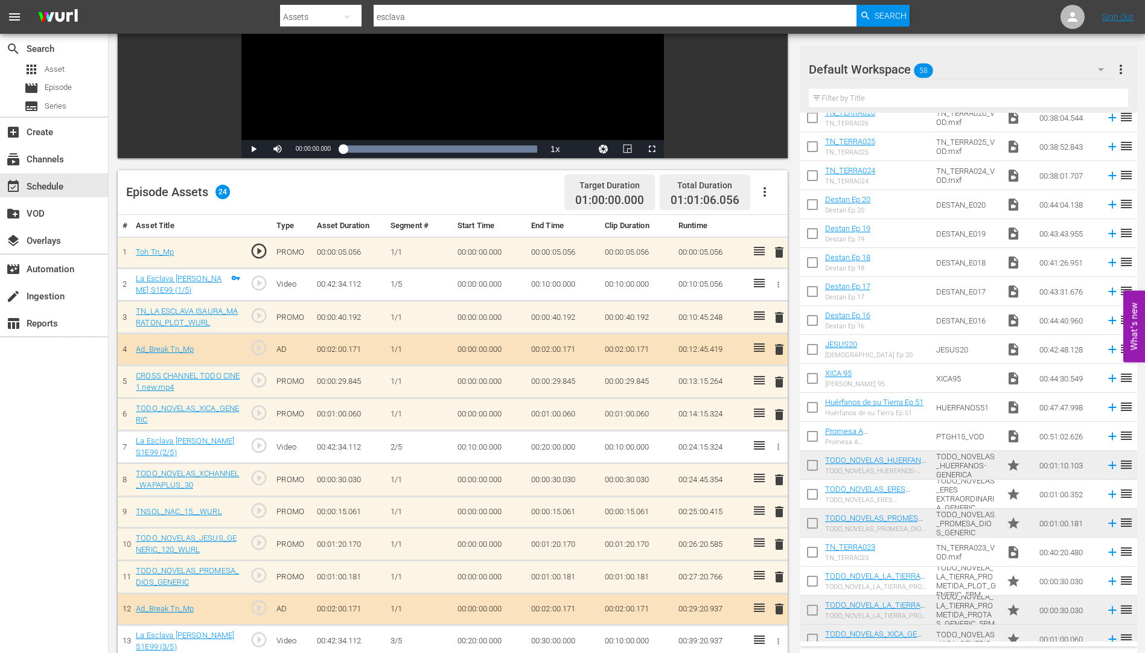
click at [780, 511] on span "delete" at bounding box center [779, 511] width 14 height 14
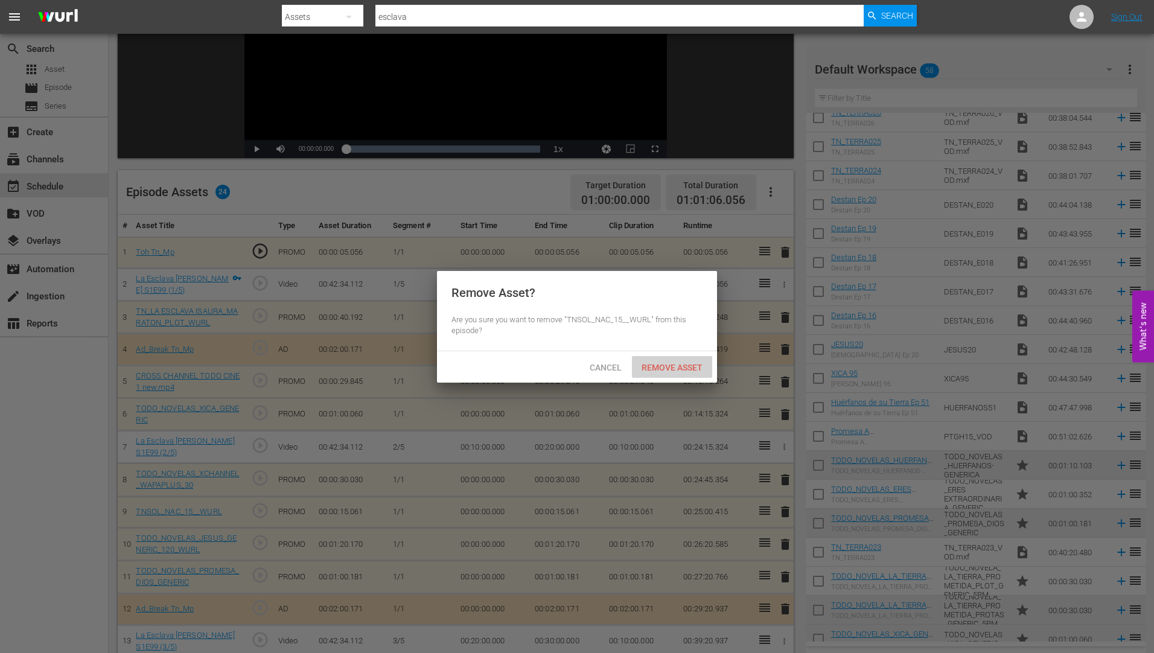
click at [680, 363] on span "Remove Asset" at bounding box center [672, 368] width 80 height 10
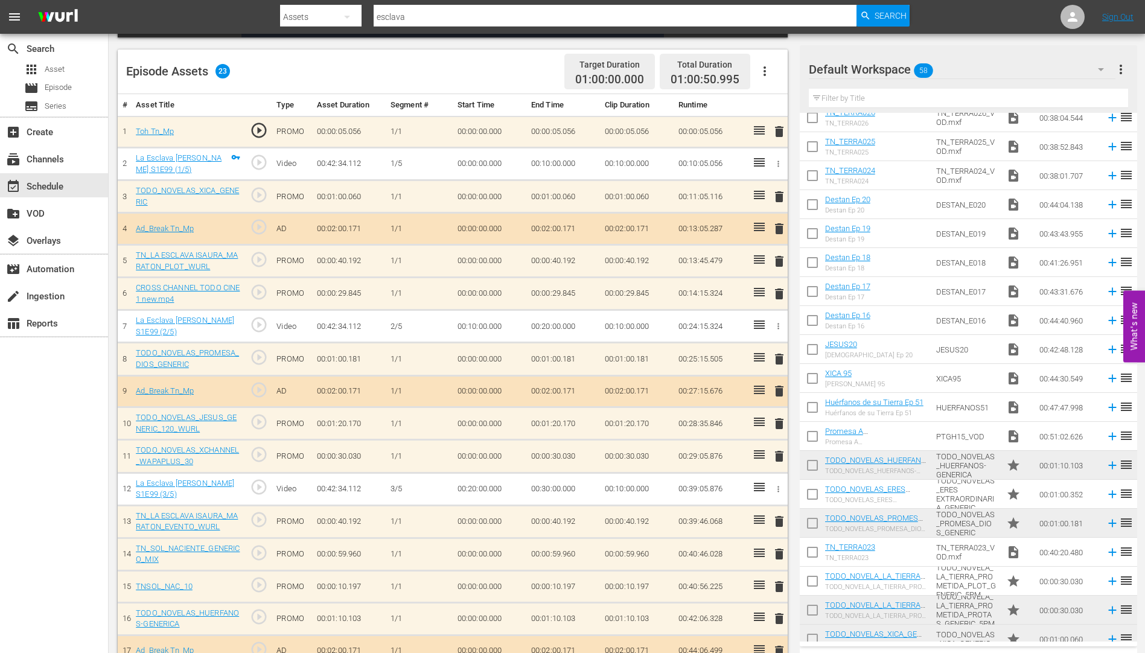
scroll to position [483, 0]
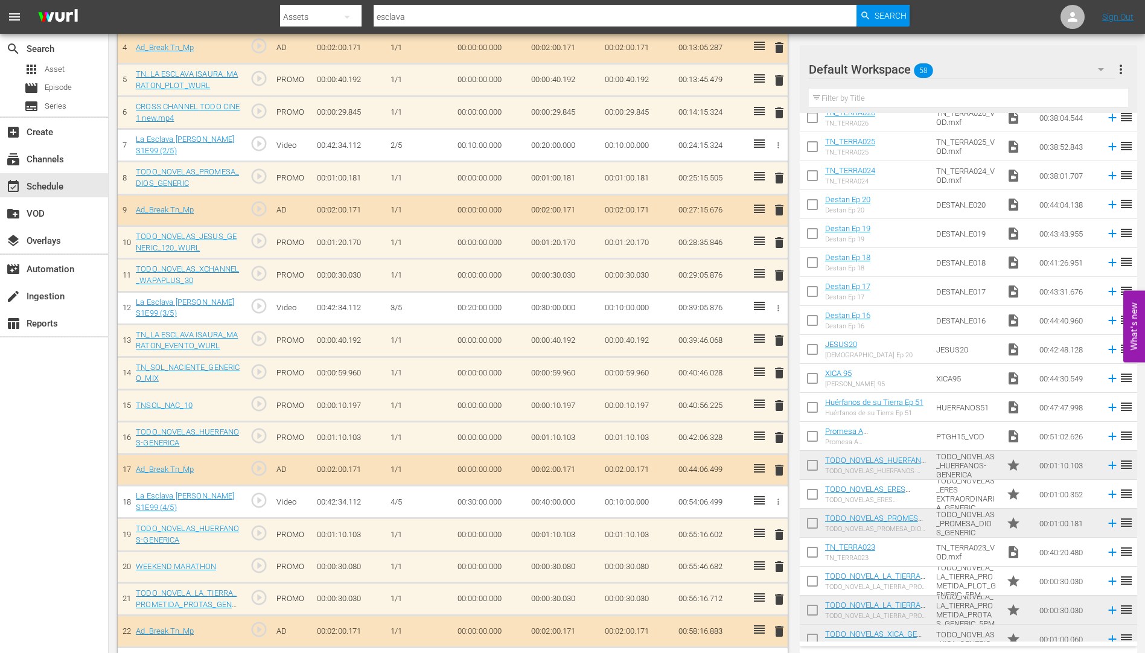
click at [778, 372] on span "delete" at bounding box center [779, 373] width 14 height 14
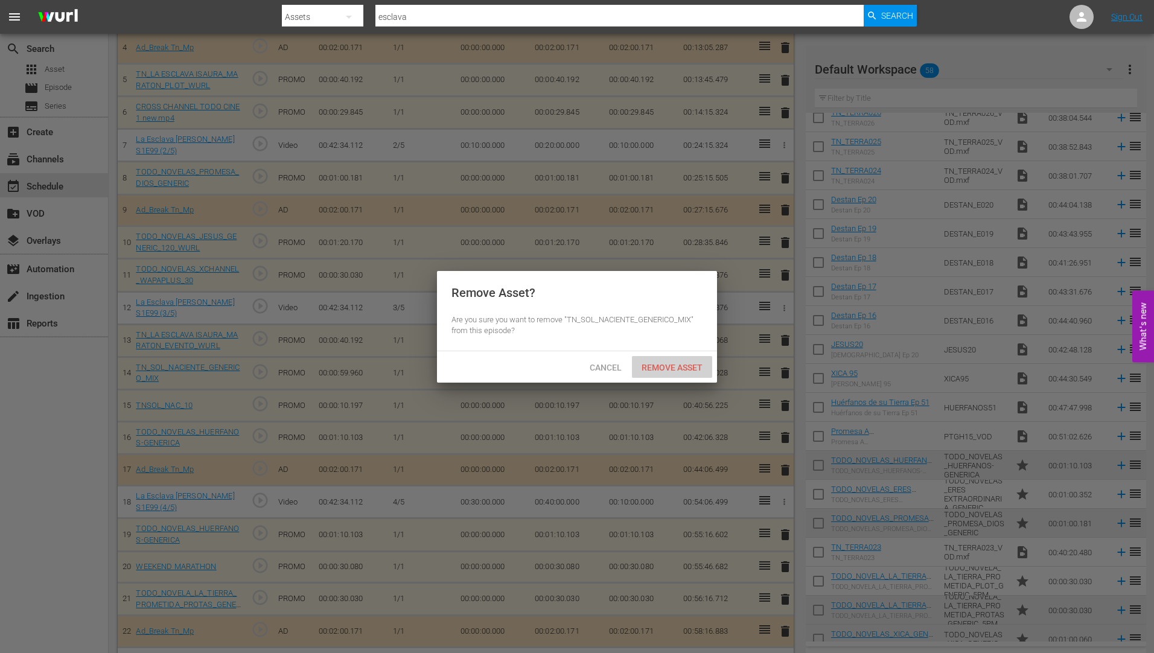
click at [686, 357] on div "Remove Asset" at bounding box center [672, 367] width 80 height 22
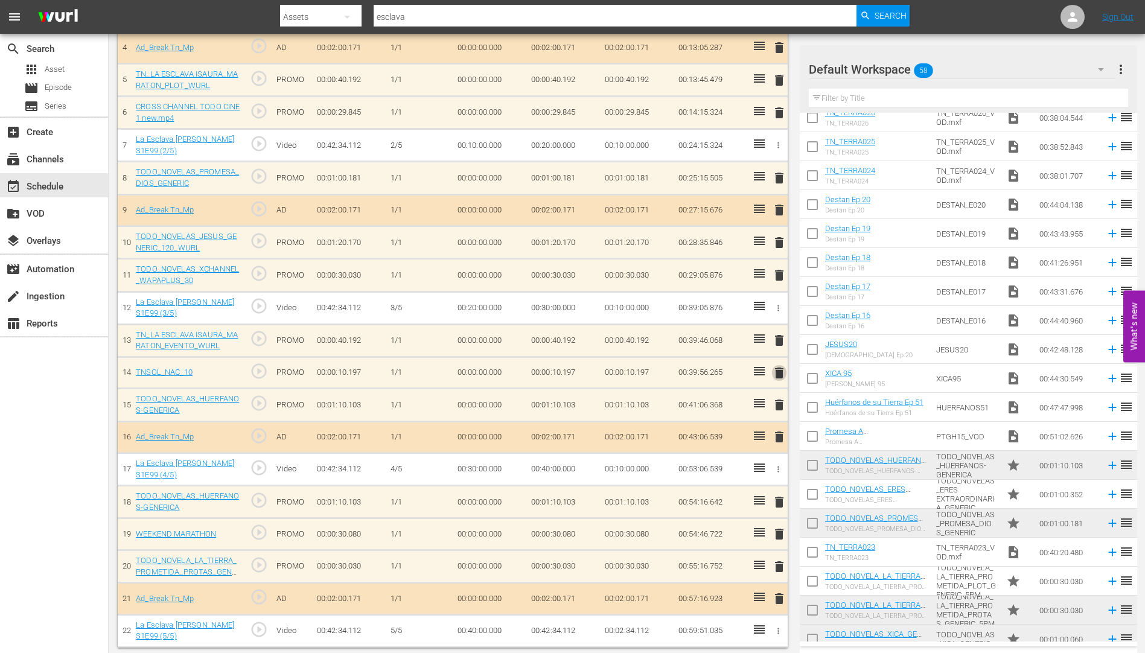
click at [777, 372] on span "delete" at bounding box center [779, 373] width 14 height 14
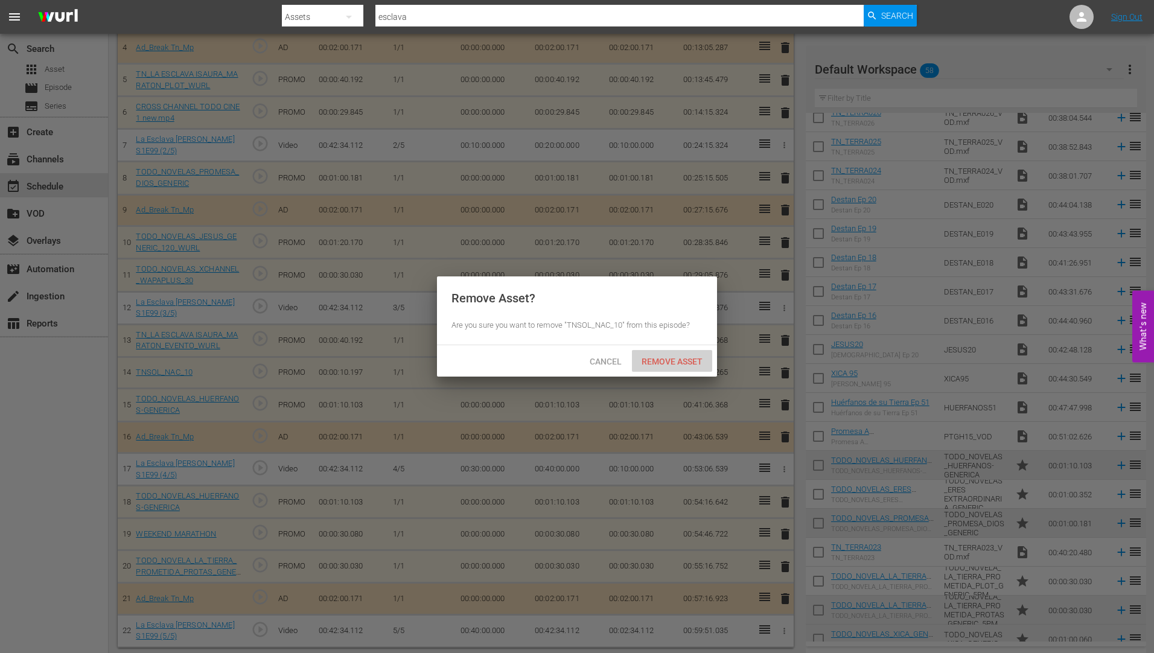
click at [664, 357] on span "Remove Asset" at bounding box center [672, 362] width 80 height 10
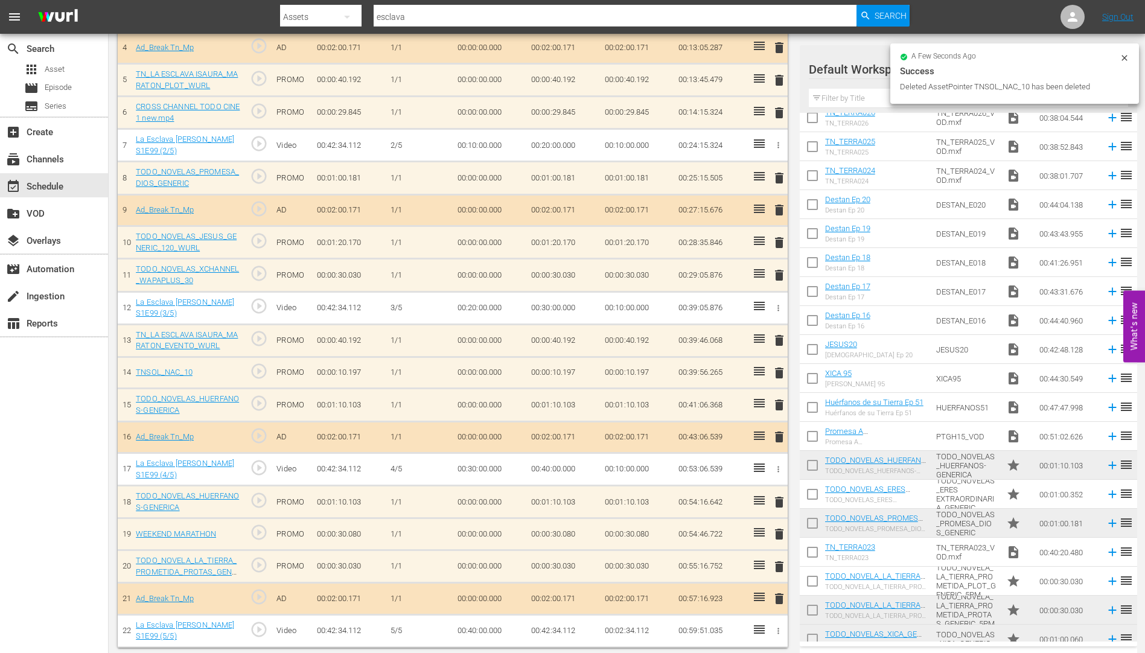
scroll to position [454, 0]
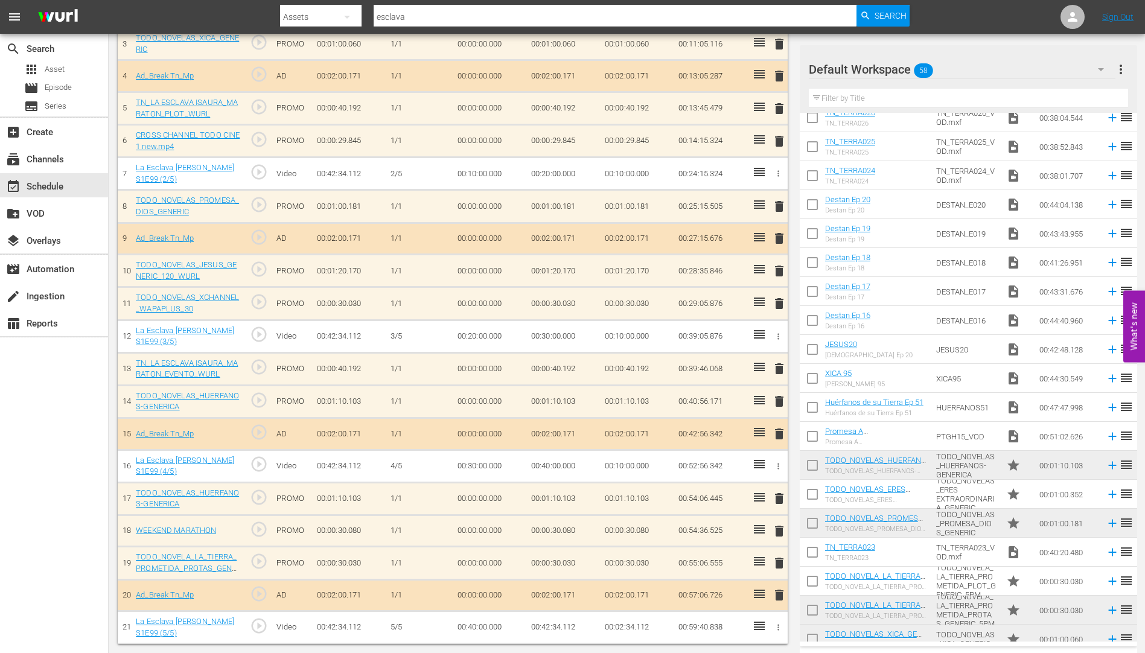
click at [779, 366] on span "delete" at bounding box center [779, 368] width 14 height 14
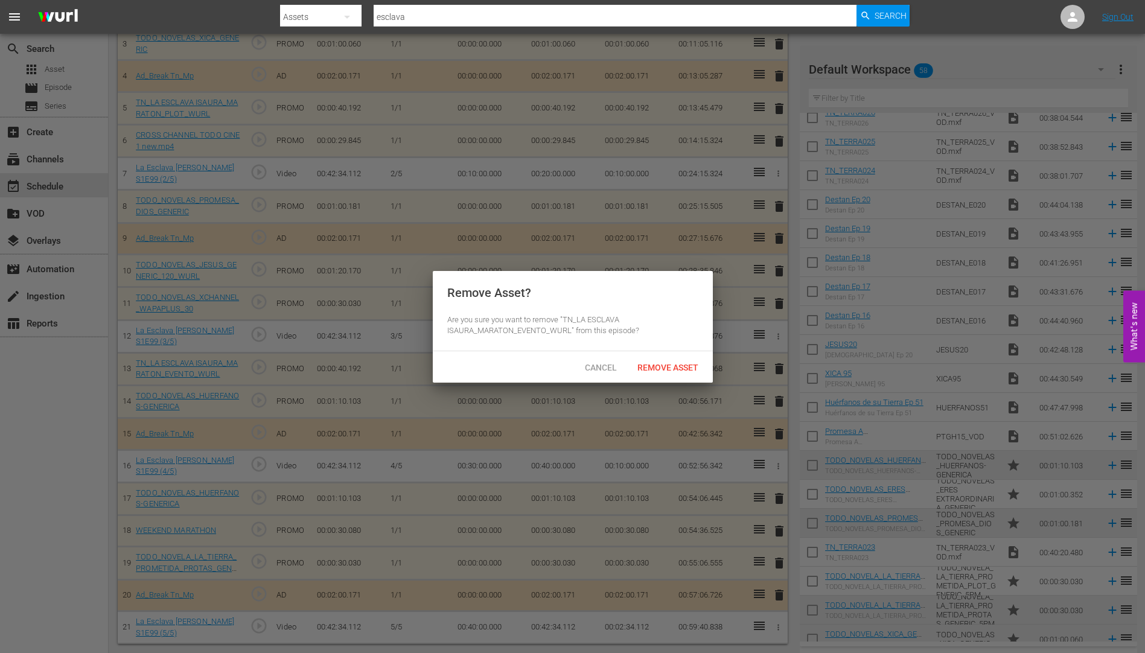
scroll to position [451, 0]
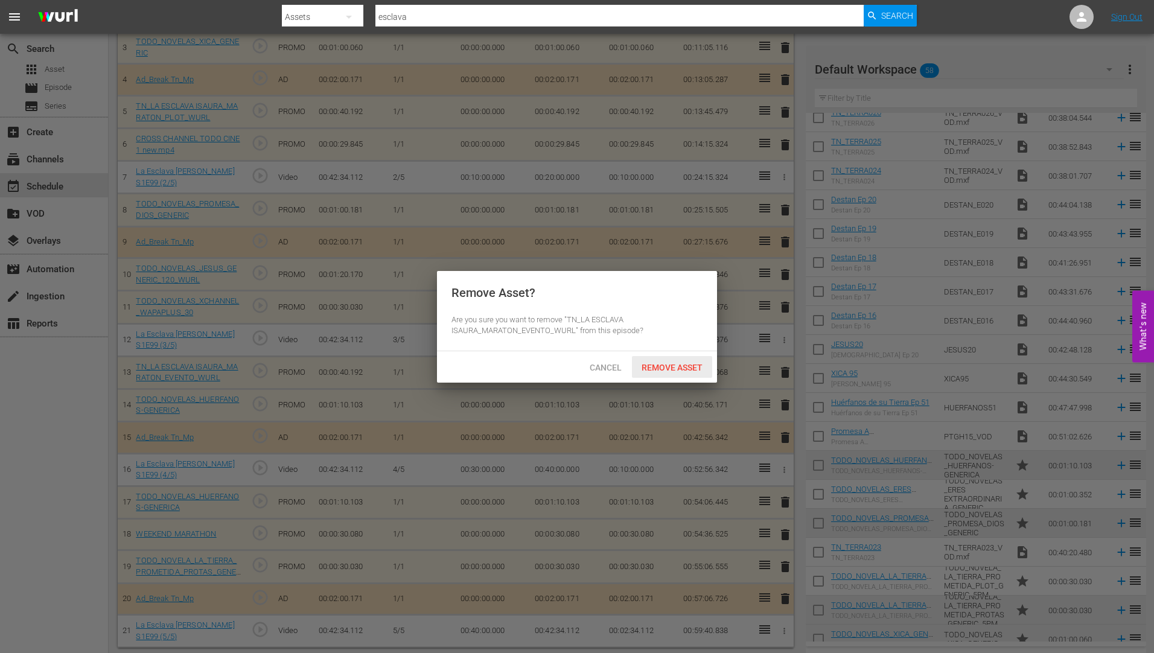
click at [663, 364] on span "Remove Asset" at bounding box center [672, 368] width 80 height 10
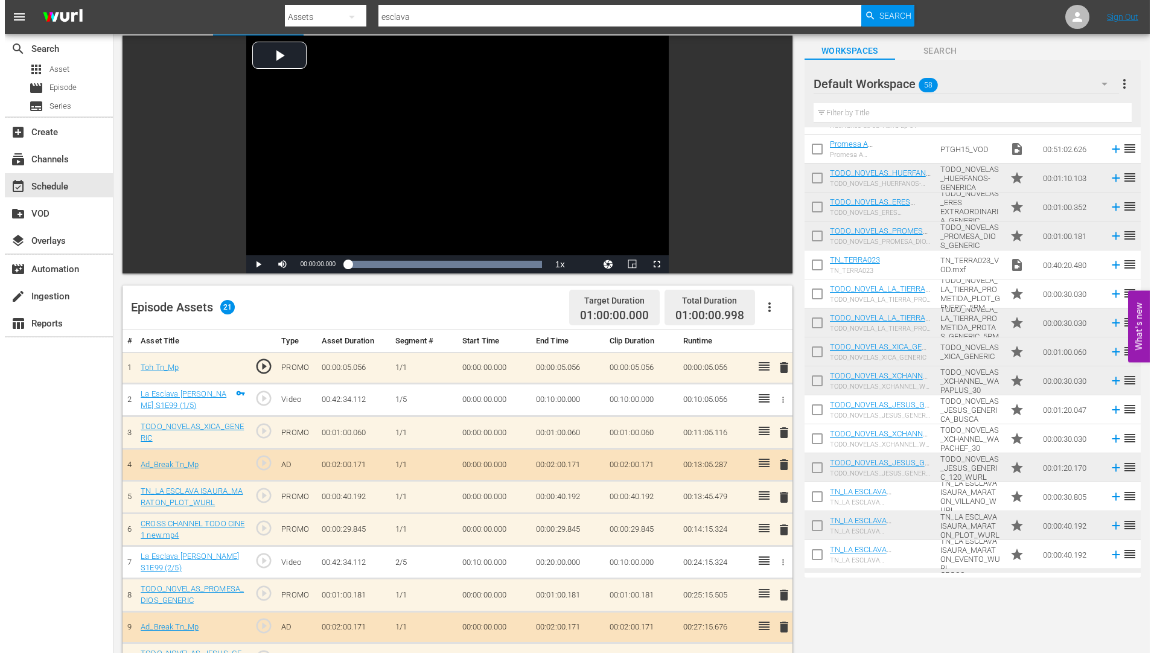
scroll to position [0, 0]
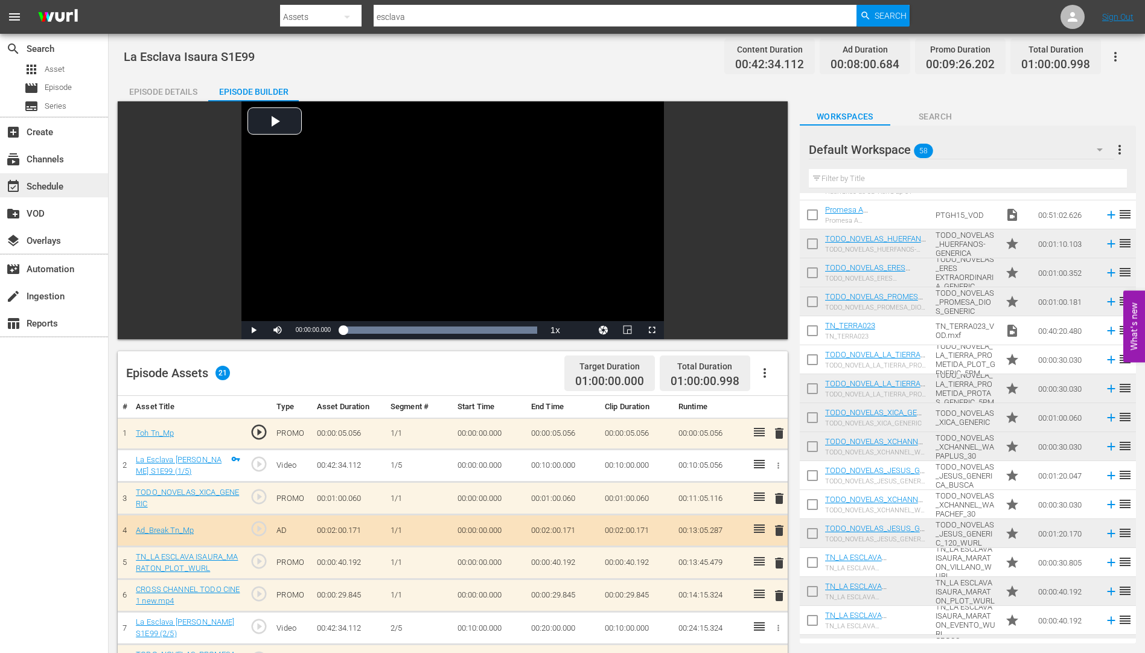
click at [54, 186] on div "event_available Schedule" at bounding box center [34, 184] width 68 height 11
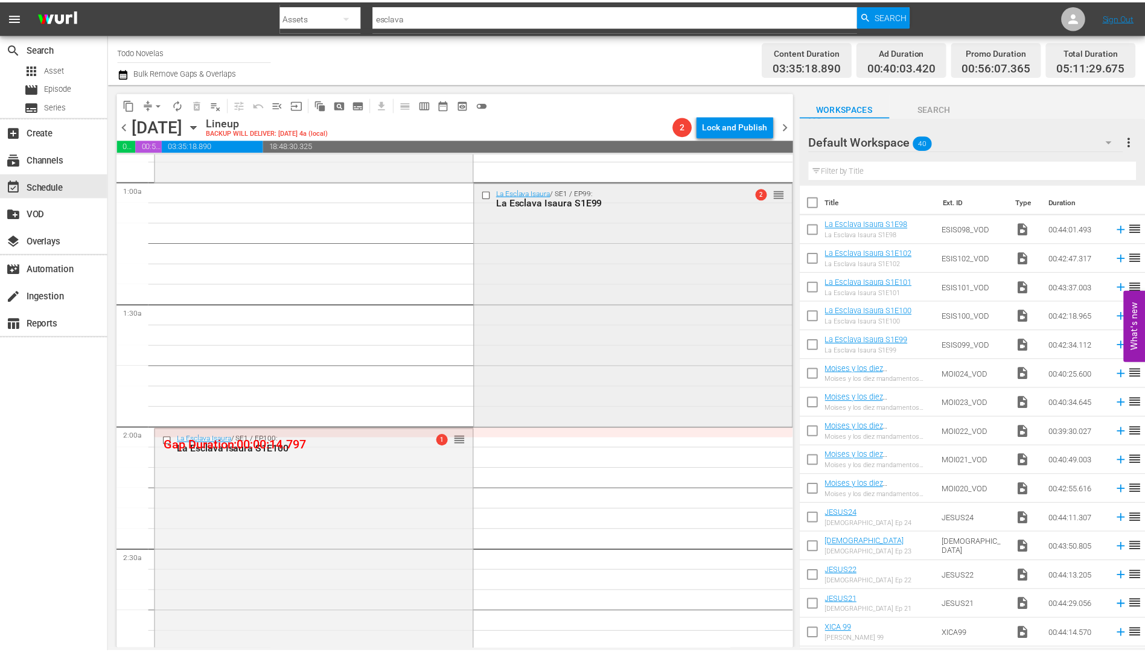
scroll to position [241, 0]
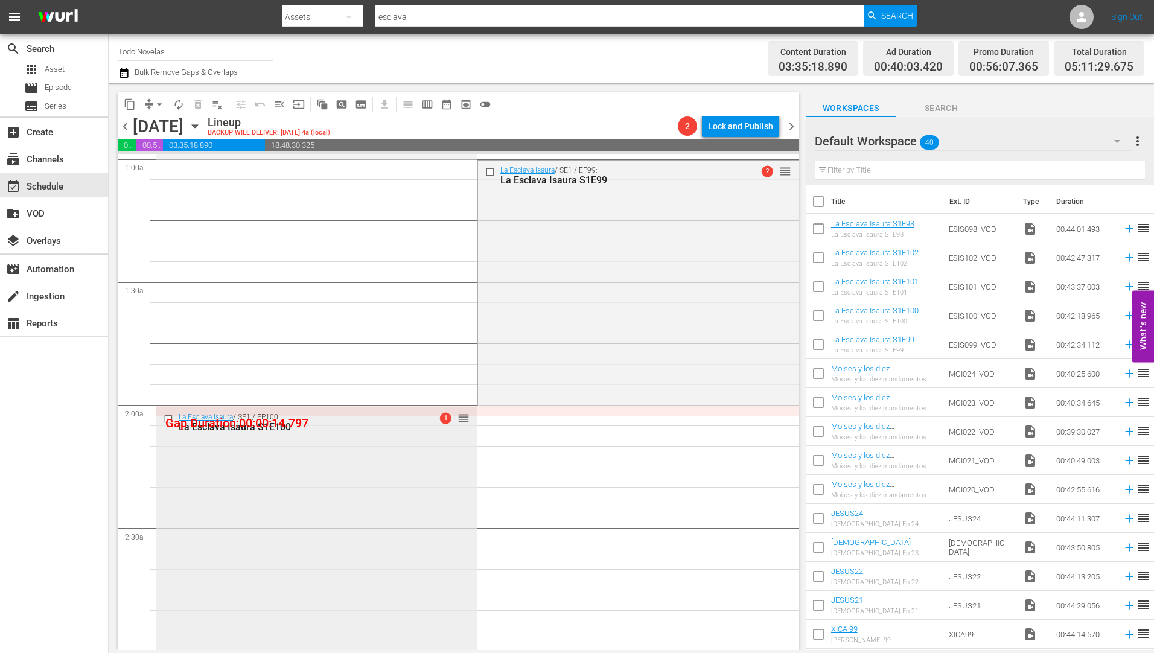
click at [255, 425] on div "La Esclava Isaura S1E100" at bounding box center [297, 426] width 237 height 11
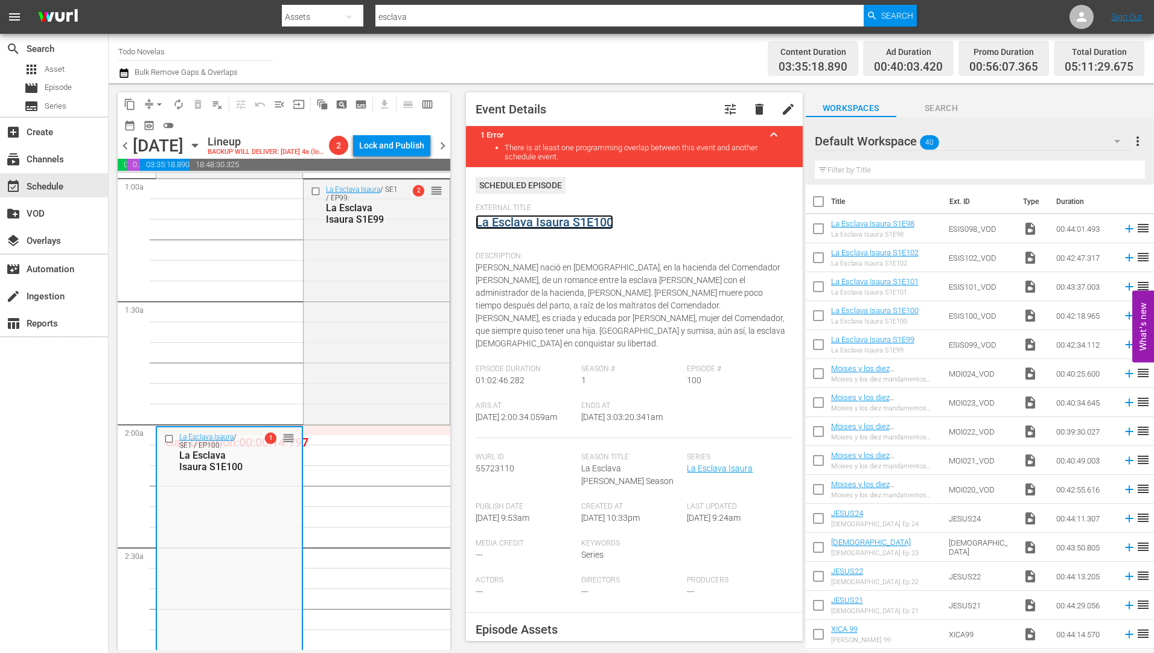
click at [565, 220] on link "La Esclava Isaura S1E100" at bounding box center [545, 222] width 138 height 14
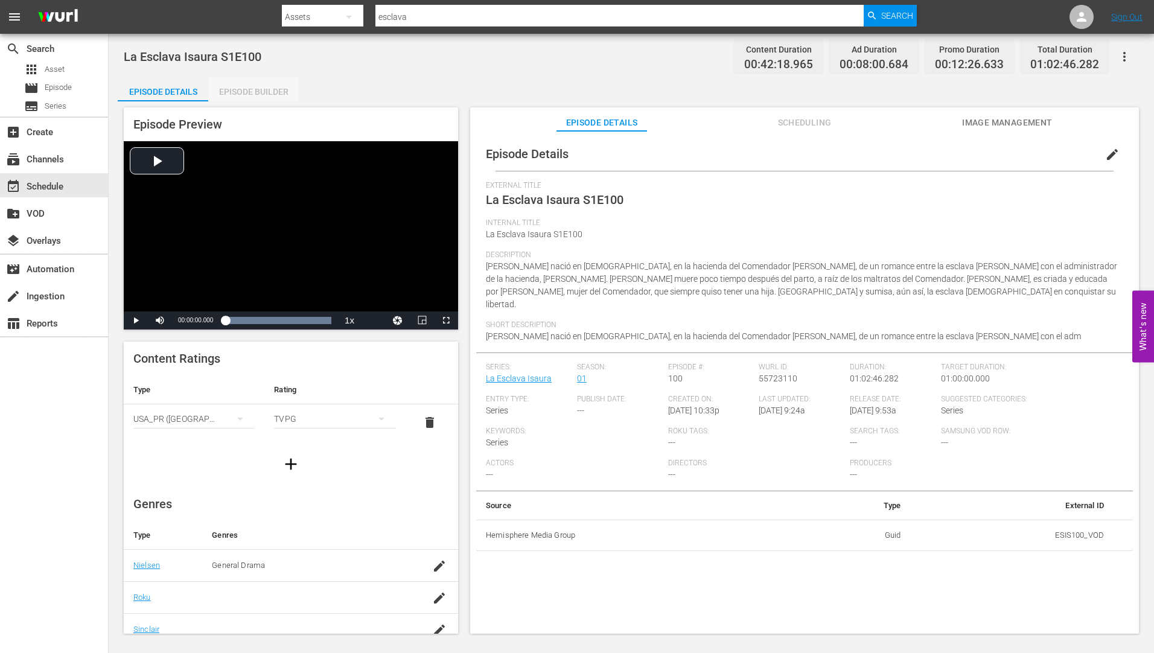
click at [254, 88] on div "Episode Builder" at bounding box center [253, 91] width 91 height 29
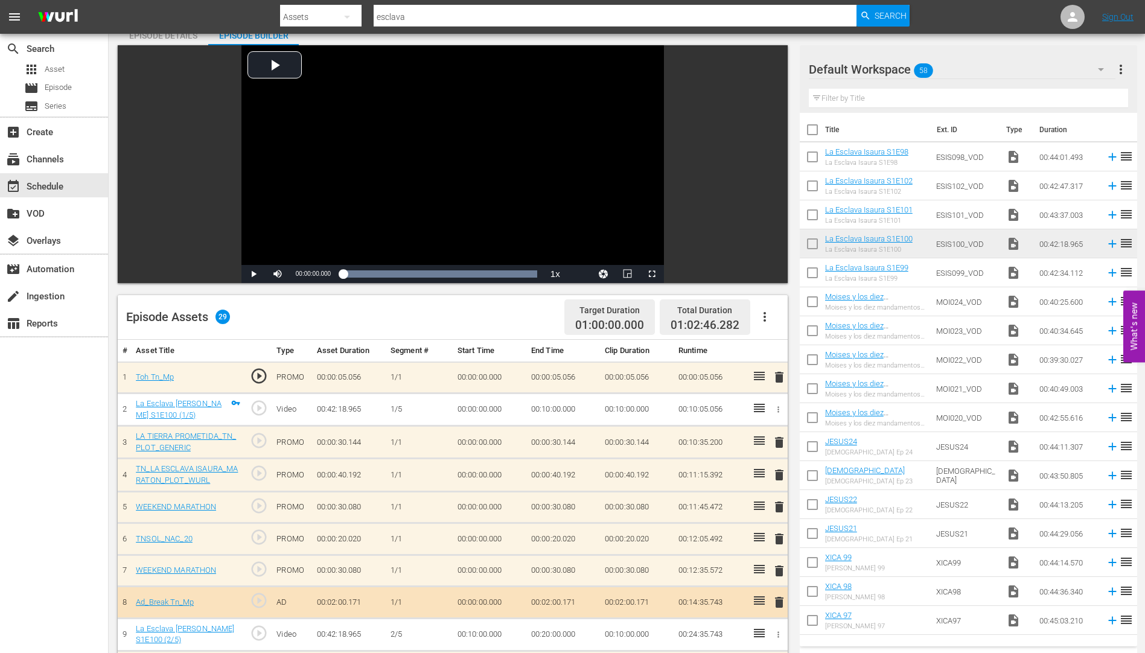
scroll to position [181, 0]
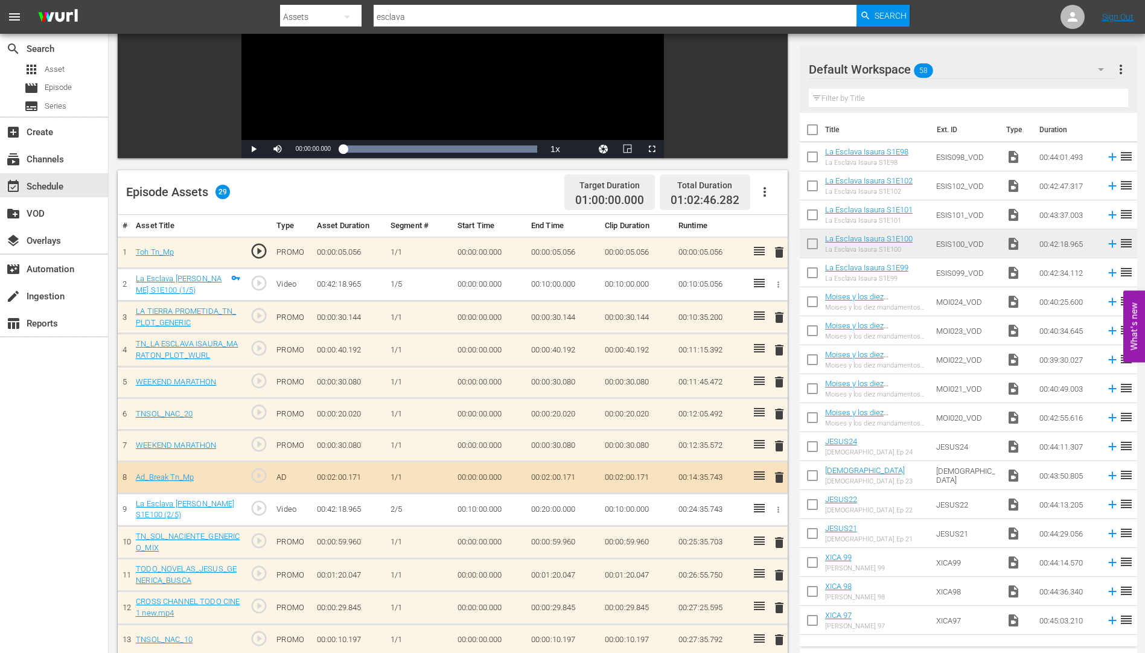
click at [777, 414] on span "delete" at bounding box center [779, 414] width 14 height 14
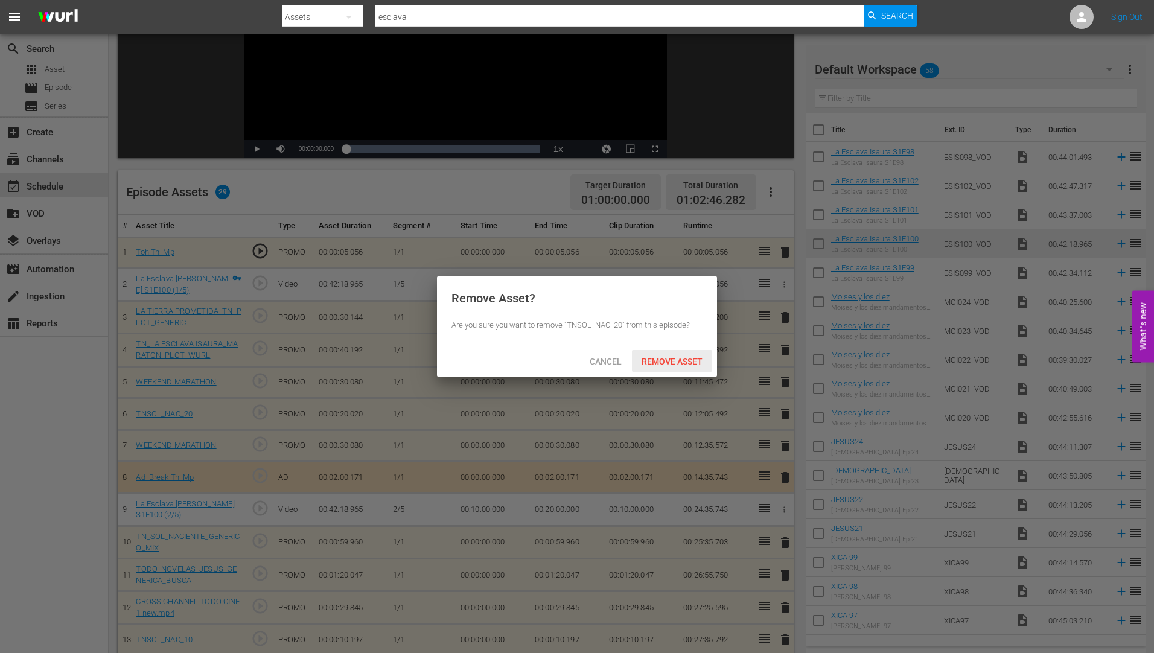
click at [681, 360] on span "Remove Asset" at bounding box center [672, 362] width 80 height 10
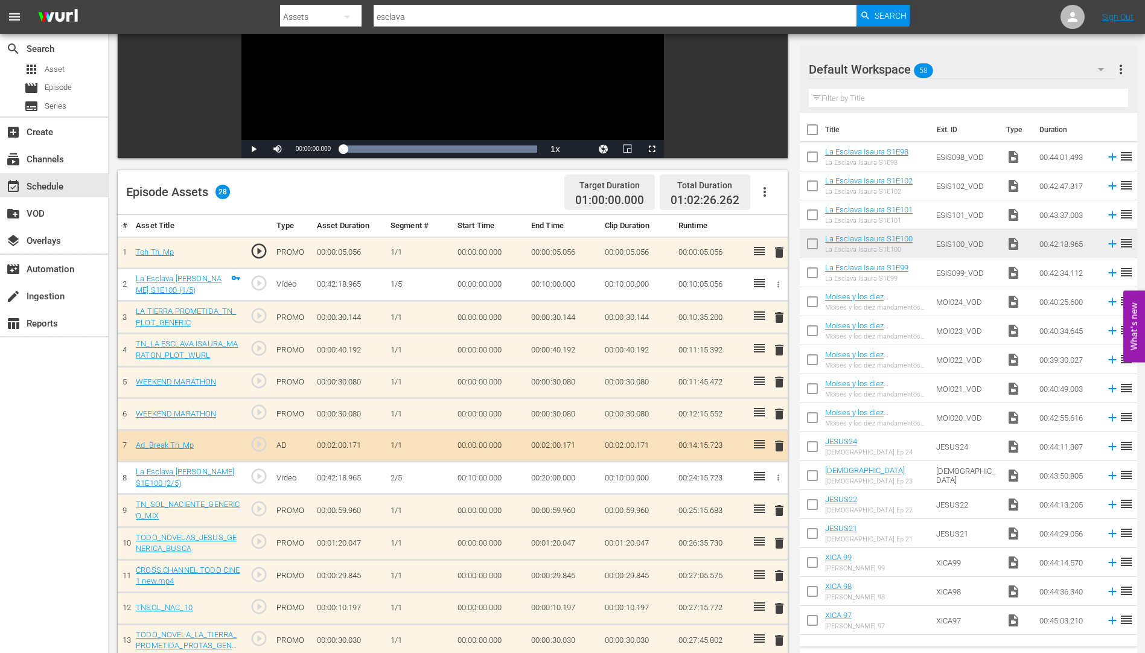
click at [778, 414] on span "delete" at bounding box center [779, 414] width 14 height 14
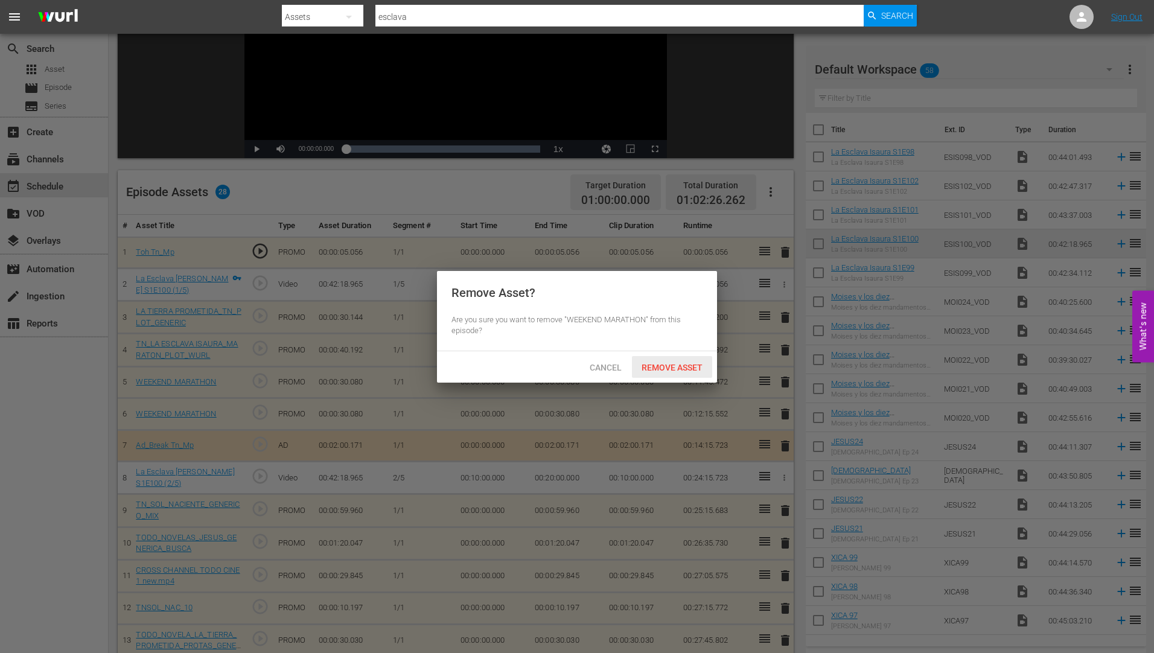
click at [673, 367] on span "Remove Asset" at bounding box center [672, 368] width 80 height 10
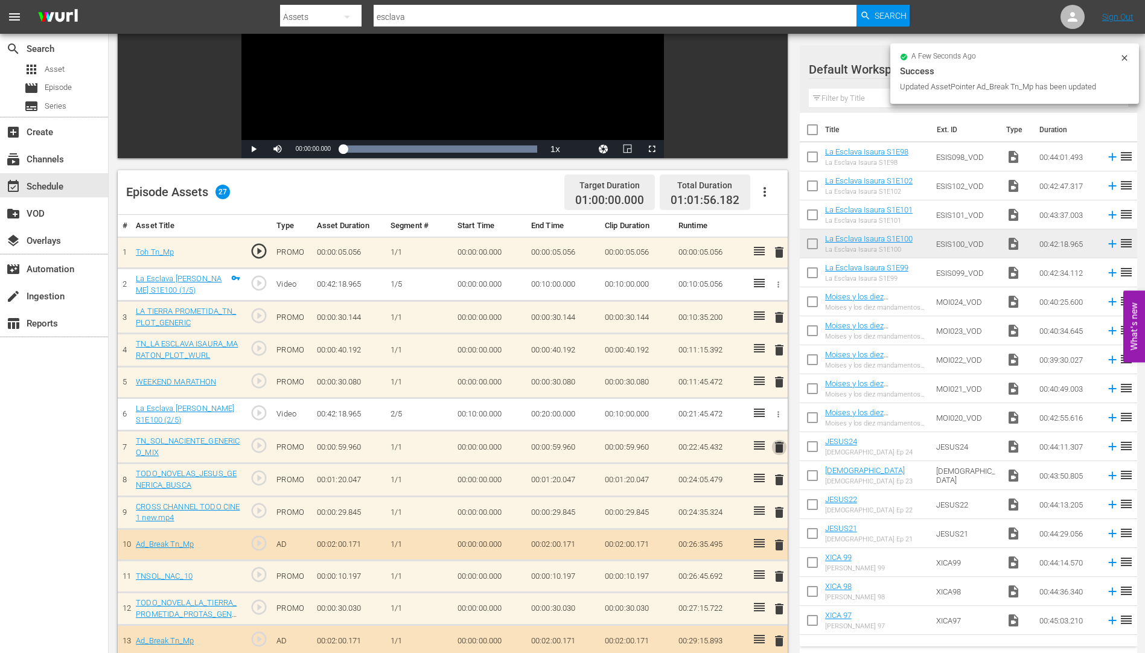
click at [778, 447] on span "delete" at bounding box center [779, 447] width 14 height 14
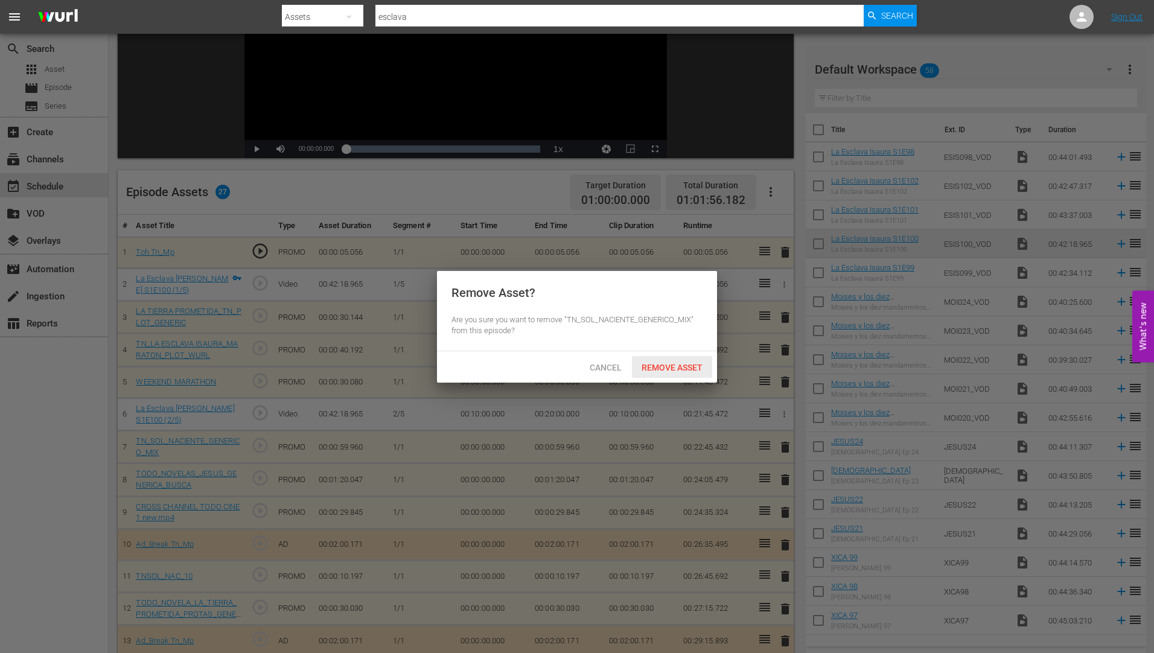
click at [681, 364] on span "Remove Asset" at bounding box center [672, 368] width 80 height 10
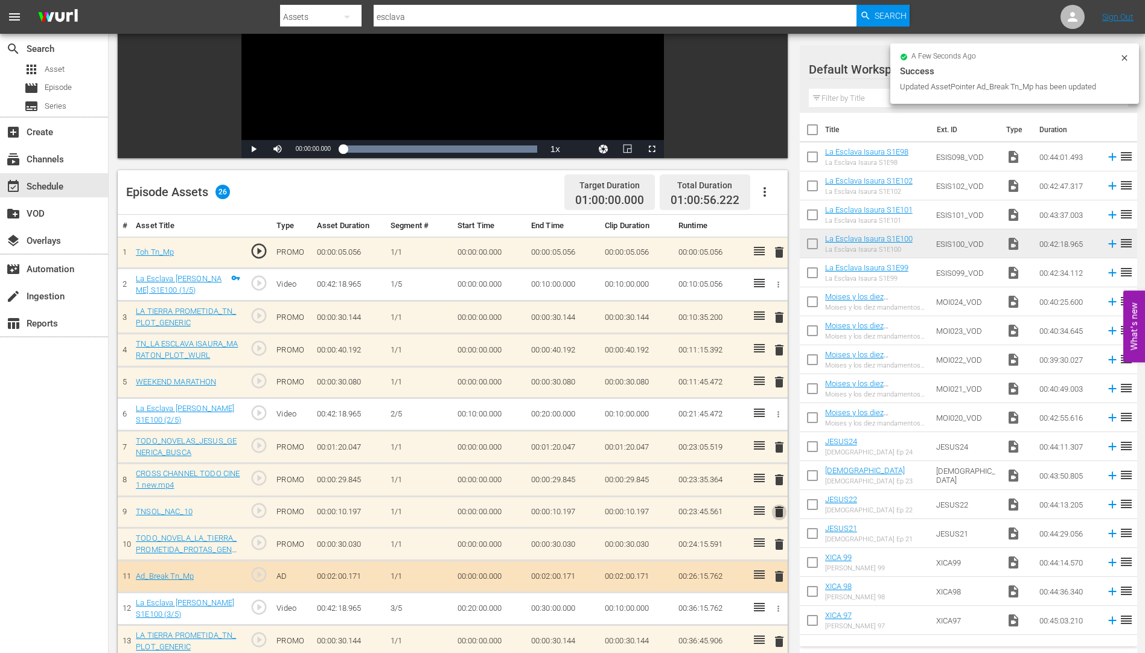
click at [780, 510] on span "delete" at bounding box center [779, 511] width 14 height 14
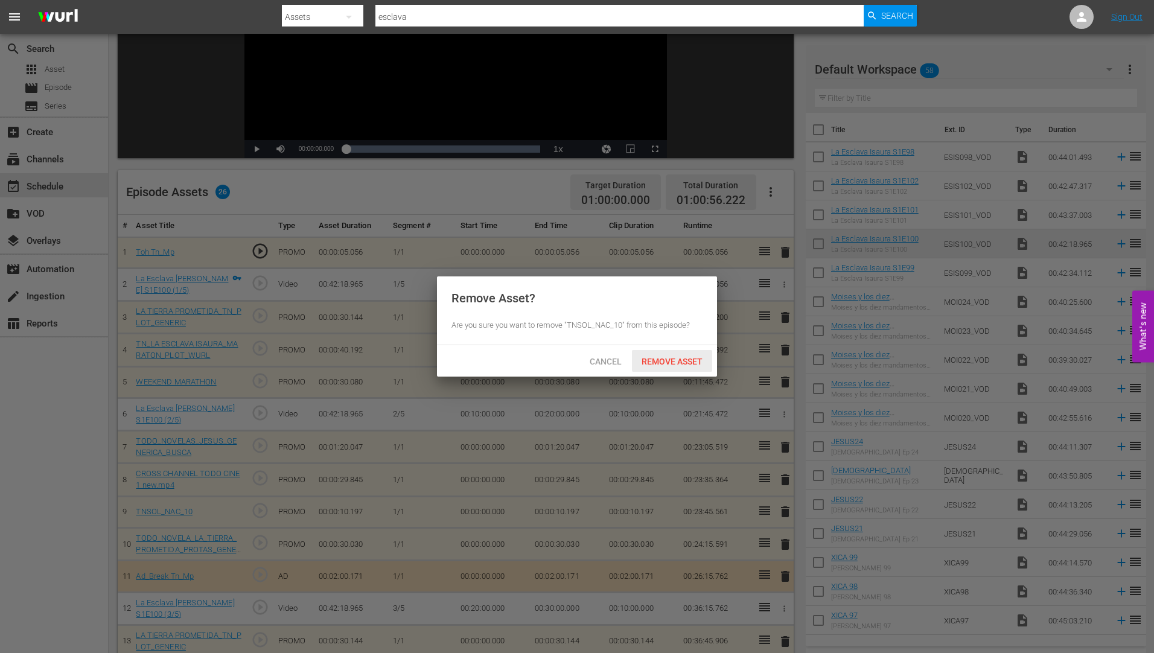
click at [682, 358] on span "Remove Asset" at bounding box center [672, 362] width 80 height 10
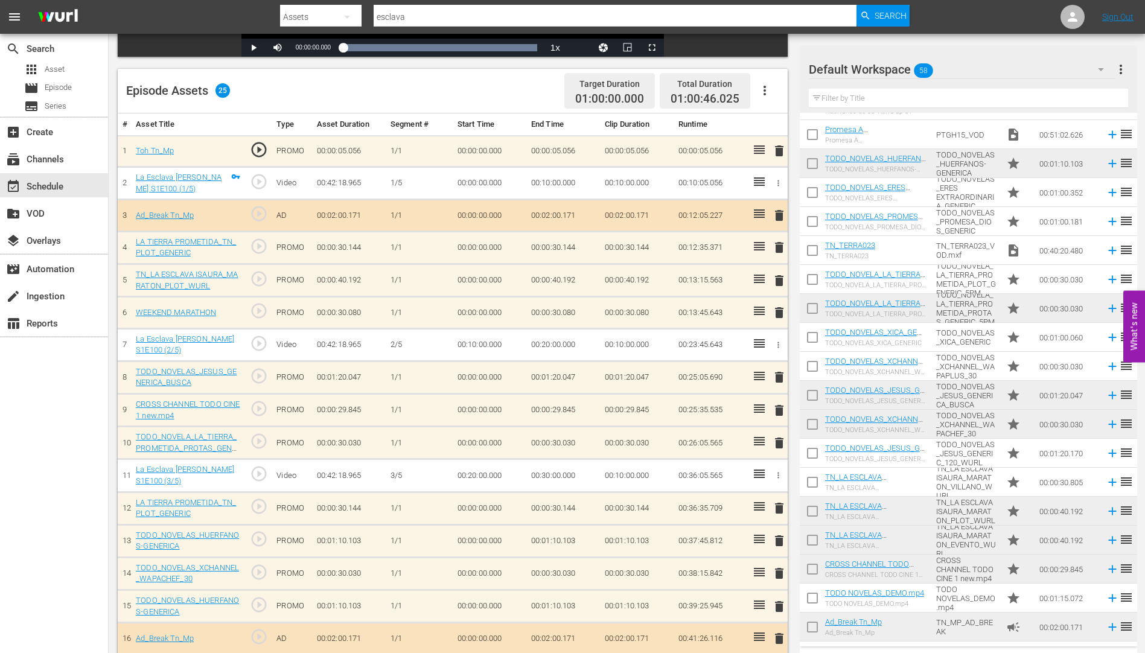
scroll to position [282, 0]
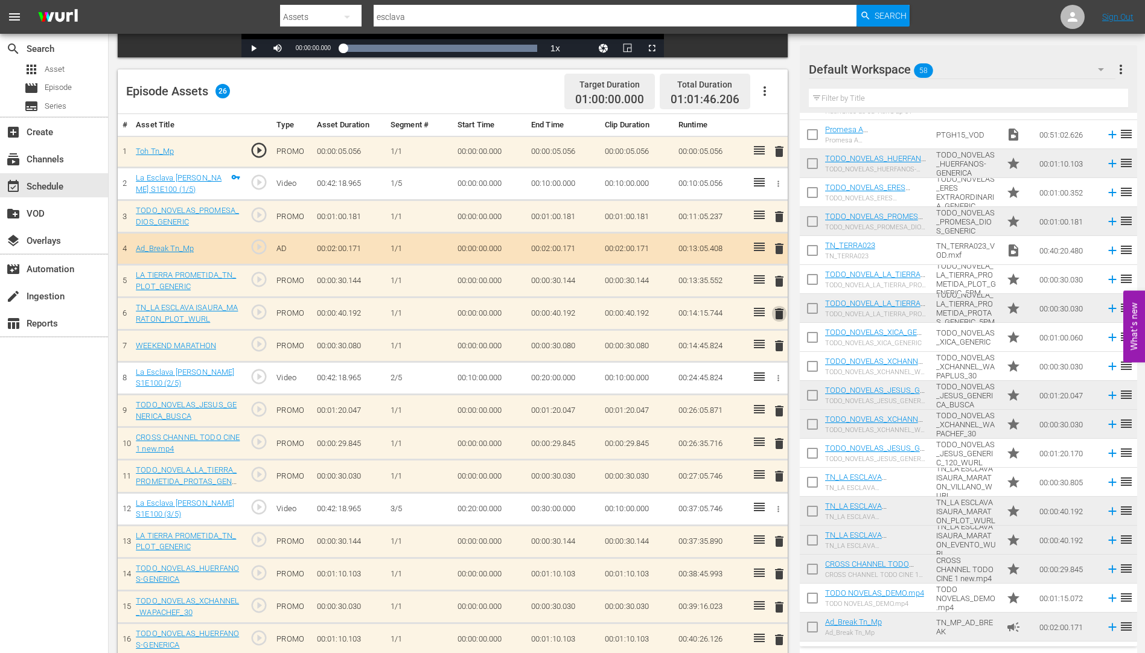
click at [780, 313] on span "delete" at bounding box center [779, 314] width 14 height 14
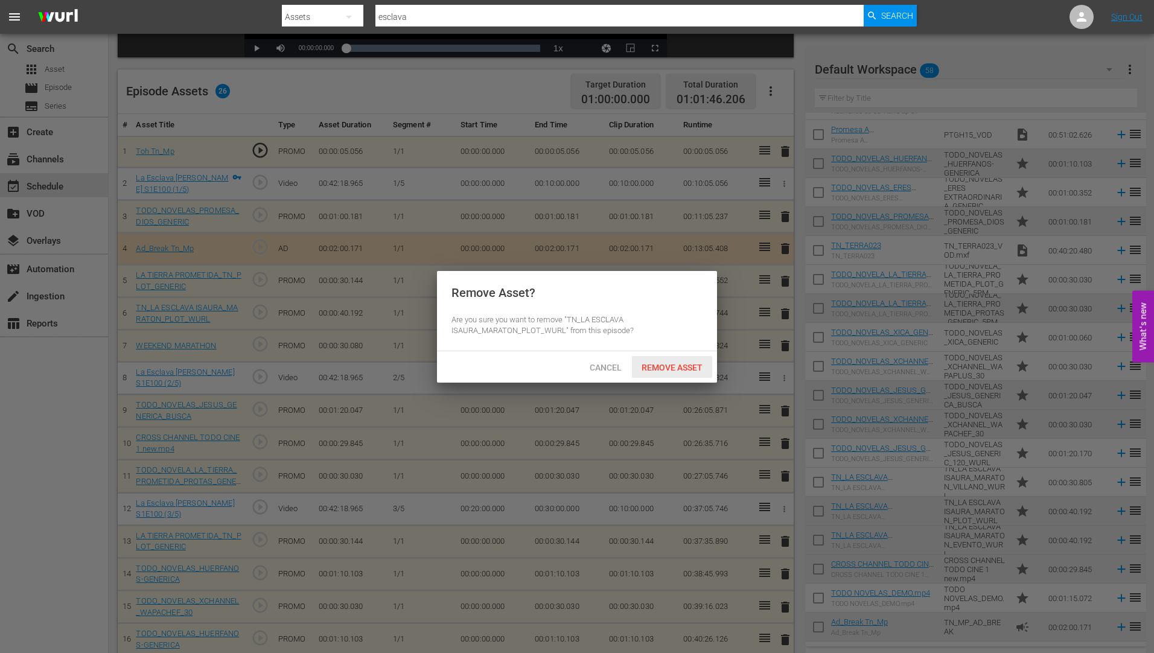
click at [681, 363] on span "Remove Asset" at bounding box center [672, 368] width 80 height 10
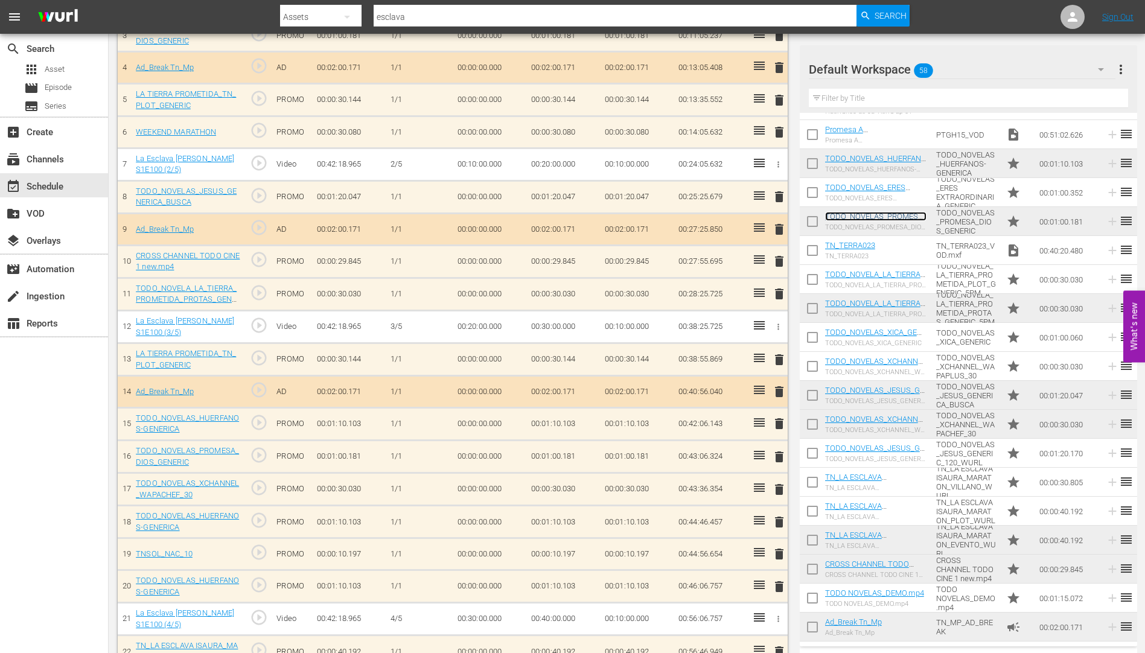
scroll to position [463, 0]
click at [777, 518] on span "delete" at bounding box center [779, 522] width 14 height 14
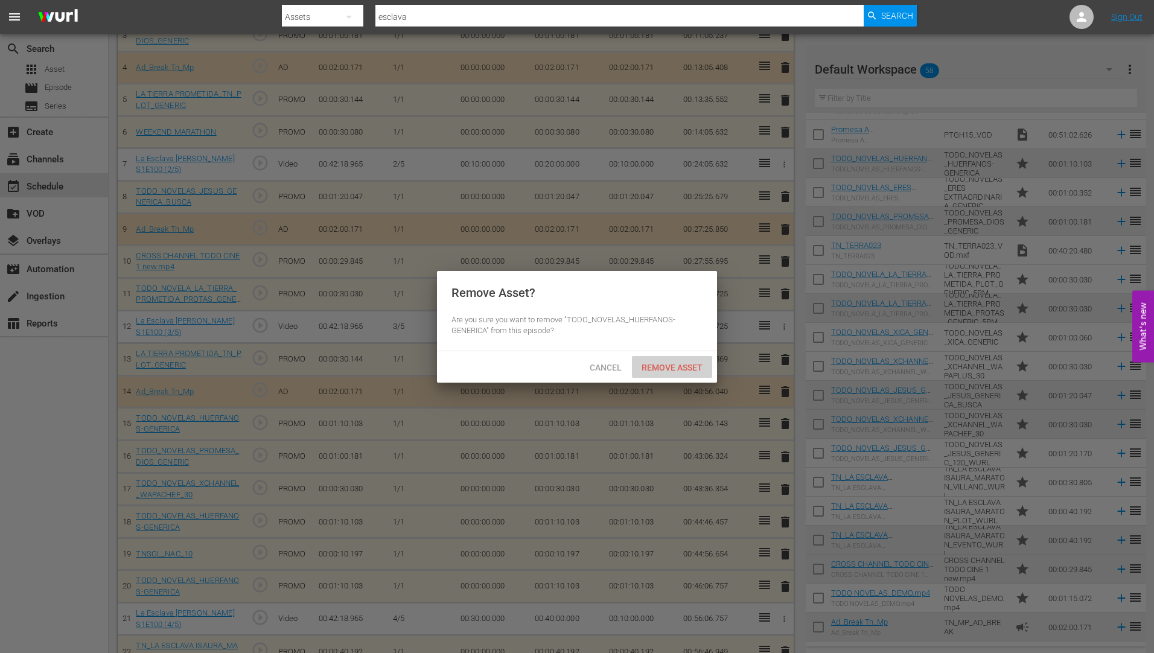
click at [682, 363] on span "Remove Asset" at bounding box center [672, 368] width 80 height 10
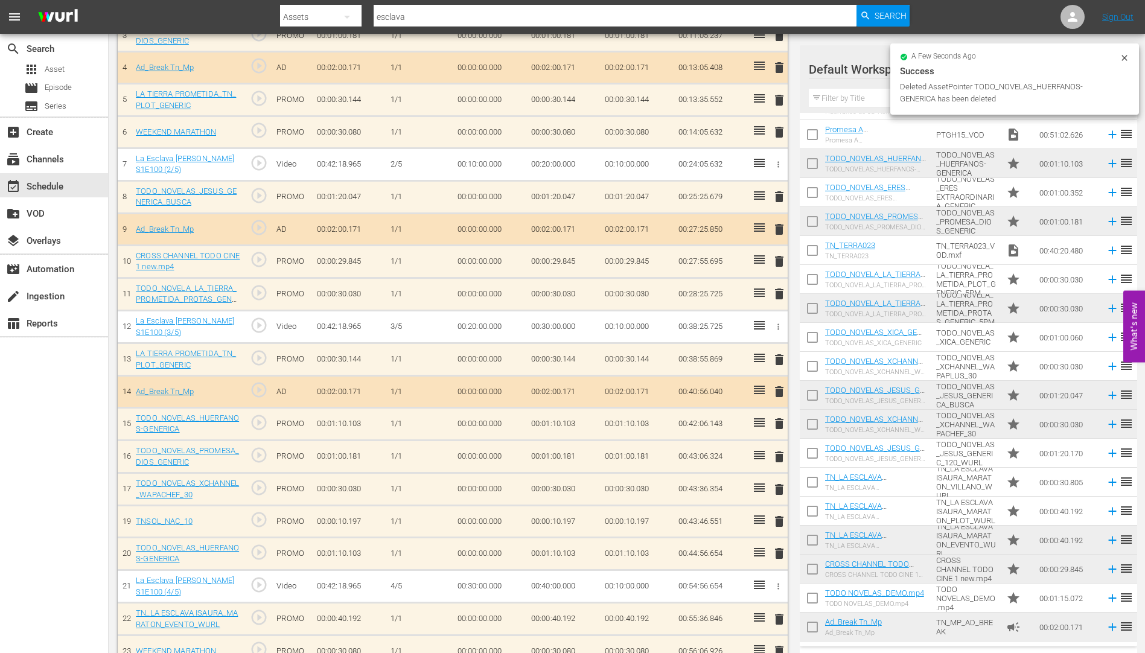
click at [778, 521] on span "delete" at bounding box center [779, 521] width 14 height 14
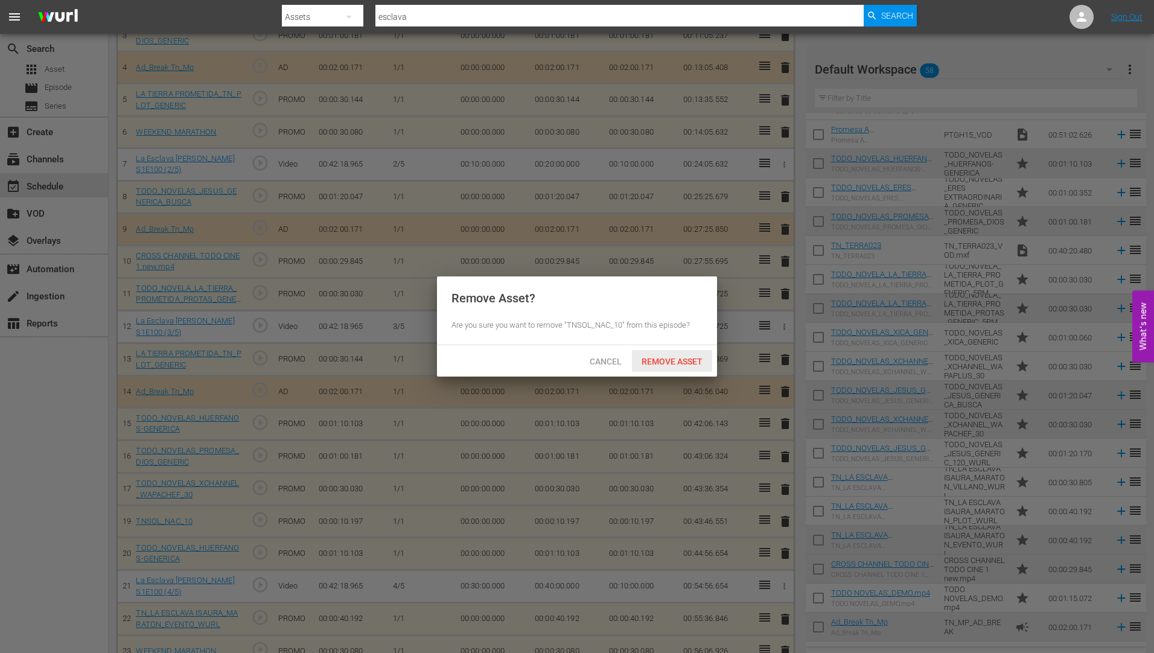
click at [682, 357] on span "Remove Asset" at bounding box center [672, 362] width 80 height 10
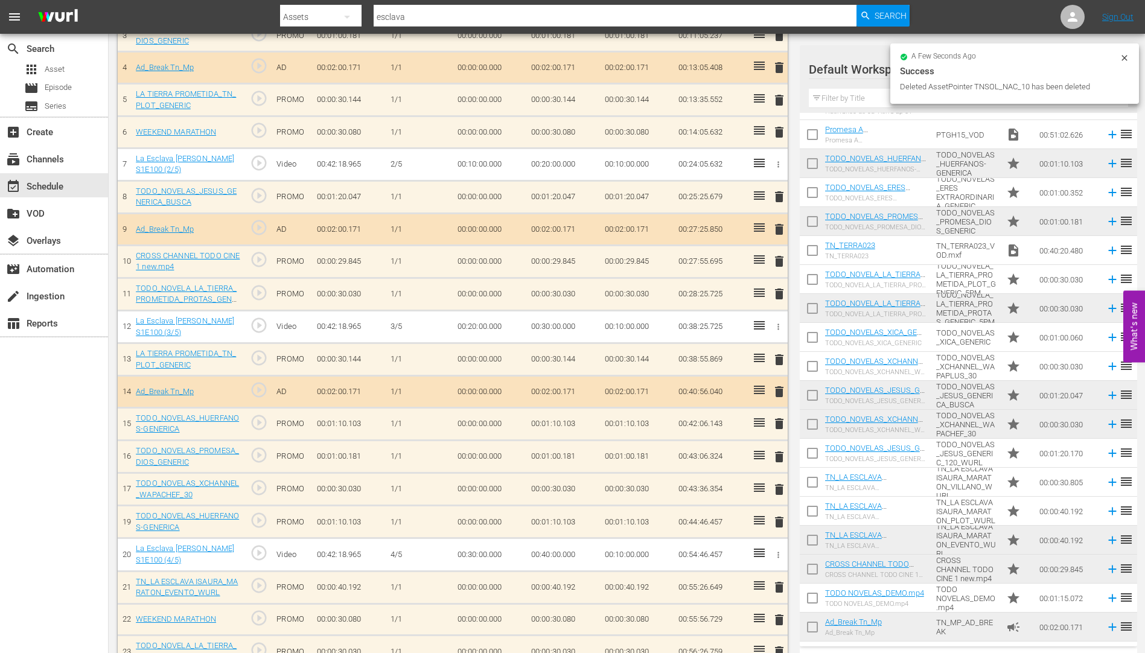
click at [780, 523] on span "delete" at bounding box center [779, 522] width 14 height 14
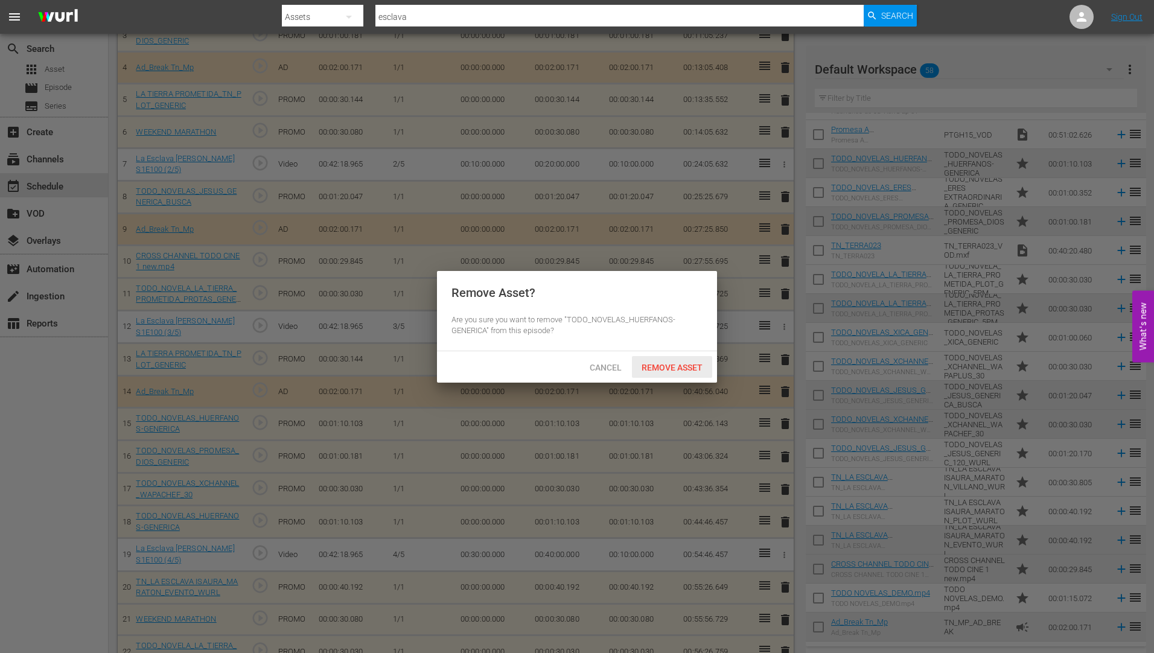
click at [671, 359] on div "Remove Asset" at bounding box center [672, 367] width 80 height 22
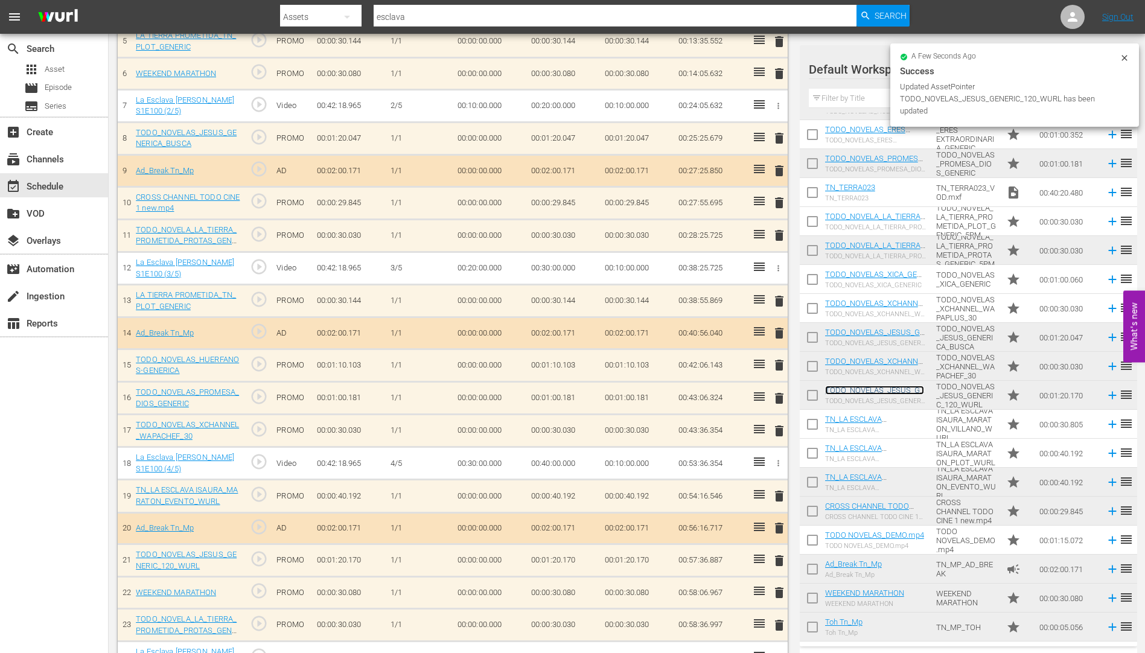
scroll to position [519, 0]
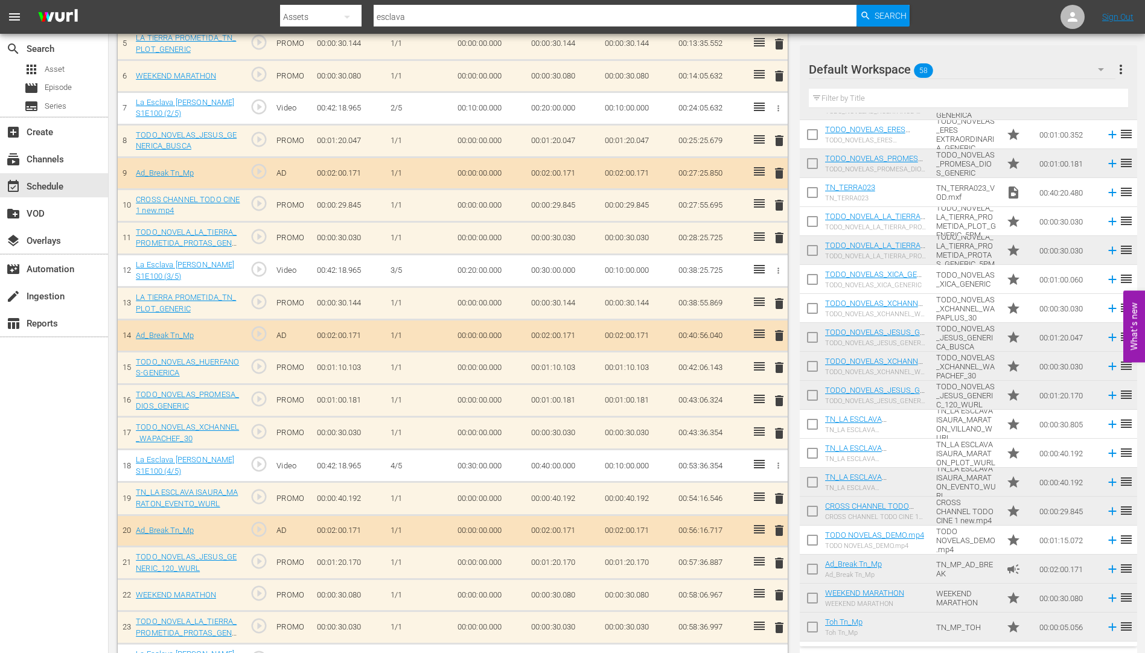
click at [780, 596] on span "delete" at bounding box center [779, 595] width 14 height 14
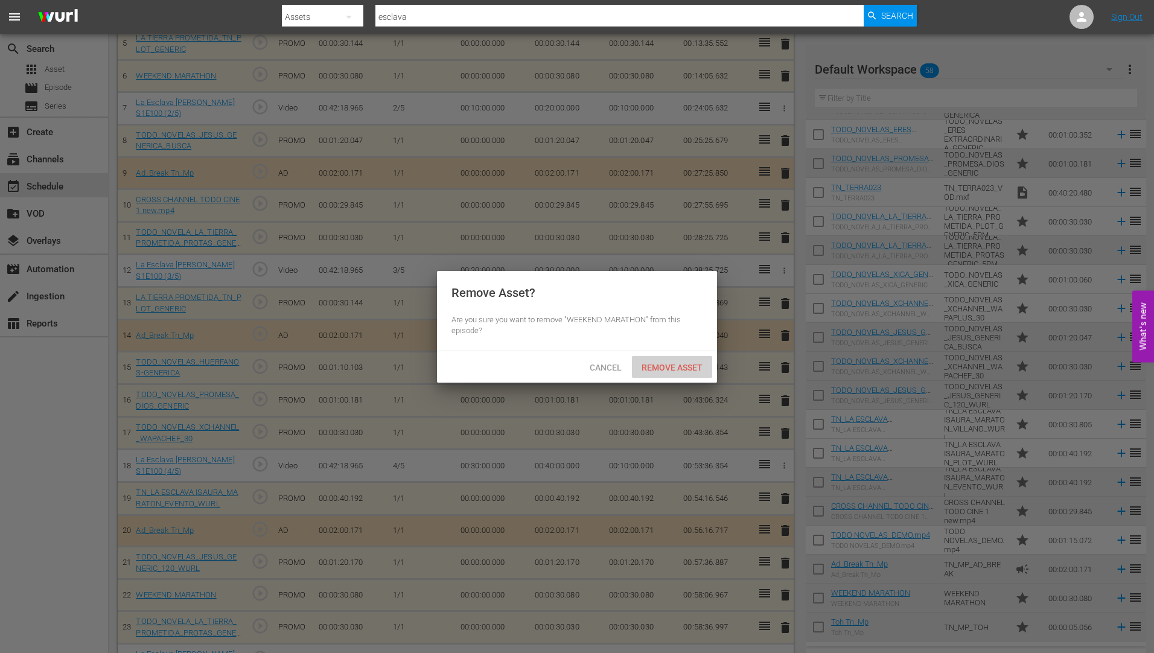
click at [684, 363] on span "Remove Asset" at bounding box center [672, 368] width 80 height 10
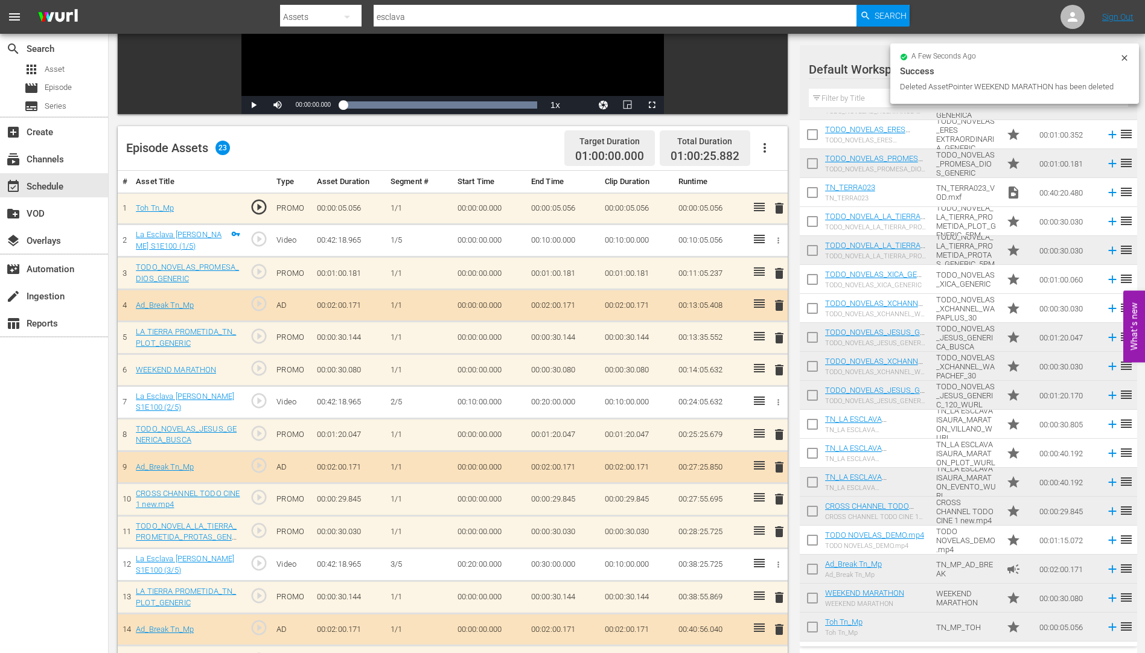
scroll to position [217, 0]
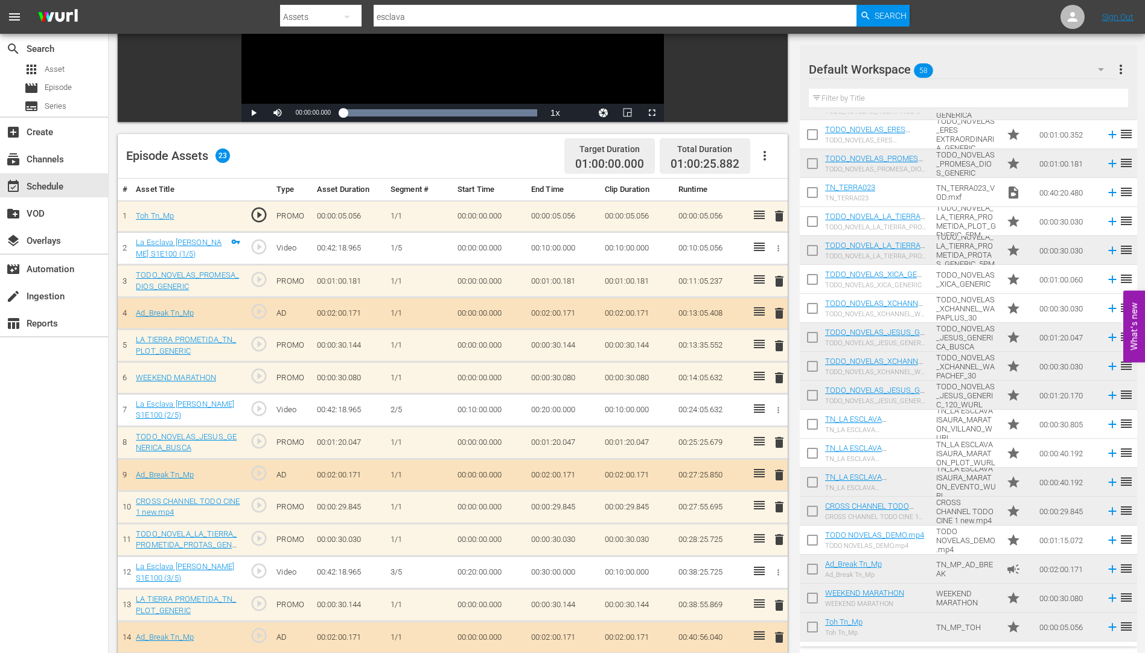
click at [780, 375] on span "delete" at bounding box center [779, 378] width 14 height 14
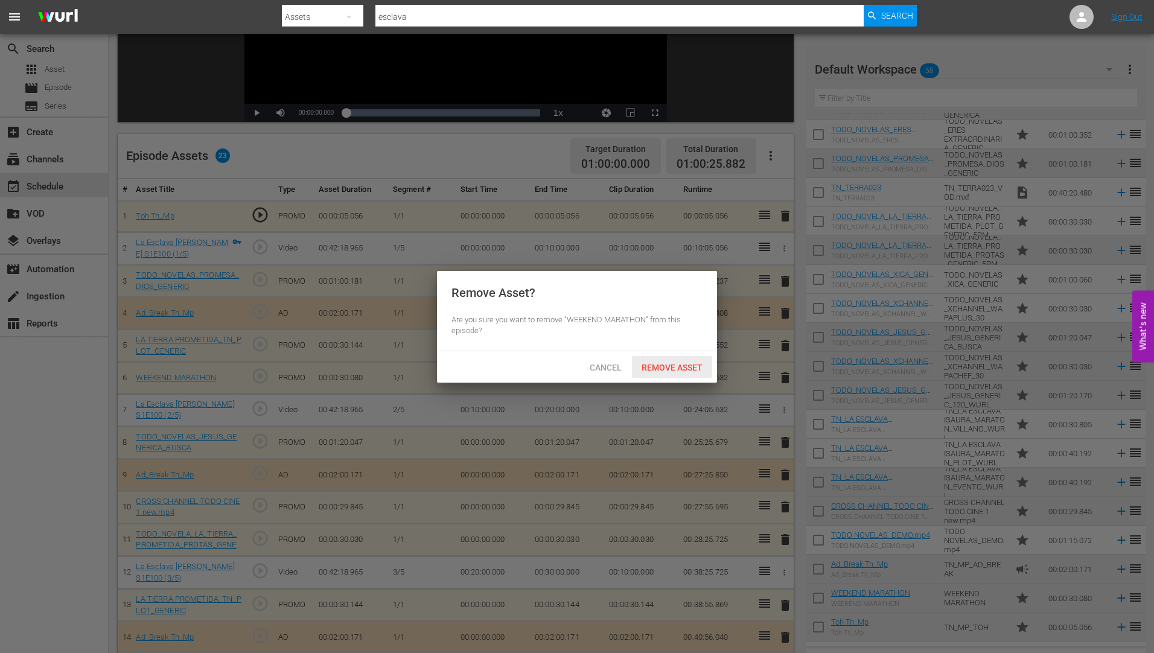
click at [689, 365] on span "Remove Asset" at bounding box center [672, 368] width 80 height 10
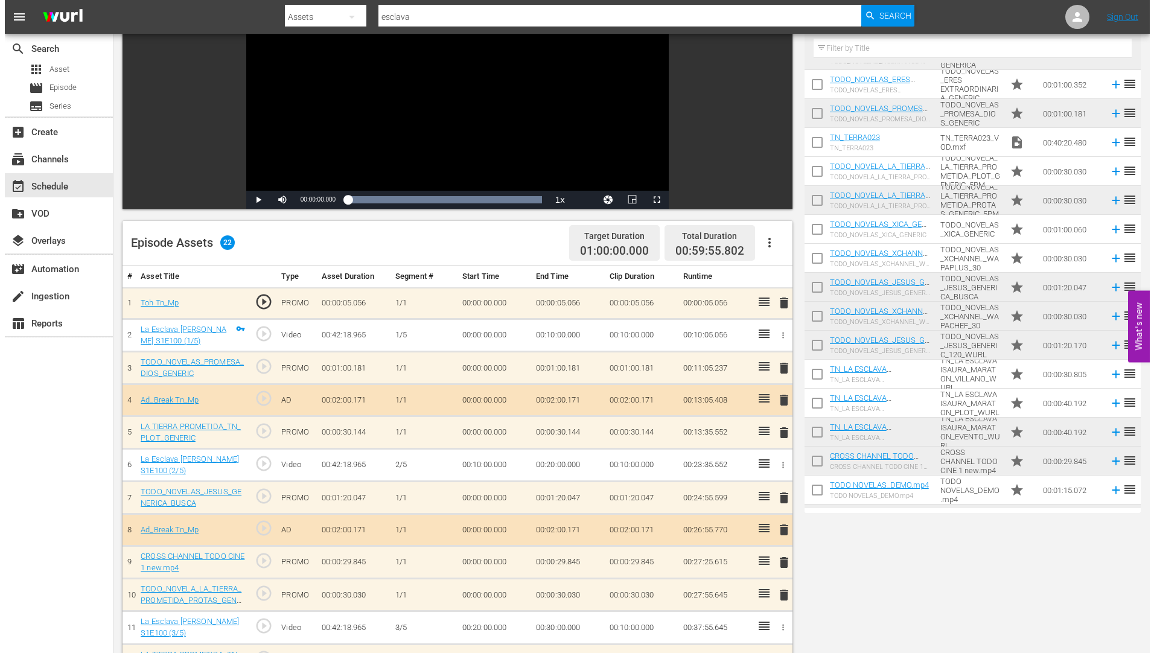
scroll to position [0, 0]
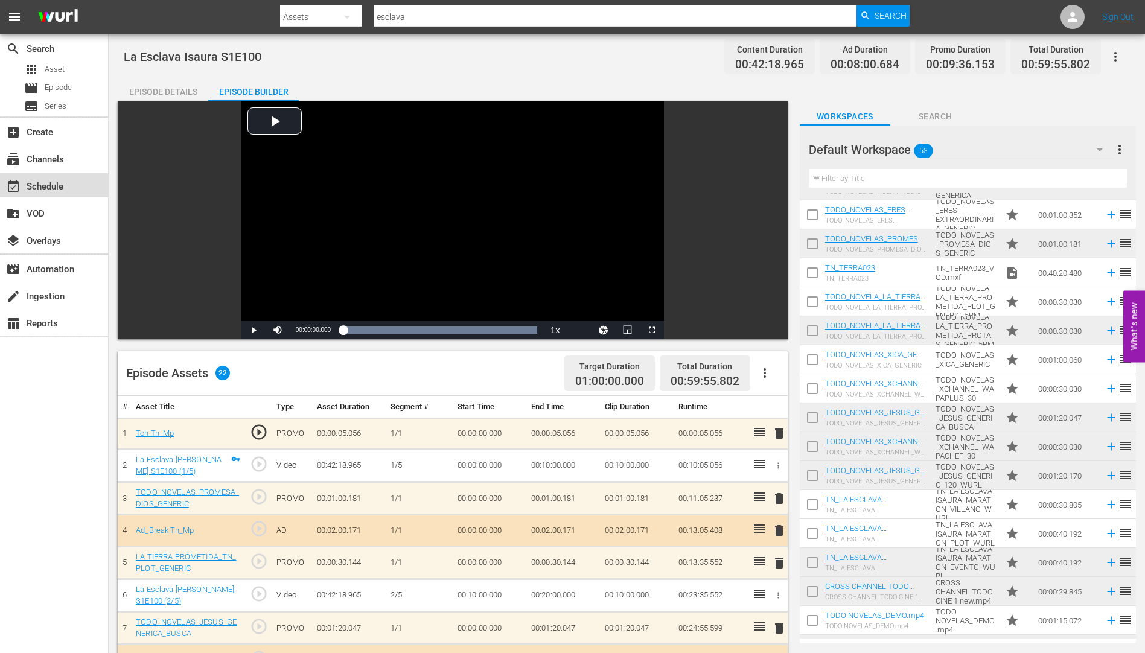
click at [48, 183] on div "event_available Schedule" at bounding box center [34, 184] width 68 height 11
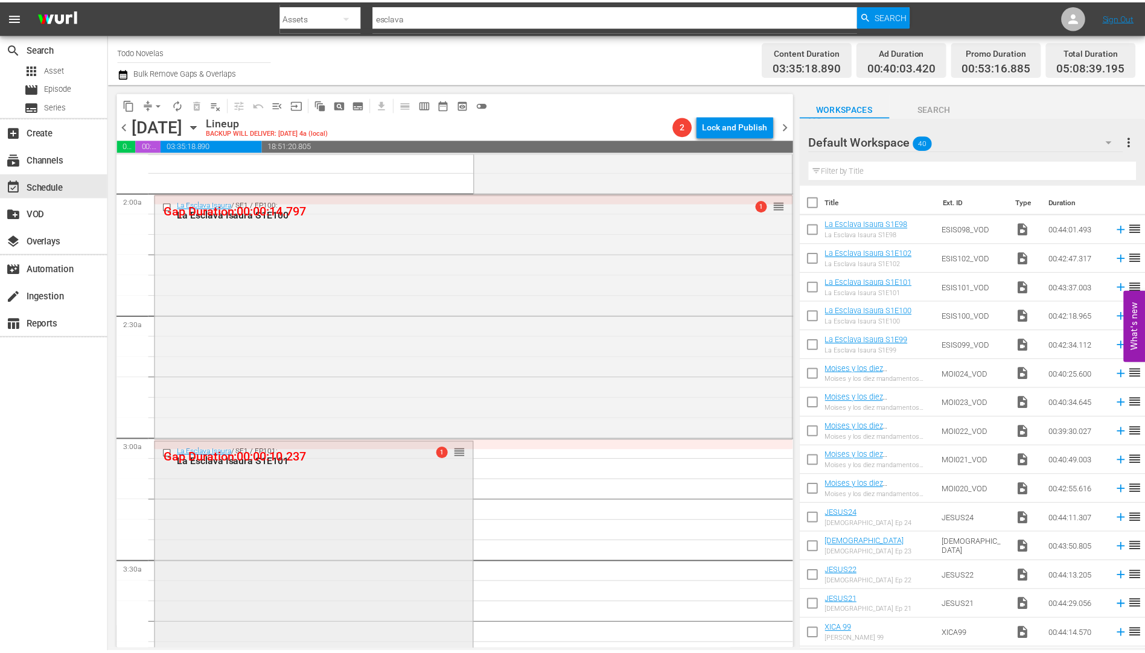
scroll to position [603, 0]
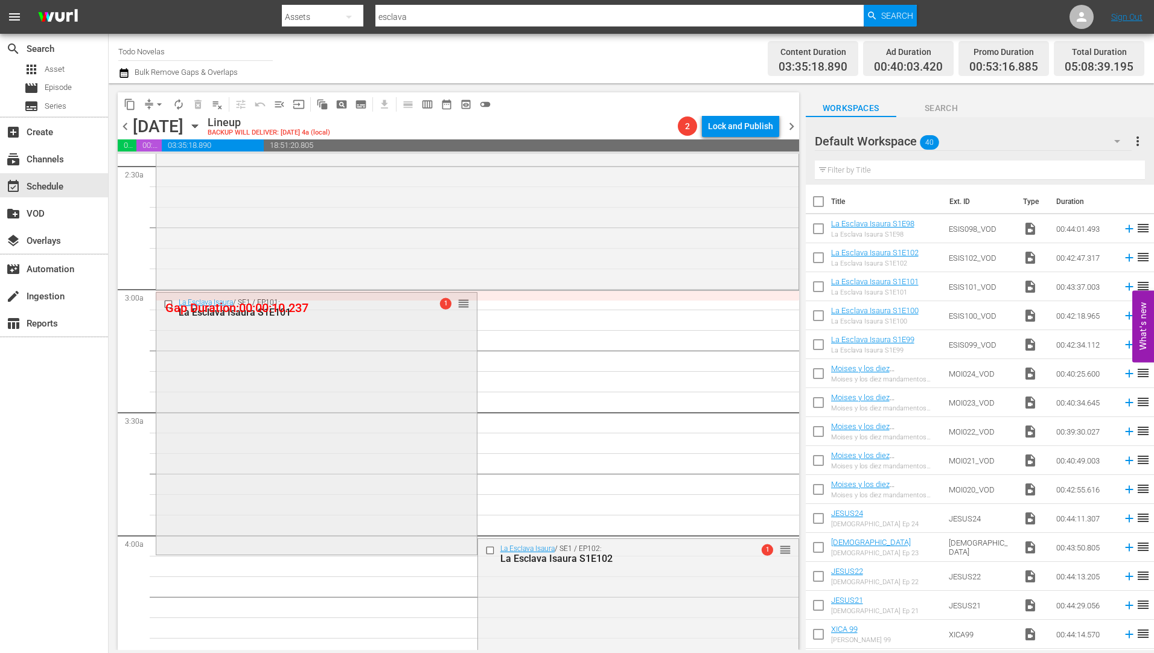
click at [231, 313] on div "La Esclava Isaura S1E101" at bounding box center [297, 312] width 237 height 11
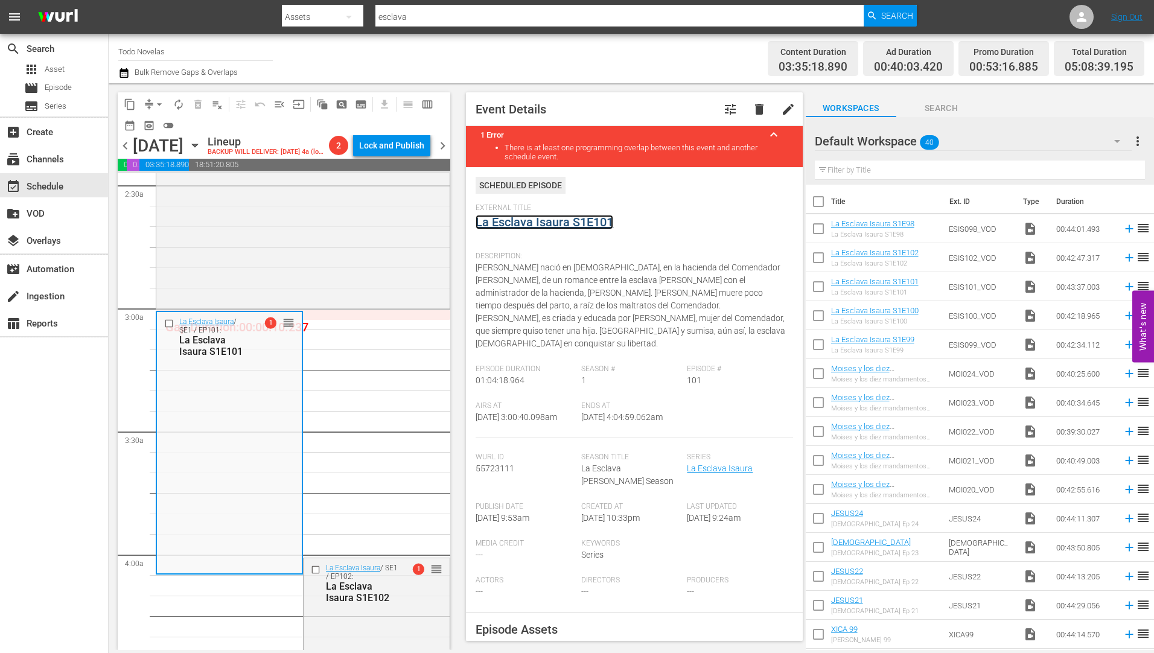
click at [547, 220] on link "La Esclava Isaura S1E101" at bounding box center [545, 222] width 138 height 14
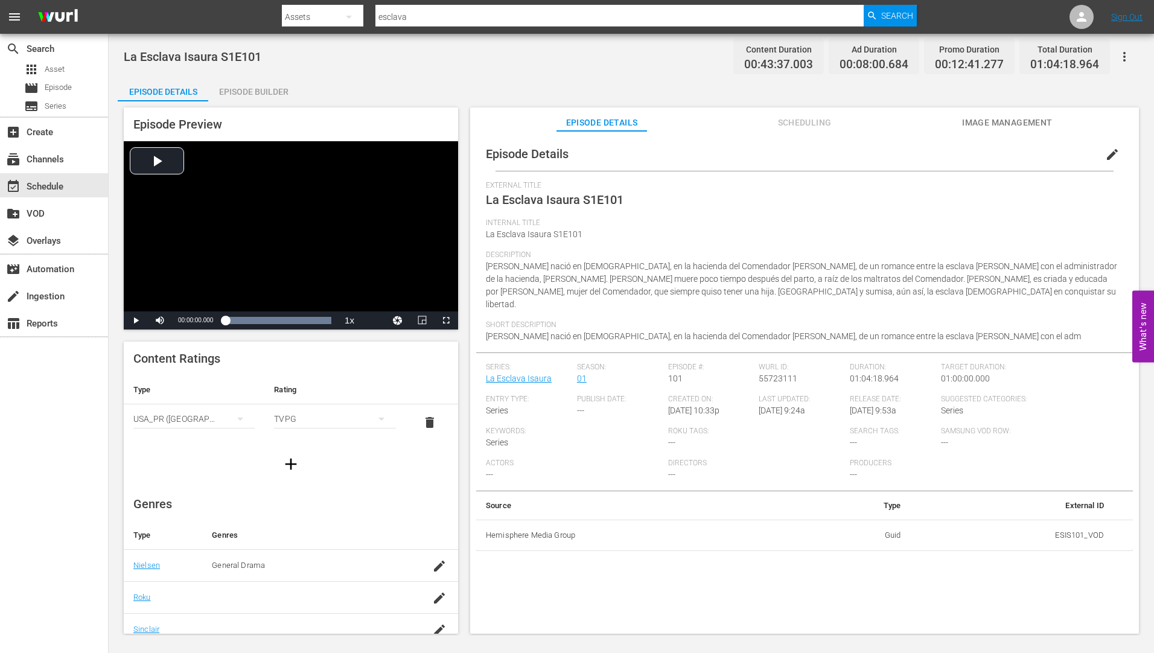
click at [278, 90] on div "Episode Builder" at bounding box center [253, 91] width 91 height 29
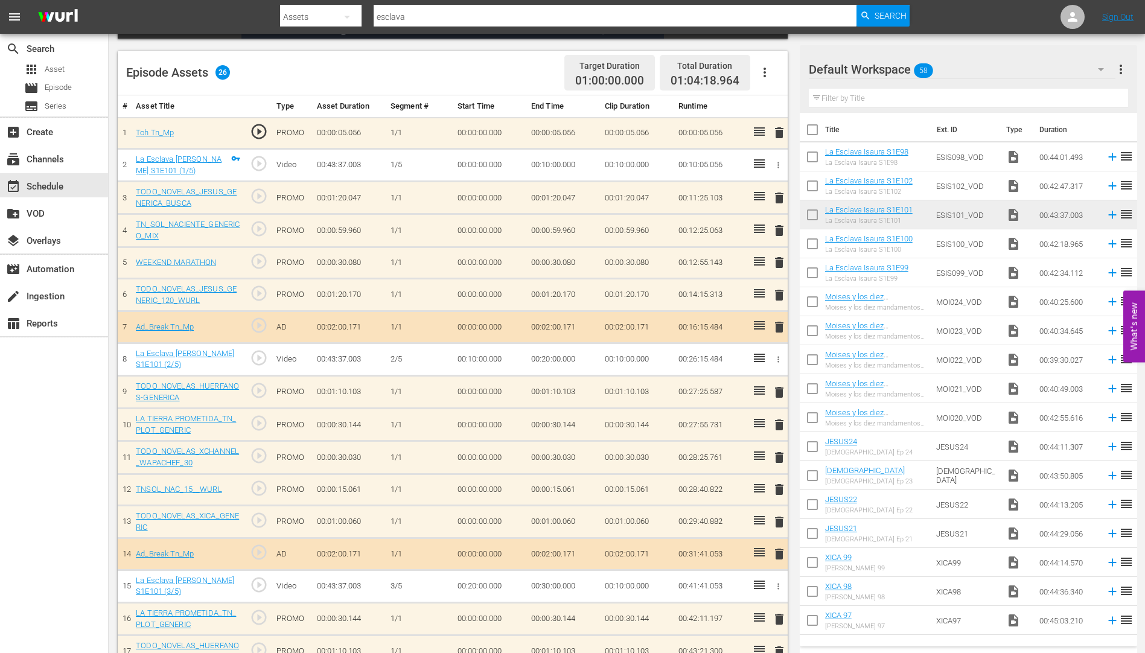
scroll to position [302, 0]
click at [781, 228] on span "delete" at bounding box center [779, 229] width 14 height 14
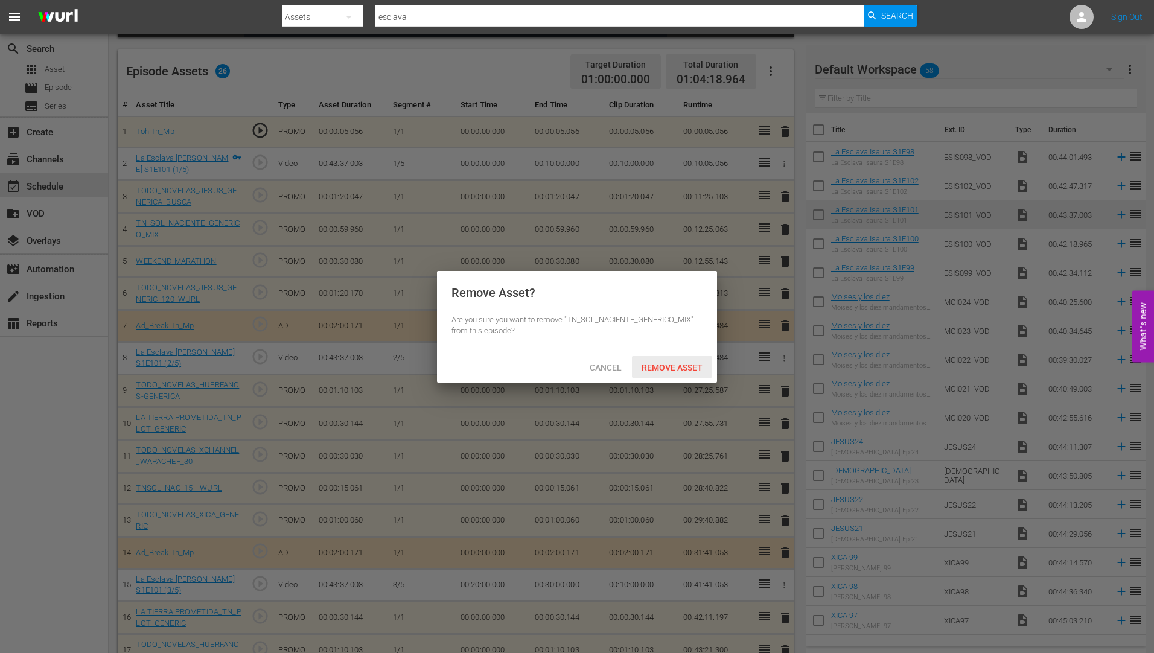
click at [681, 364] on span "Remove Asset" at bounding box center [672, 368] width 80 height 10
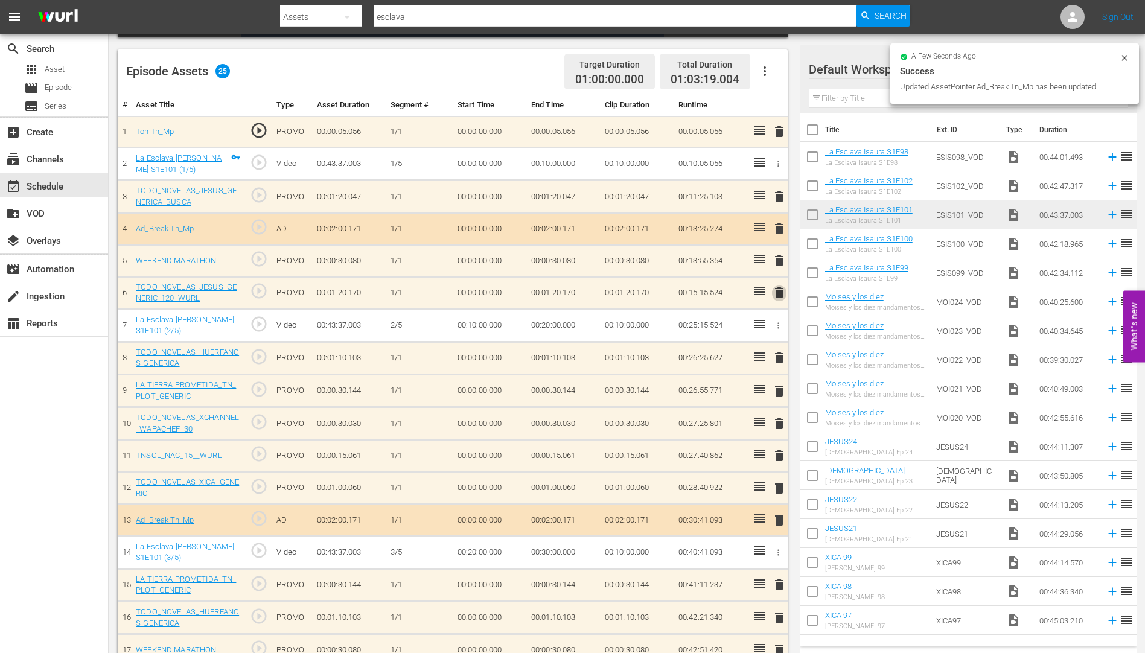
click at [779, 293] on span "delete" at bounding box center [779, 292] width 14 height 14
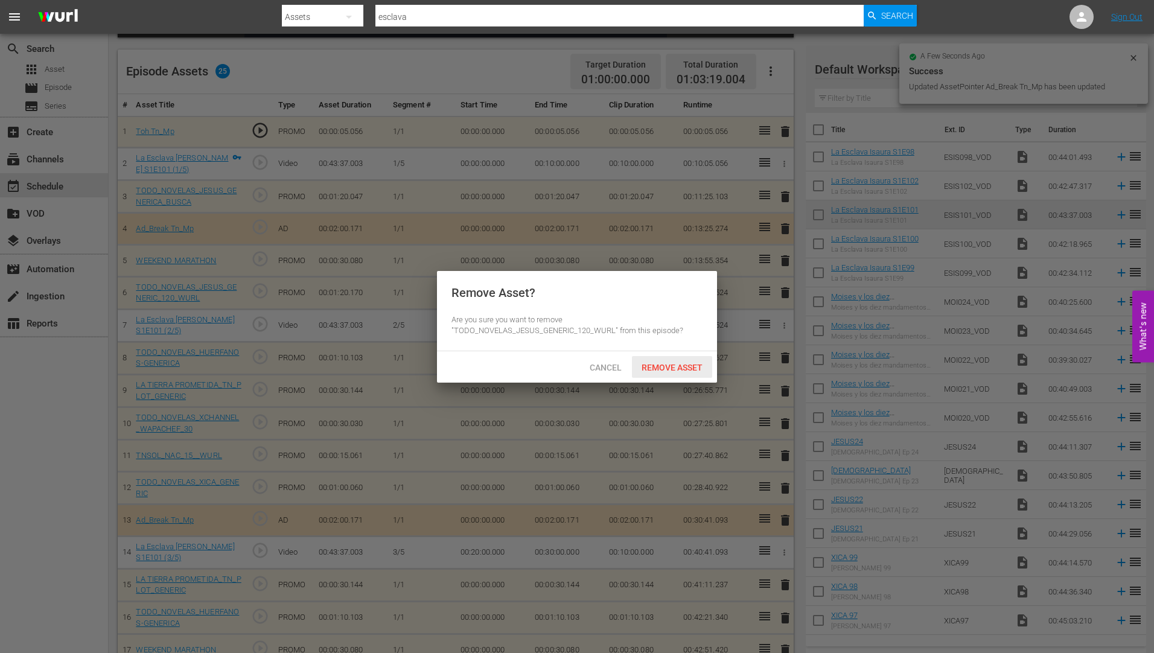
click at [696, 360] on div "Remove Asset" at bounding box center [672, 367] width 80 height 22
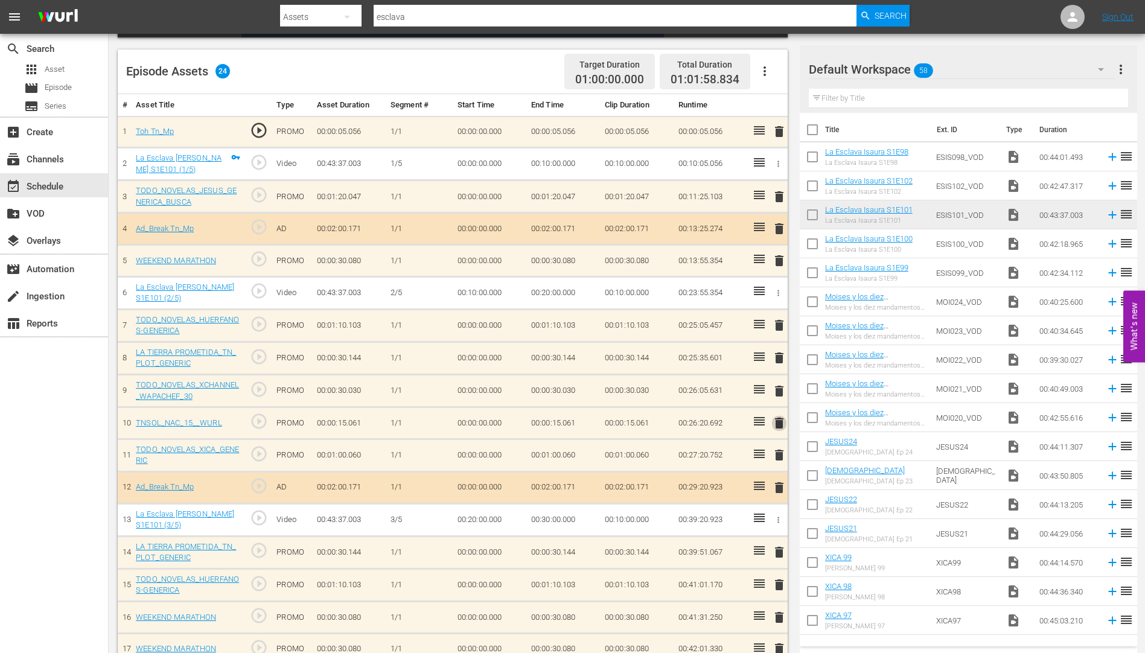
click at [778, 419] on span "delete" at bounding box center [779, 423] width 14 height 14
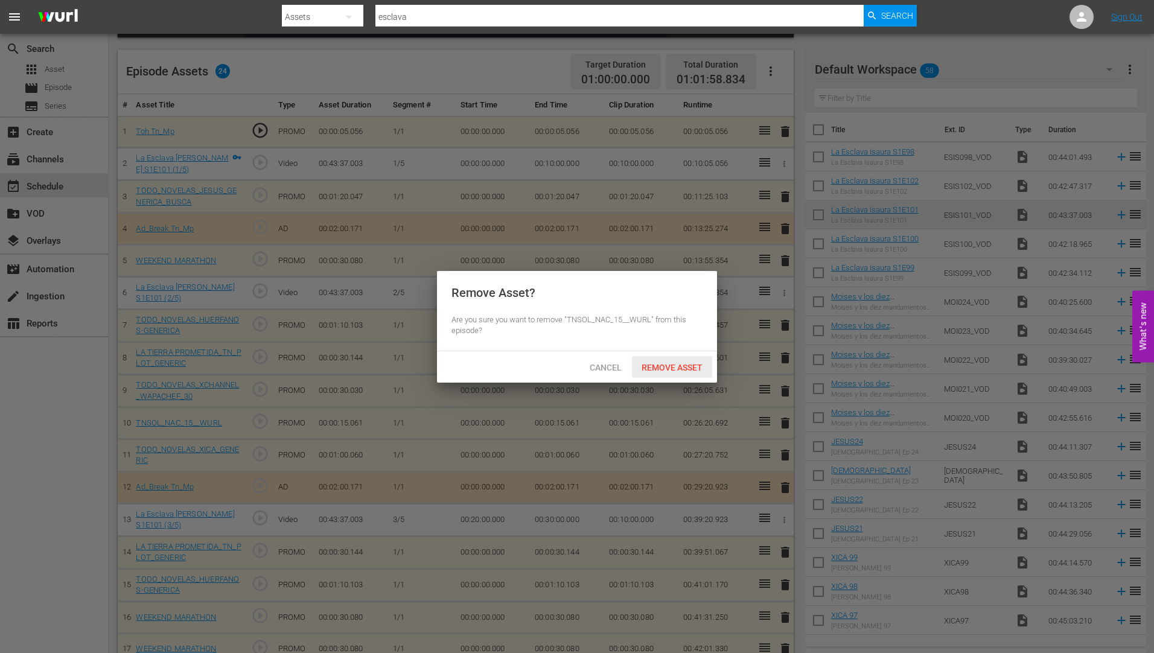
click at [661, 363] on span "Remove Asset" at bounding box center [672, 368] width 80 height 10
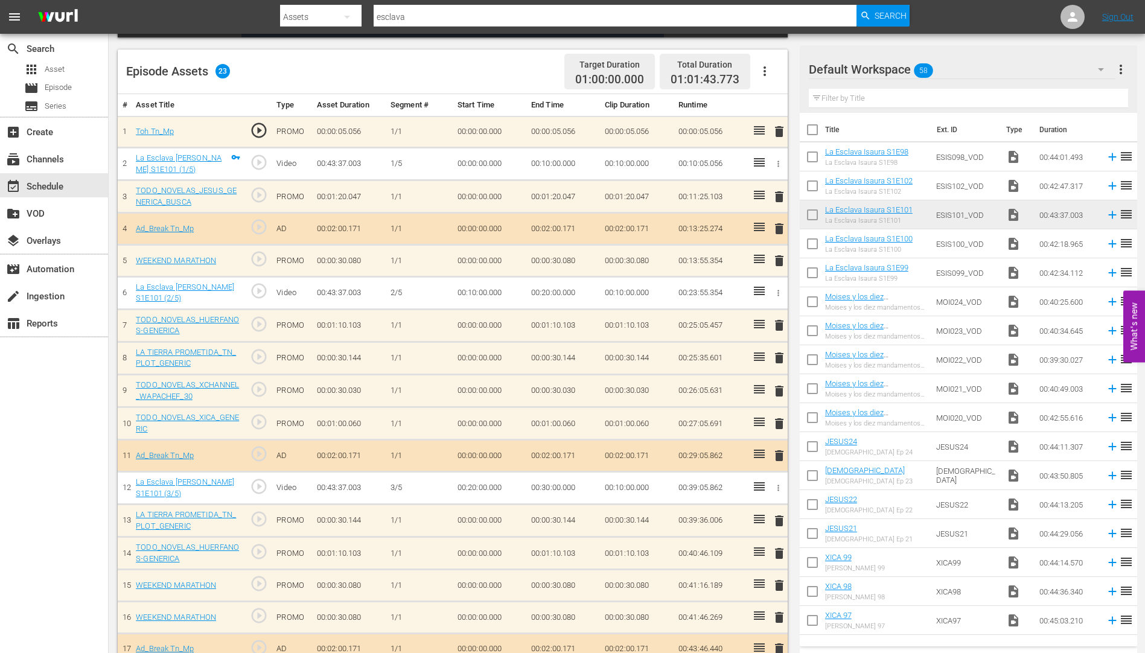
click at [780, 358] on span "delete" at bounding box center [779, 358] width 14 height 14
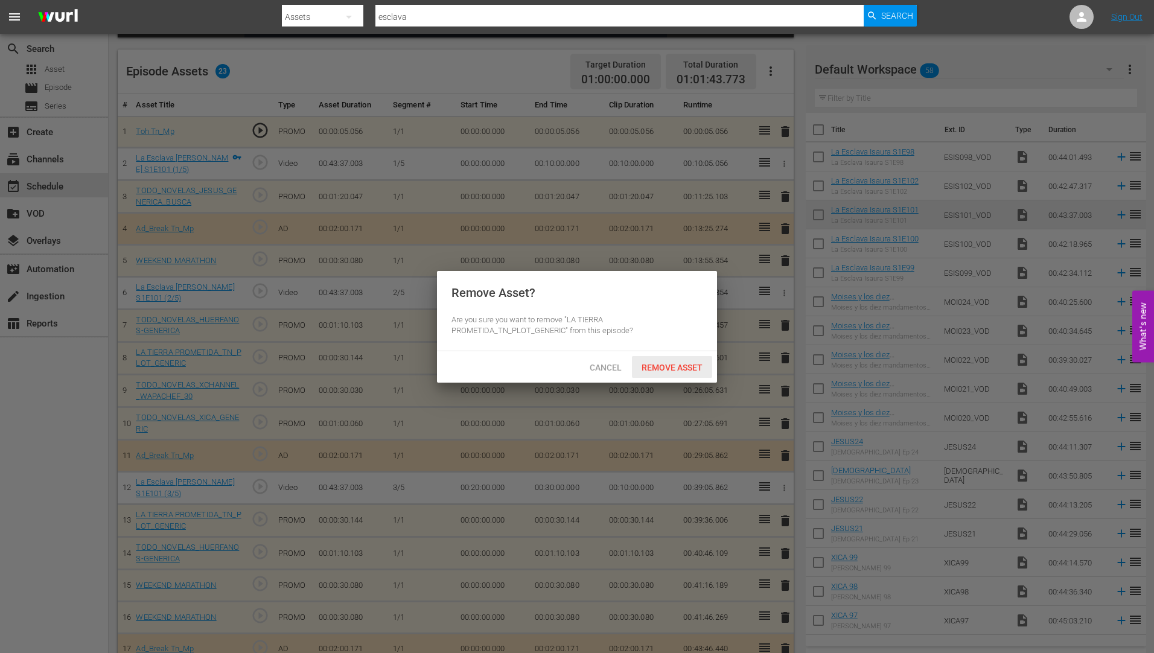
drag, startPoint x: 675, startPoint y: 362, endPoint x: 829, endPoint y: 473, distance: 189.8
click at [676, 363] on span "Remove Asset" at bounding box center [672, 368] width 80 height 10
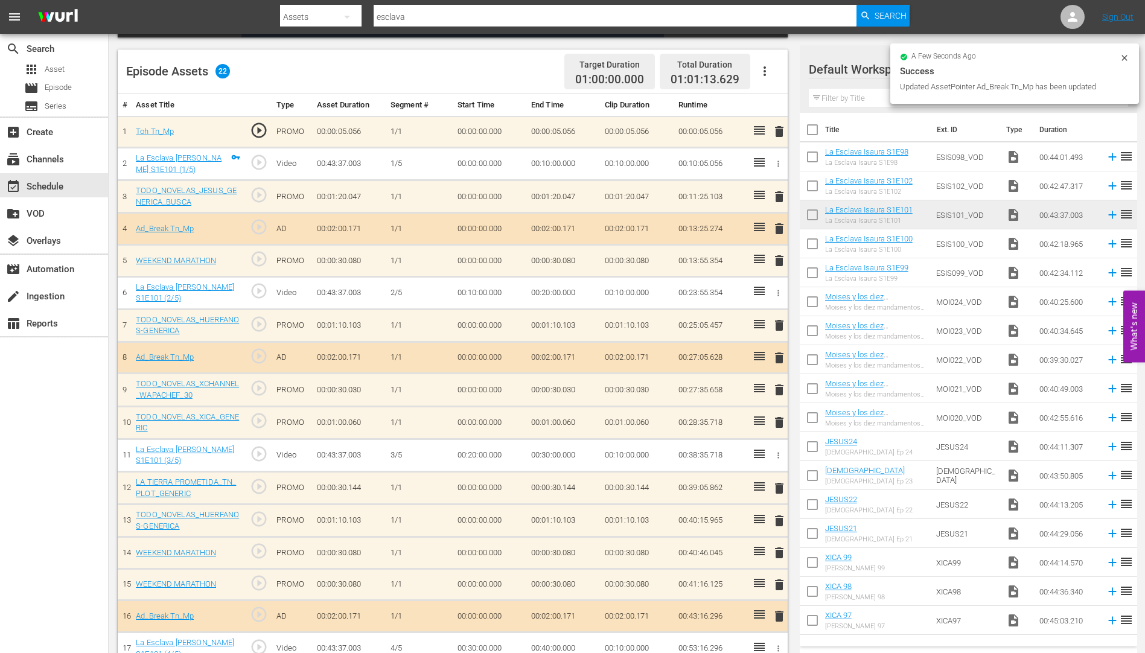
click at [777, 552] on span "delete" at bounding box center [779, 553] width 14 height 14
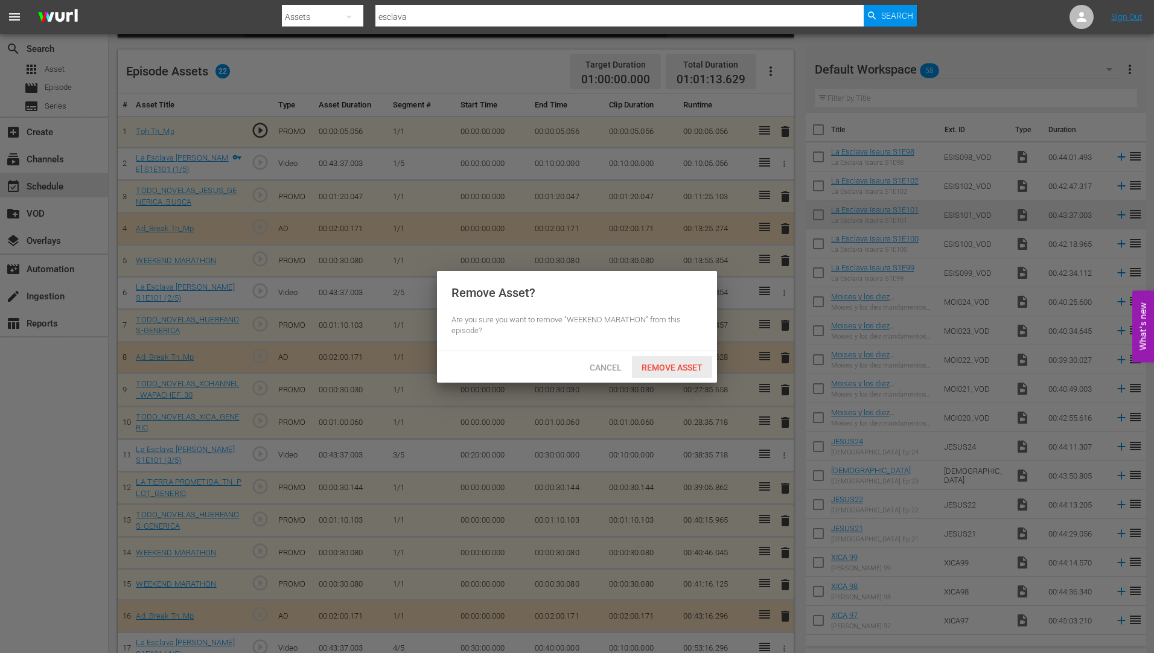
click at [670, 363] on span "Remove Asset" at bounding box center [672, 368] width 80 height 10
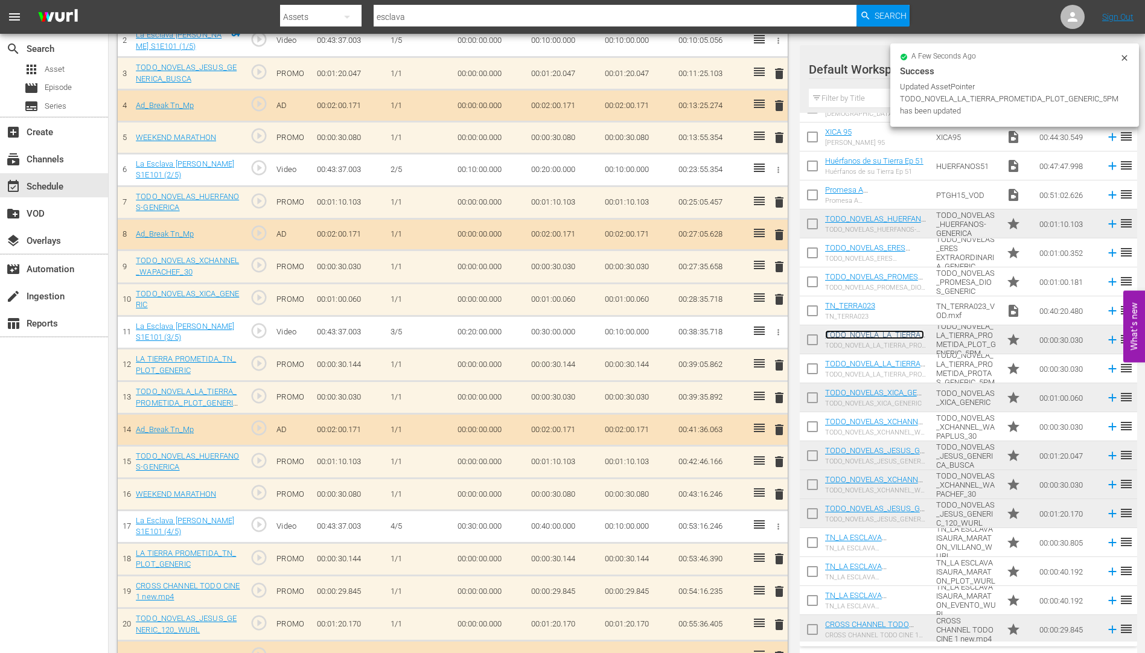
scroll to position [422, 0]
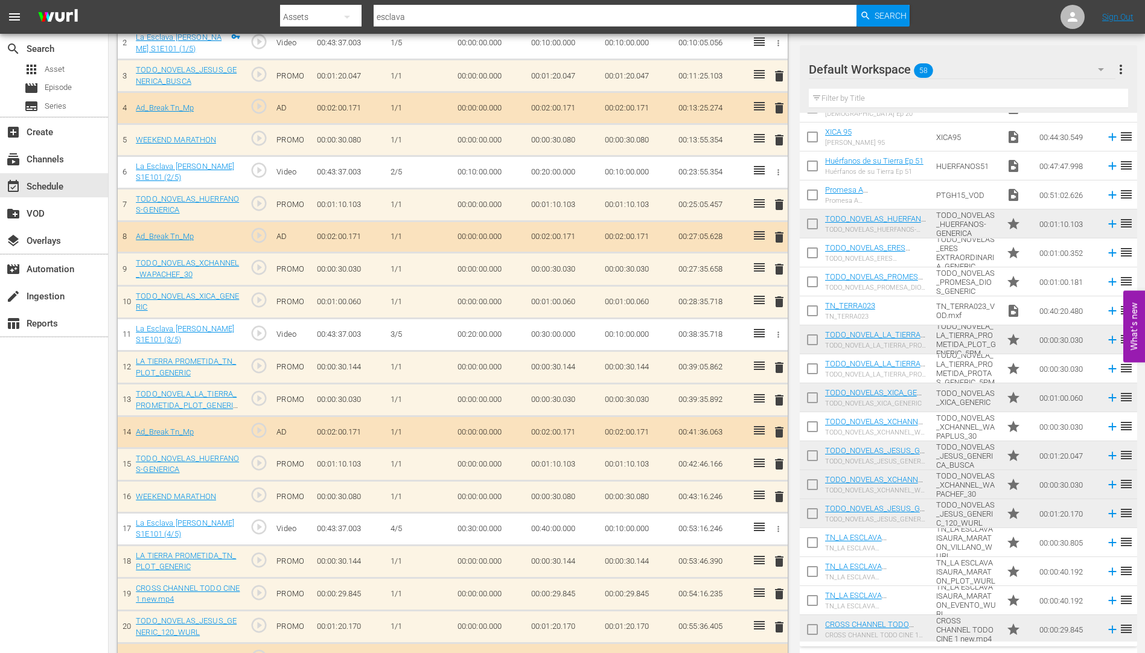
click at [779, 366] on span "delete" at bounding box center [779, 367] width 14 height 14
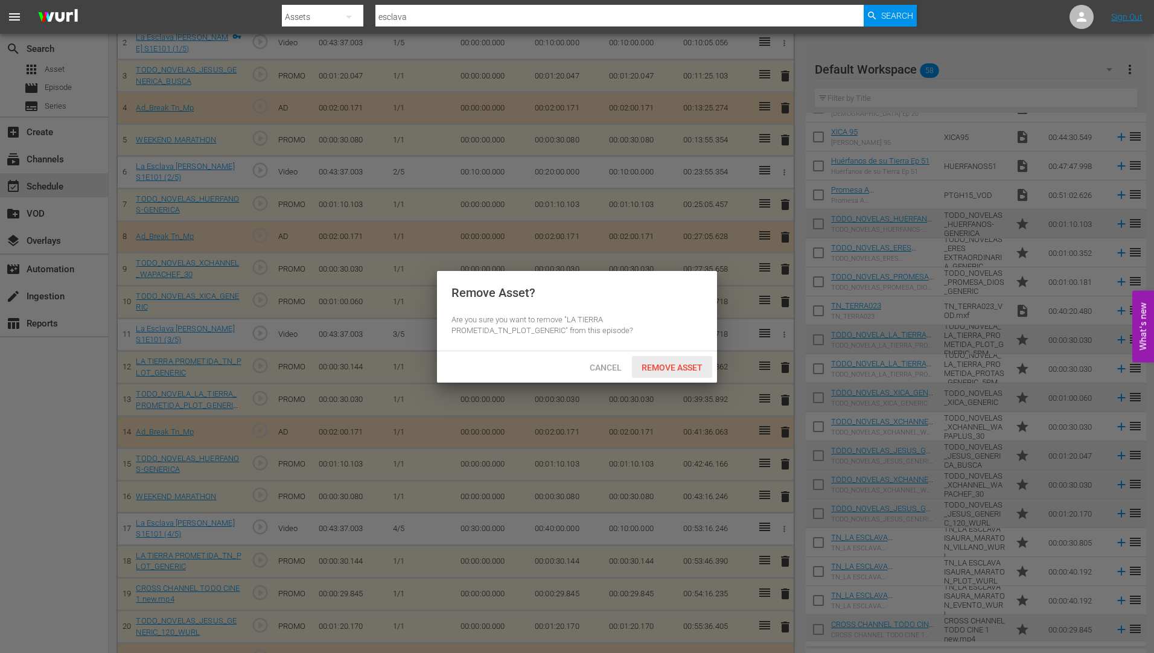
click at [686, 363] on span "Remove Asset" at bounding box center [672, 368] width 80 height 10
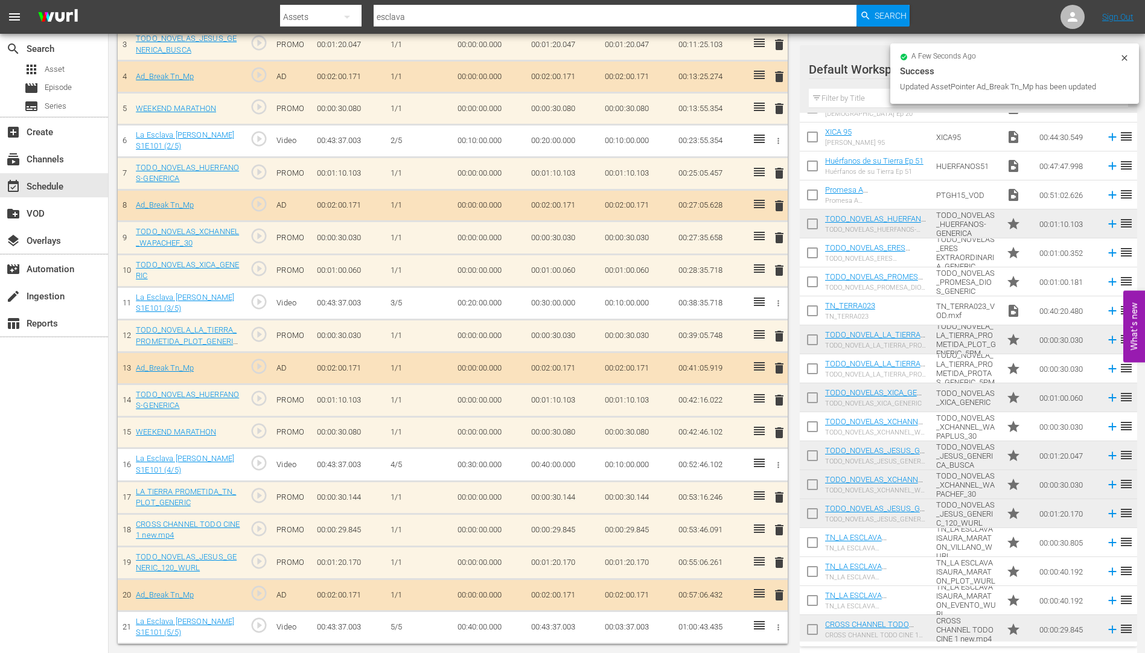
scroll to position [454, 0]
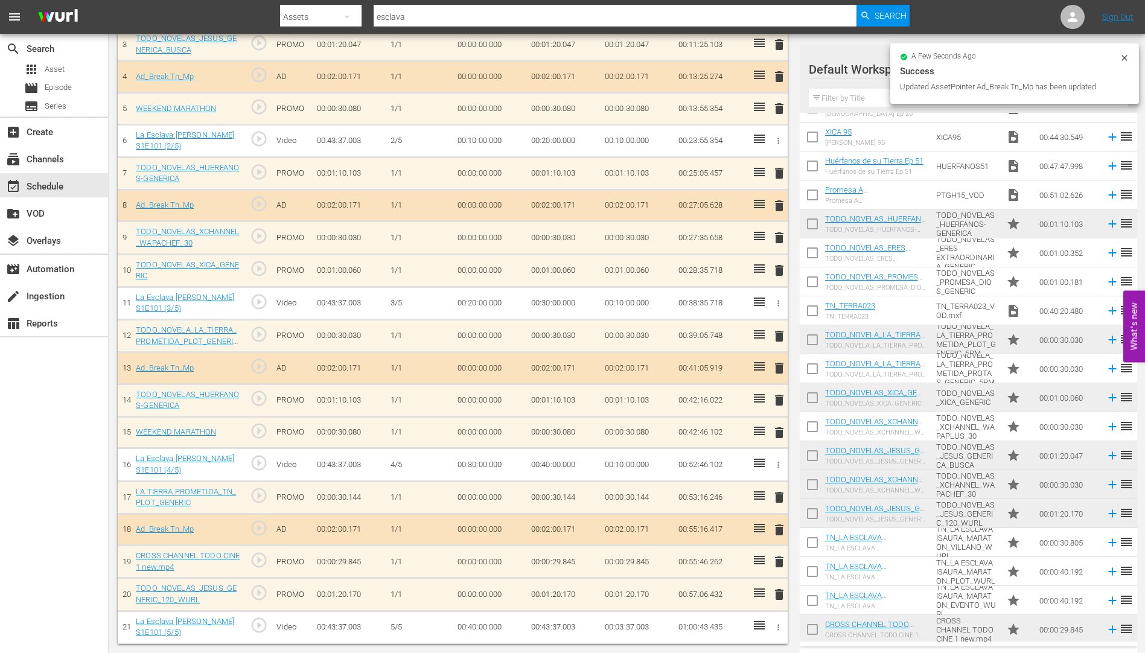
click at [778, 497] on span "delete" at bounding box center [779, 497] width 14 height 14
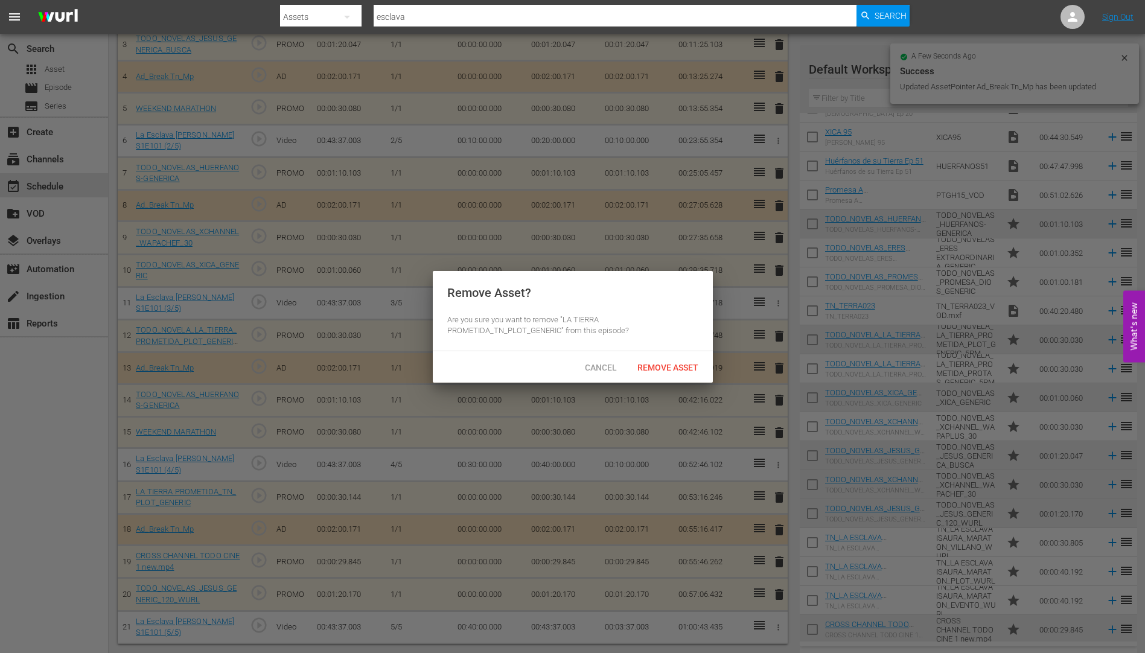
click at [690, 364] on div at bounding box center [572, 326] width 1145 height 653
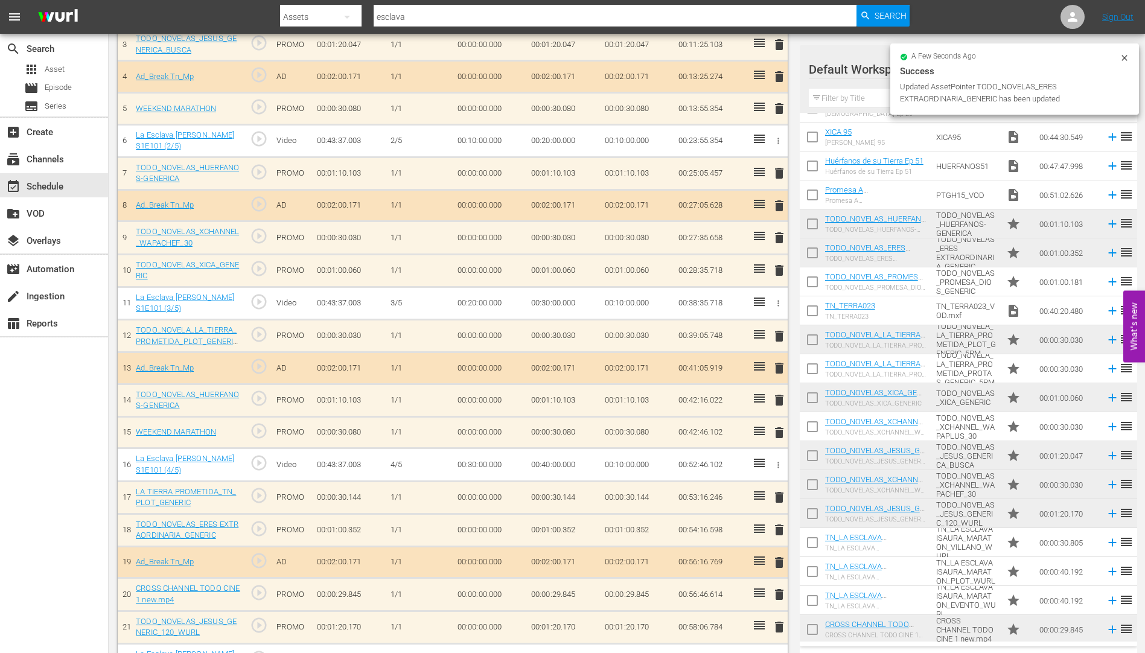
click at [781, 495] on span "delete" at bounding box center [779, 497] width 14 height 14
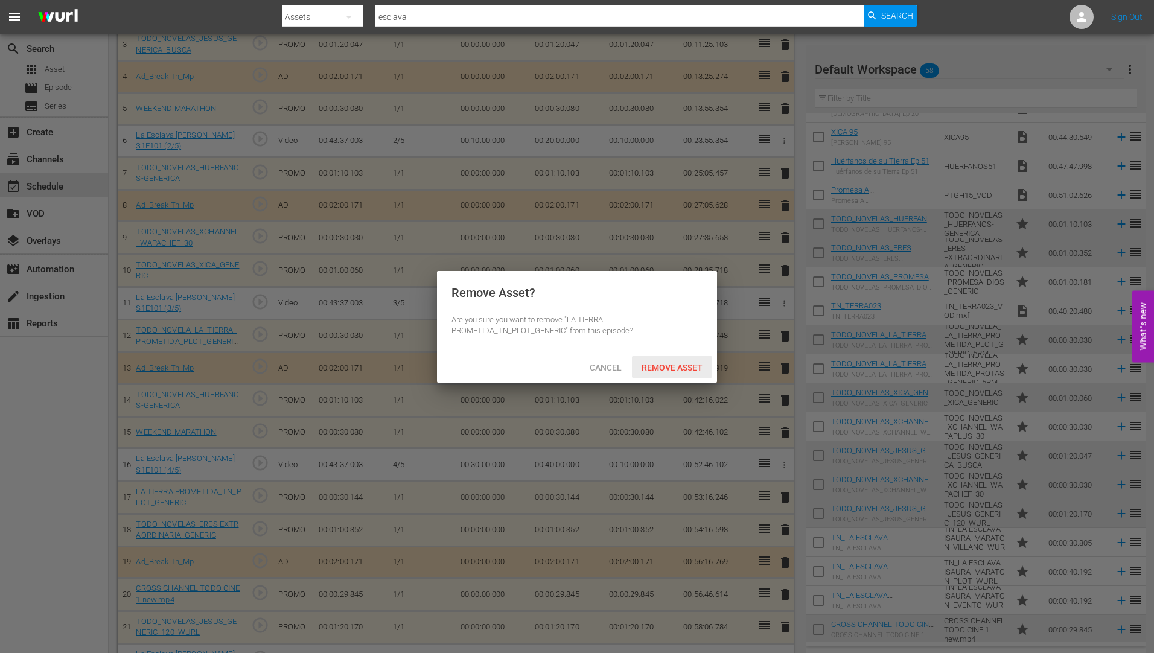
click at [658, 365] on span "Remove Asset" at bounding box center [672, 368] width 80 height 10
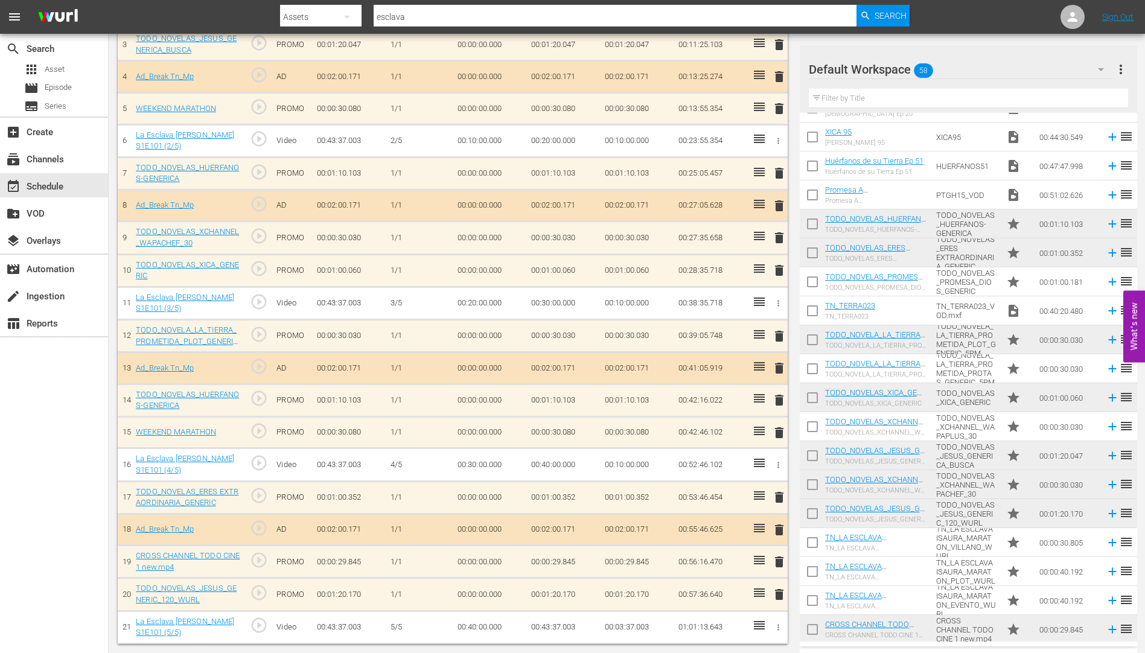
scroll to position [273, 0]
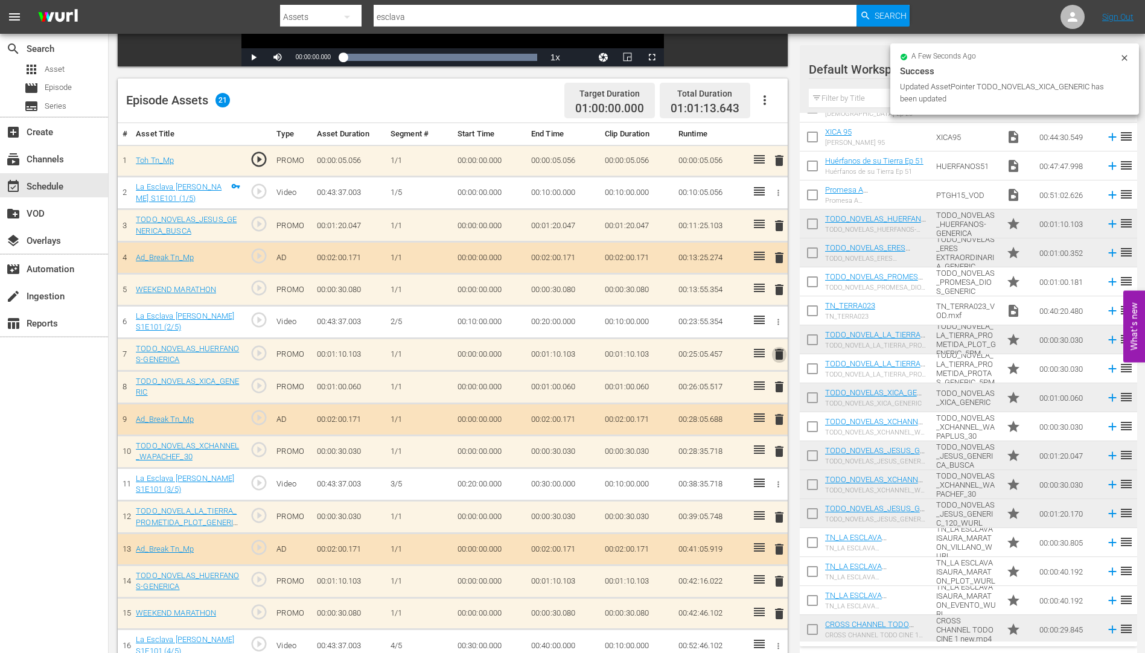
click at [778, 354] on span "delete" at bounding box center [779, 354] width 14 height 14
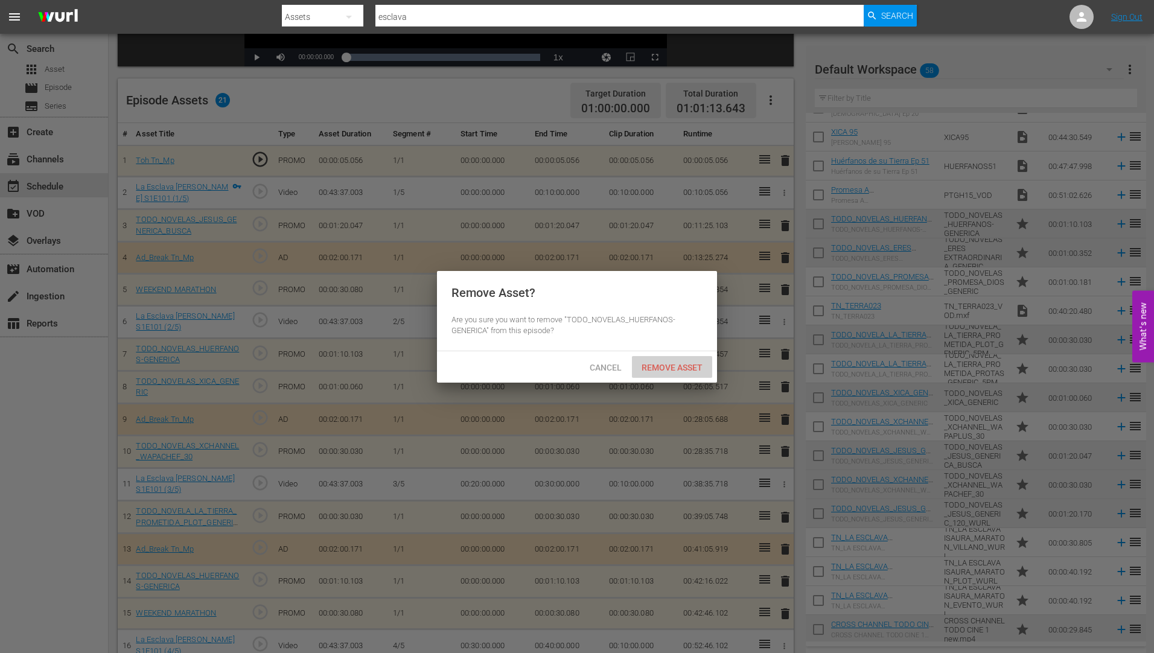
click at [688, 360] on div "Remove Asset" at bounding box center [672, 367] width 80 height 22
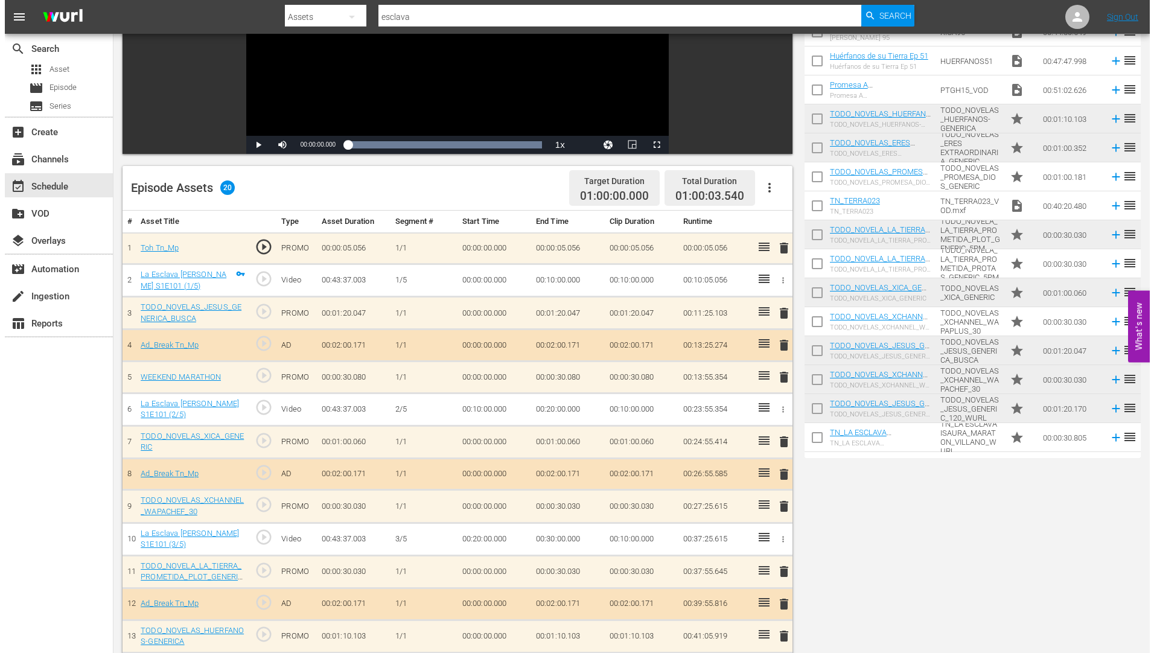
scroll to position [0, 0]
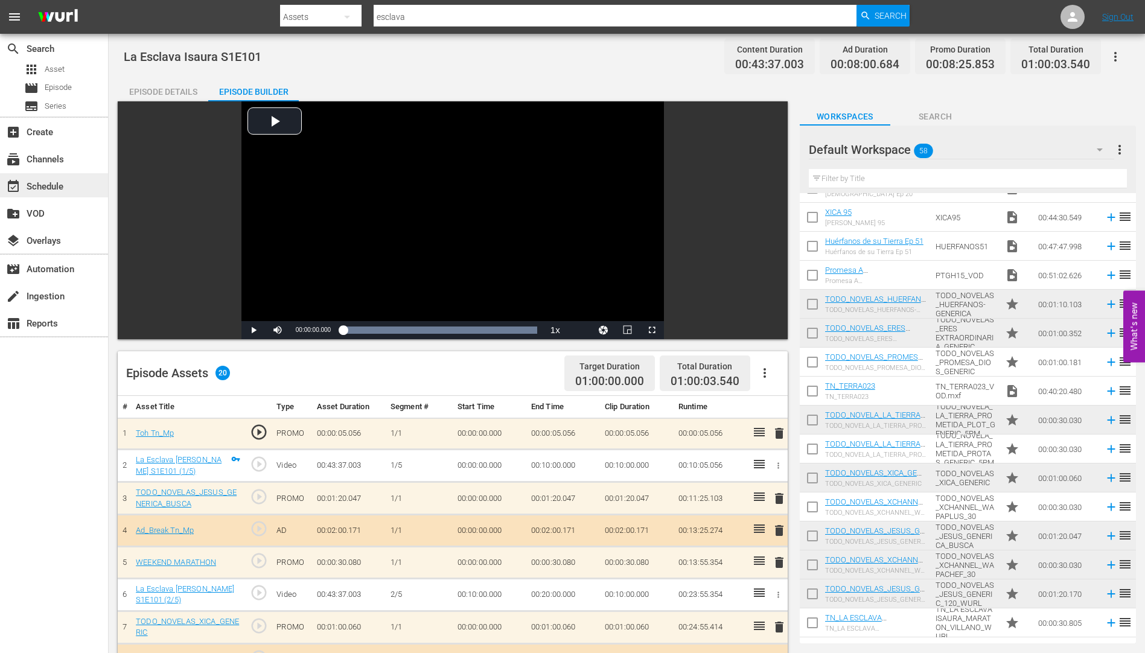
click at [51, 185] on div "event_available Schedule" at bounding box center [34, 184] width 68 height 11
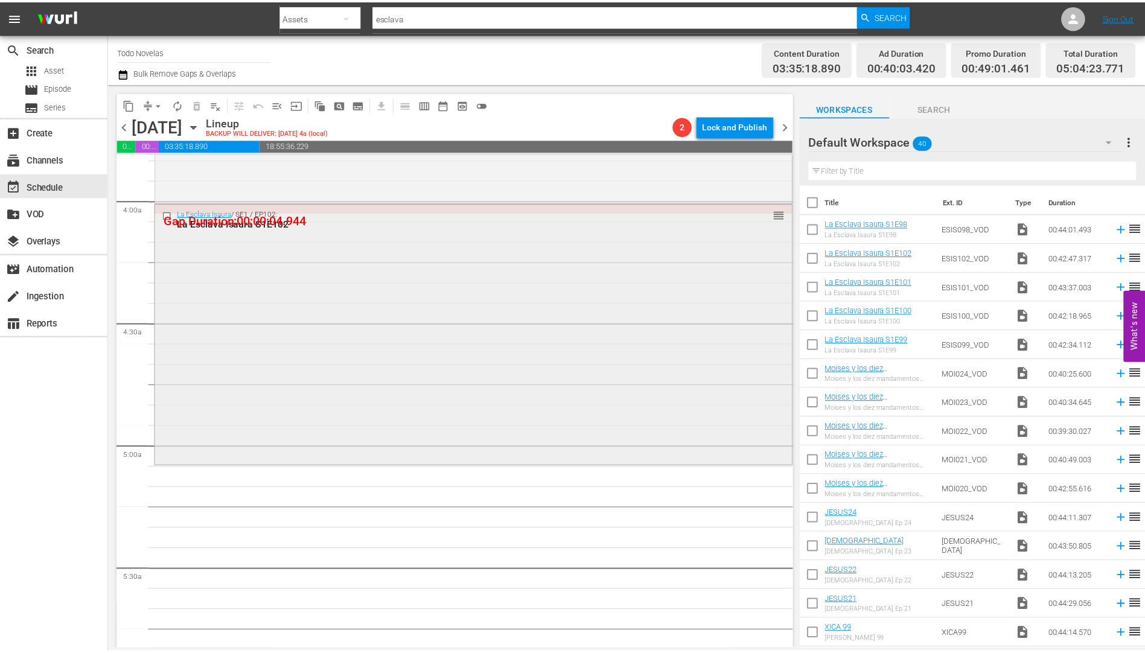
scroll to position [845, 0]
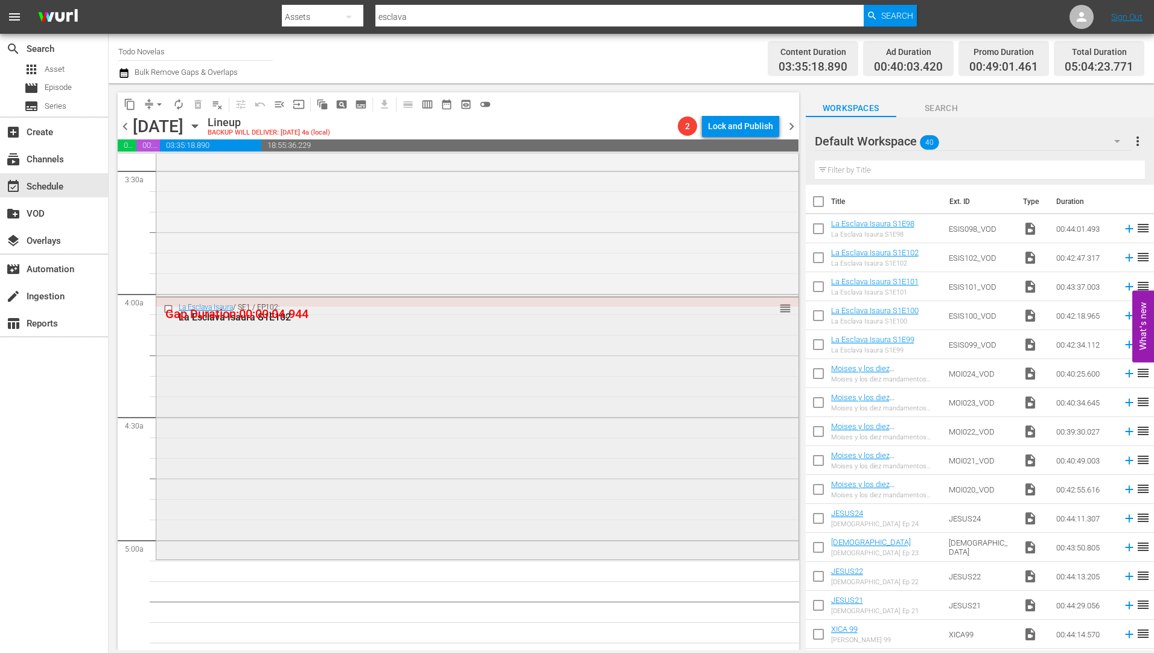
click at [241, 317] on div "La Esclava Isaura S1E102" at bounding box center [455, 316] width 552 height 11
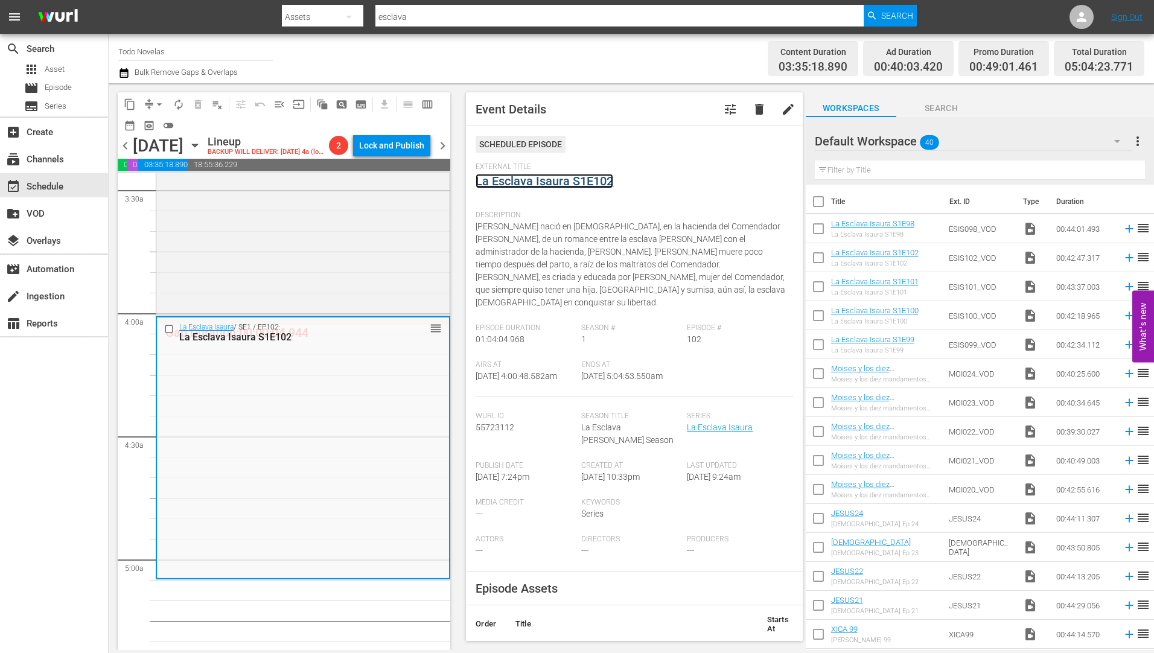
click at [556, 181] on link "La Esclava Isaura S1E102" at bounding box center [545, 181] width 138 height 14
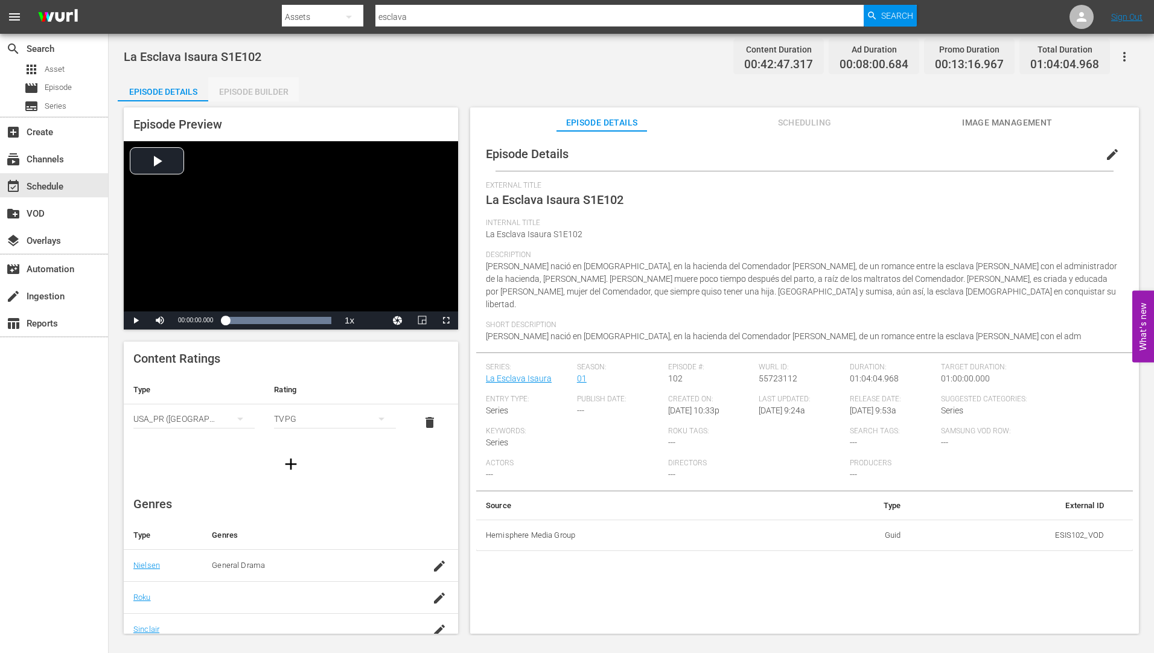
click at [274, 92] on div "Episode Builder" at bounding box center [253, 91] width 91 height 29
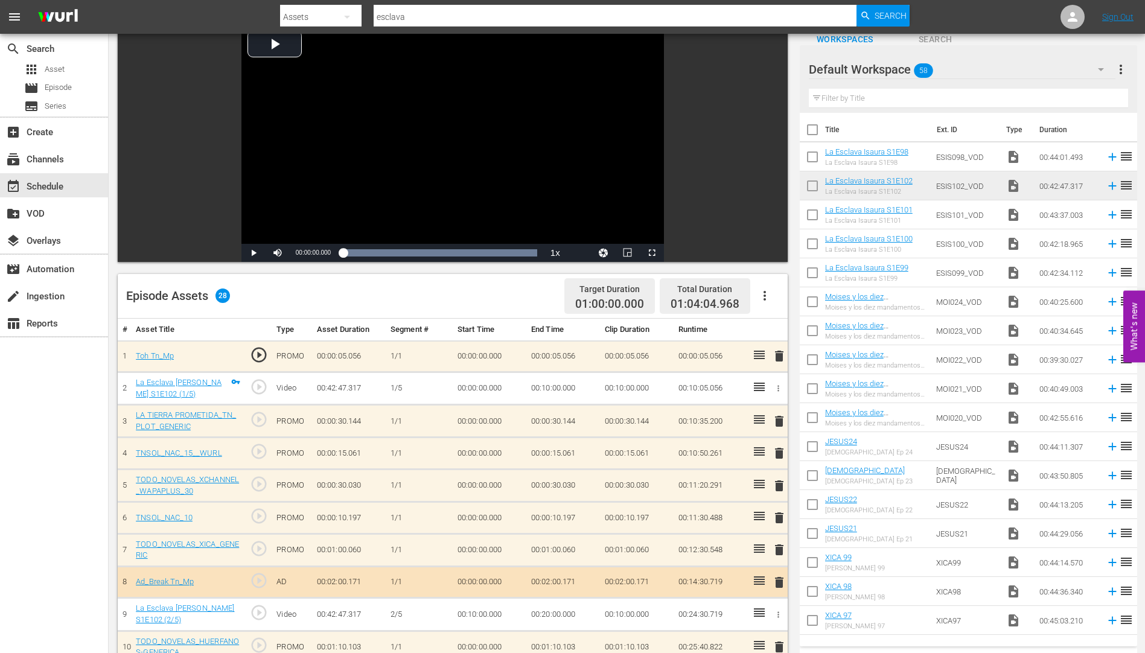
scroll to position [241, 0]
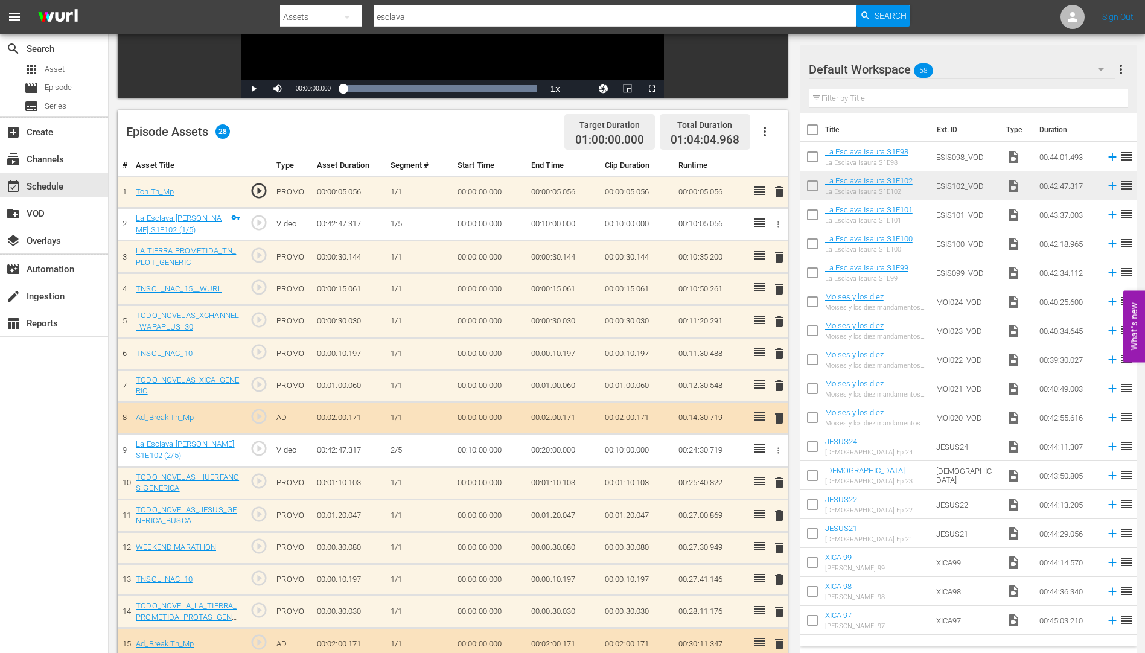
click at [781, 354] on span "delete" at bounding box center [779, 353] width 14 height 14
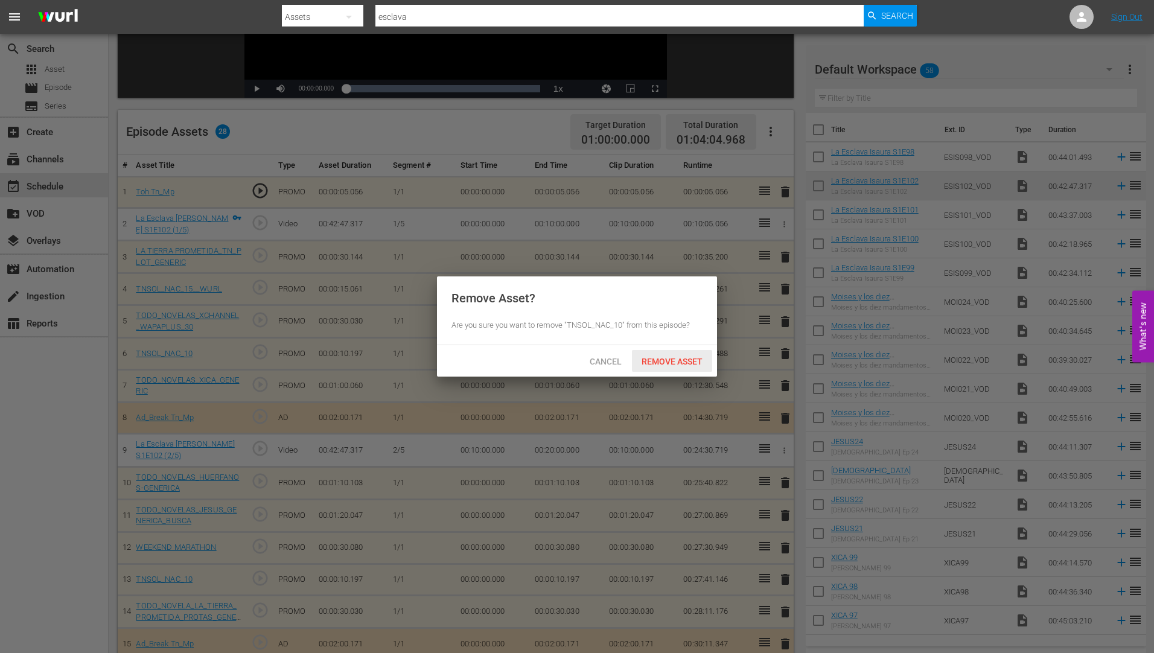
click at [661, 357] on span "Remove Asset" at bounding box center [672, 362] width 80 height 10
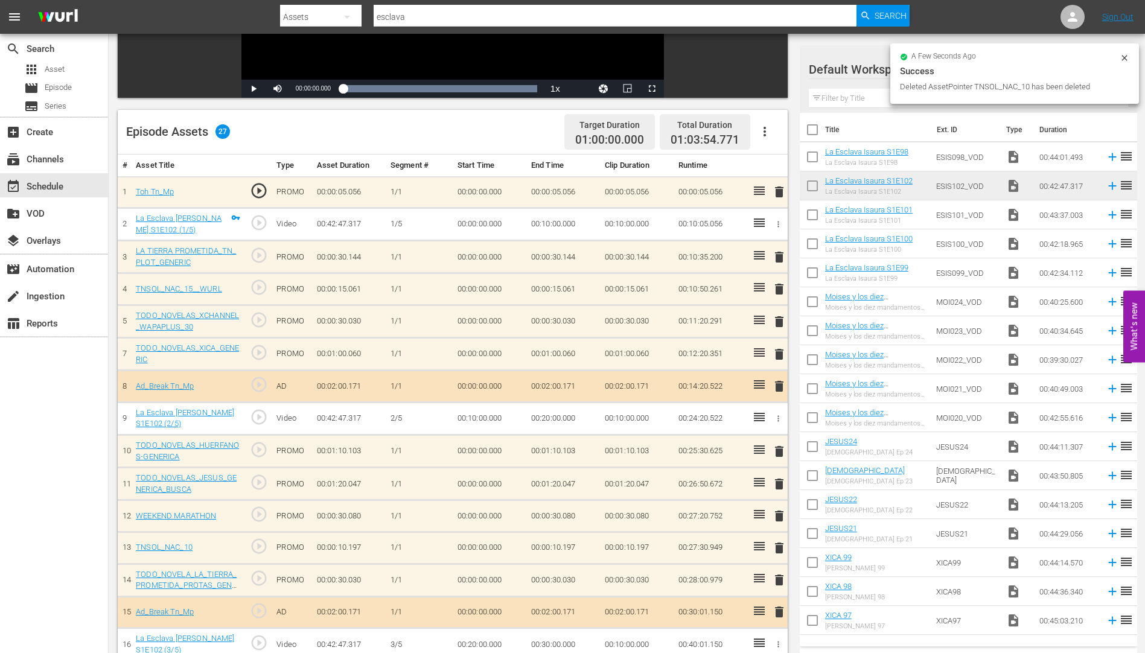
click at [778, 288] on span "delete" at bounding box center [779, 289] width 14 height 14
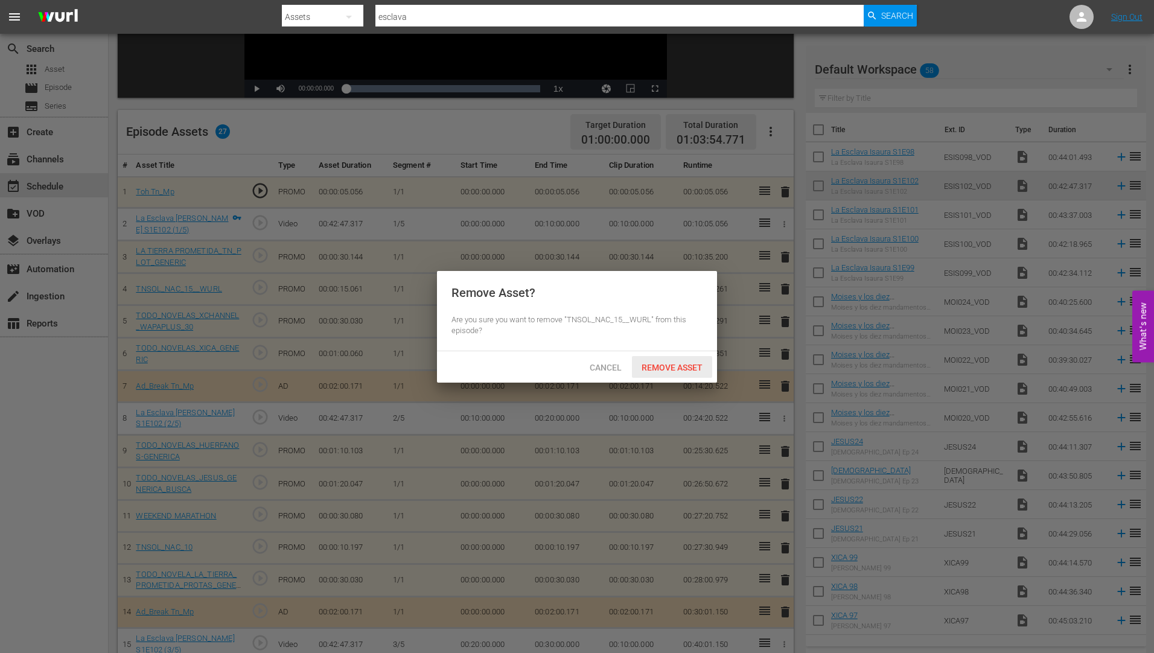
click at [684, 363] on span "Remove Asset" at bounding box center [672, 368] width 80 height 10
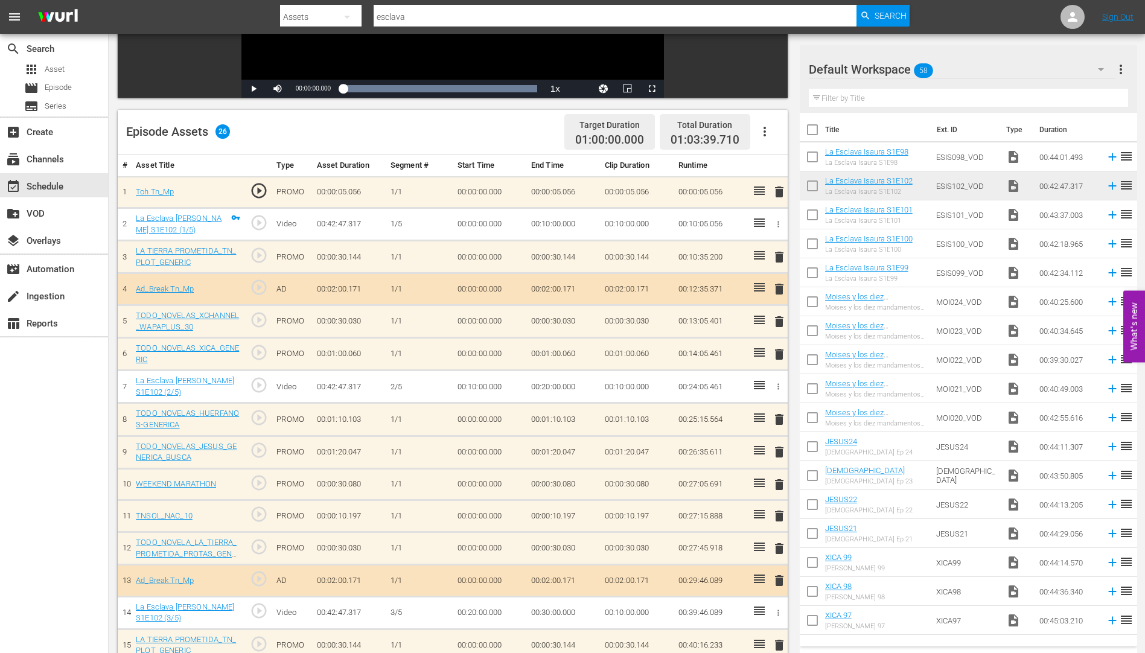
click at [781, 319] on span "delete" at bounding box center [779, 321] width 14 height 14
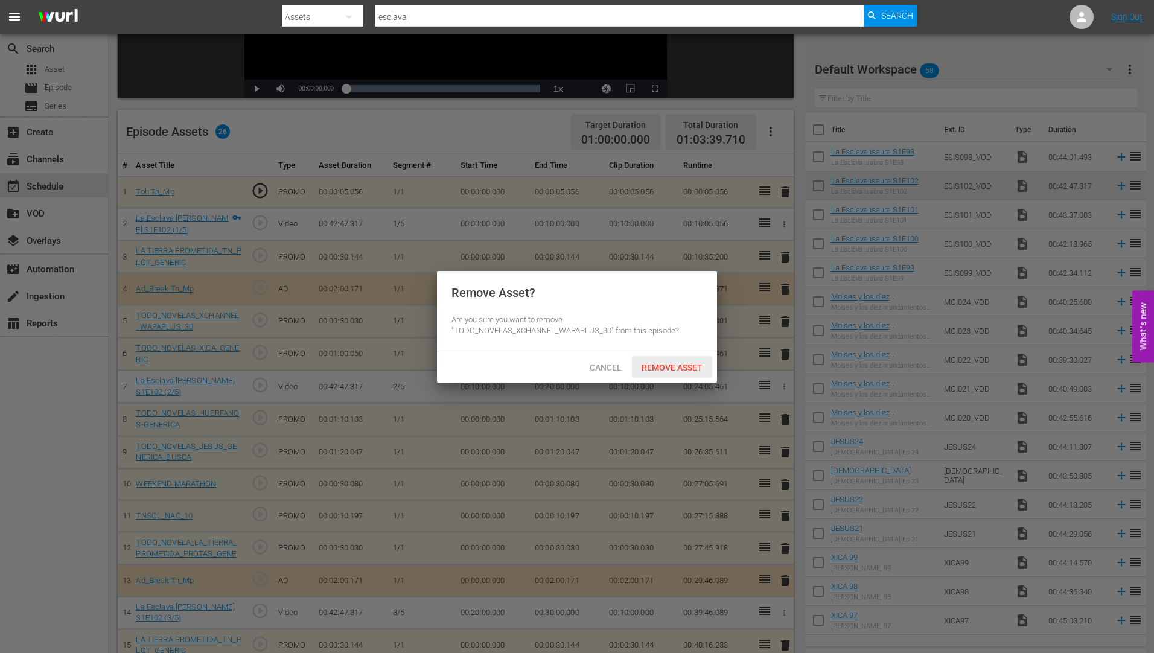
click at [672, 360] on div "Remove Asset" at bounding box center [672, 367] width 80 height 22
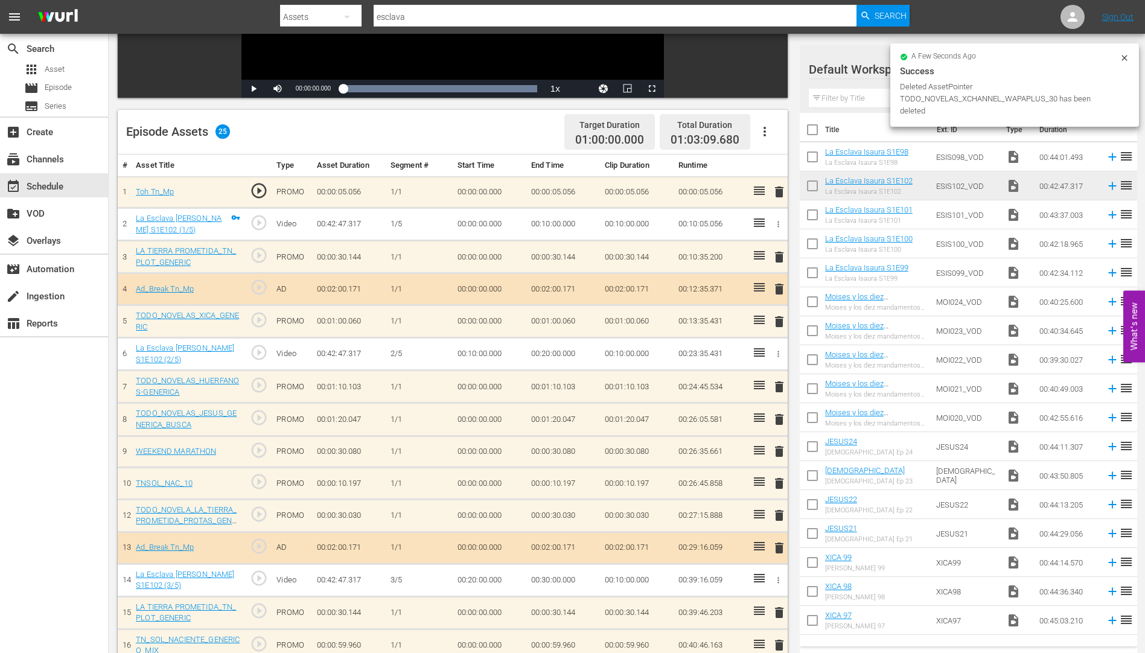
click at [777, 483] on span "delete" at bounding box center [779, 483] width 14 height 14
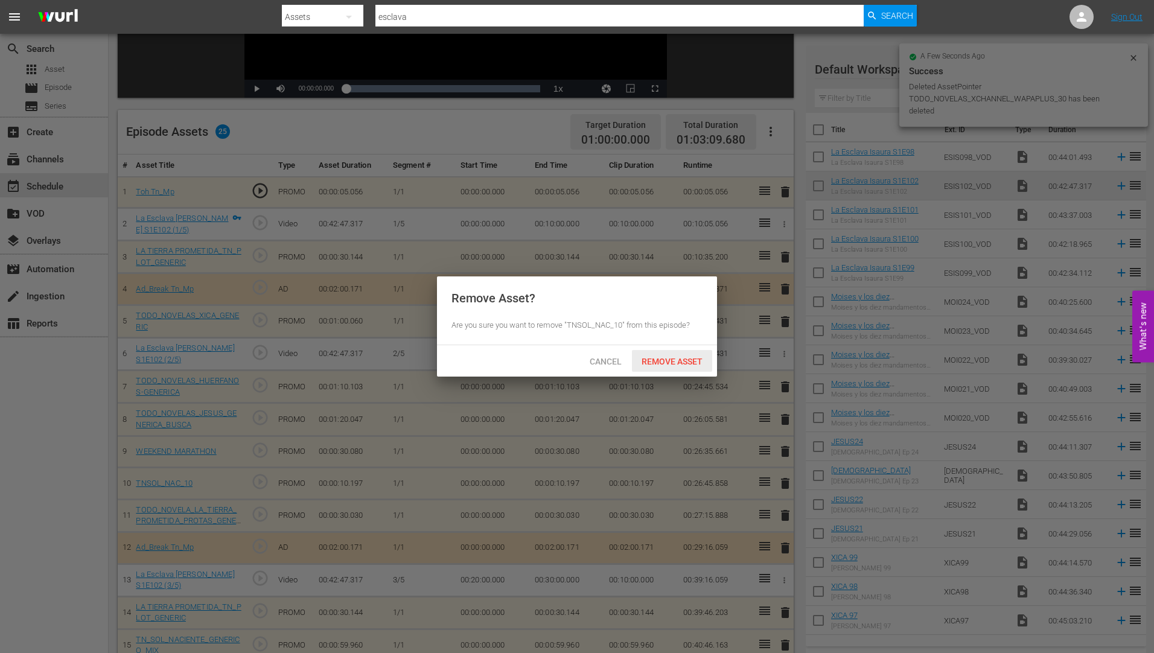
click at [689, 357] on span "Remove Asset" at bounding box center [672, 362] width 80 height 10
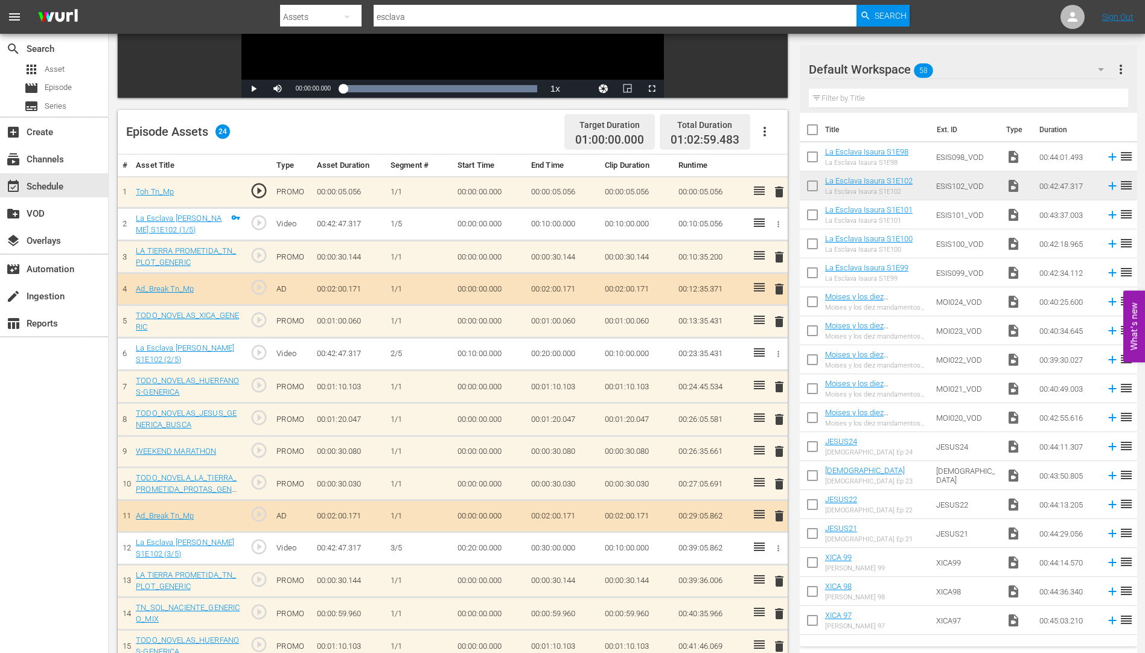
click at [780, 481] on span "delete" at bounding box center [779, 484] width 14 height 14
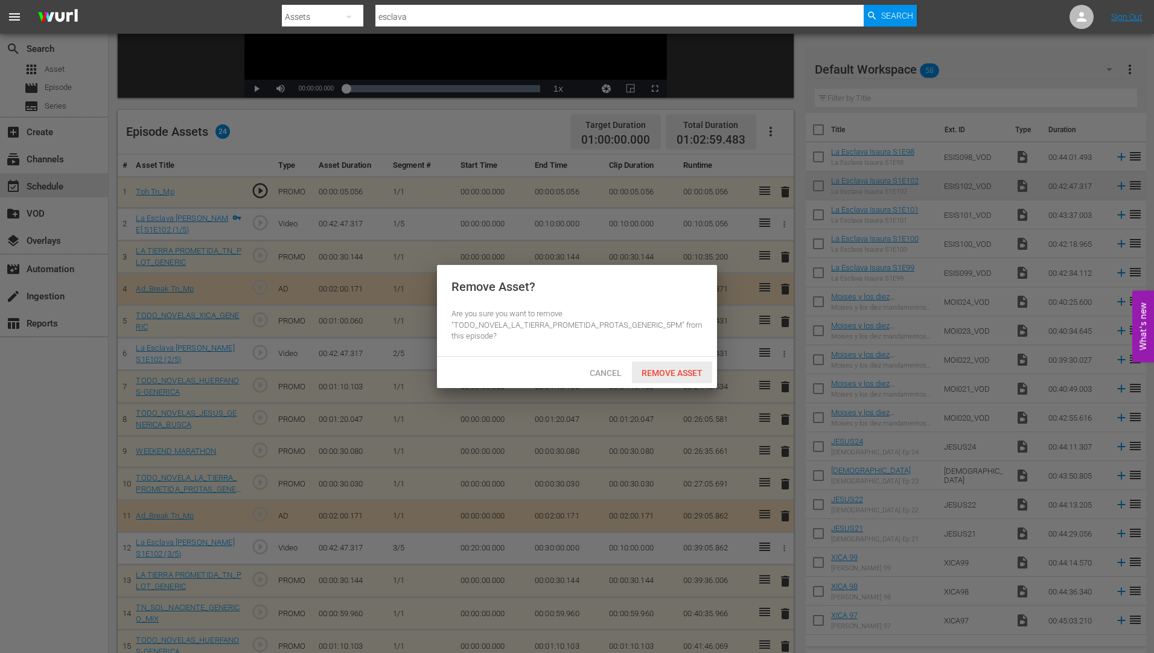
click at [686, 369] on span "Remove Asset" at bounding box center [672, 373] width 80 height 10
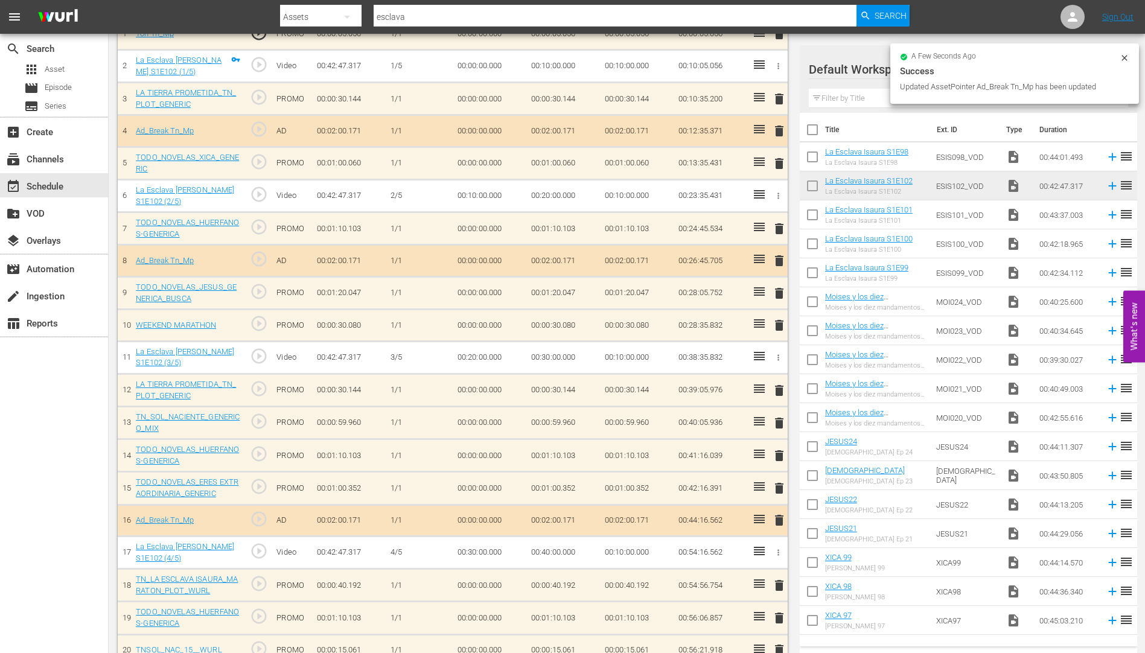
scroll to position [422, 0]
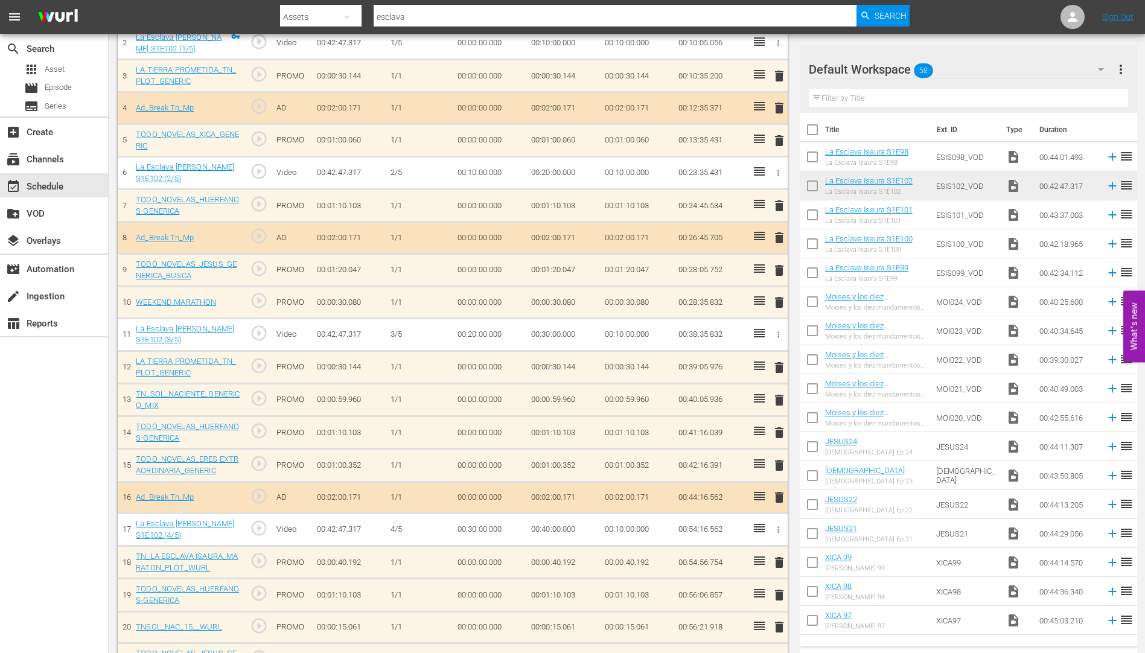
click at [778, 396] on span "delete" at bounding box center [779, 400] width 14 height 14
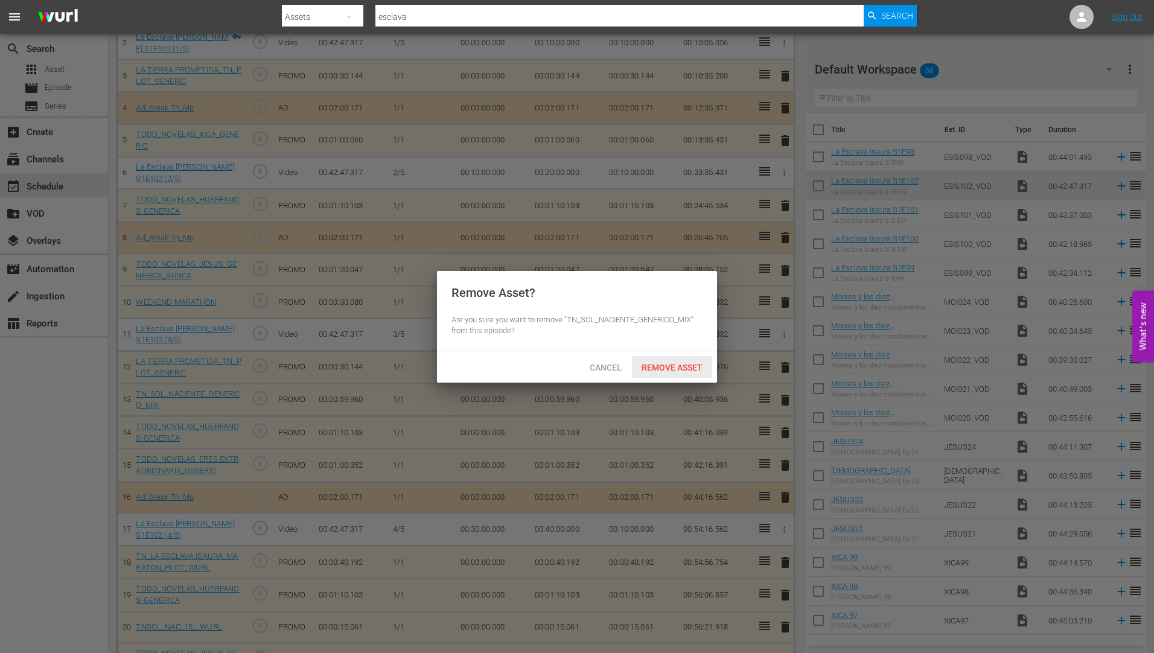
click at [679, 363] on span "Remove Asset" at bounding box center [672, 368] width 80 height 10
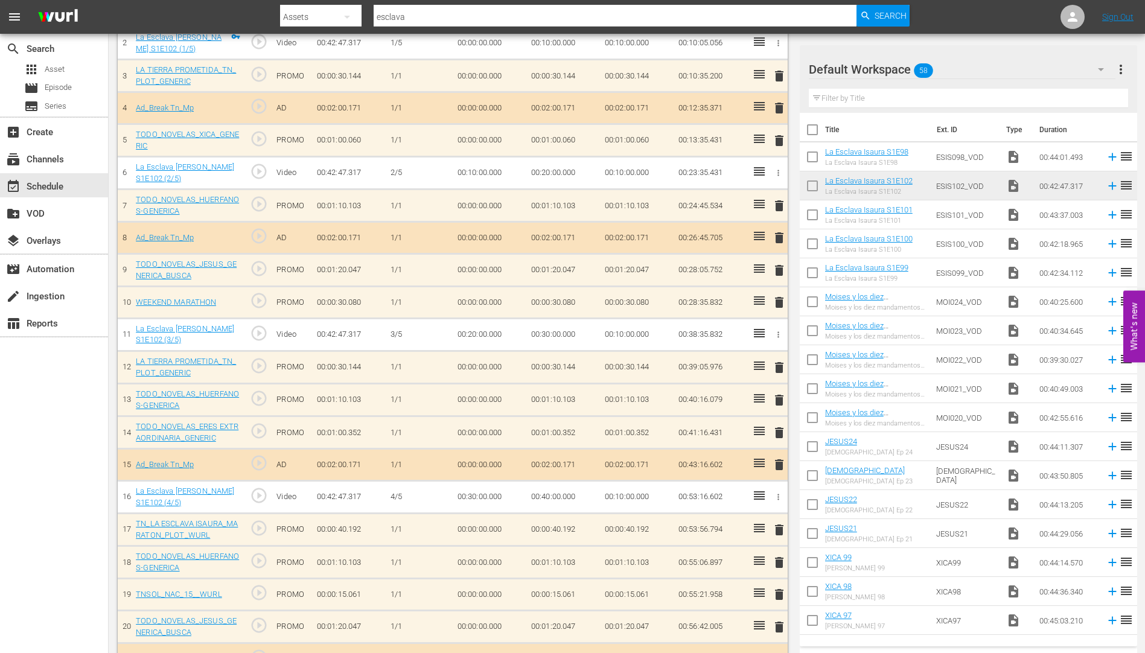
click at [777, 366] on span "delete" at bounding box center [779, 367] width 14 height 14
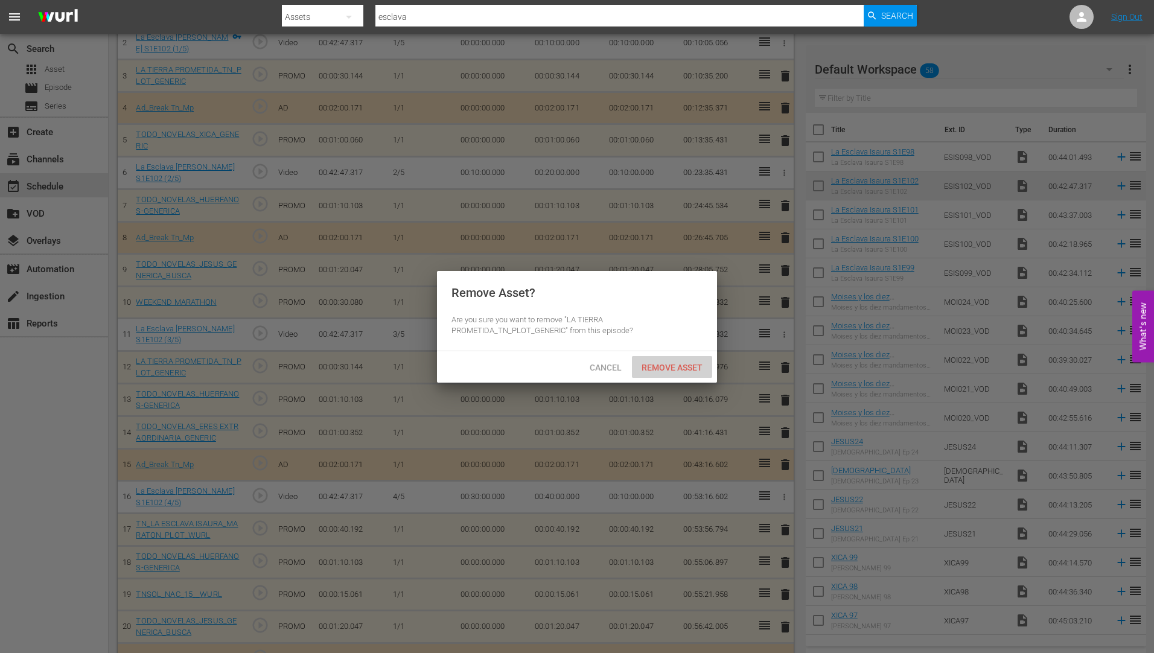
click at [679, 365] on span "Remove Asset" at bounding box center [672, 368] width 80 height 10
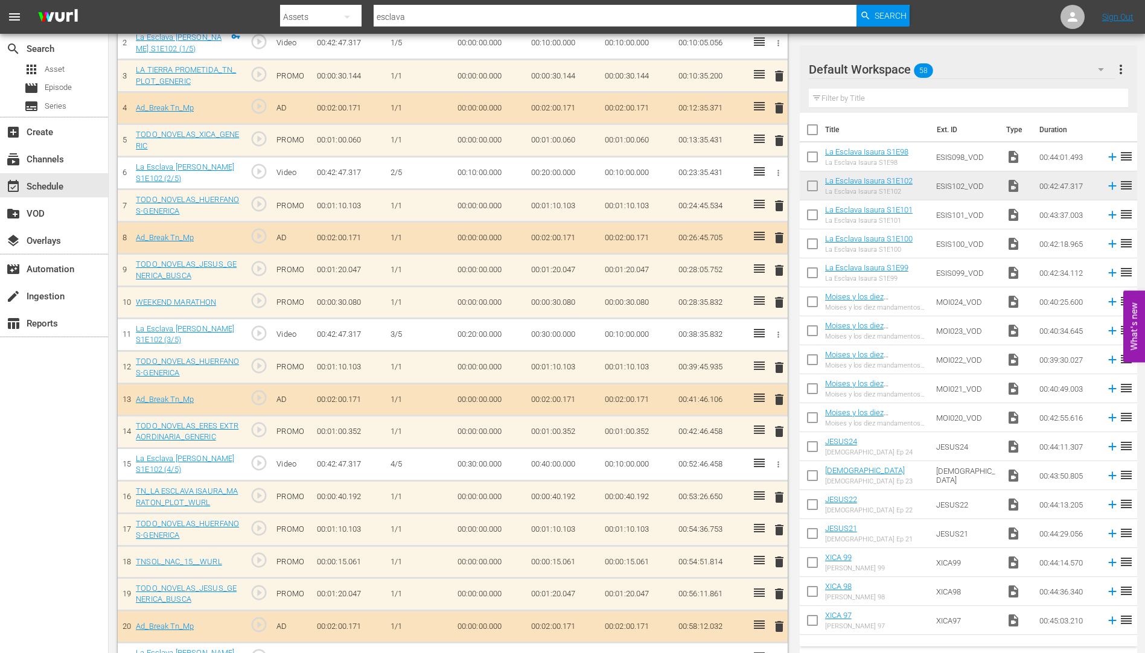
scroll to position [454, 0]
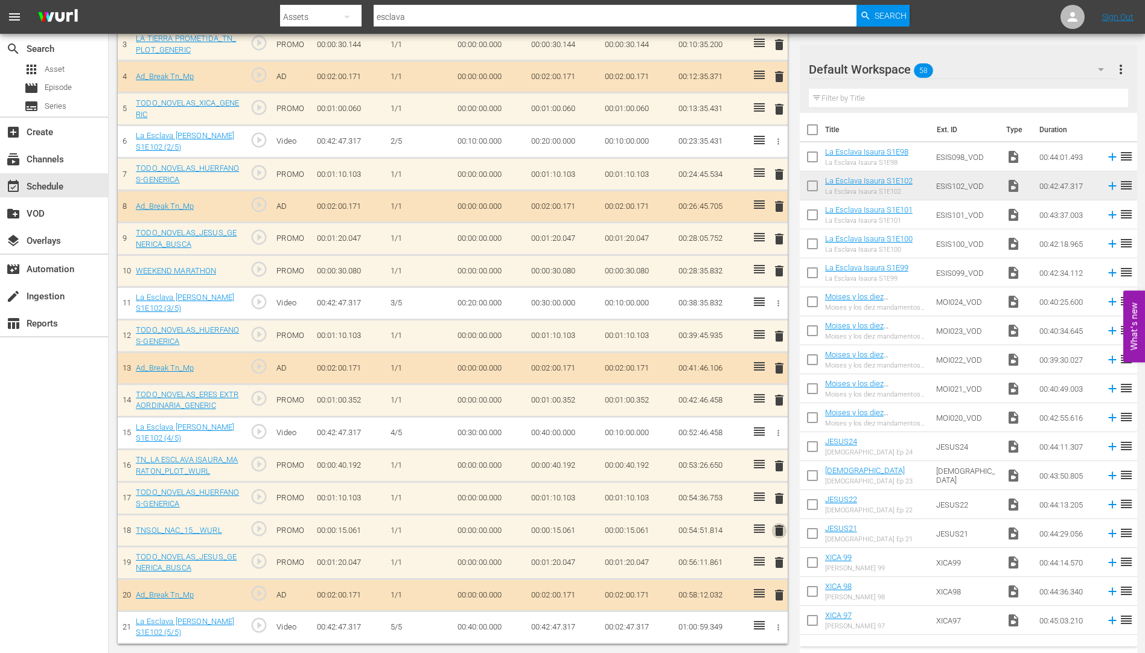
click at [775, 526] on span "delete" at bounding box center [779, 530] width 14 height 14
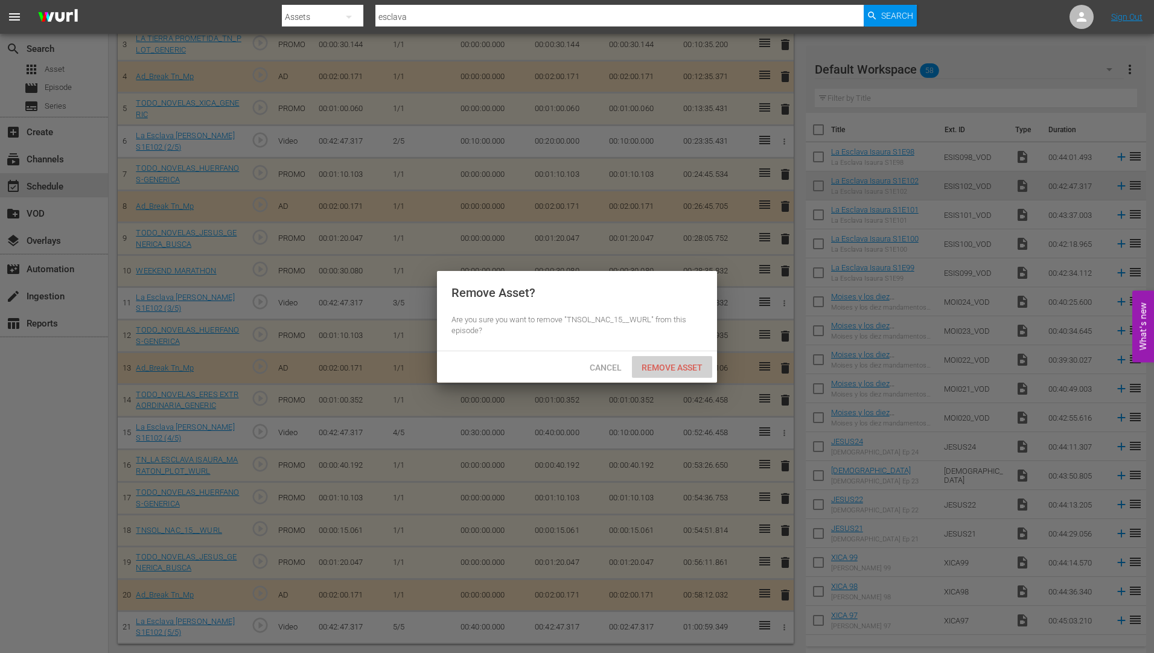
click at [670, 363] on span "Remove Asset" at bounding box center [672, 368] width 80 height 10
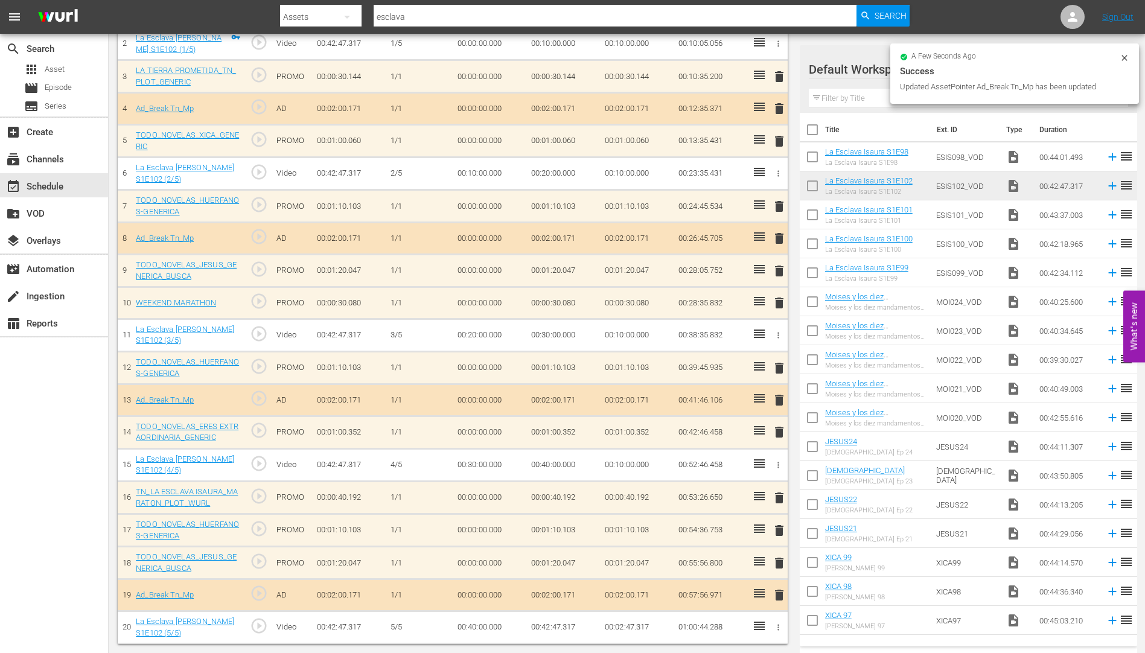
scroll to position [422, 0]
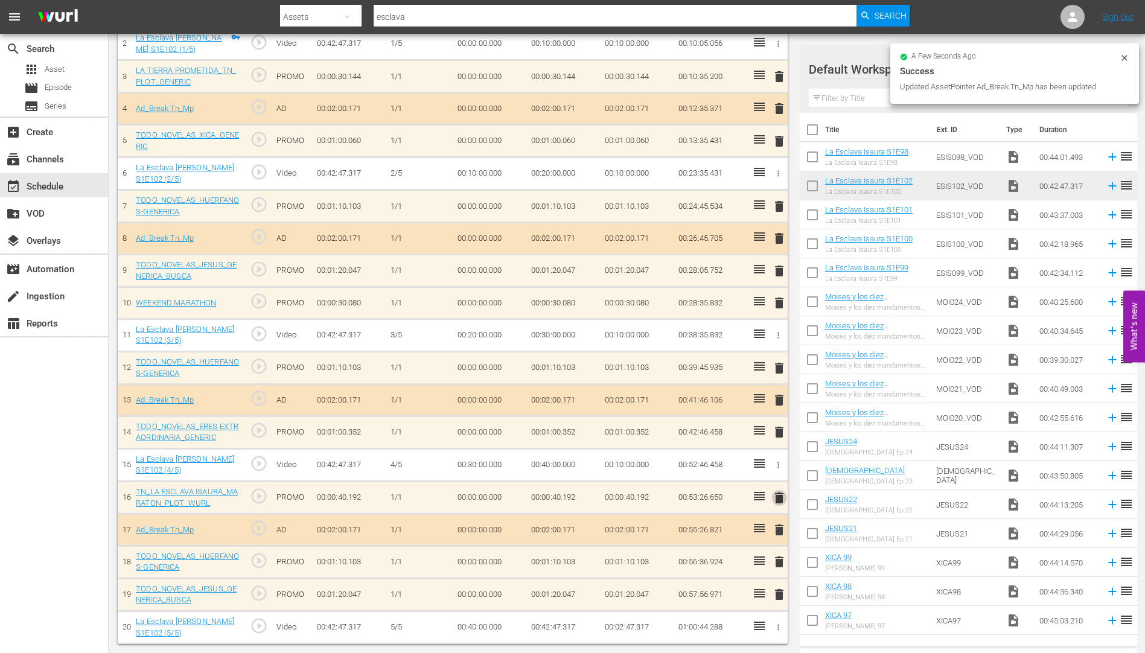
click at [779, 495] on span "delete" at bounding box center [779, 498] width 14 height 14
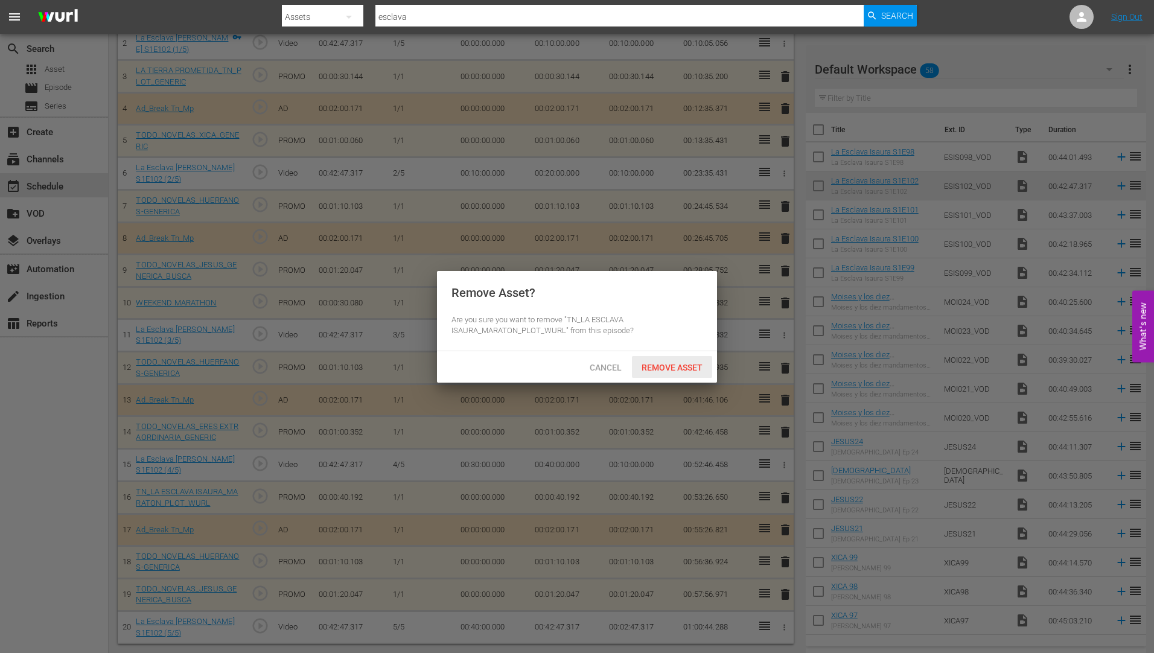
click at [676, 369] on span "Remove Asset" at bounding box center [672, 368] width 80 height 10
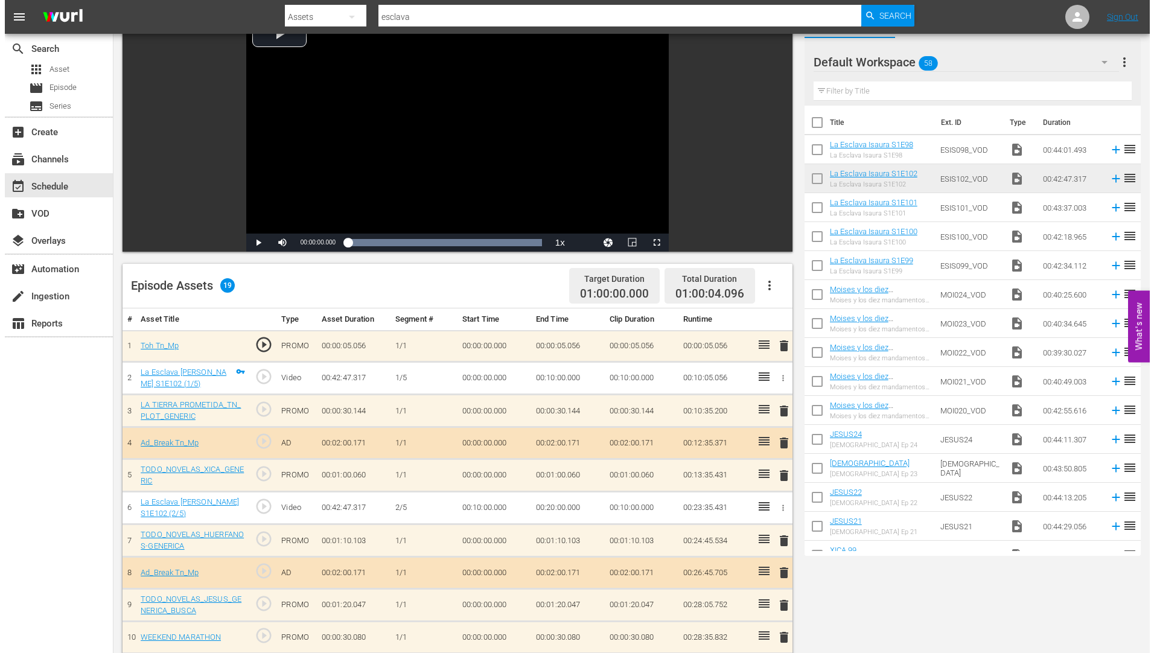
scroll to position [0, 0]
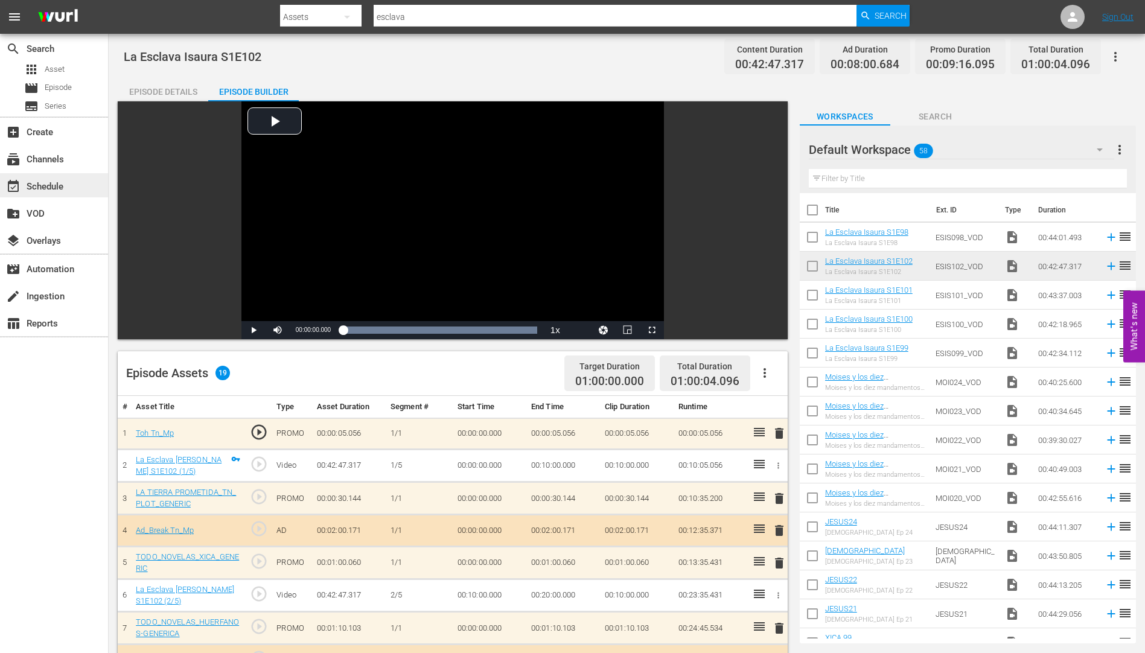
click at [48, 186] on div "event_available Schedule" at bounding box center [34, 184] width 68 height 11
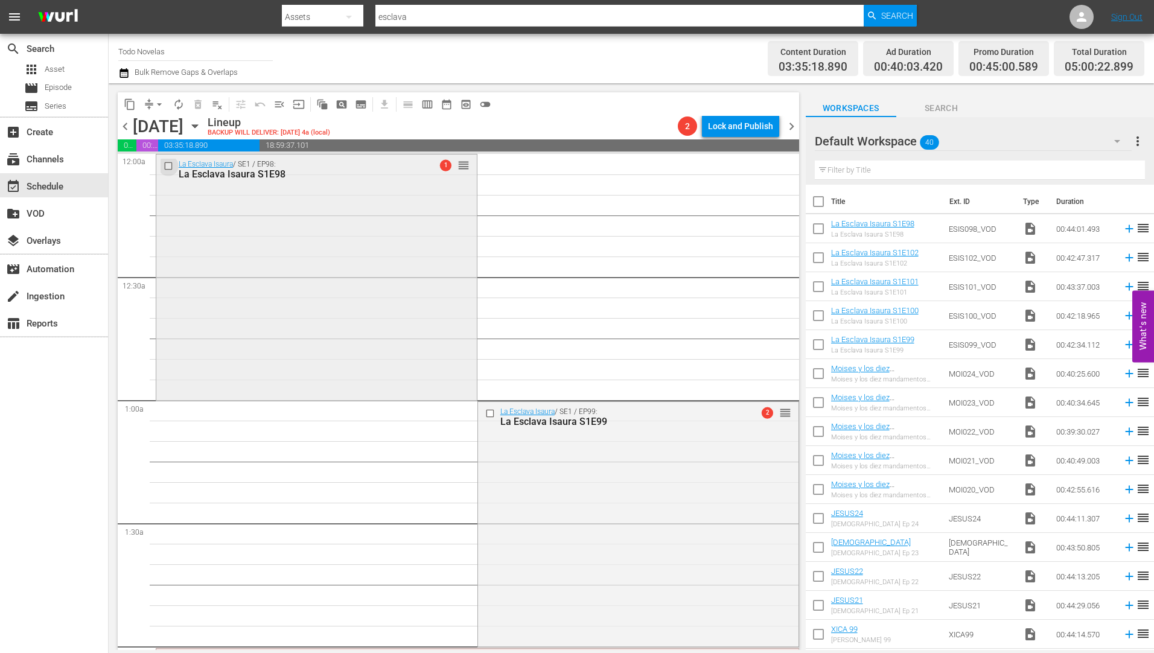
click at [168, 162] on input "checkbox" at bounding box center [170, 166] width 13 height 10
click at [487, 413] on input "checkbox" at bounding box center [491, 414] width 13 height 10
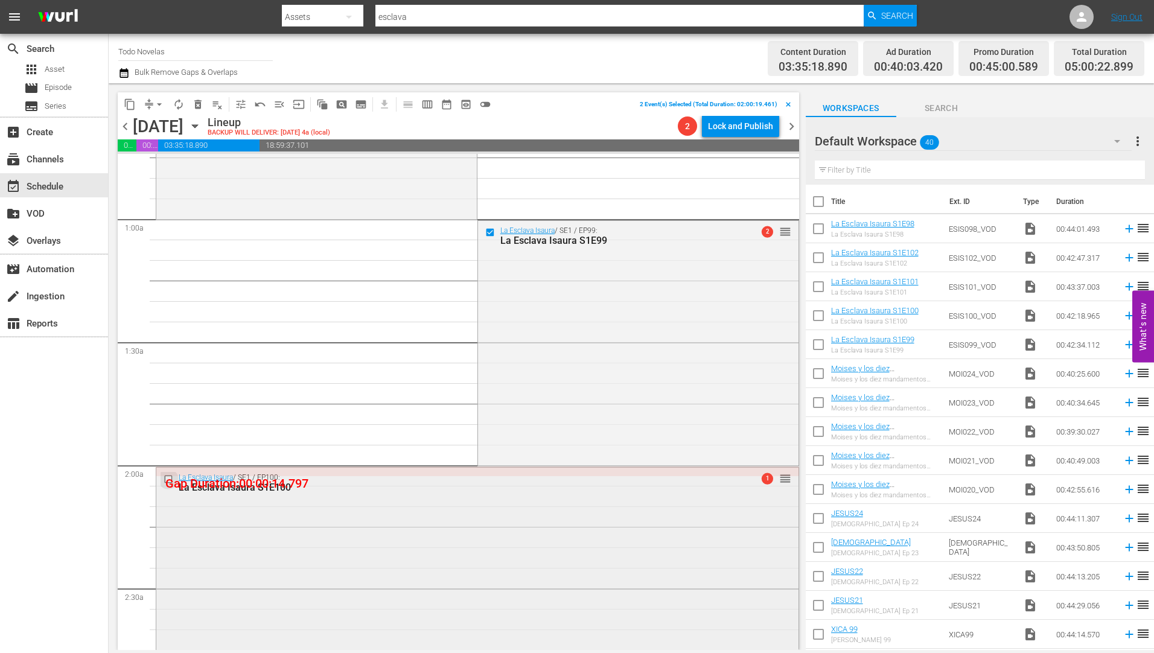
click at [165, 476] on input "checkbox" at bounding box center [170, 479] width 13 height 10
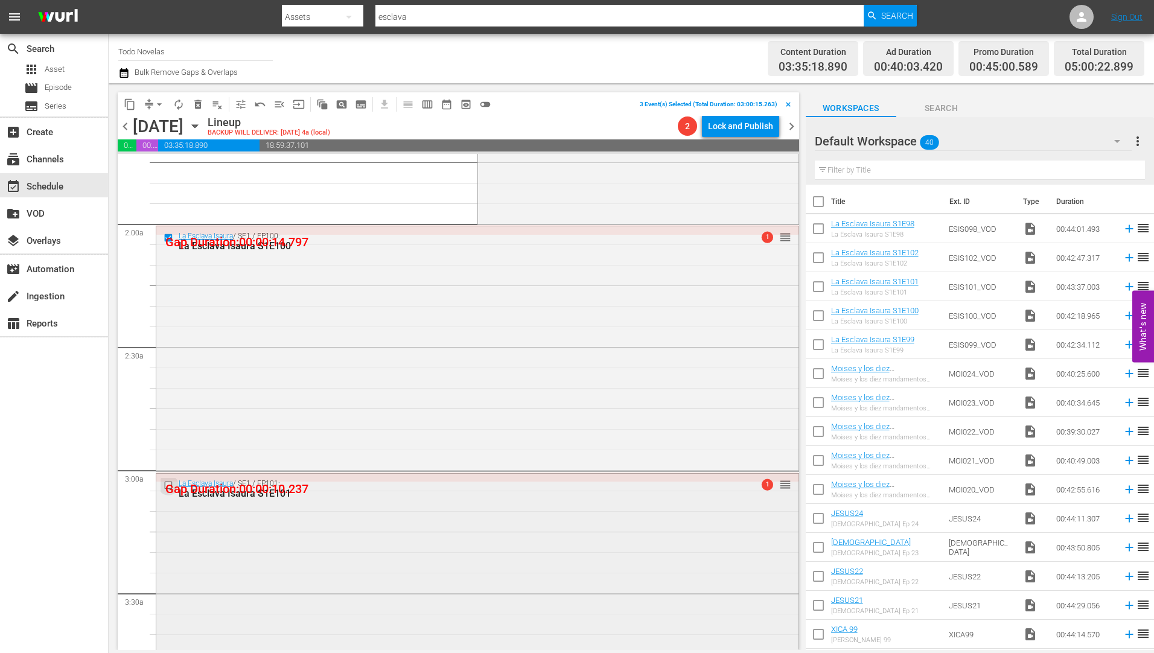
click at [168, 488] on input "checkbox" at bounding box center [170, 485] width 13 height 10
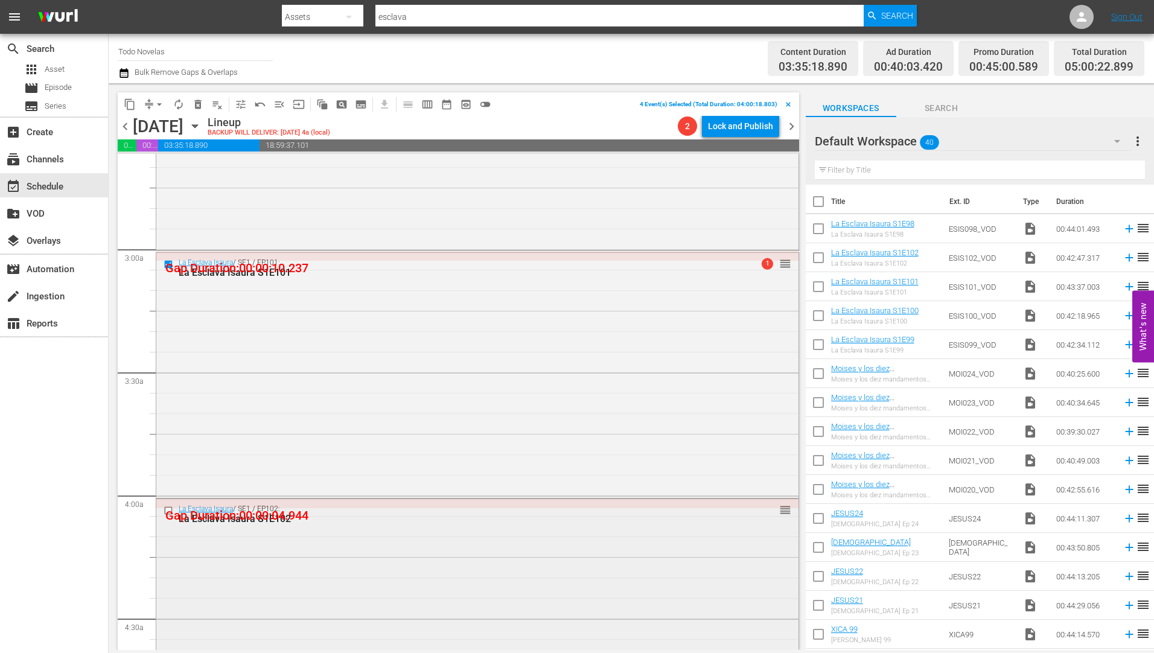
scroll to position [664, 0]
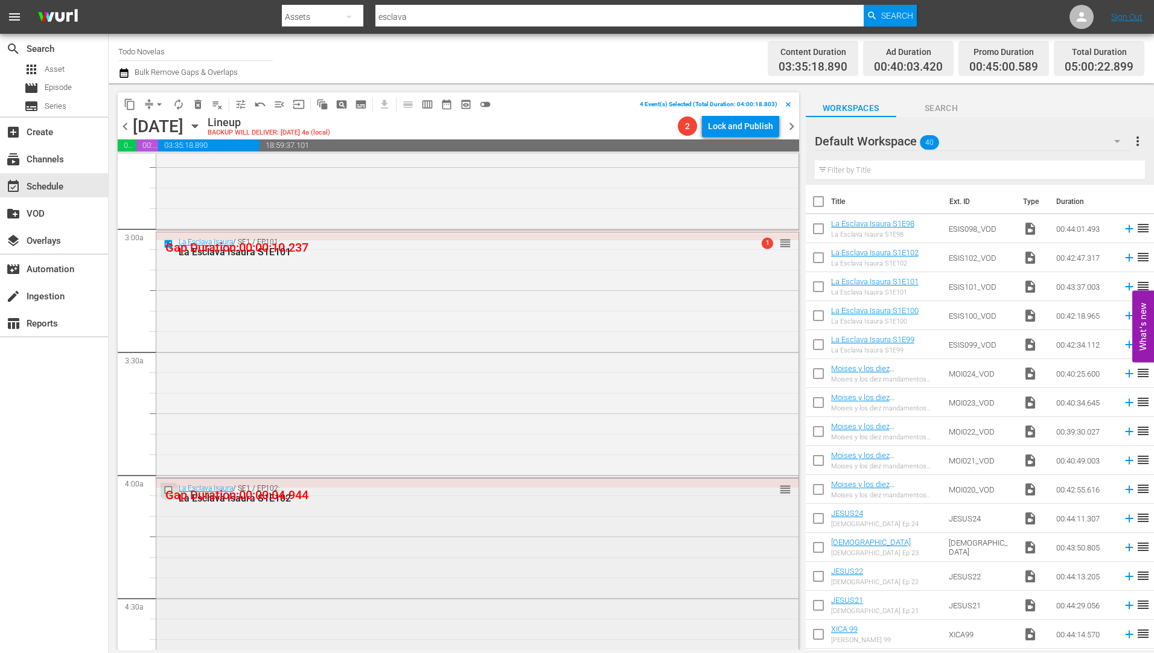
click at [168, 489] on input "checkbox" at bounding box center [170, 490] width 13 height 10
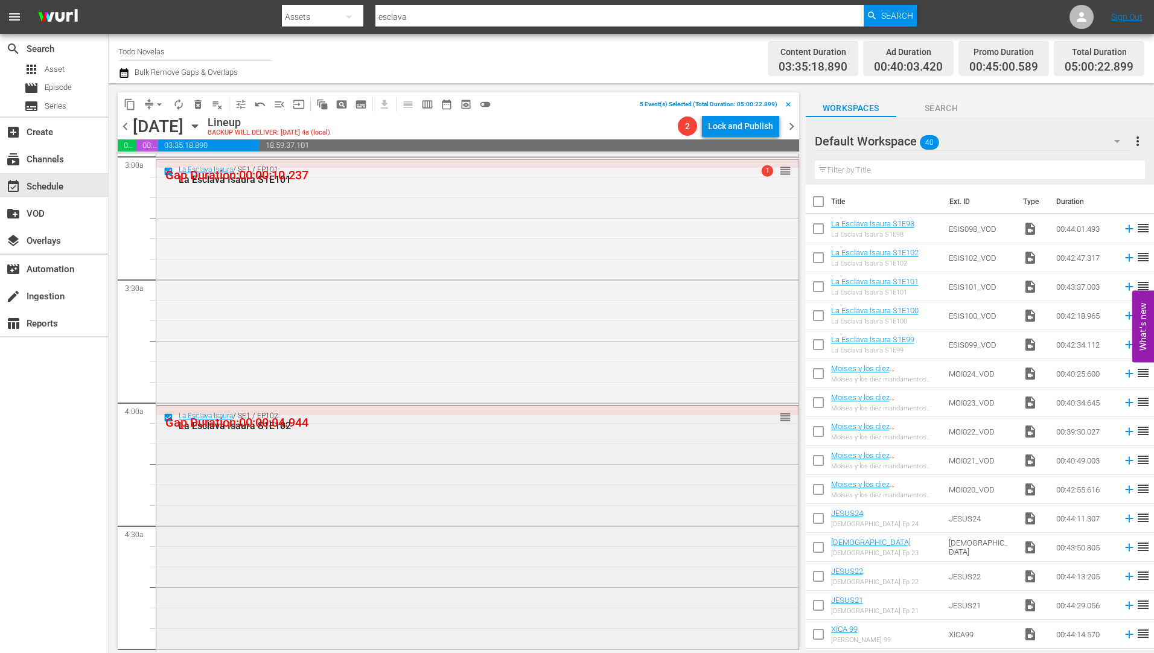
scroll to position [905, 0]
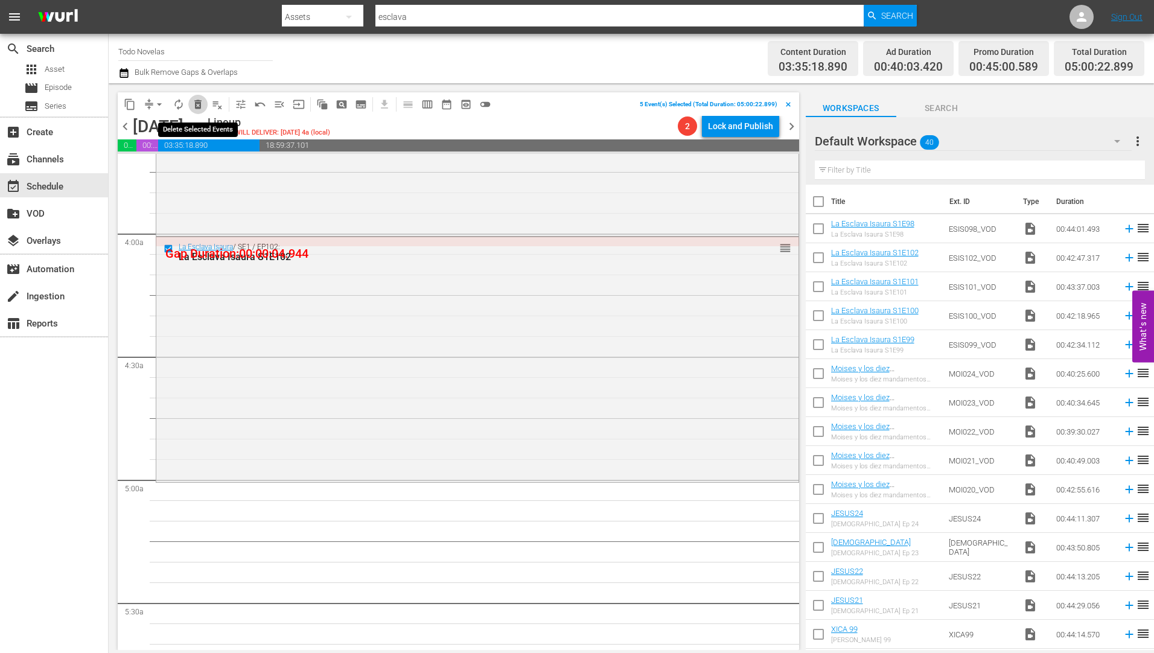
click at [198, 103] on span "delete_forever_outlined" at bounding box center [198, 104] width 12 height 12
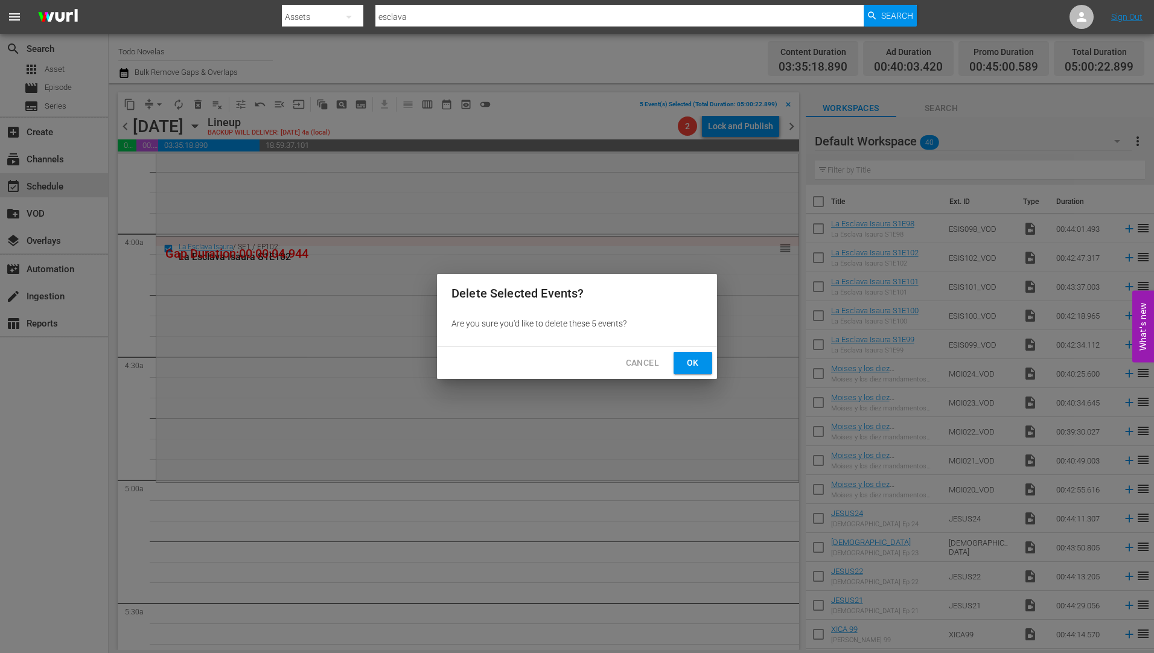
click at [690, 357] on span "Ok" at bounding box center [692, 362] width 19 height 15
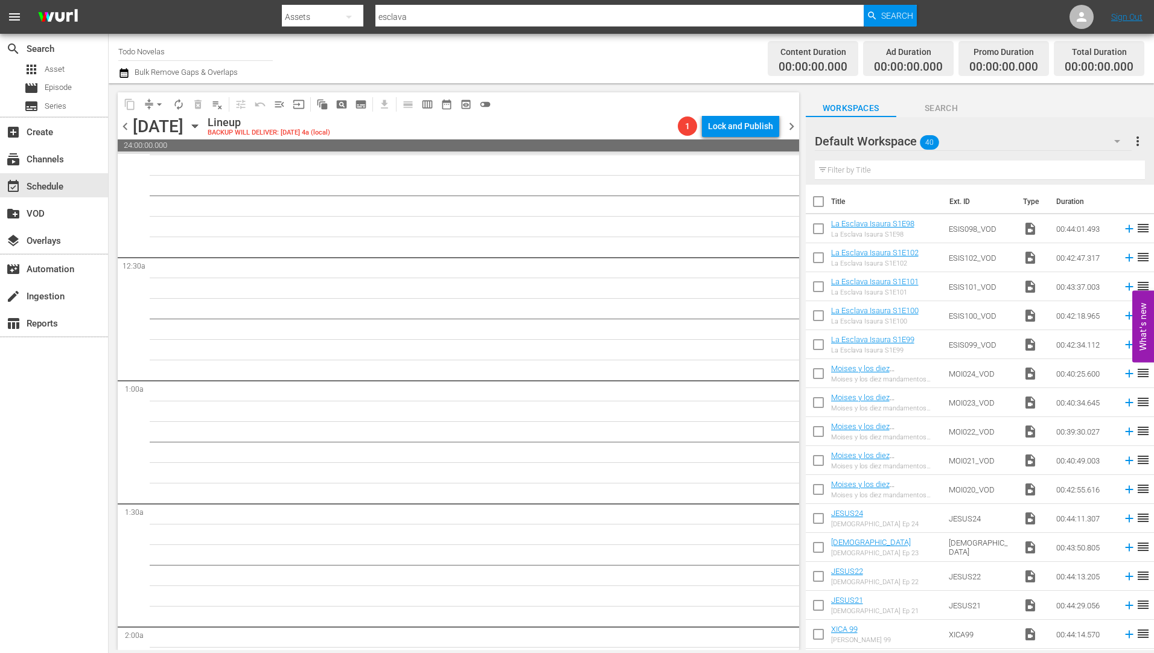
scroll to position [0, 0]
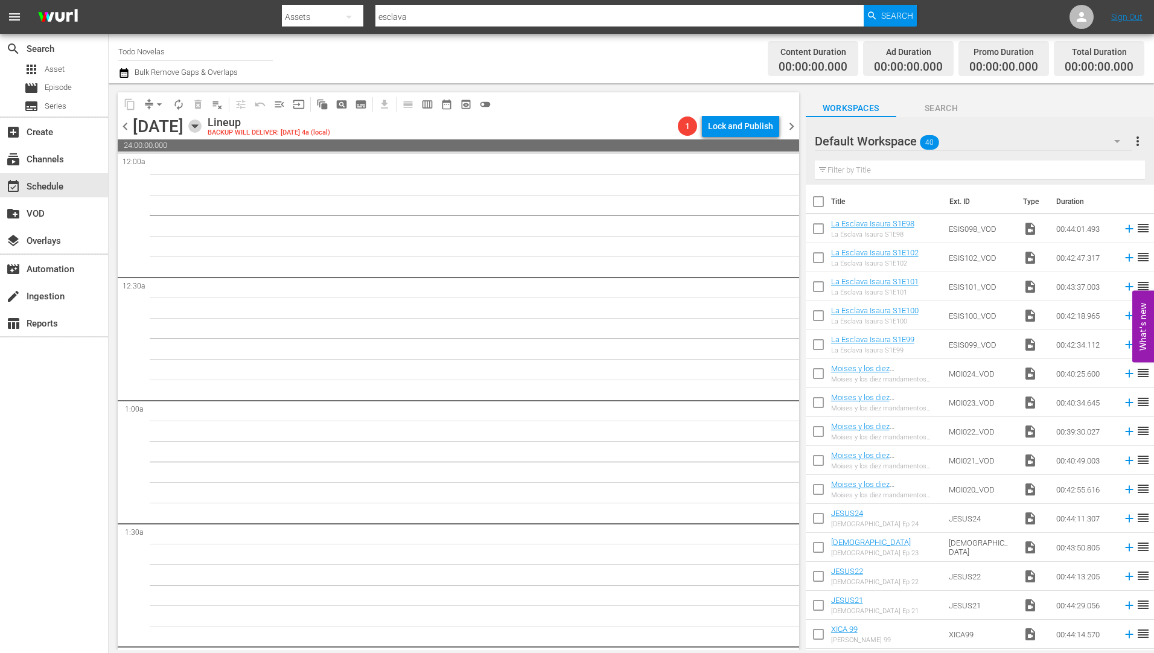
click at [197, 126] on icon "button" at bounding box center [194, 126] width 5 height 3
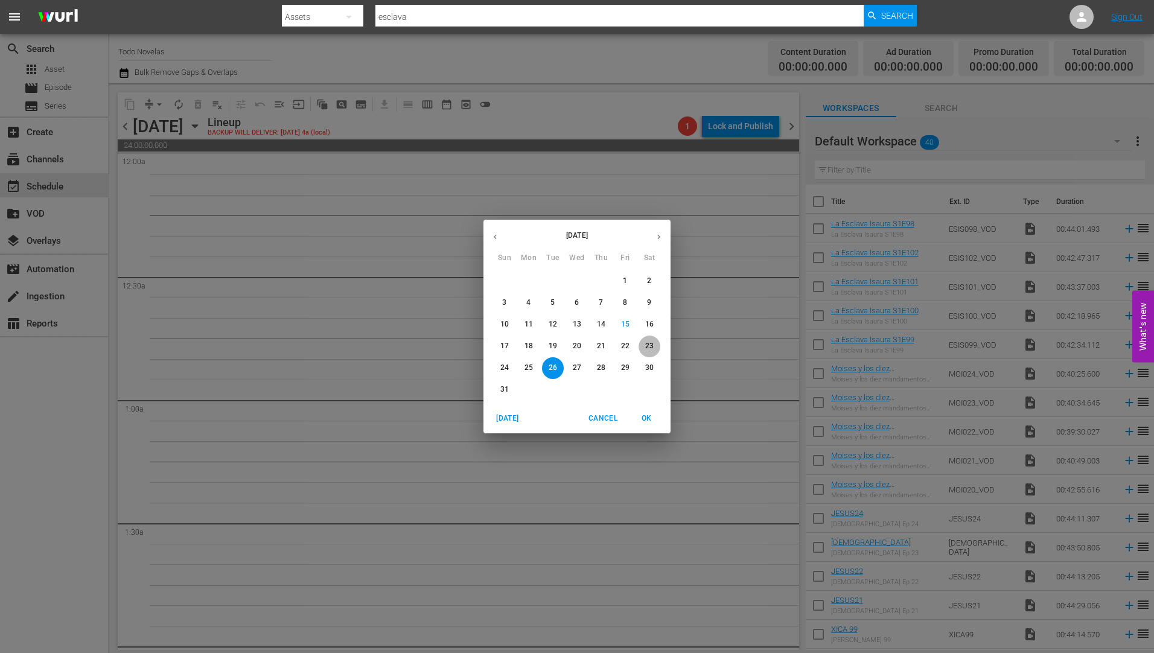
click at [651, 346] on p "23" at bounding box center [649, 346] width 8 height 10
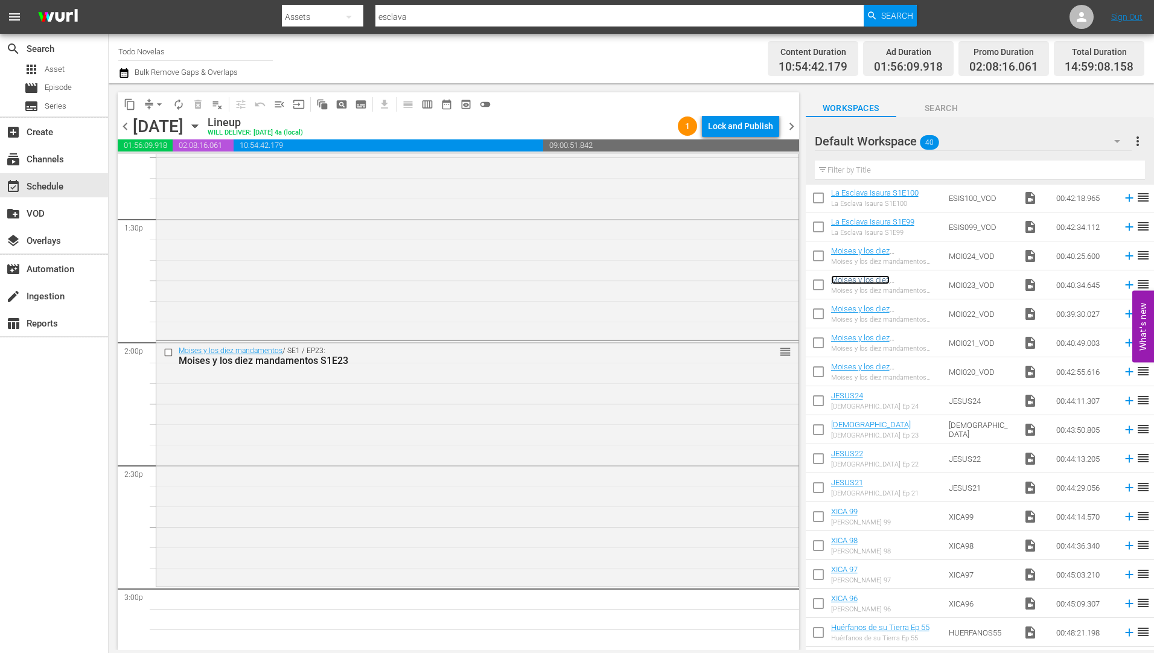
scroll to position [3440, 0]
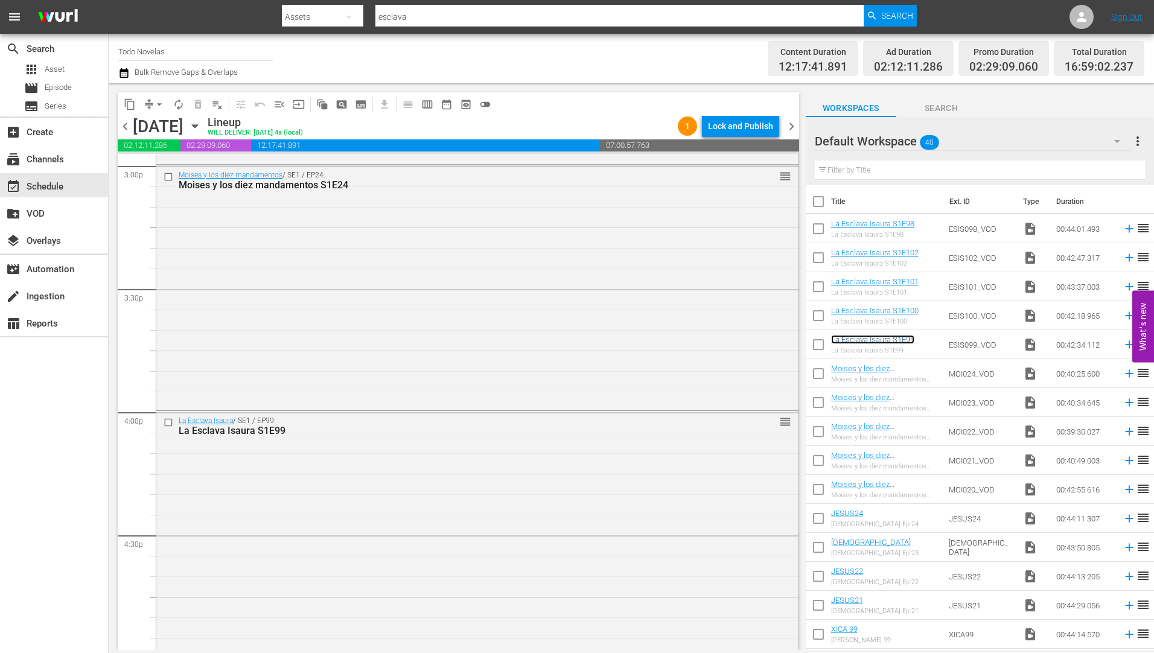
scroll to position [3862, 0]
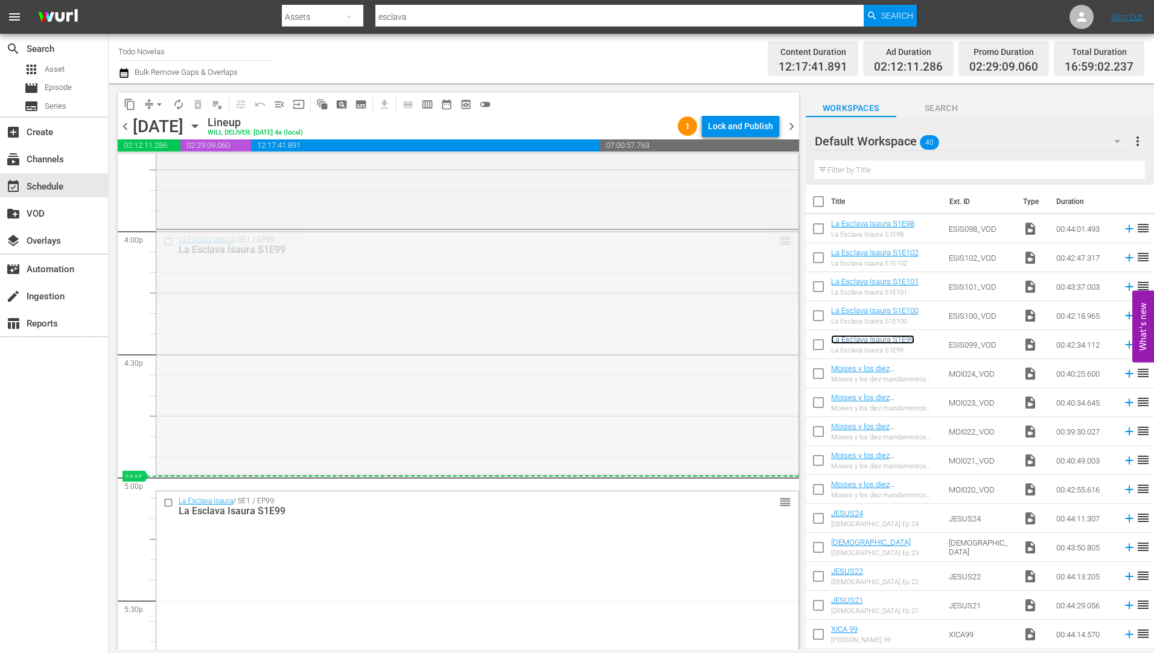
drag, startPoint x: 776, startPoint y: 240, endPoint x: 768, endPoint y: 480, distance: 240.3
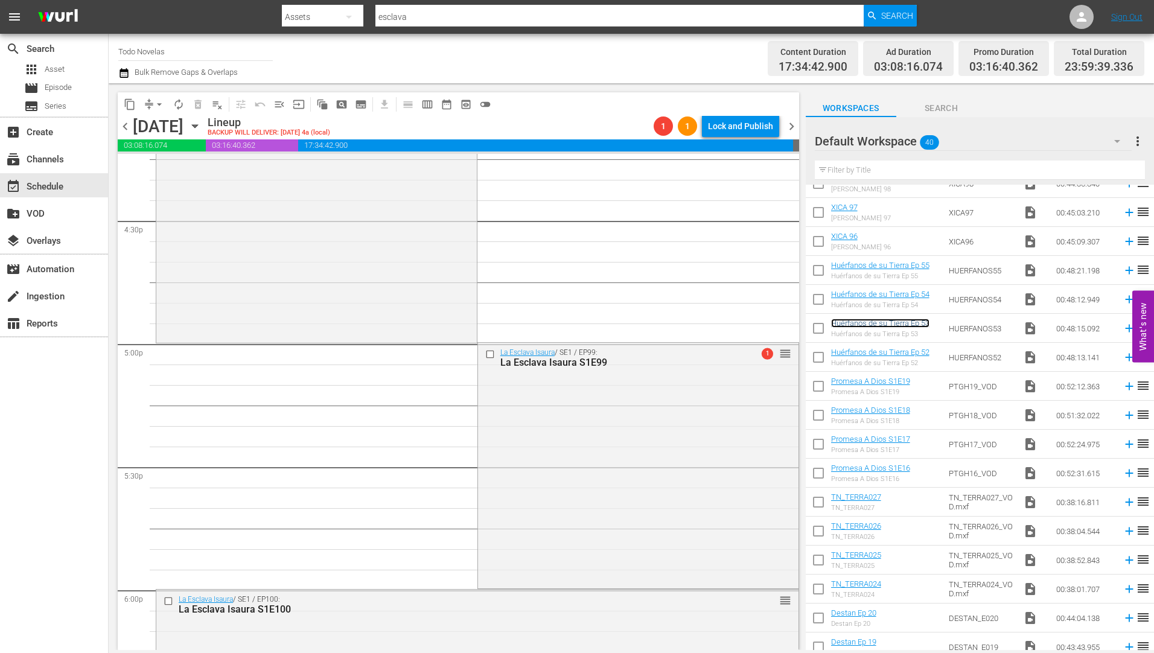
scroll to position [3784, 0]
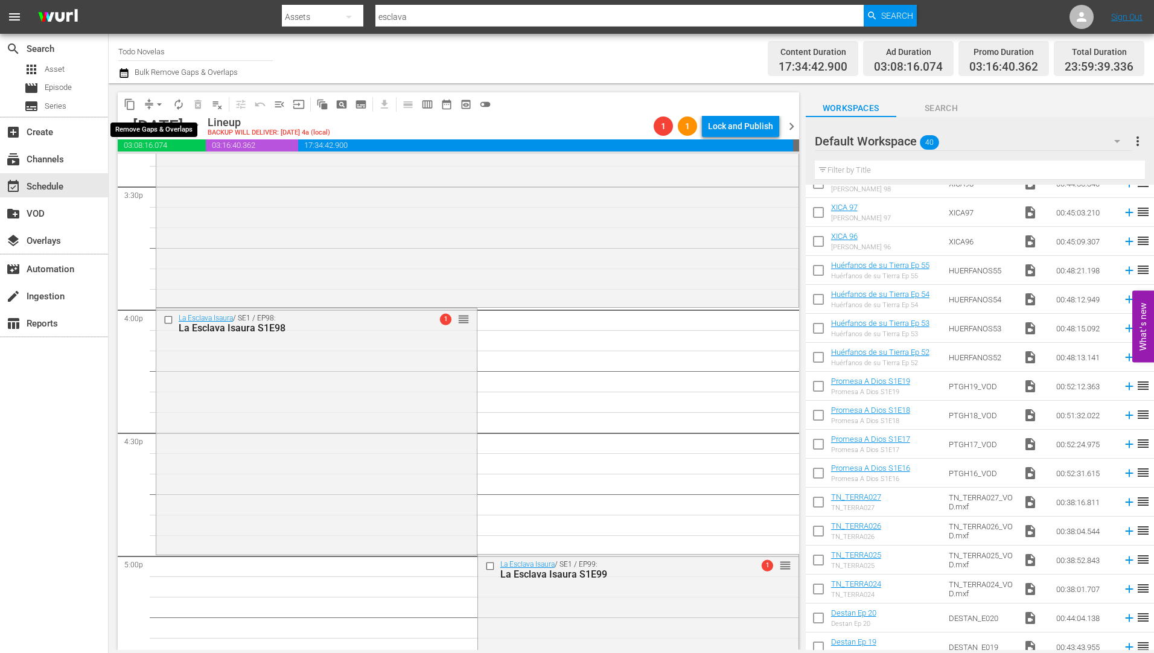
click at [160, 101] on span "arrow_drop_down" at bounding box center [159, 104] width 12 height 12
click at [156, 127] on li "Align to Midnight" at bounding box center [160, 129] width 127 height 20
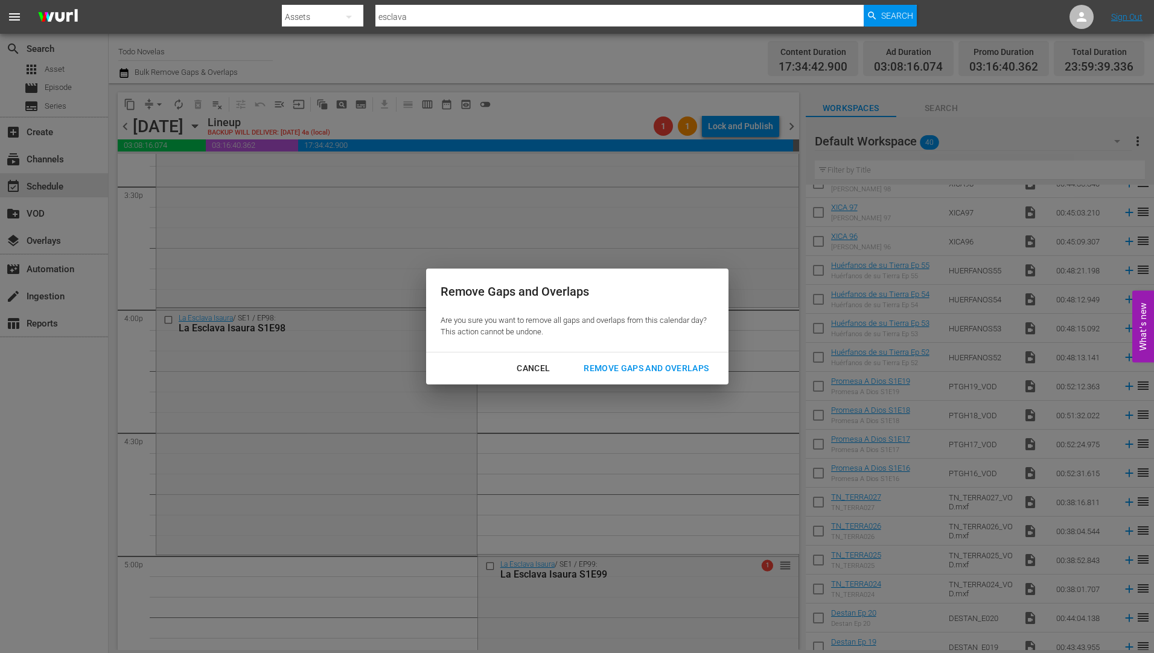
click at [636, 365] on div "Remove Gaps and Overlaps" at bounding box center [646, 368] width 144 height 15
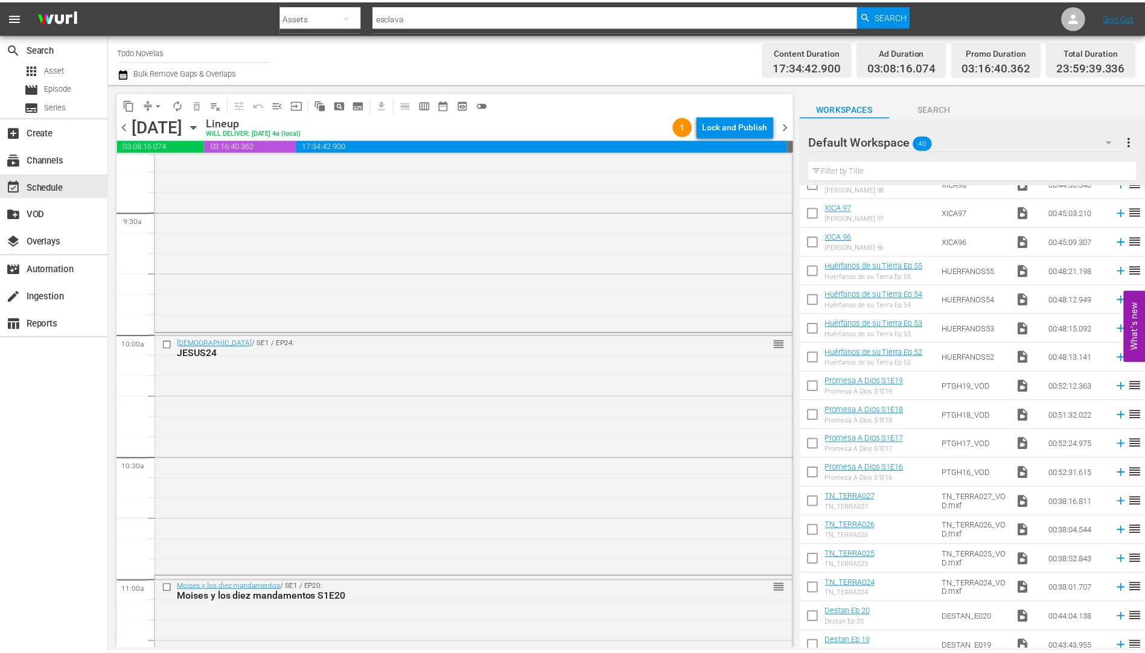
scroll to position [2414, 0]
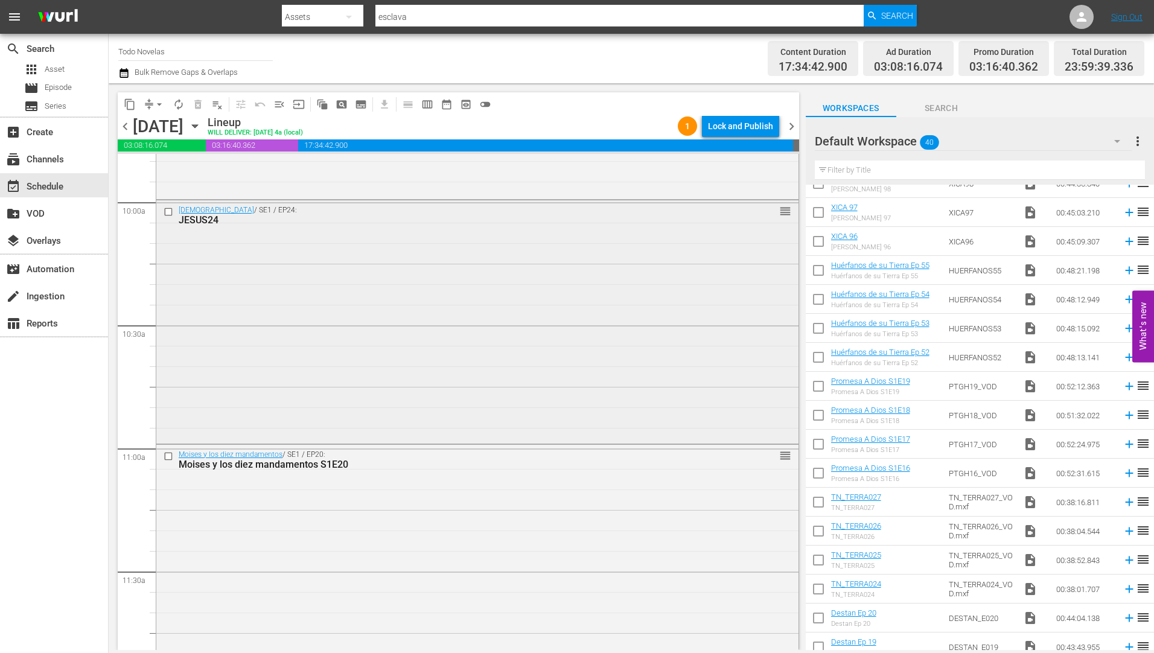
click at [206, 220] on div "JESUS24" at bounding box center [455, 219] width 552 height 11
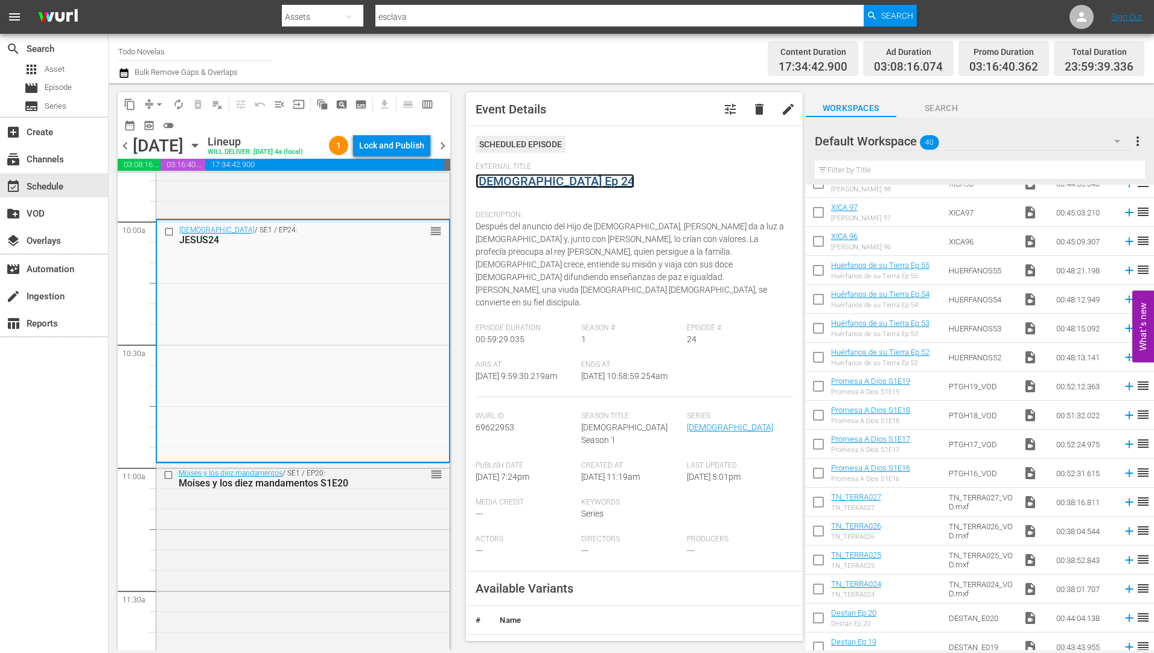
click at [509, 182] on link "[DEMOGRAPHIC_DATA] Ep 24" at bounding box center [555, 181] width 159 height 14
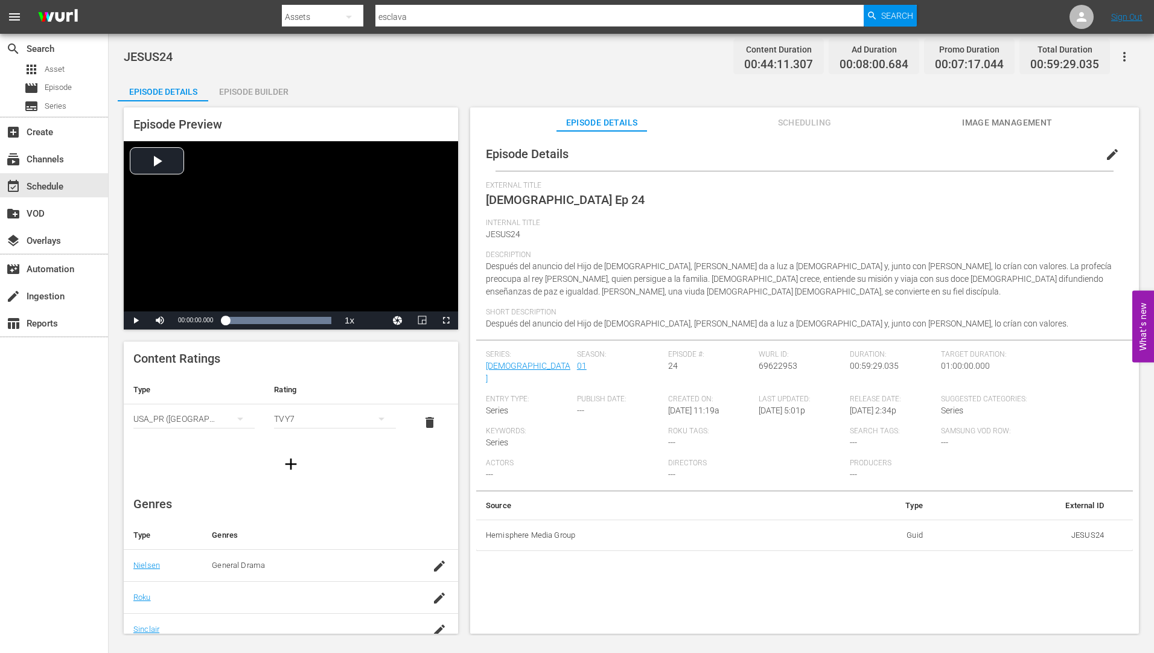
click at [275, 85] on div "Episode Builder" at bounding box center [253, 91] width 91 height 29
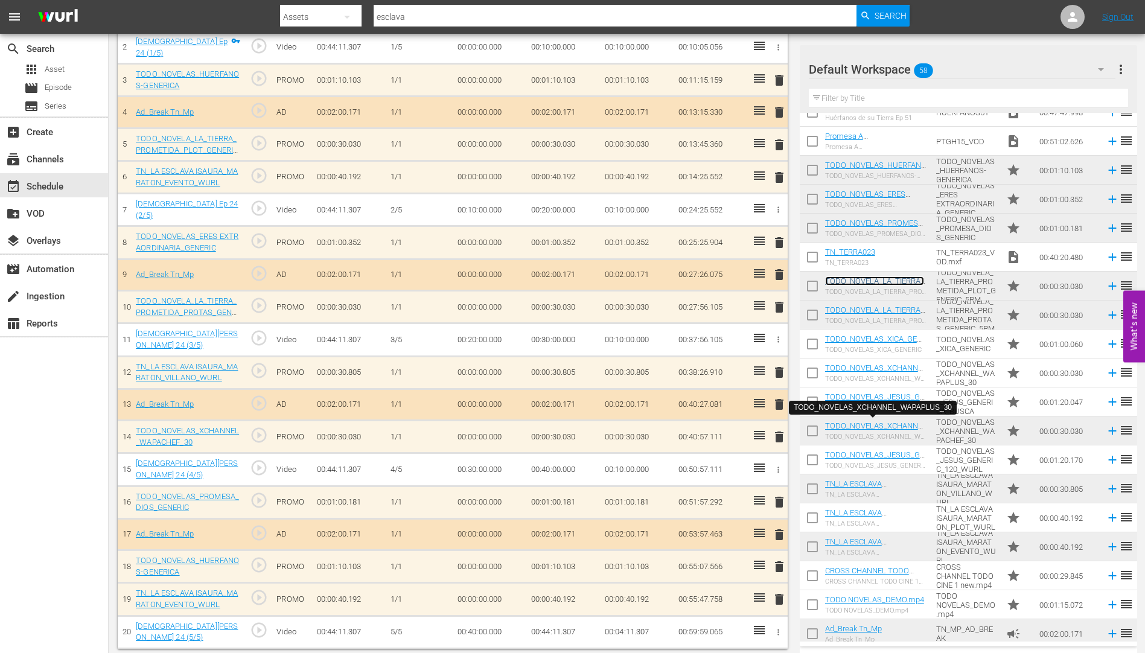
scroll to position [1181, 0]
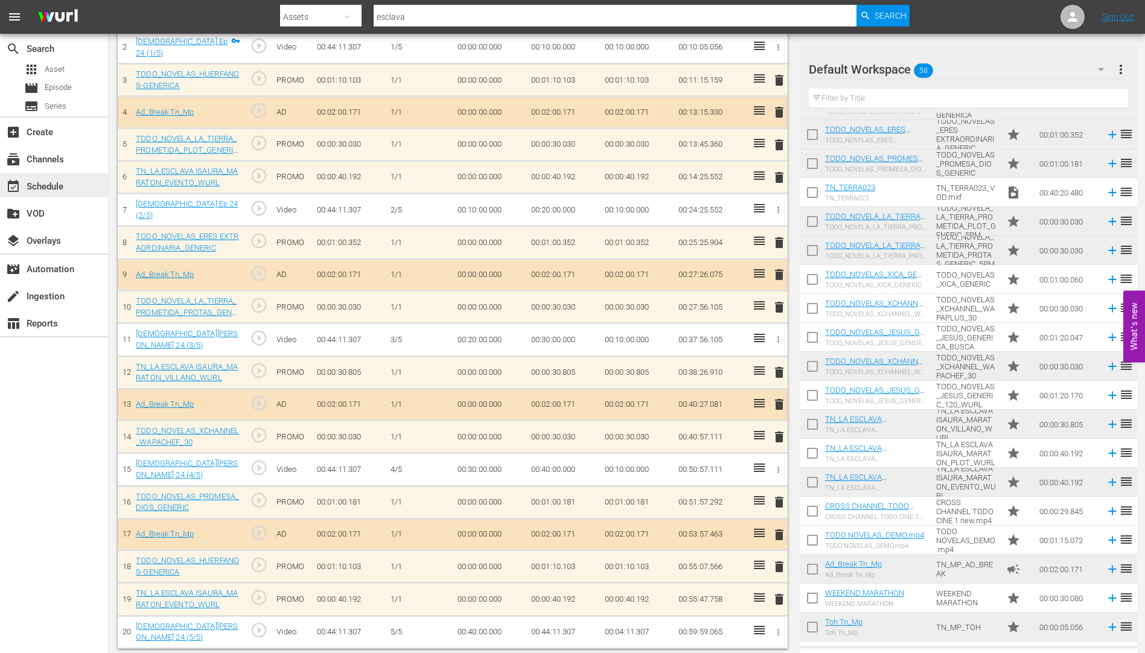
click at [59, 184] on div "event_available Schedule" at bounding box center [34, 184] width 68 height 11
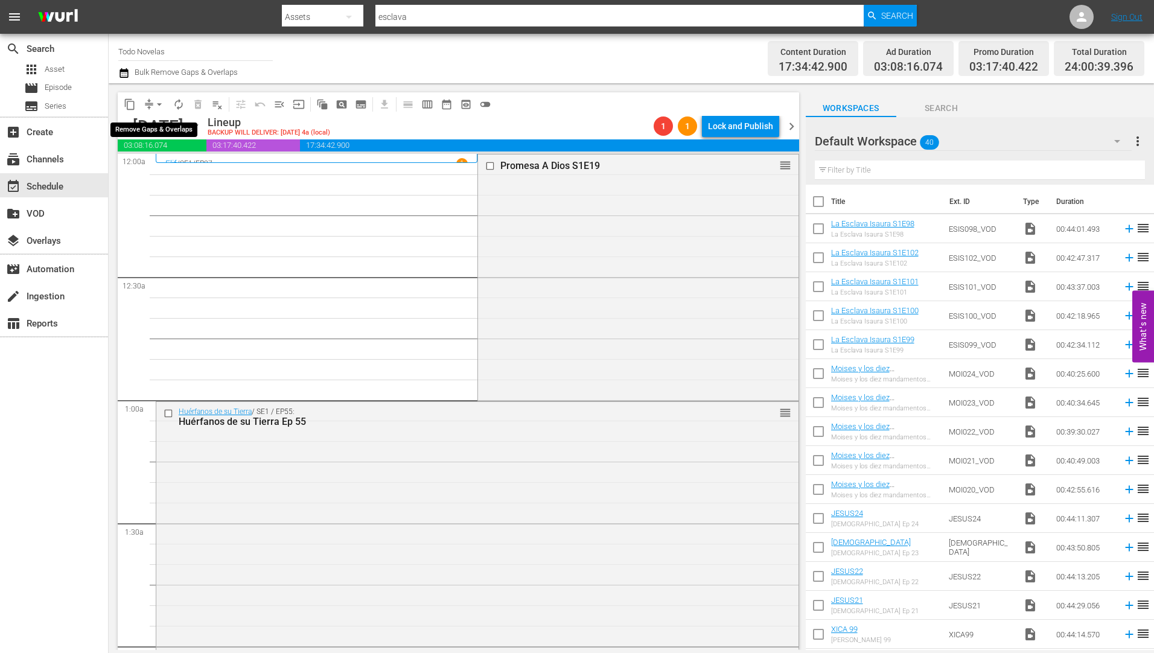
click at [161, 101] on span "arrow_drop_down" at bounding box center [159, 104] width 12 height 12
click at [162, 126] on li "Align to Midnight" at bounding box center [160, 129] width 127 height 20
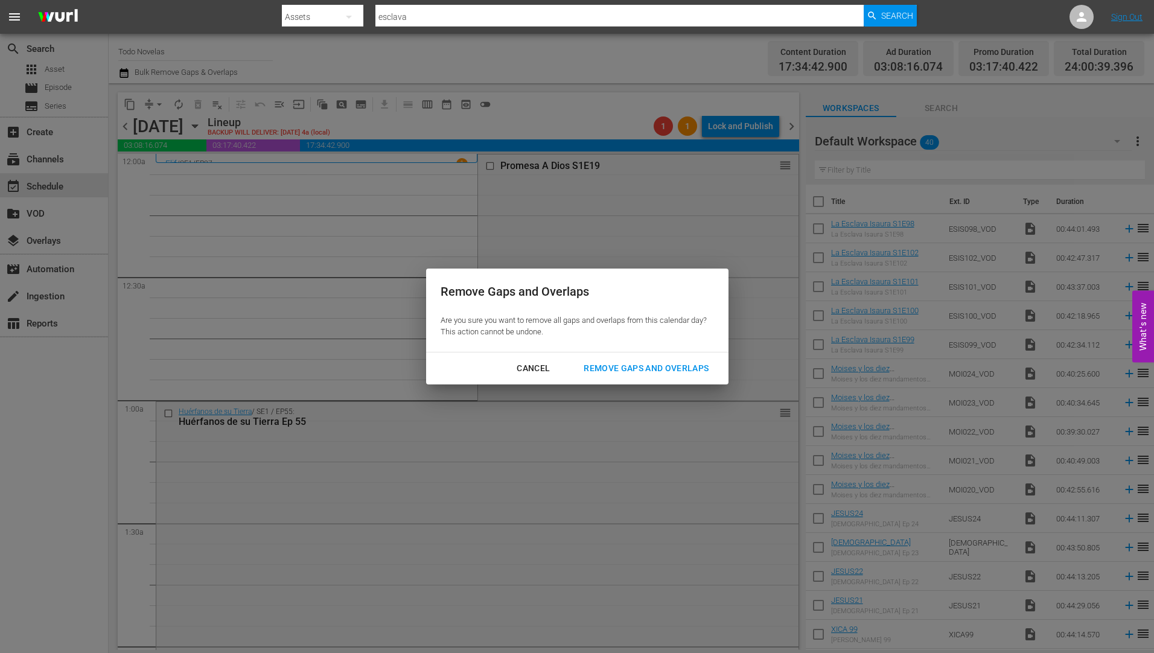
click at [660, 367] on div "Remove Gaps and Overlaps" at bounding box center [646, 368] width 144 height 15
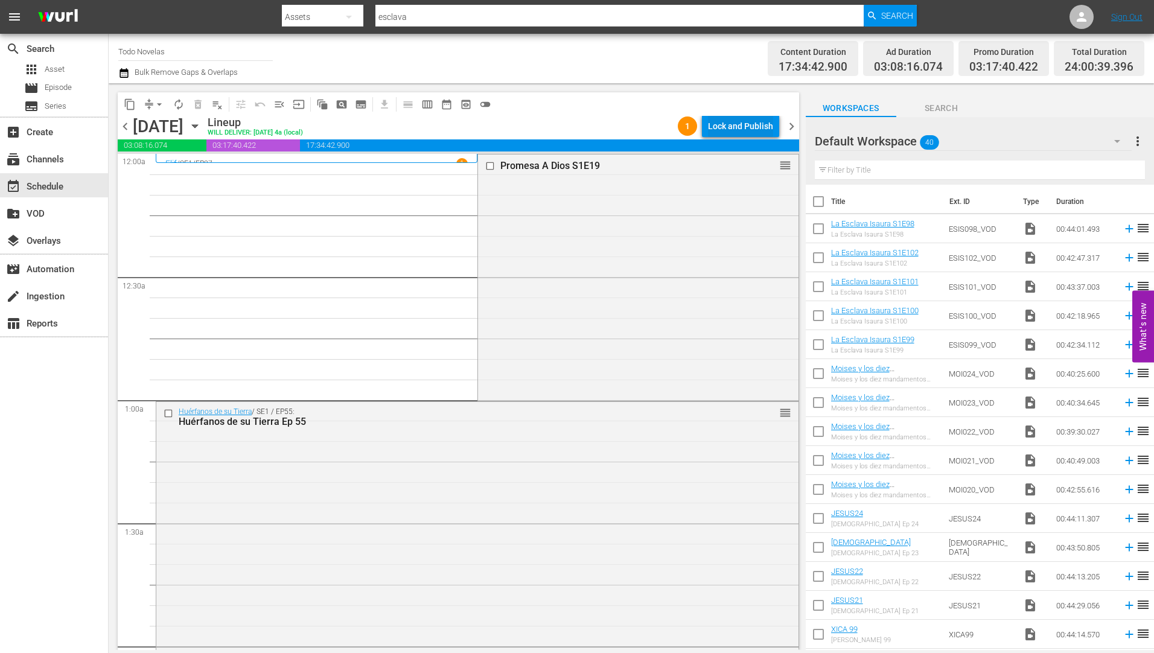
click at [742, 122] on div "Lock and Publish" at bounding box center [740, 126] width 65 height 22
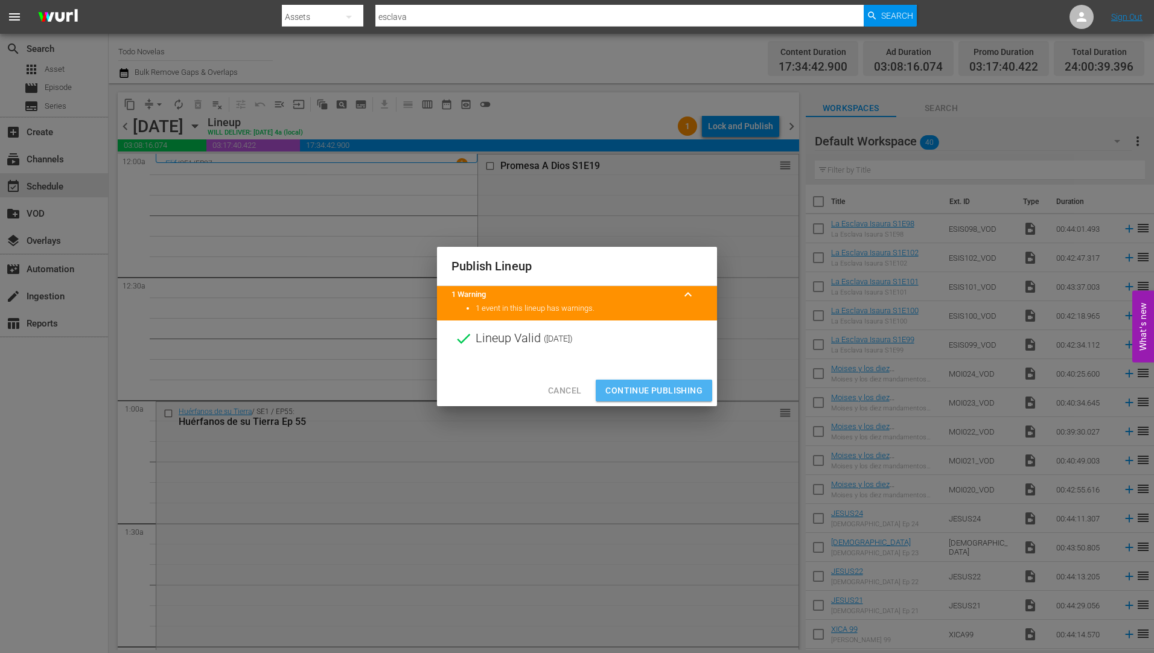
click at [643, 387] on span "Continue Publishing" at bounding box center [653, 390] width 97 height 15
